Goal: Information Seeking & Learning: Learn about a topic

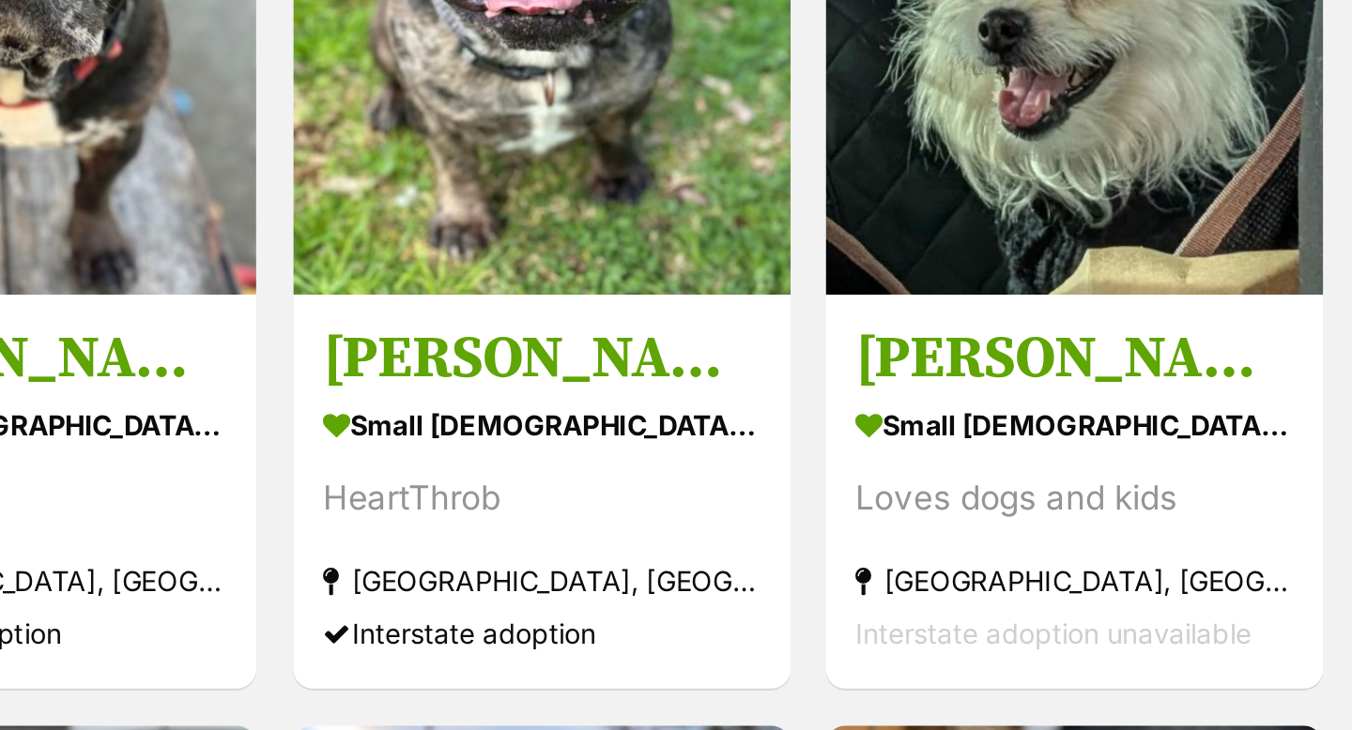
scroll to position [2629, 0]
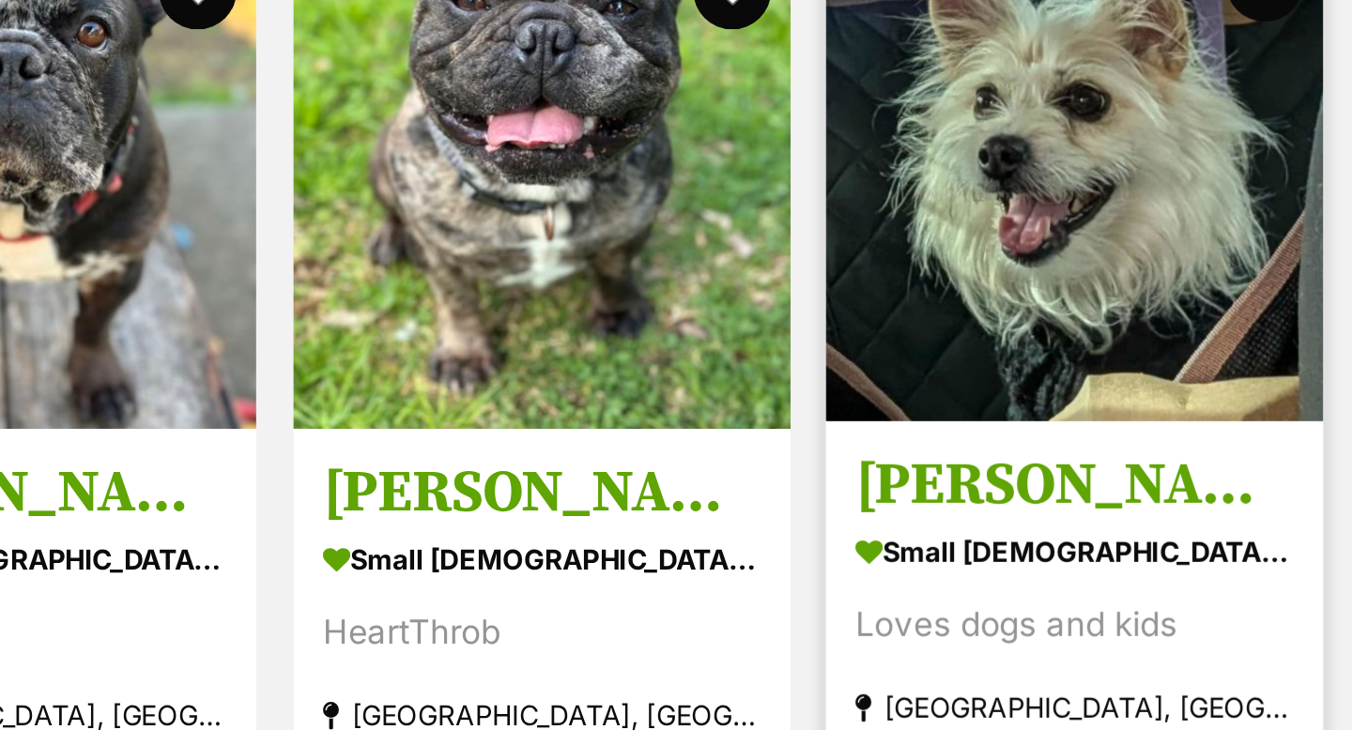
click at [1206, 109] on img at bounding box center [1215, 82] width 239 height 239
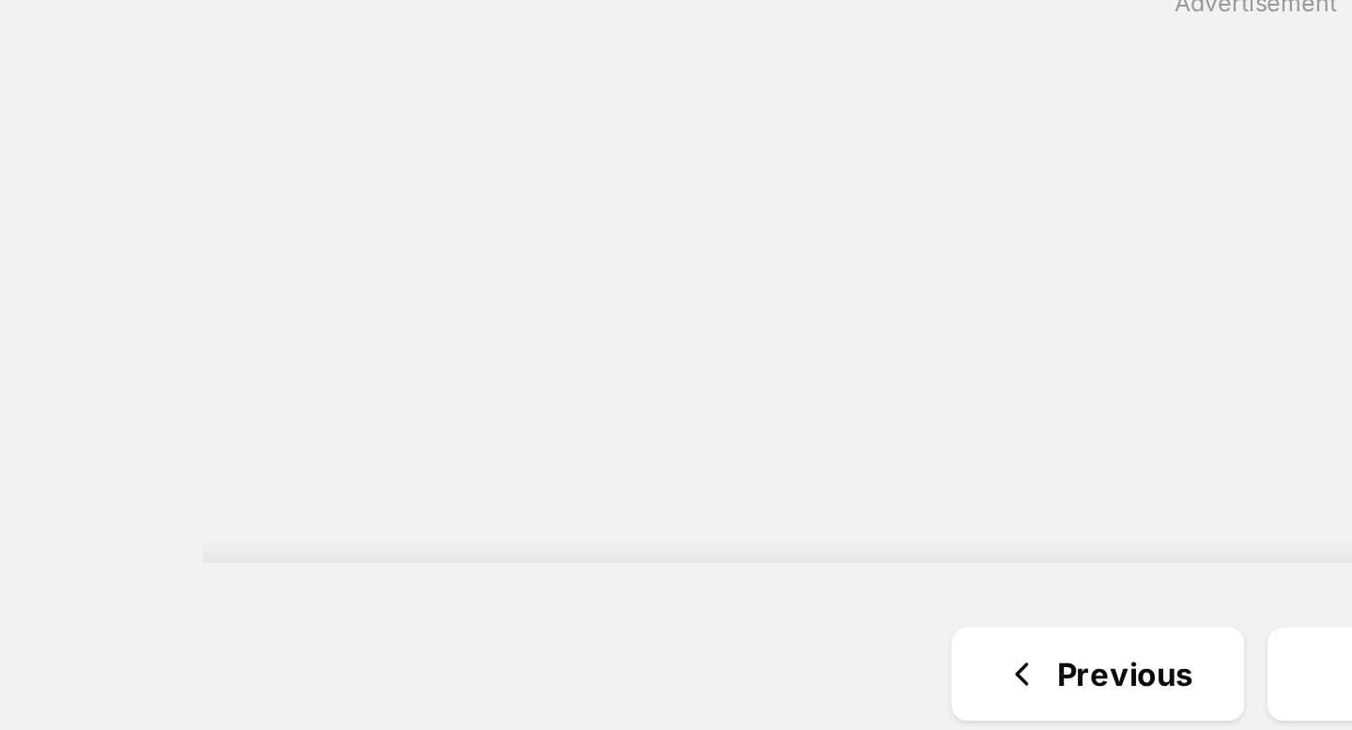
scroll to position [3470, 0]
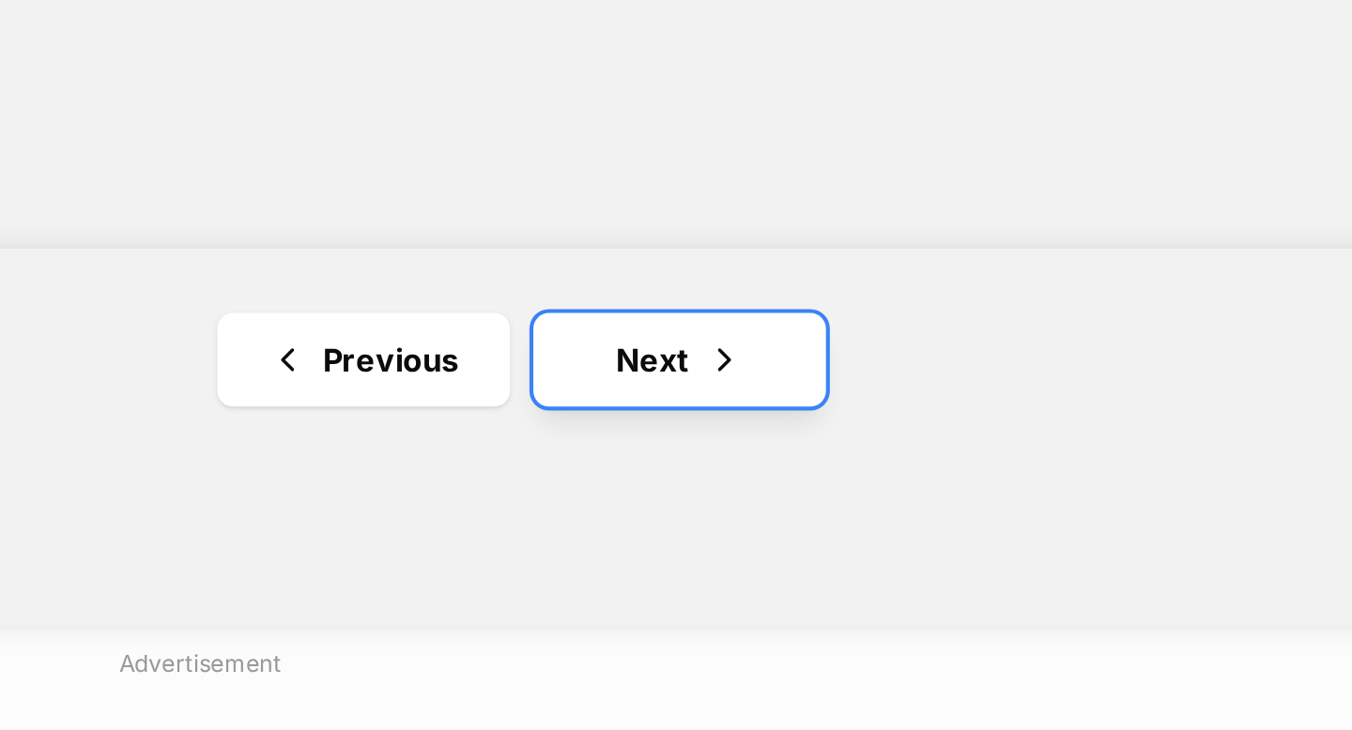
click at [899, 380] on link "Next" at bounding box center [906, 374] width 141 height 45
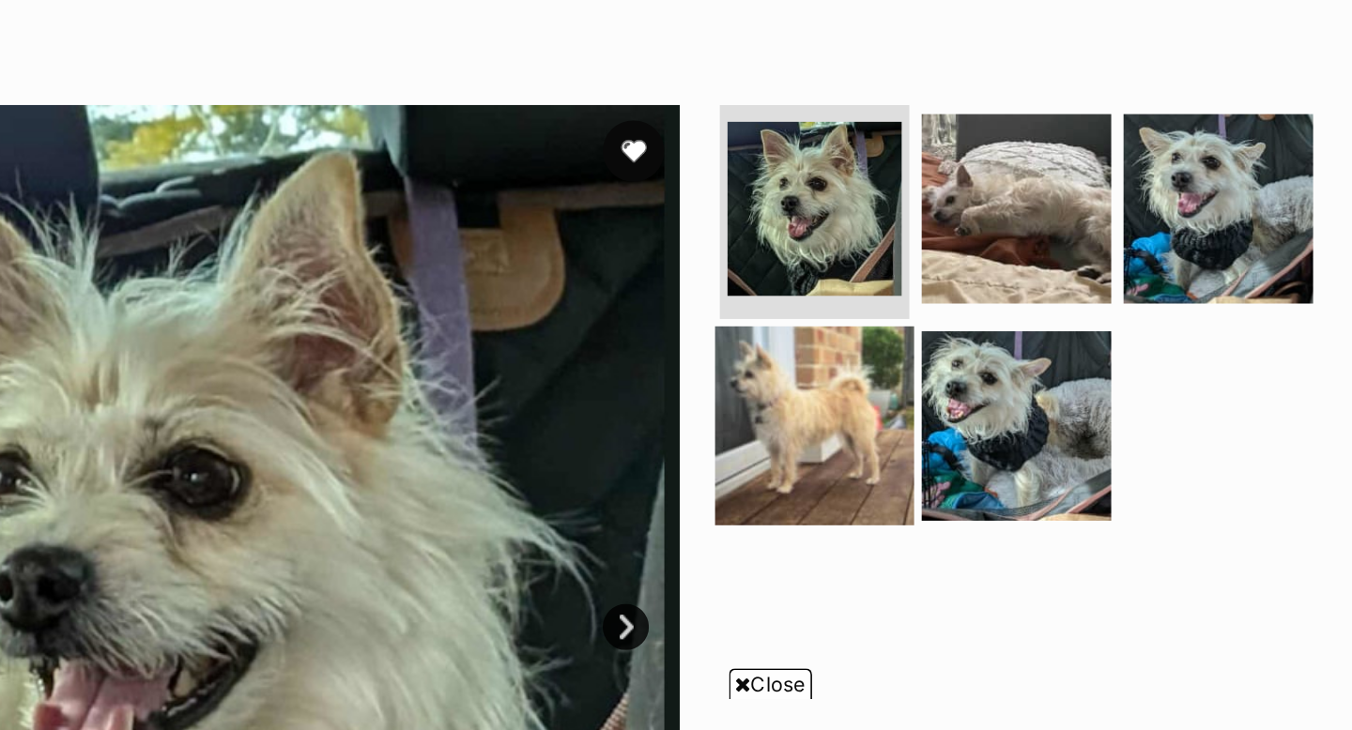
click at [866, 441] on img at bounding box center [859, 462] width 121 height 121
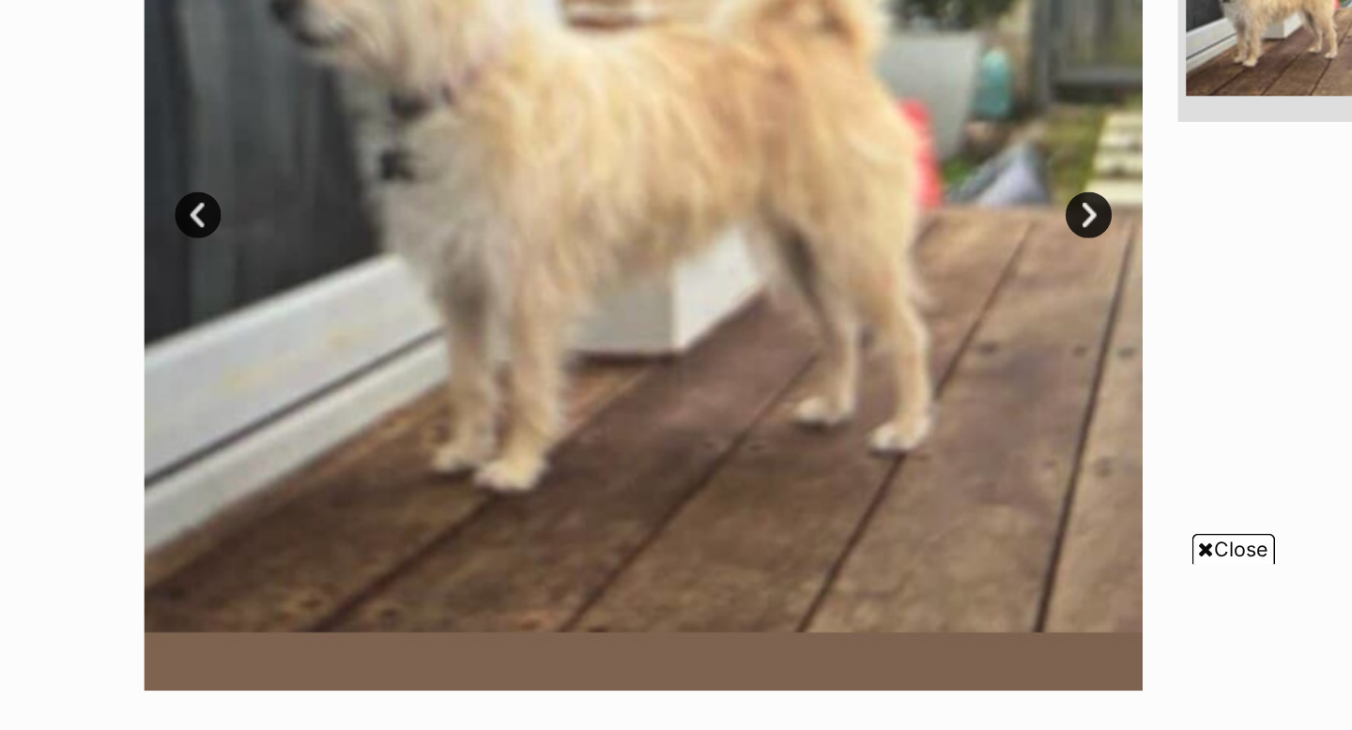
scroll to position [294, 0]
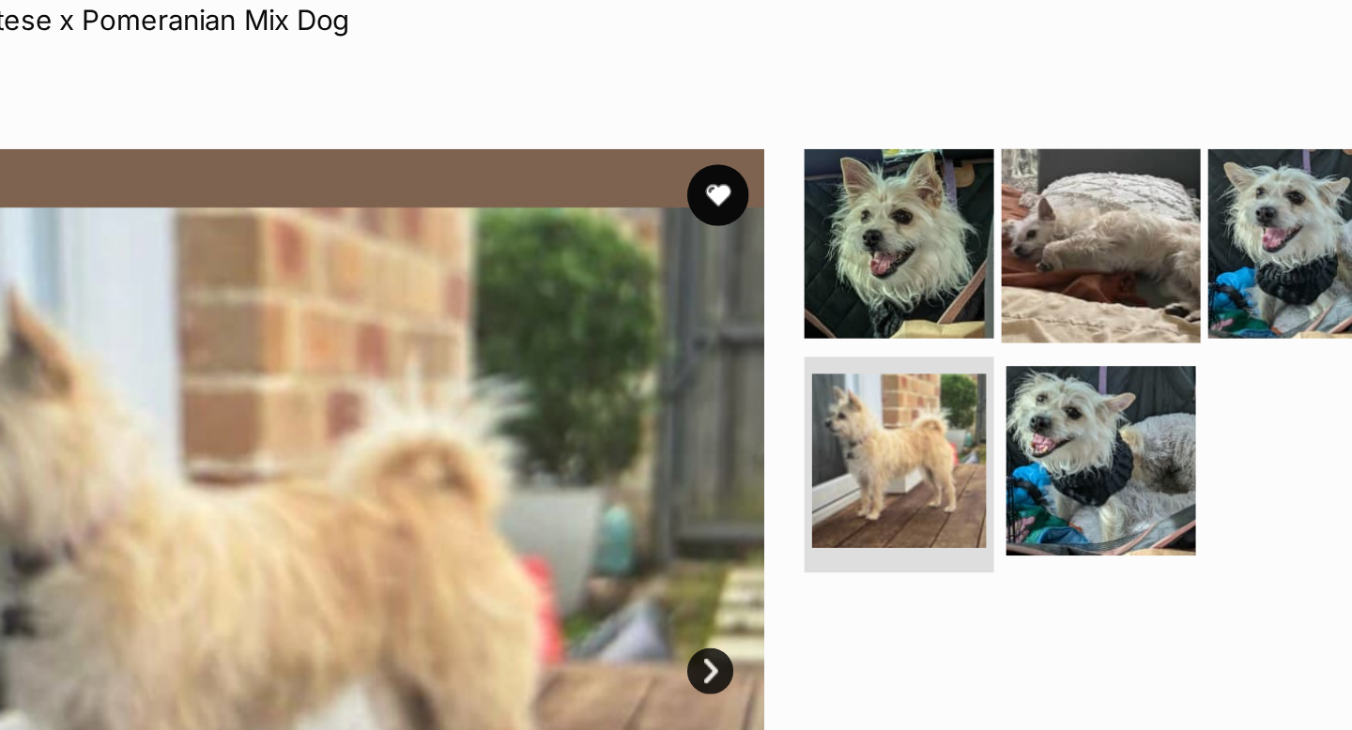
click at [978, 160] on img at bounding box center [982, 153] width 121 height 121
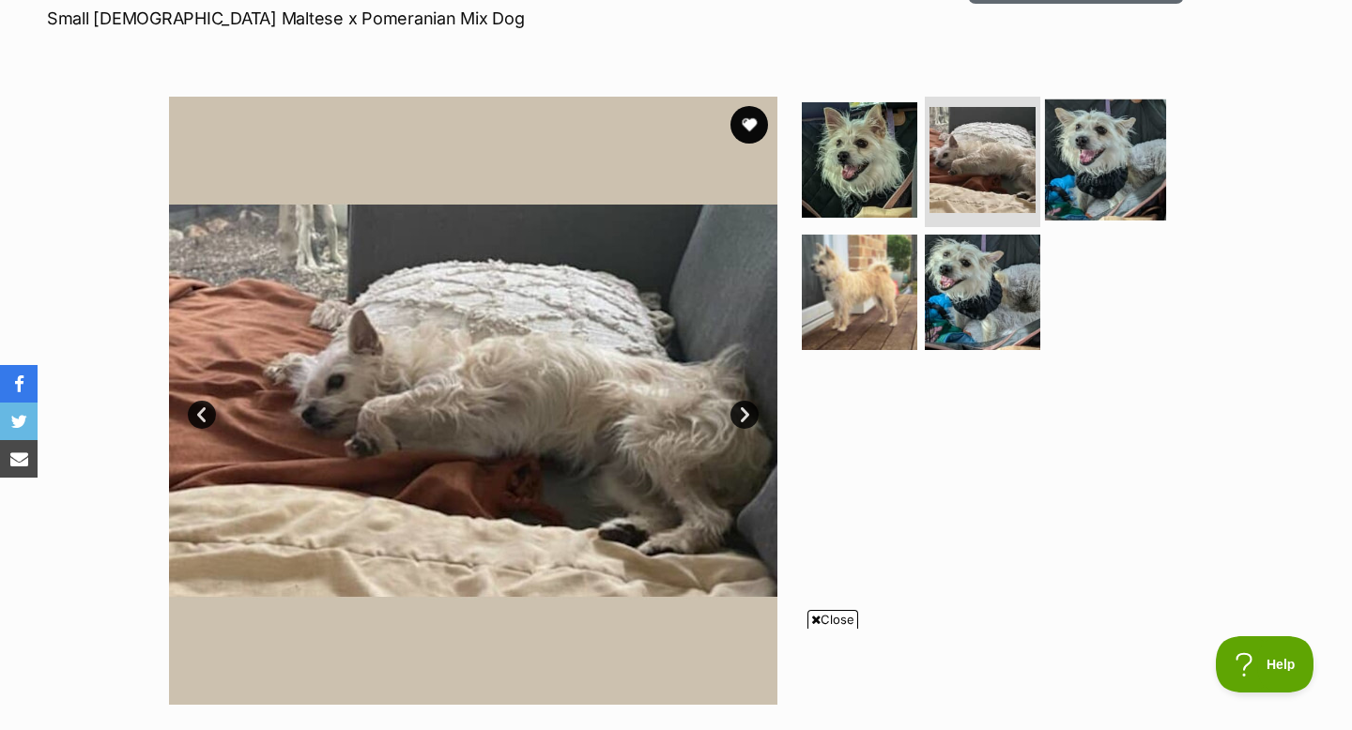
click at [1096, 155] on img at bounding box center [1105, 159] width 121 height 121
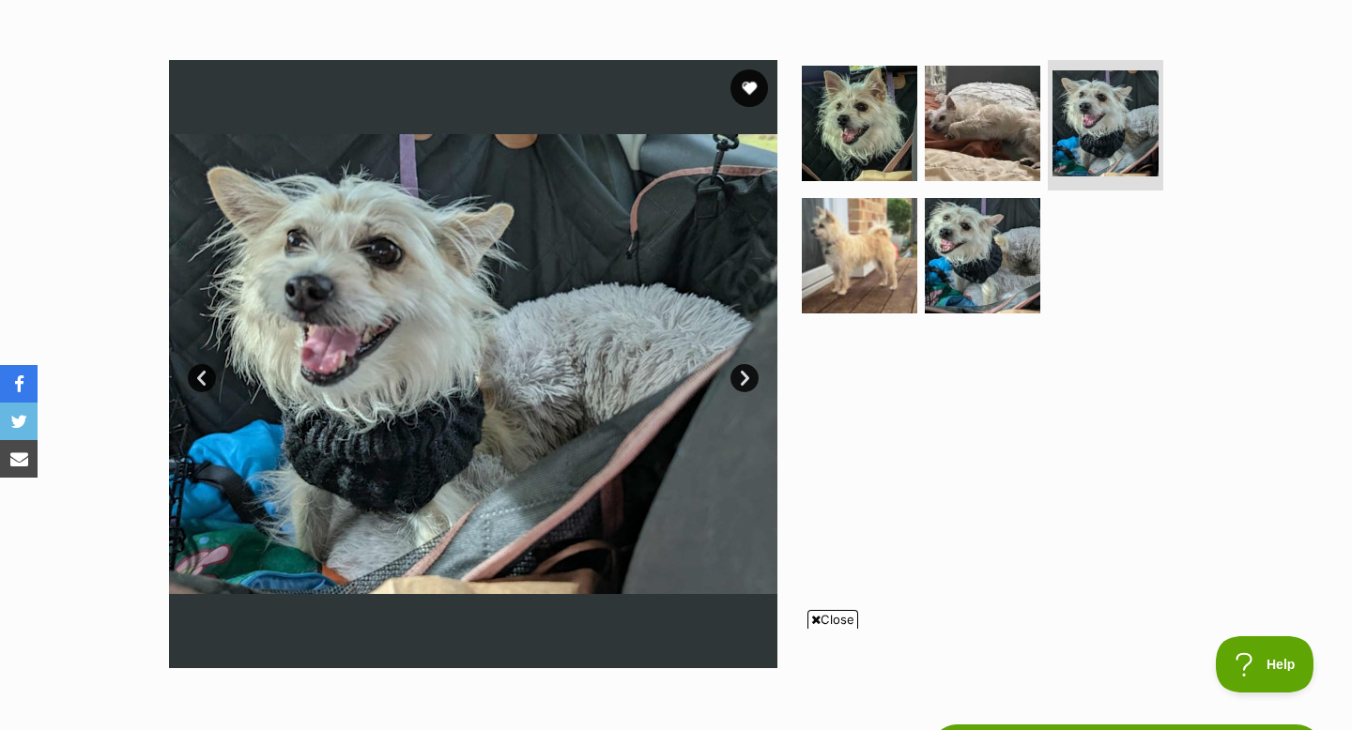
scroll to position [336, 0]
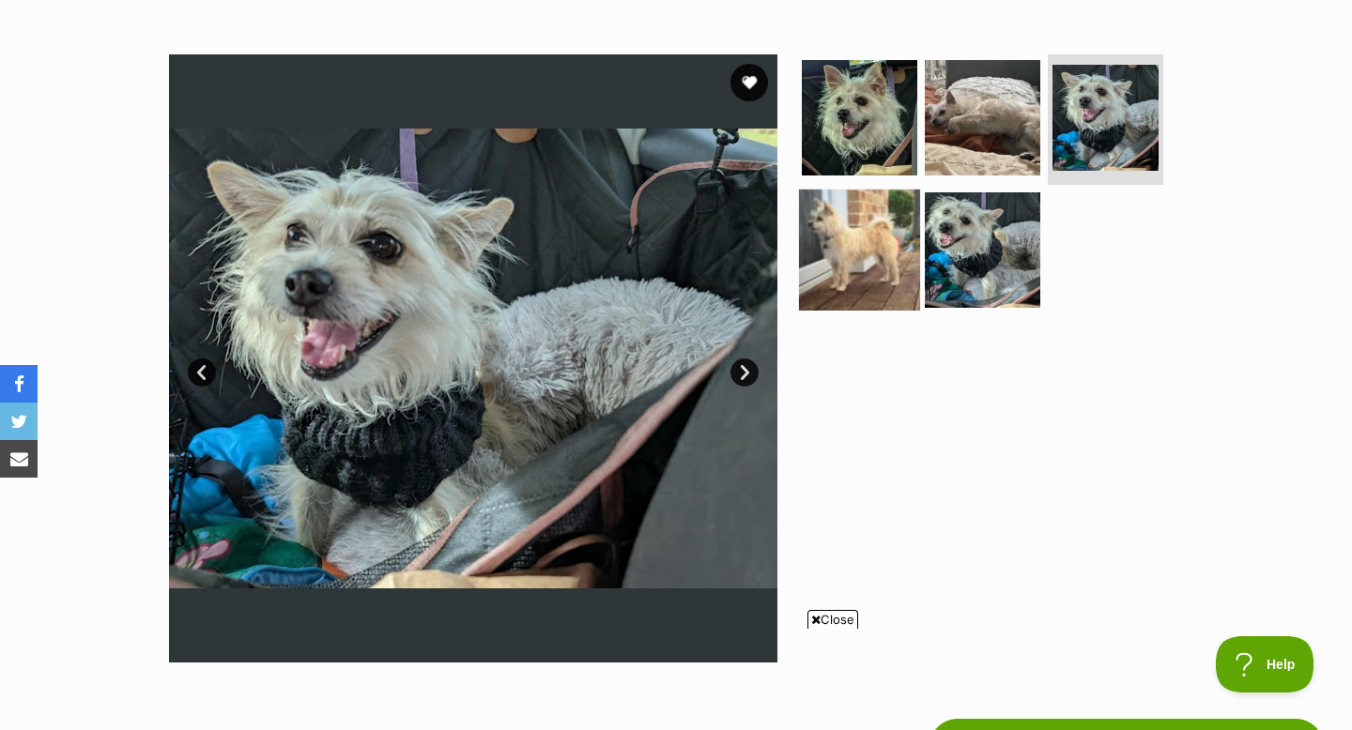
click at [850, 262] on img at bounding box center [859, 250] width 121 height 121
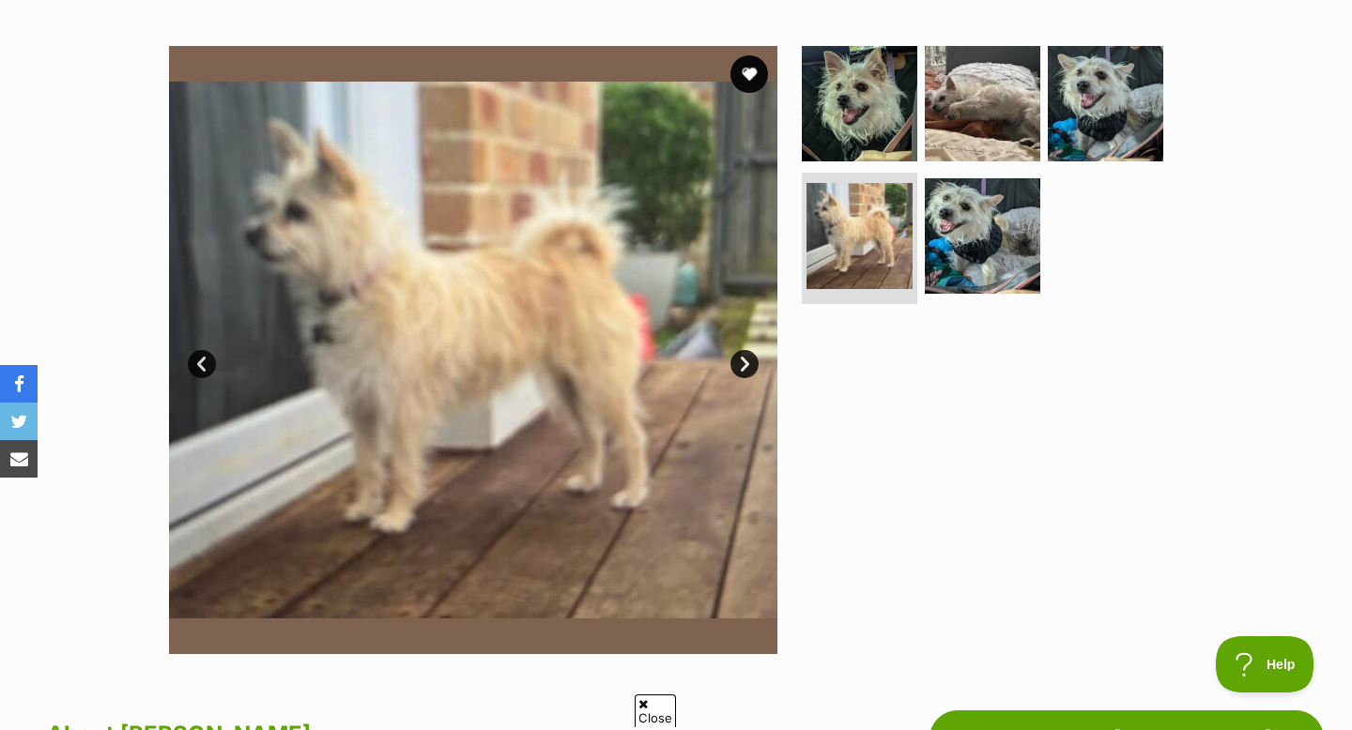
scroll to position [346, 0]
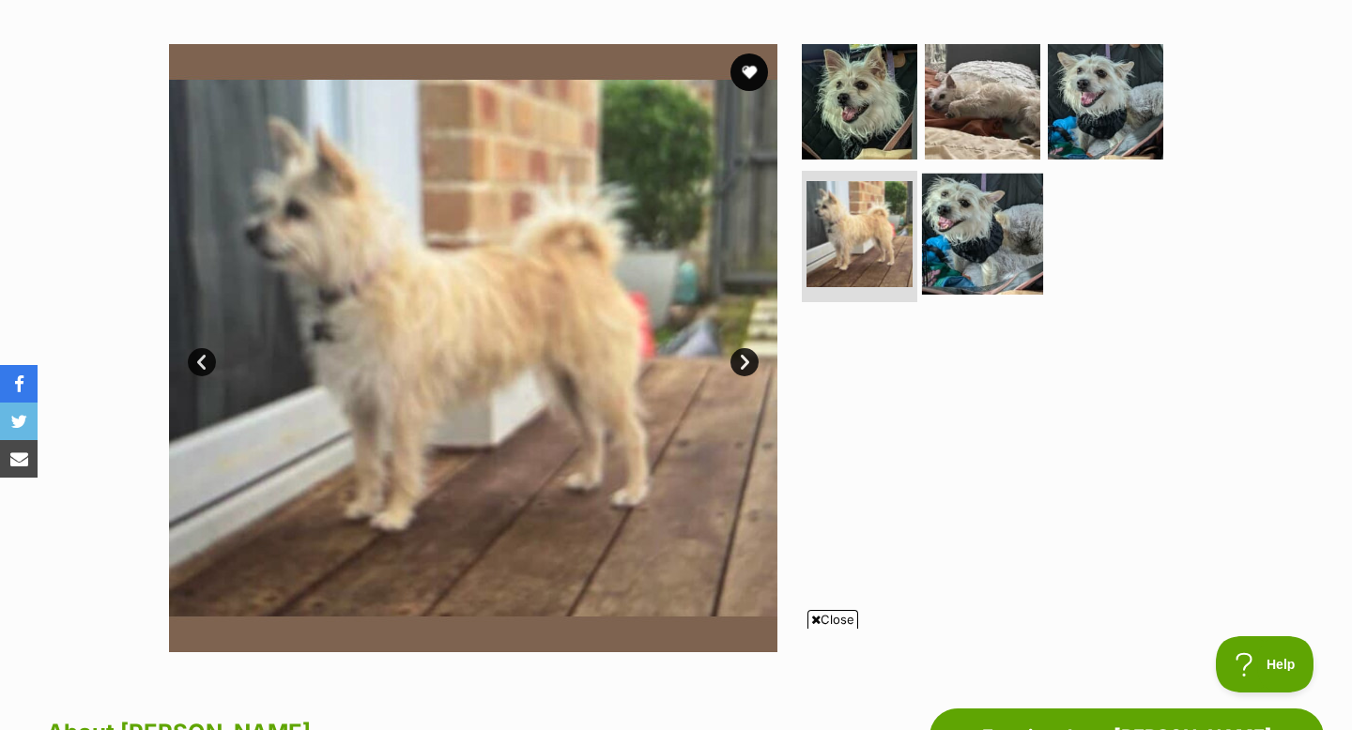
click at [989, 254] on img at bounding box center [982, 234] width 121 height 121
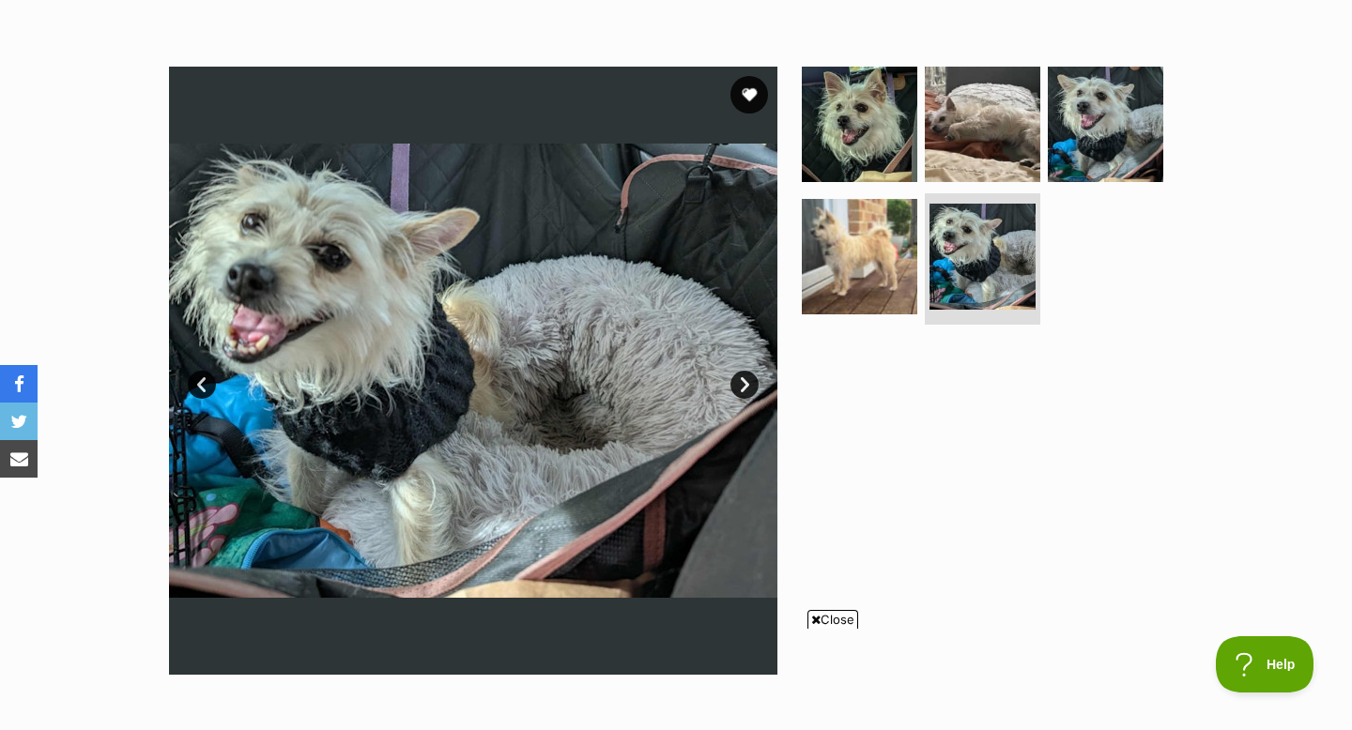
scroll to position [314, 0]
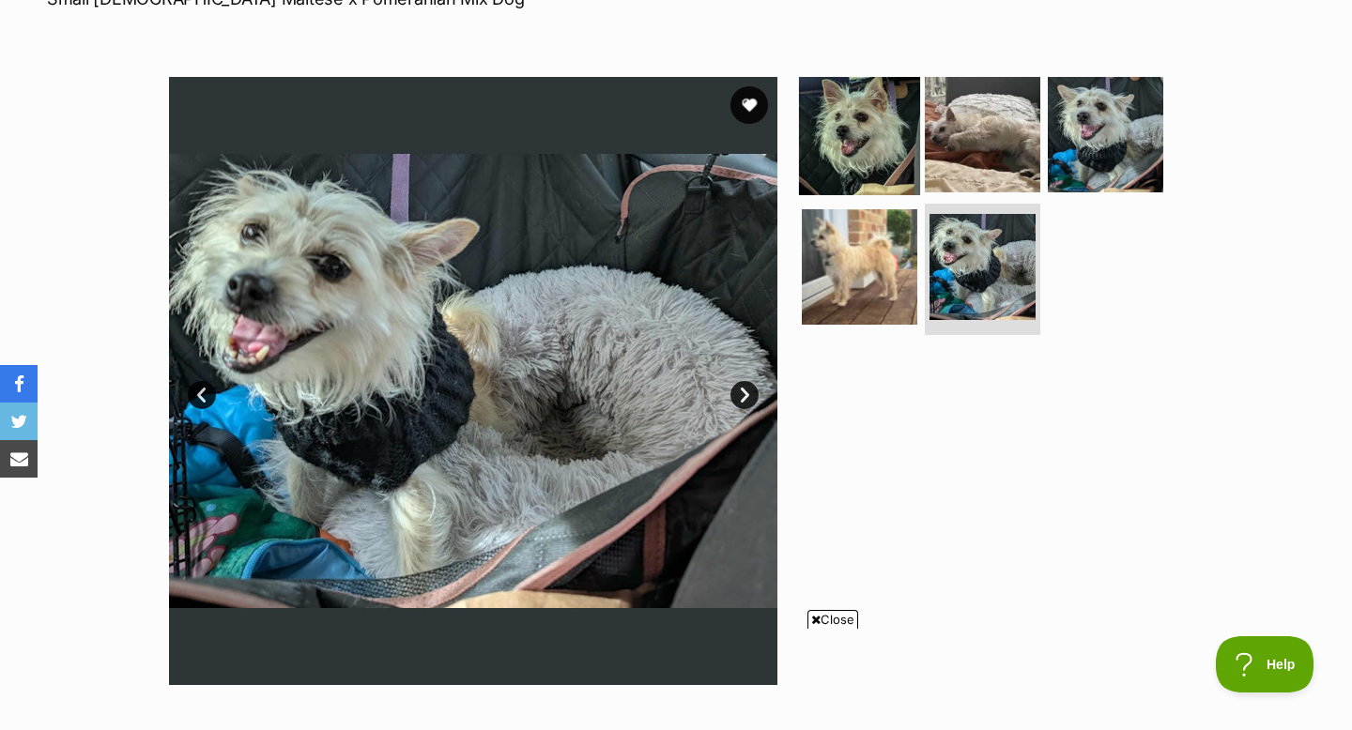
click at [856, 136] on img at bounding box center [859, 133] width 121 height 121
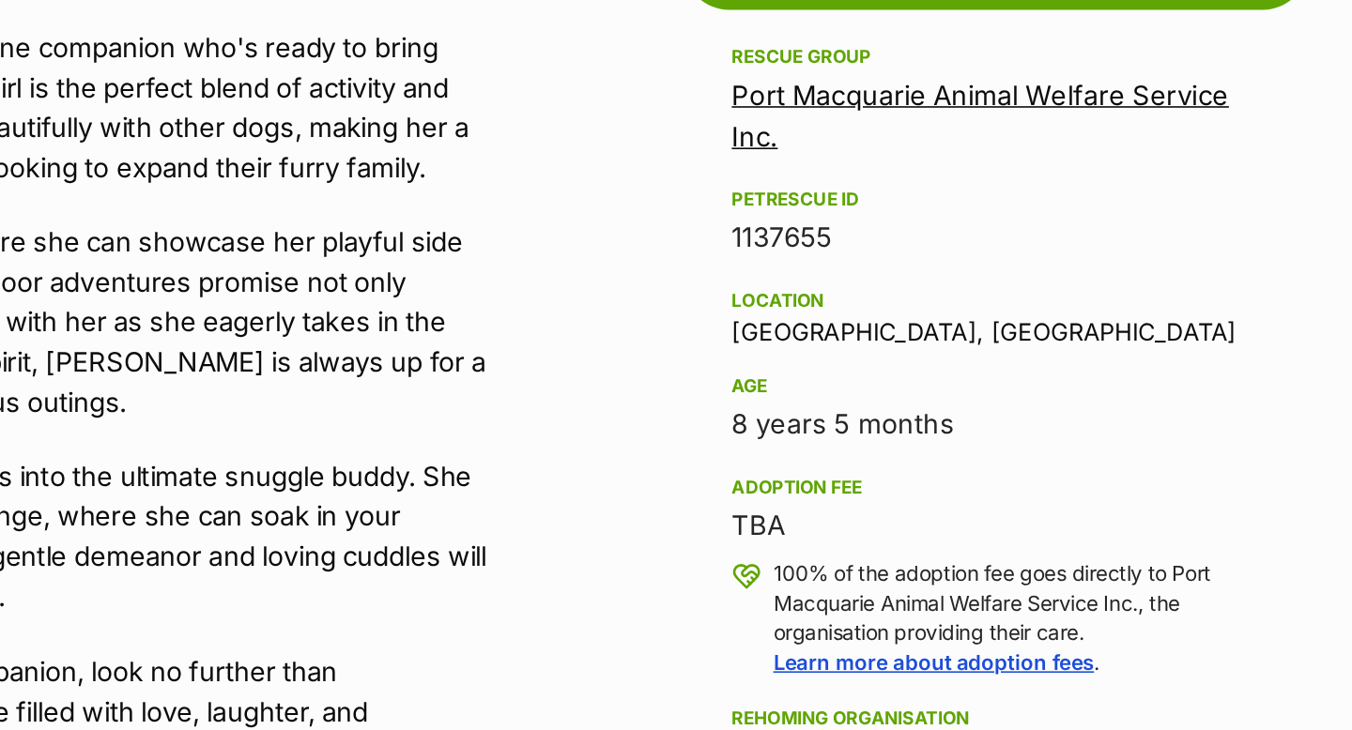
scroll to position [1059, 0]
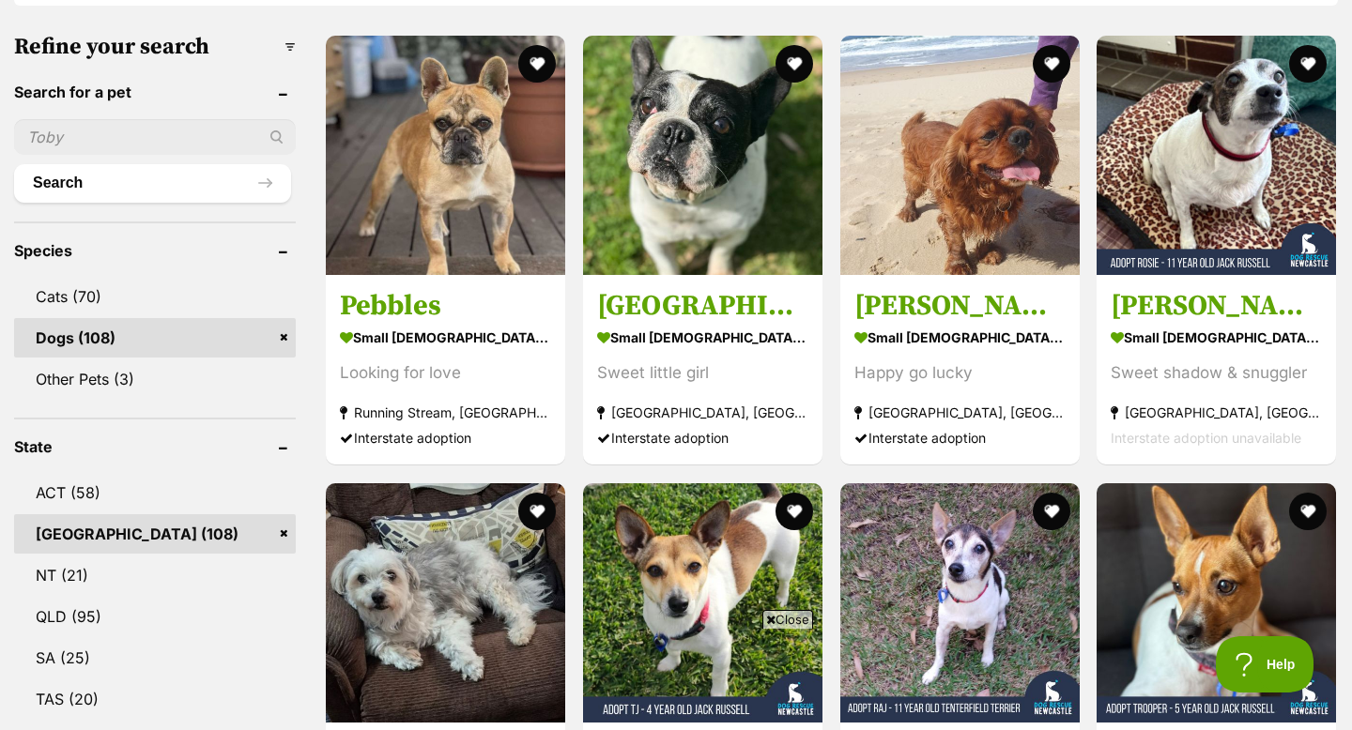
scroll to position [582, 0]
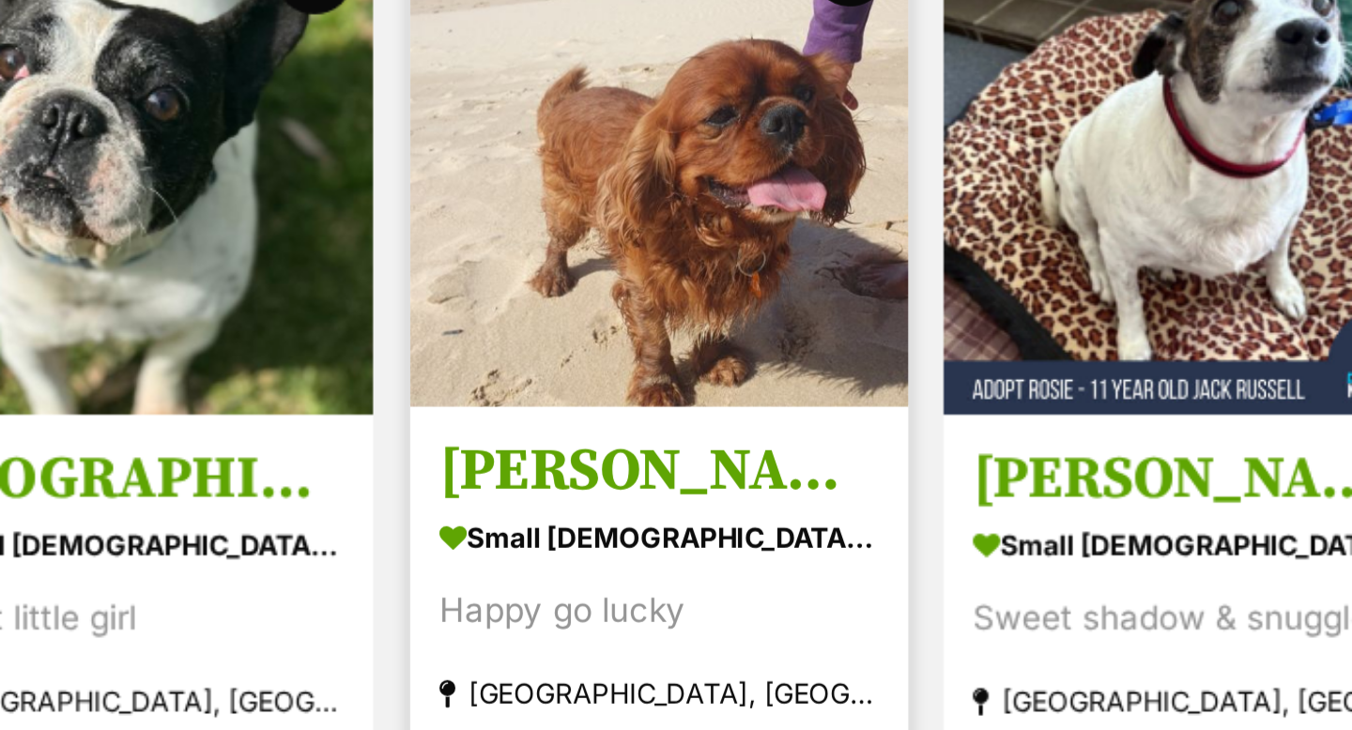
click at [1001, 207] on img at bounding box center [959, 146] width 239 height 239
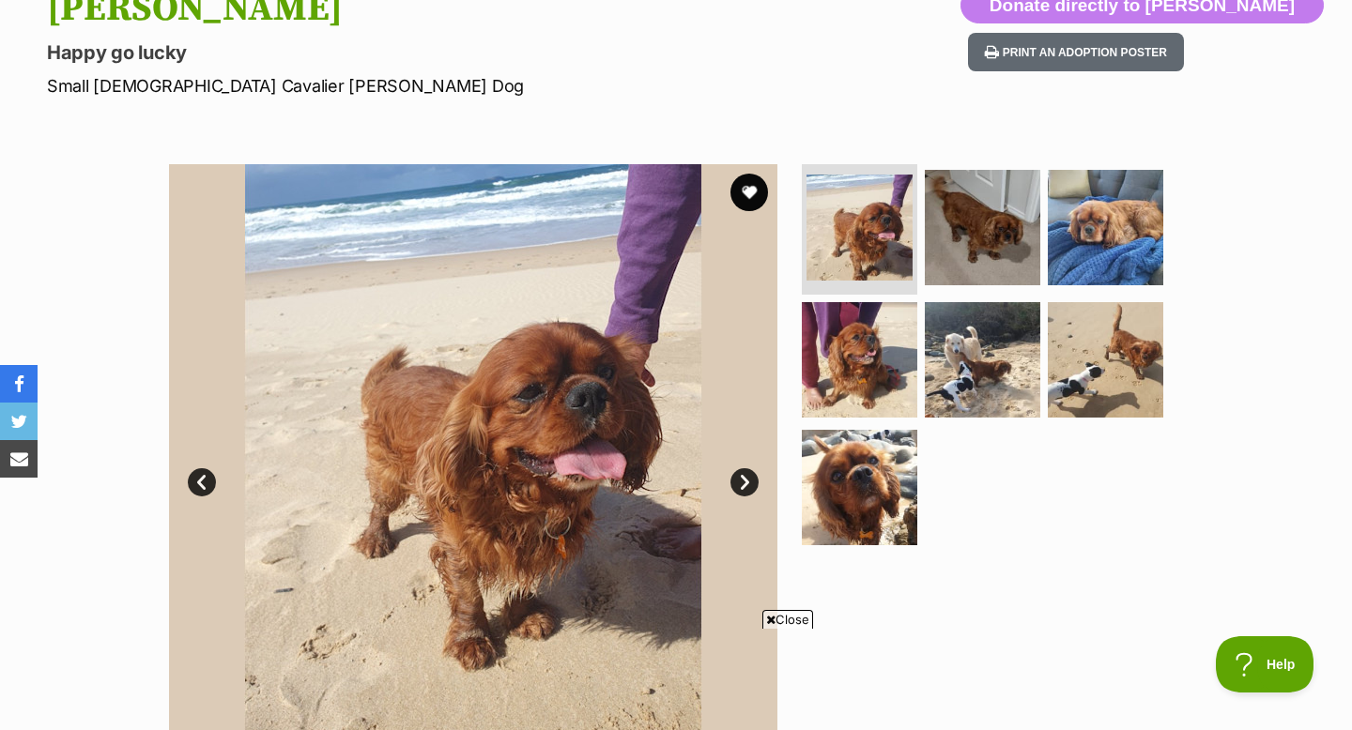
scroll to position [223, 0]
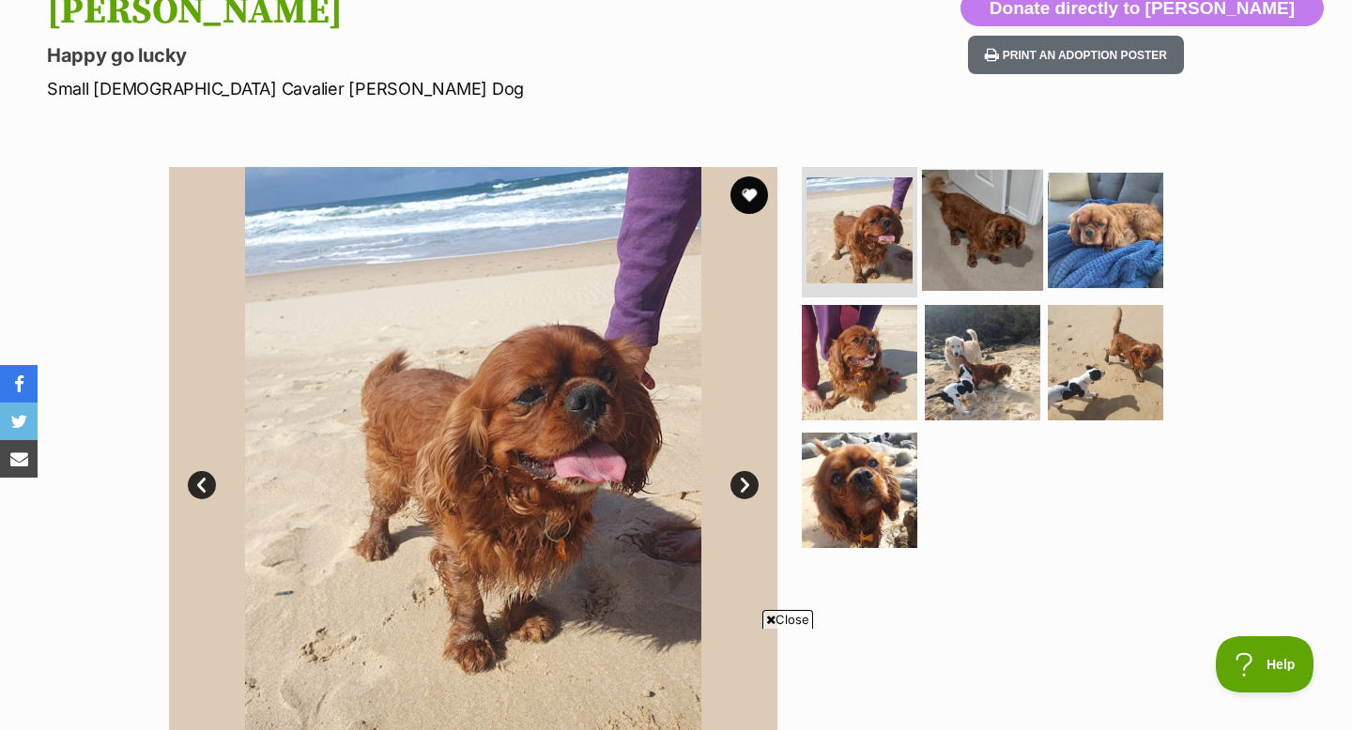
click at [988, 234] on img at bounding box center [982, 229] width 121 height 121
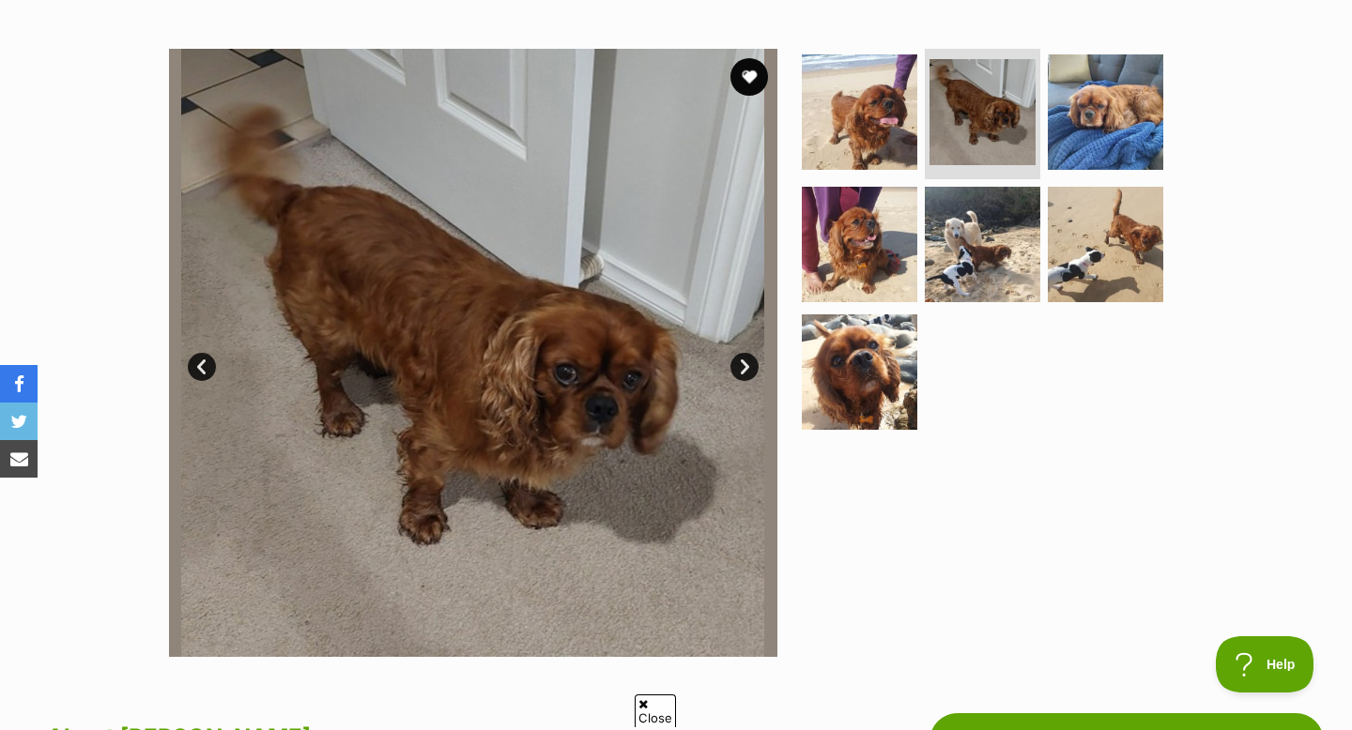
scroll to position [353, 0]
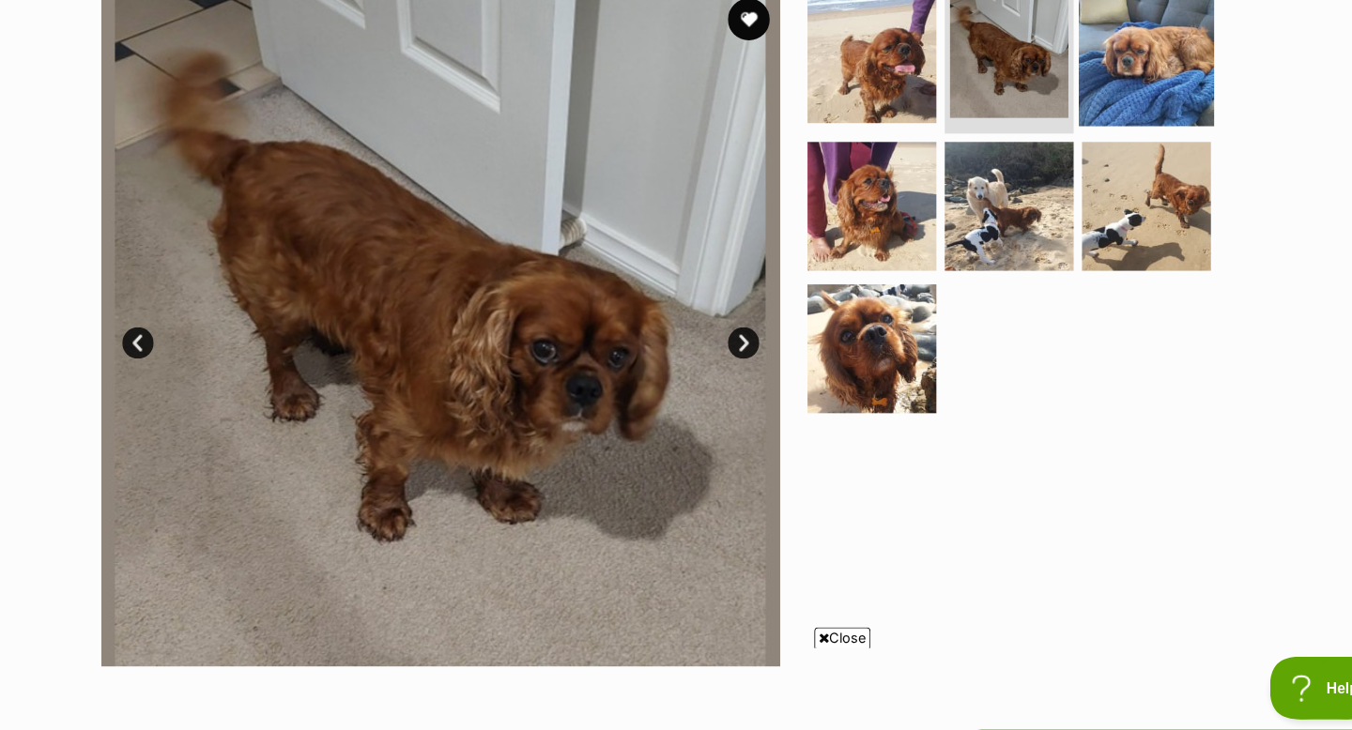
click at [1112, 101] on img at bounding box center [1105, 99] width 121 height 121
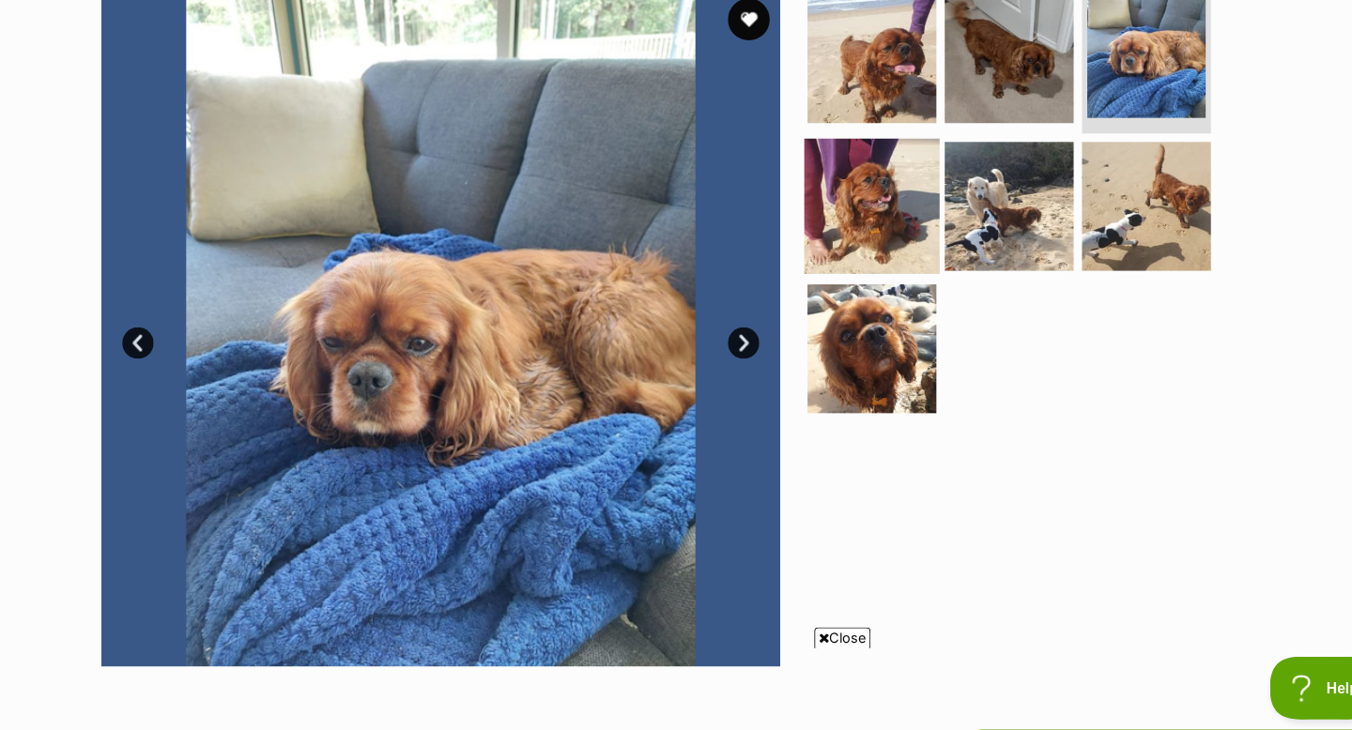
click at [849, 250] on img at bounding box center [859, 233] width 121 height 121
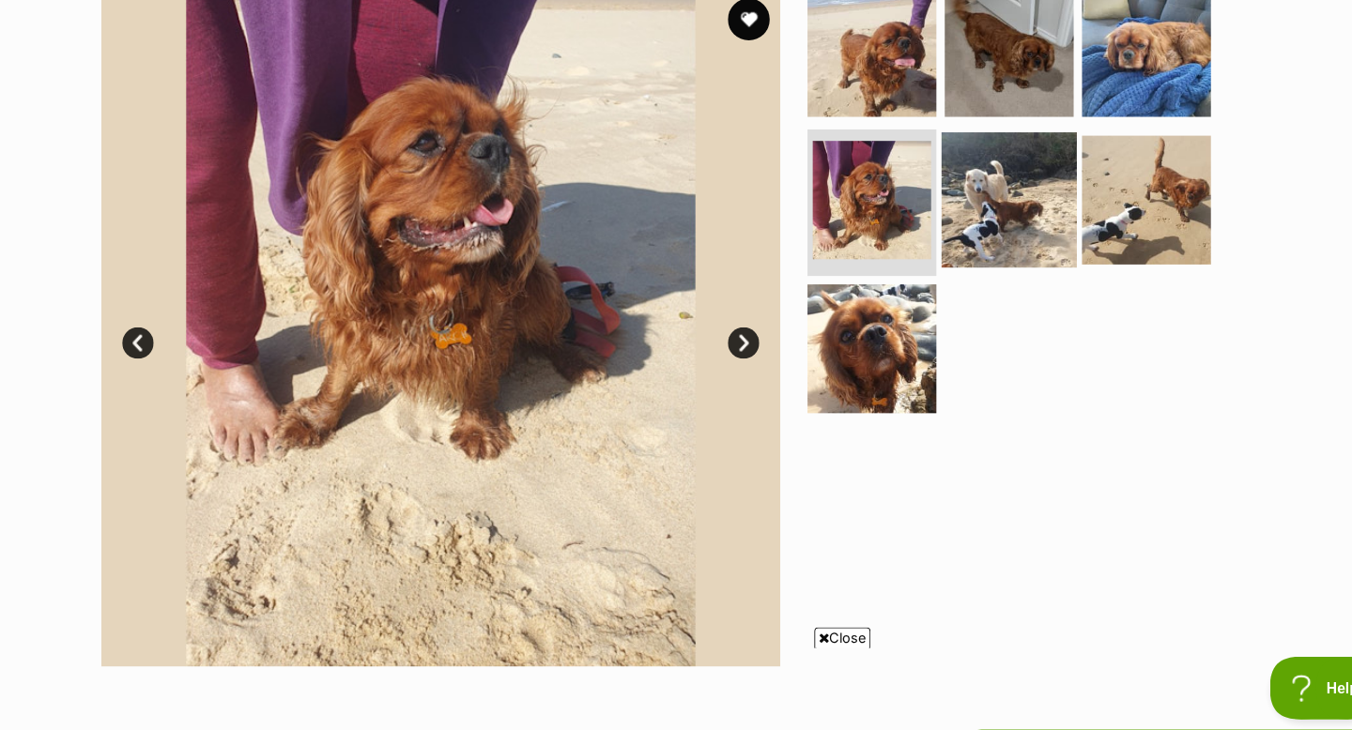
click at [975, 250] on img at bounding box center [982, 227] width 121 height 121
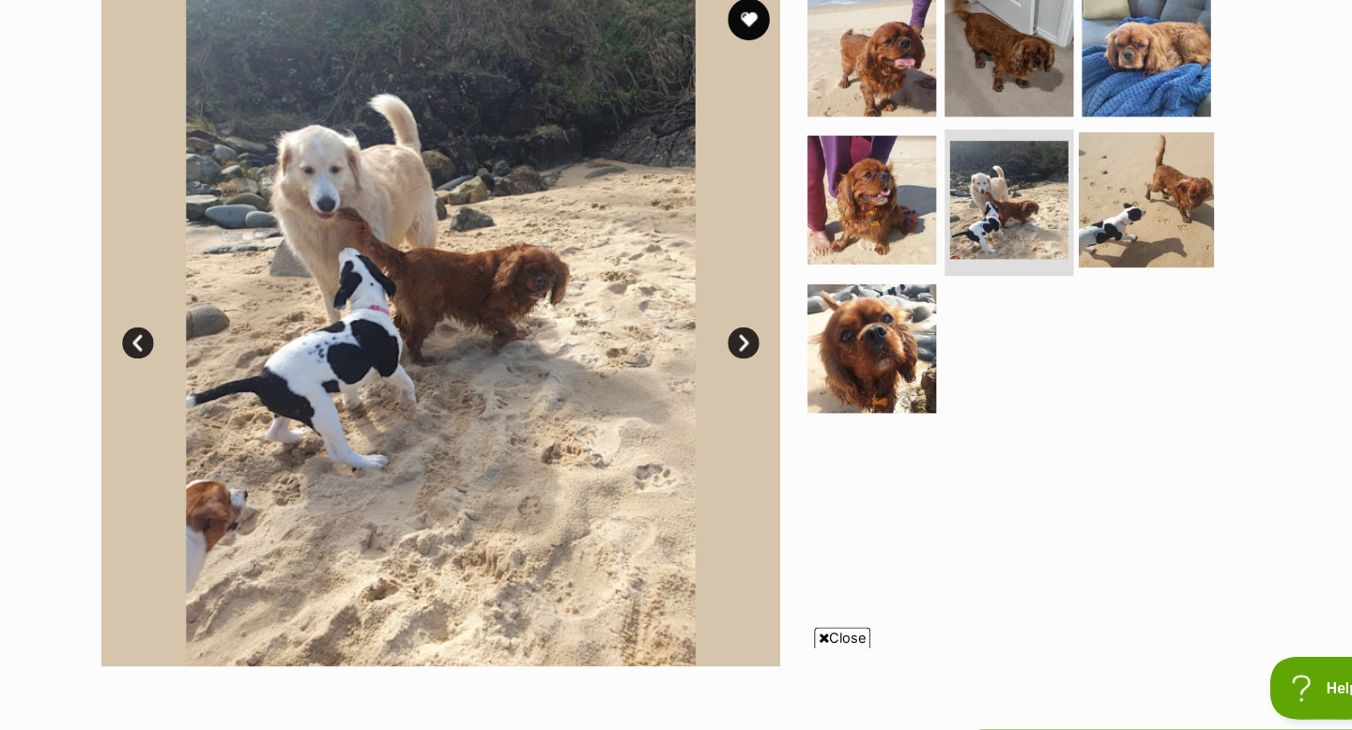
click at [1099, 238] on img at bounding box center [1105, 227] width 121 height 121
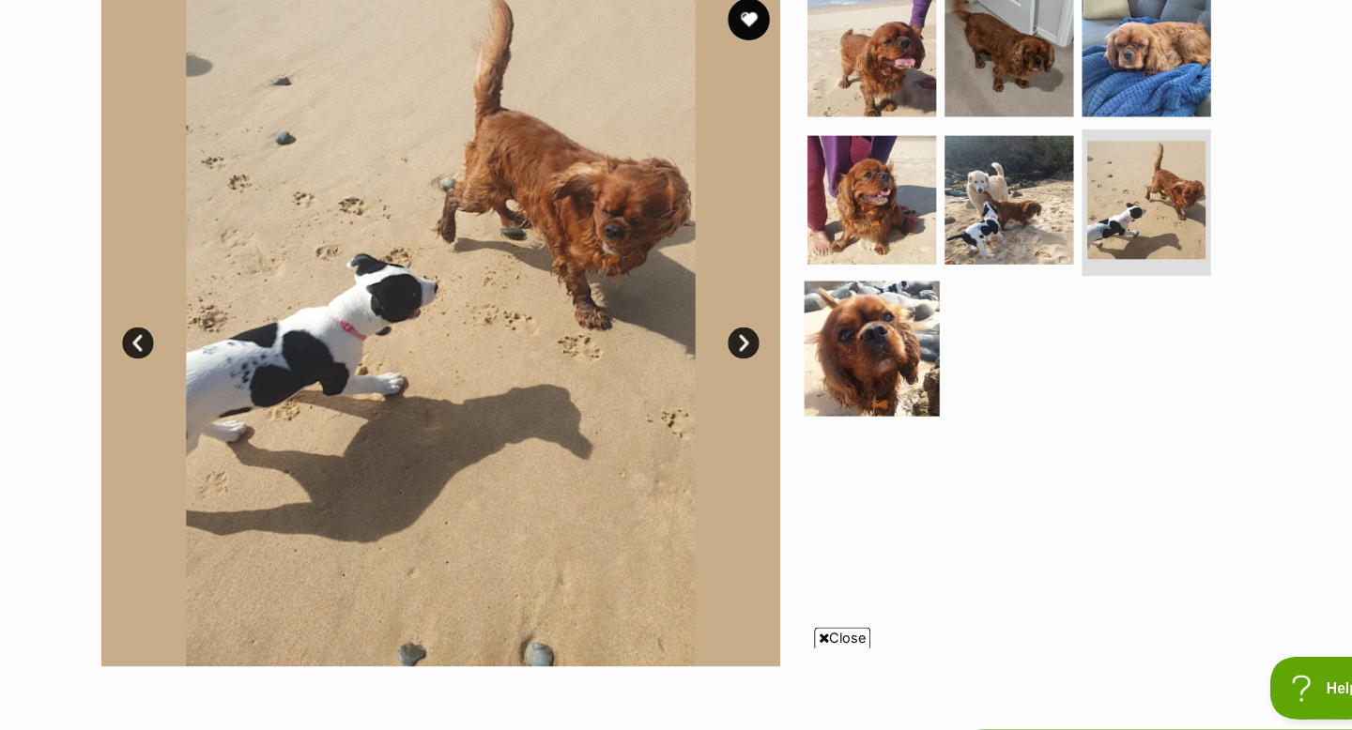
click at [860, 380] on img at bounding box center [859, 360] width 121 height 121
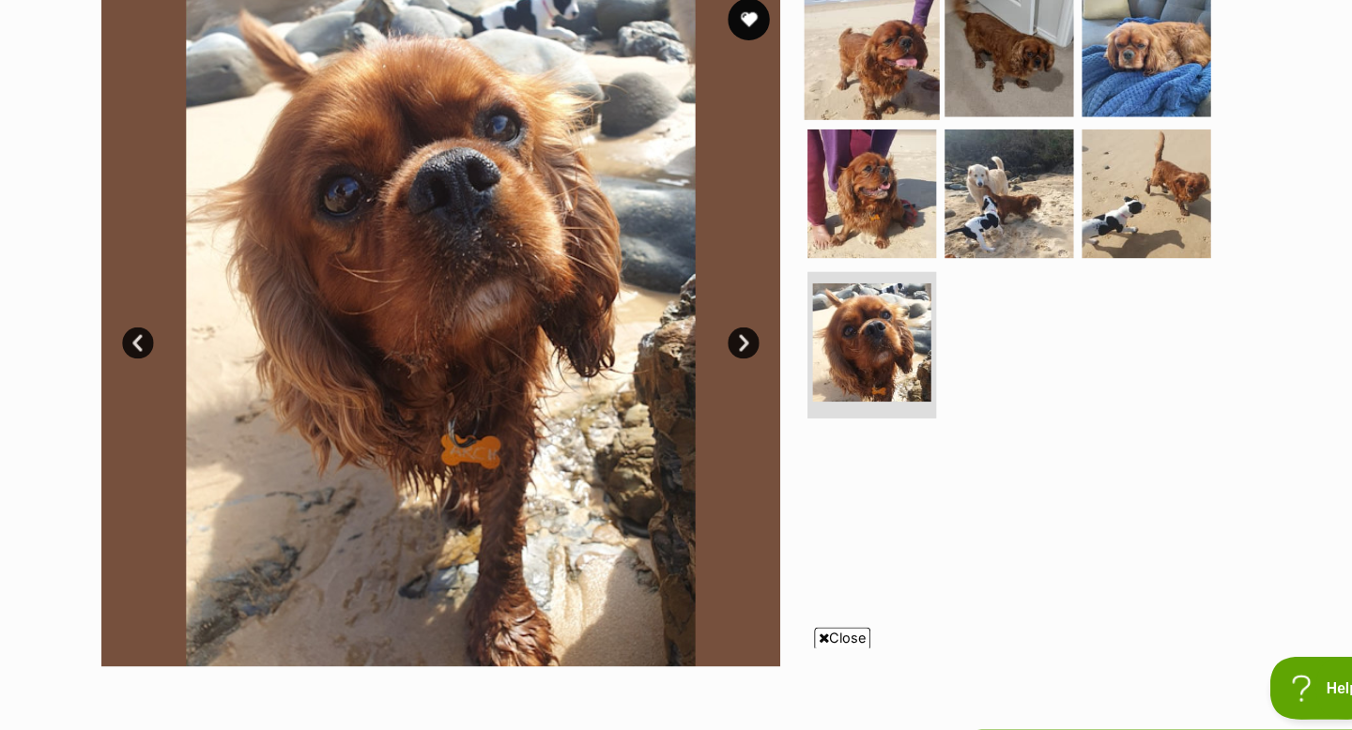
click at [866, 90] on img at bounding box center [859, 94] width 121 height 121
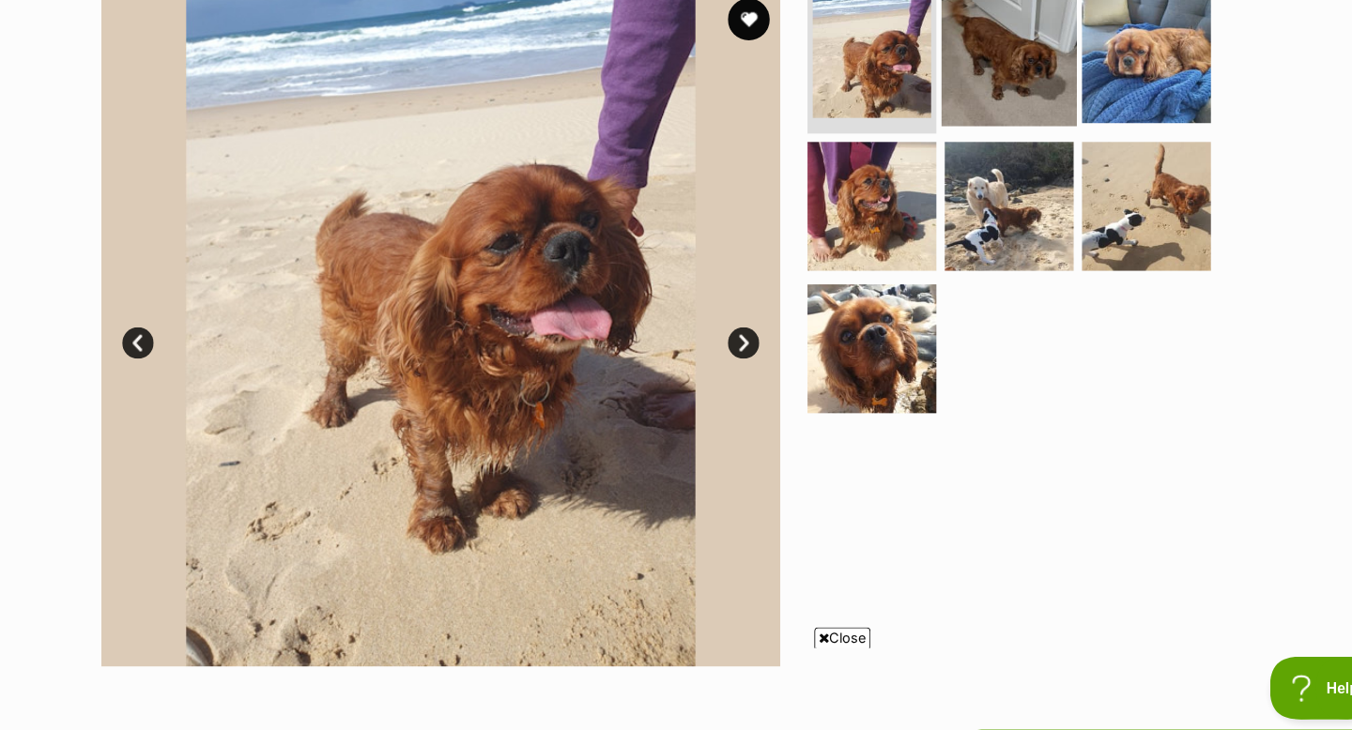
click at [963, 116] on img at bounding box center [982, 99] width 121 height 121
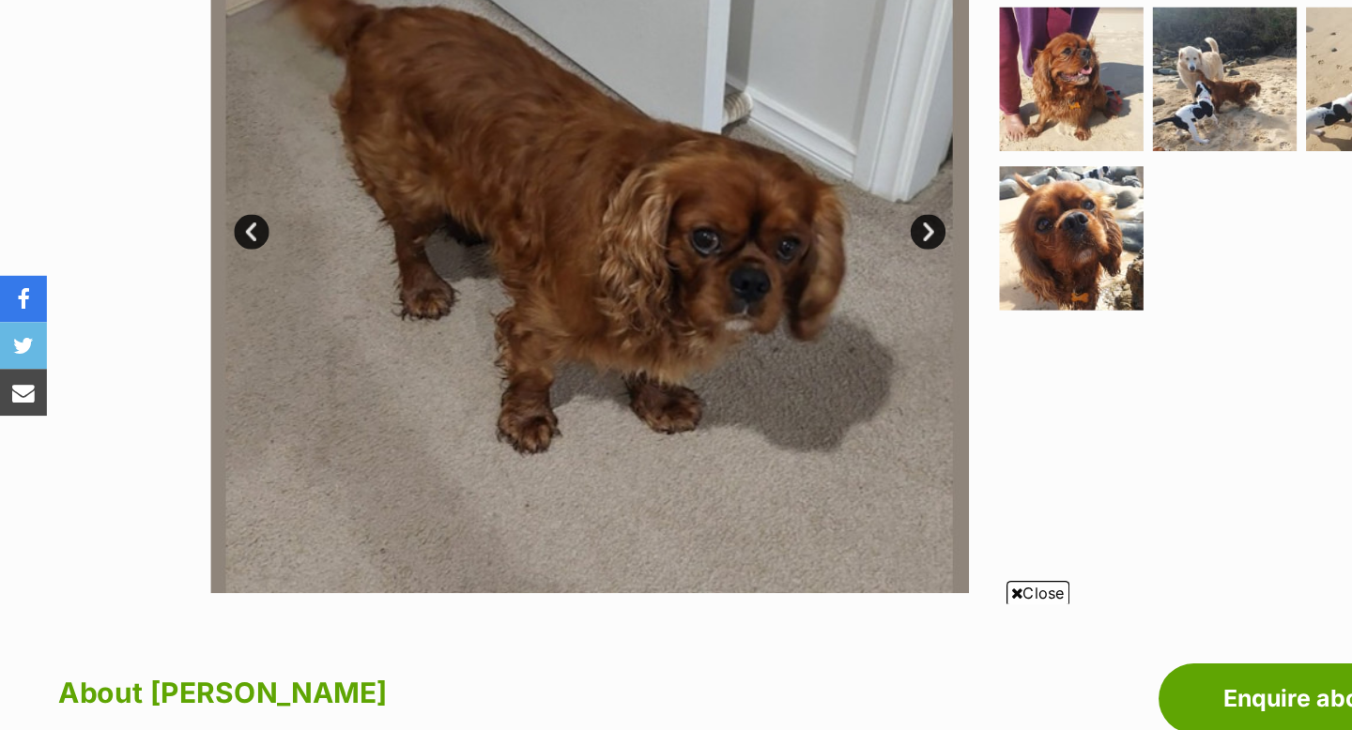
scroll to position [386, 0]
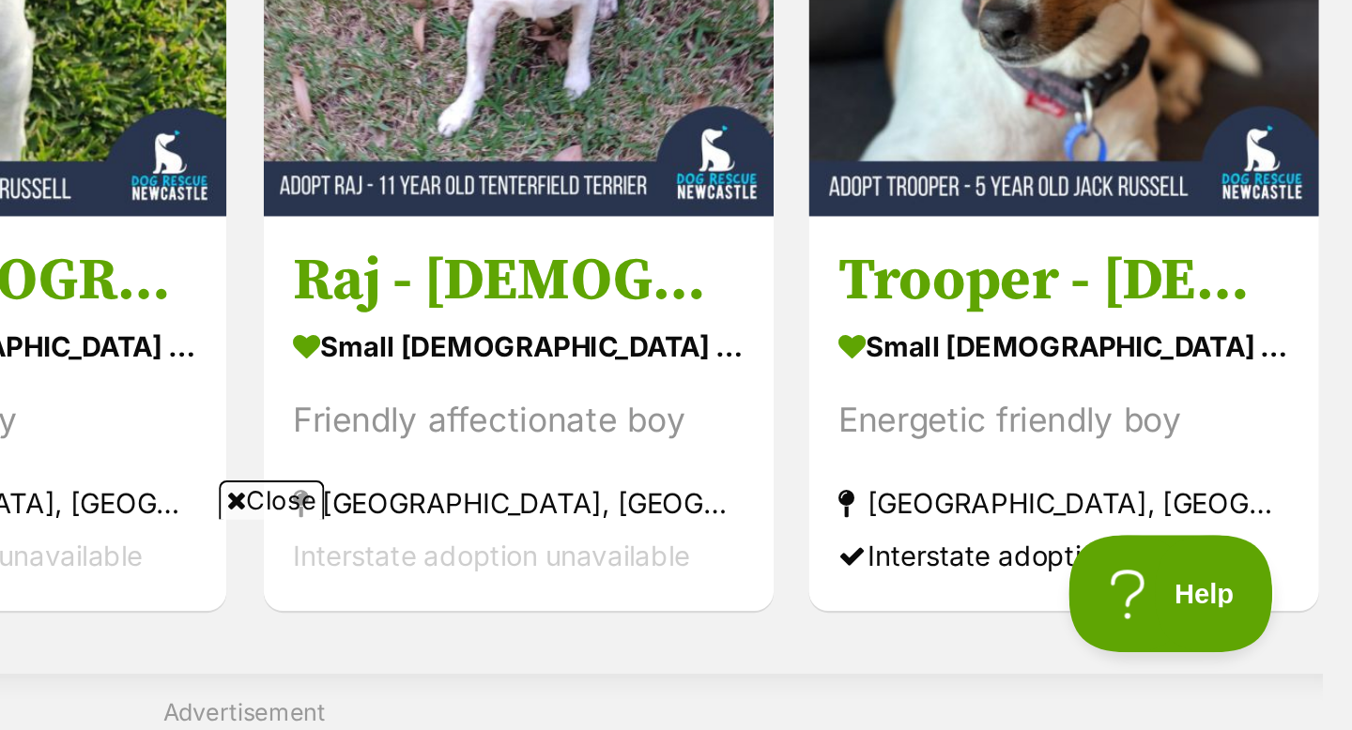
scroll to position [831, 0]
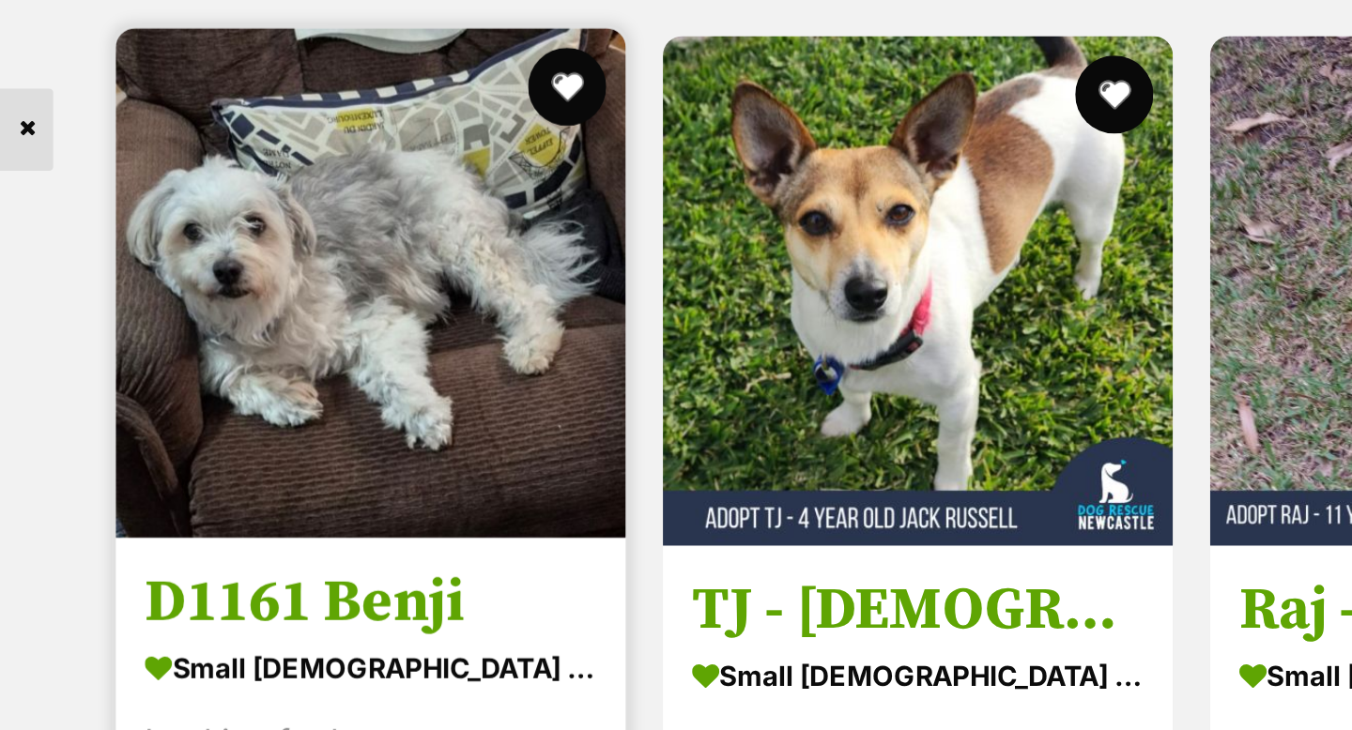
click at [452, 363] on img at bounding box center [425, 354] width 245 height 245
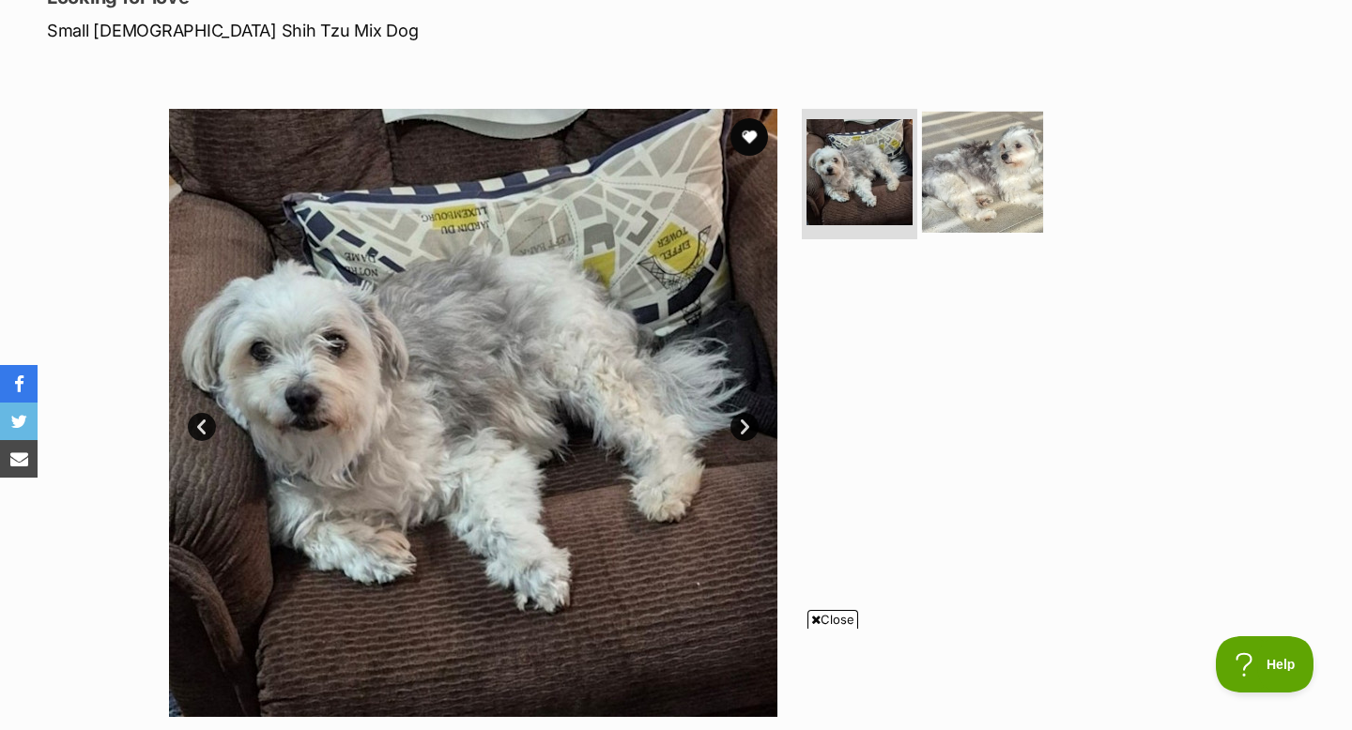
click at [981, 198] on img at bounding box center [982, 171] width 121 height 121
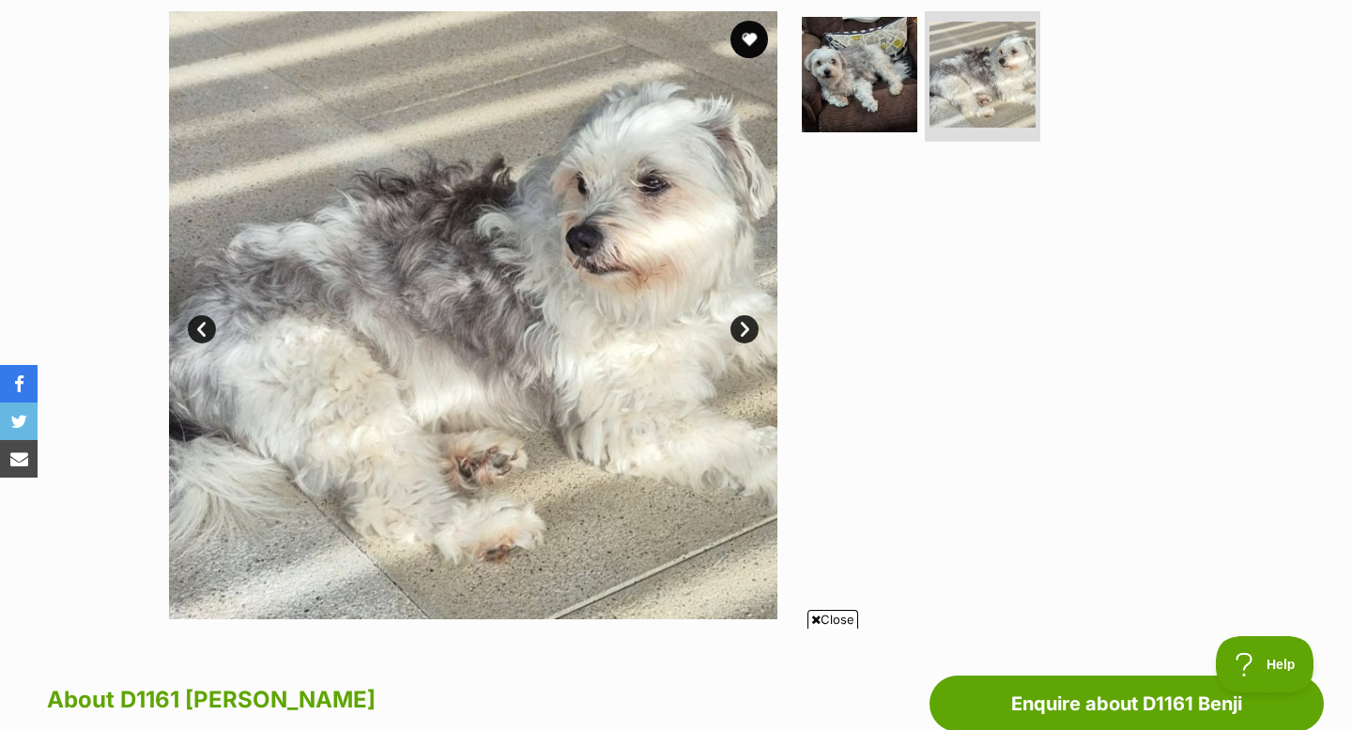
scroll to position [396, 0]
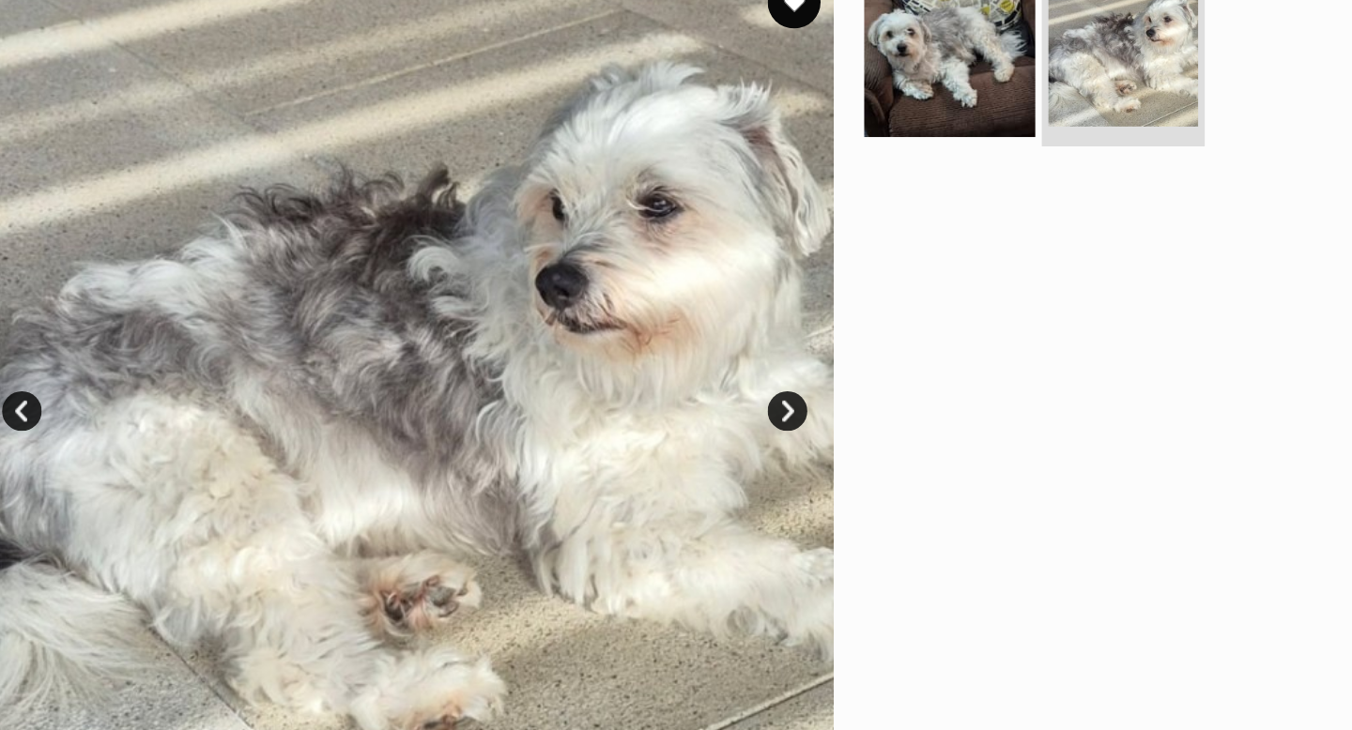
click at [862, 41] on img at bounding box center [859, 56] width 121 height 121
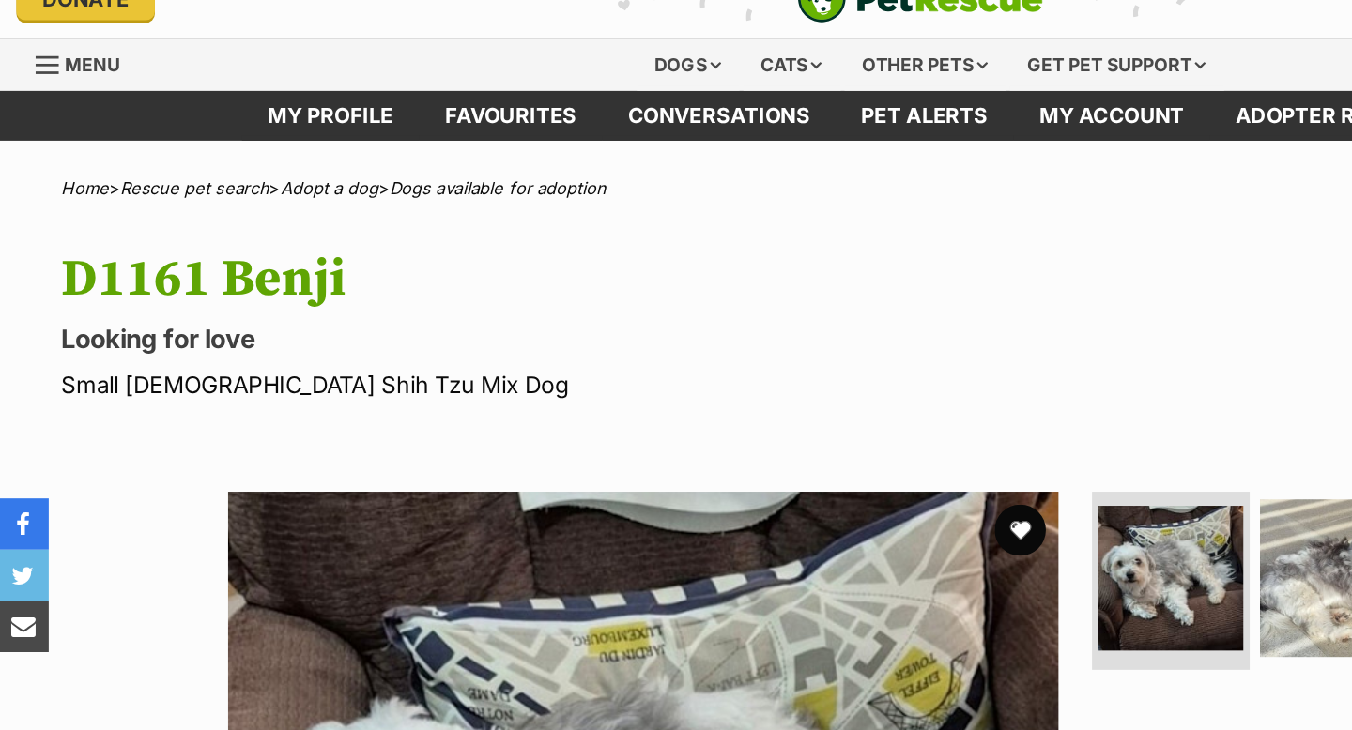
scroll to position [0, 0]
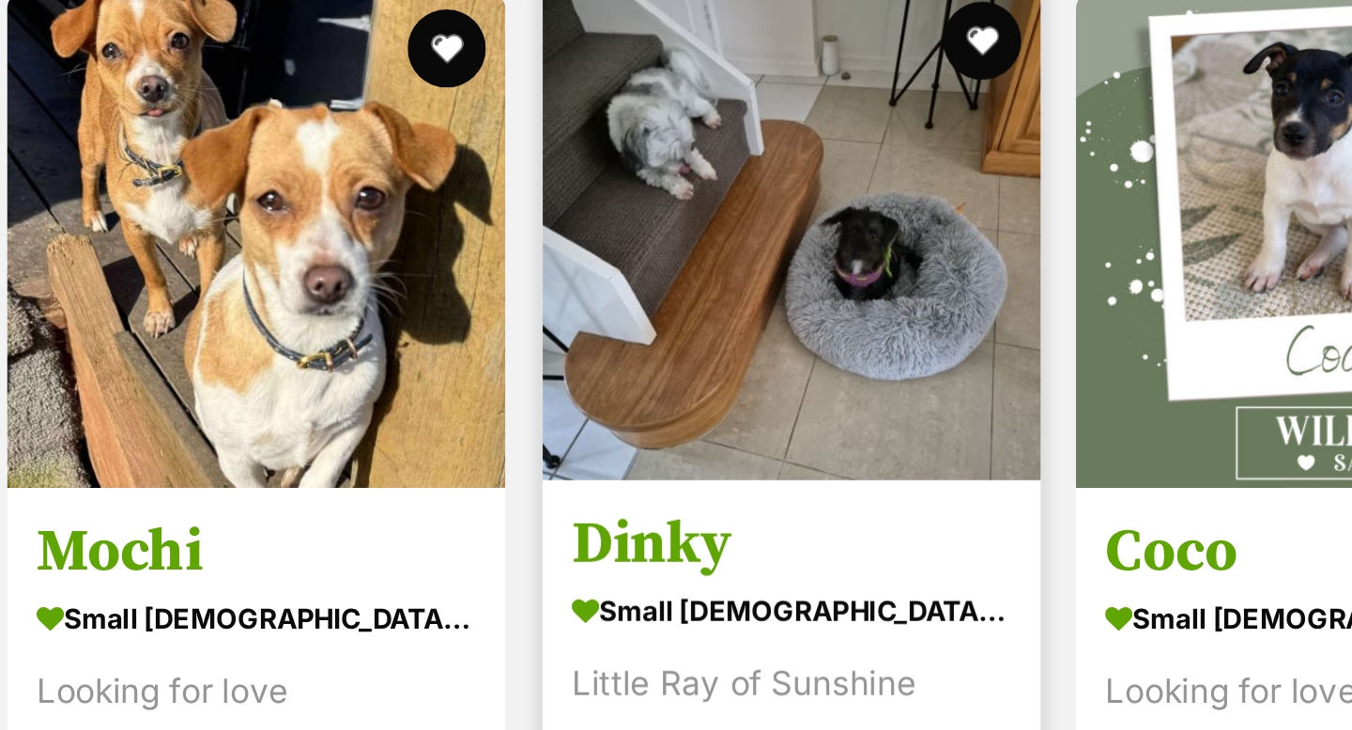
click at [955, 302] on img at bounding box center [959, 312] width 239 height 239
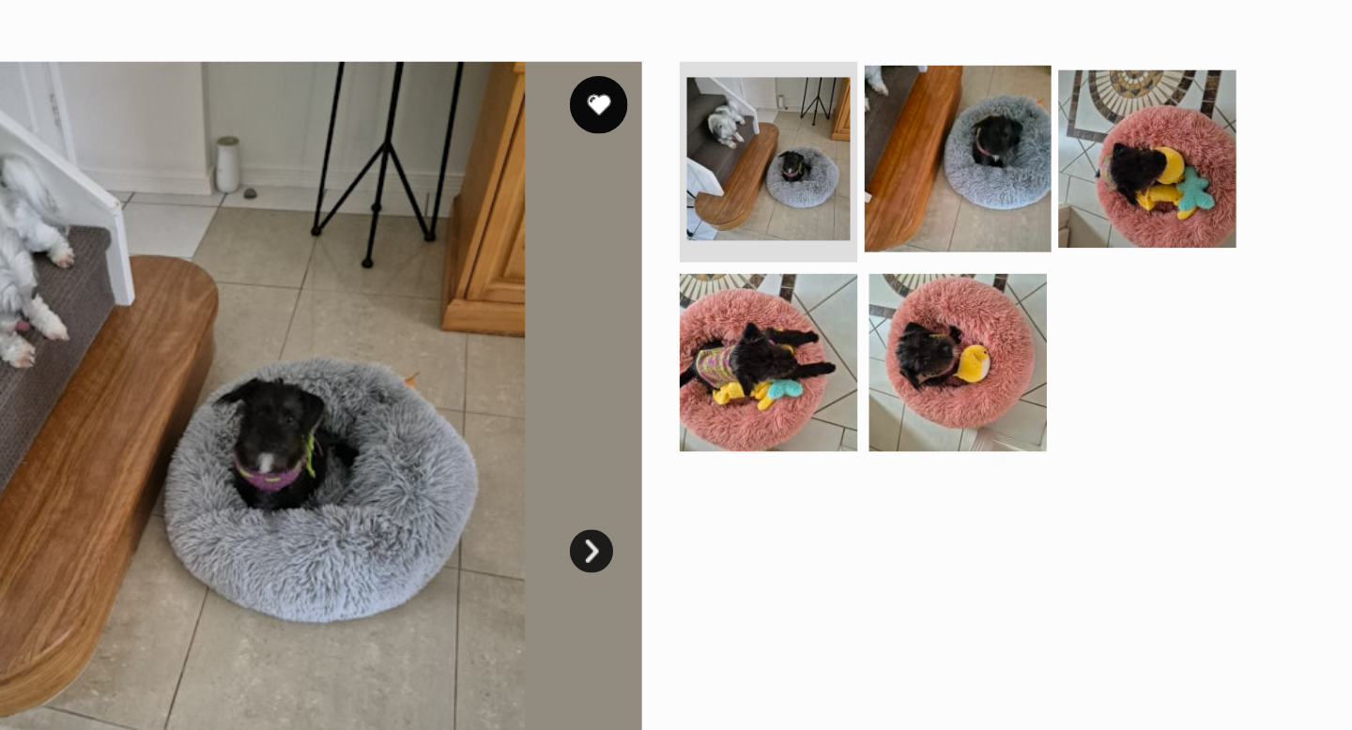
click at [985, 208] on img at bounding box center [982, 207] width 121 height 121
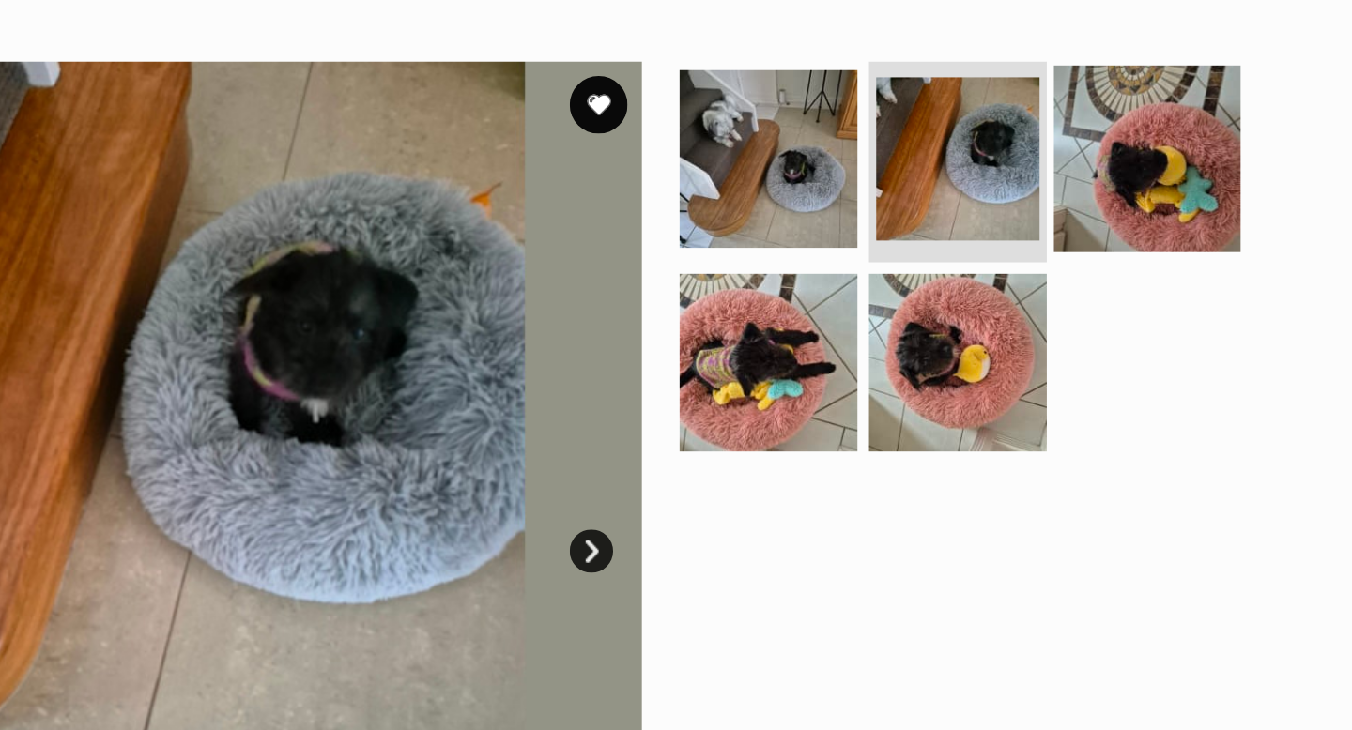
click at [1102, 233] on img at bounding box center [1105, 207] width 121 height 121
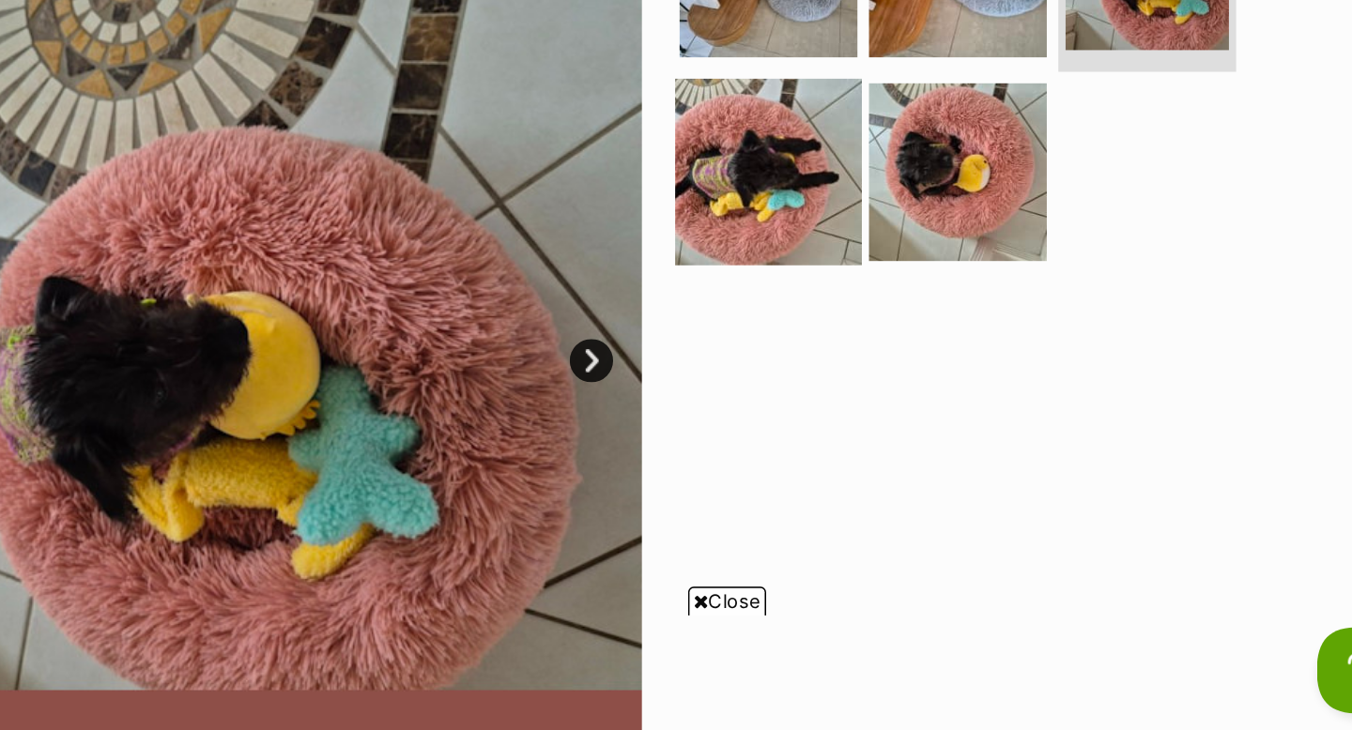
click at [867, 375] on img at bounding box center [859, 341] width 121 height 121
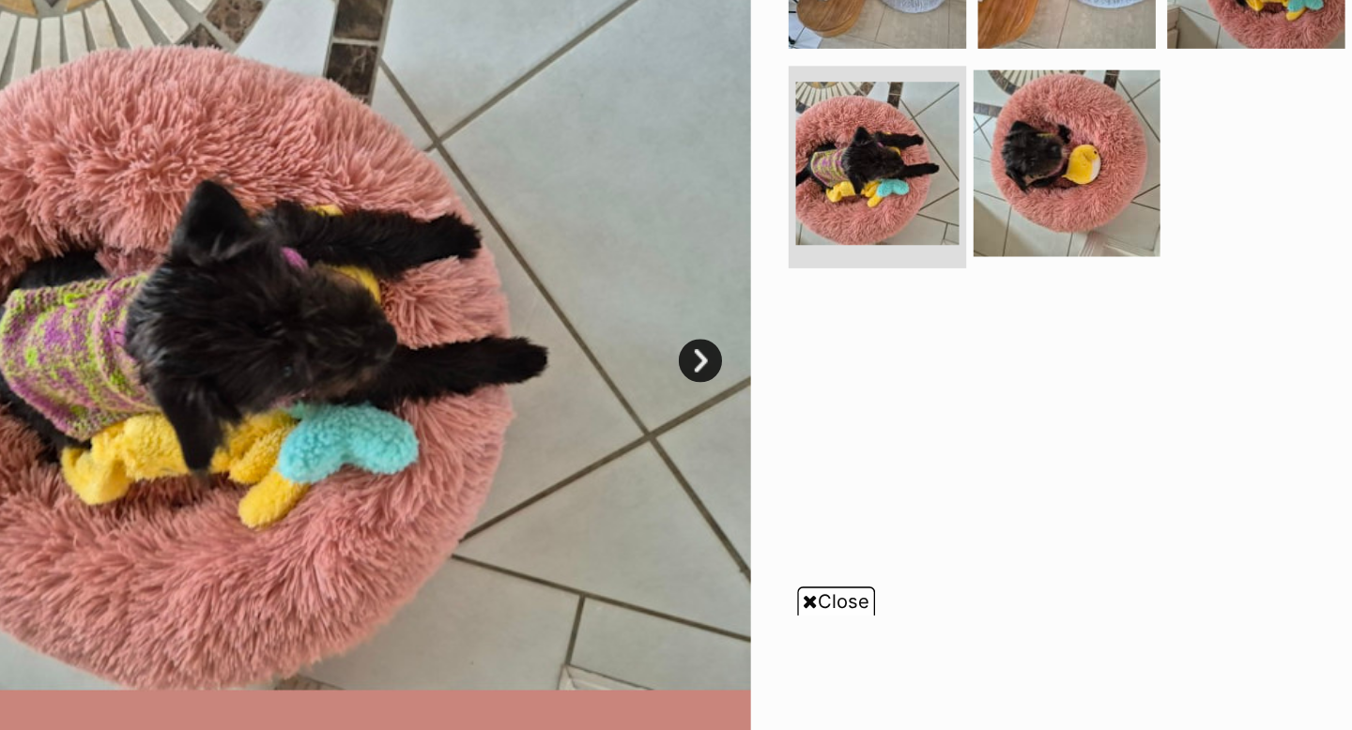
click at [971, 339] on img at bounding box center [982, 335] width 121 height 121
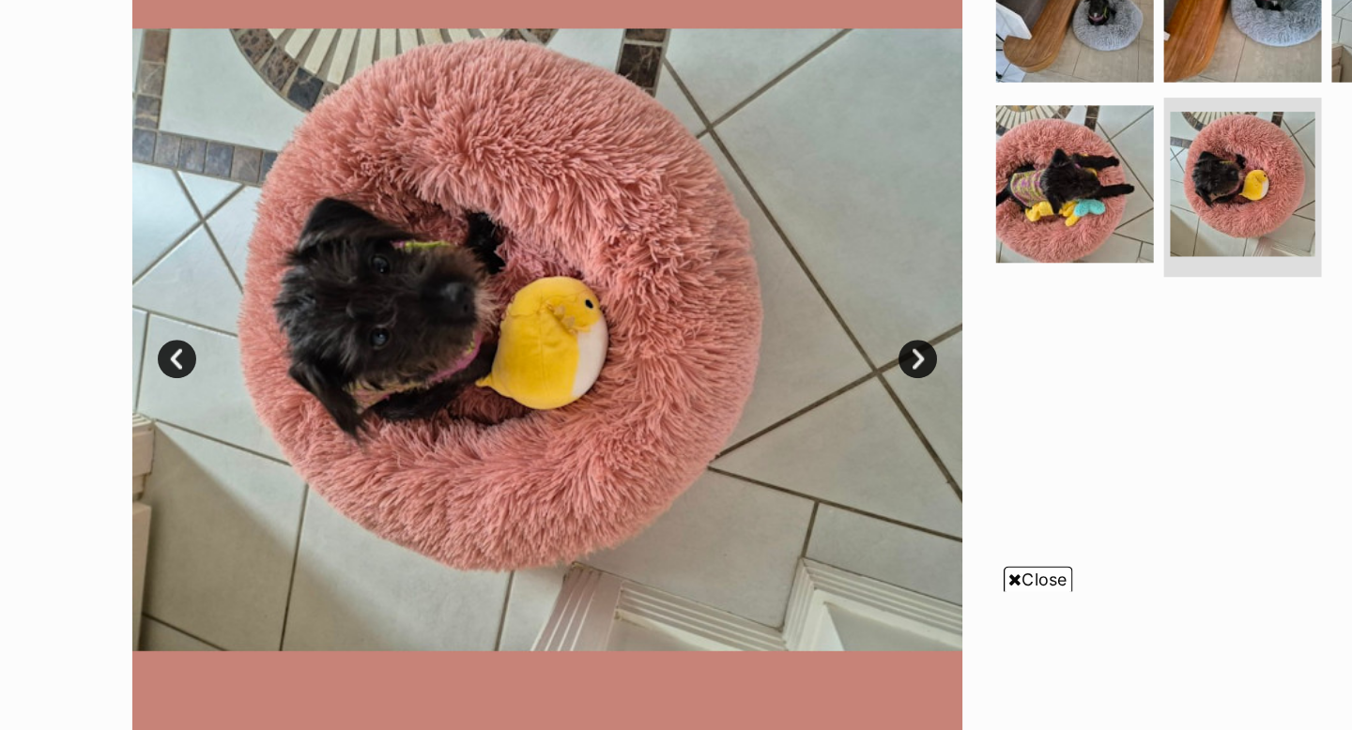
scroll to position [277, 0]
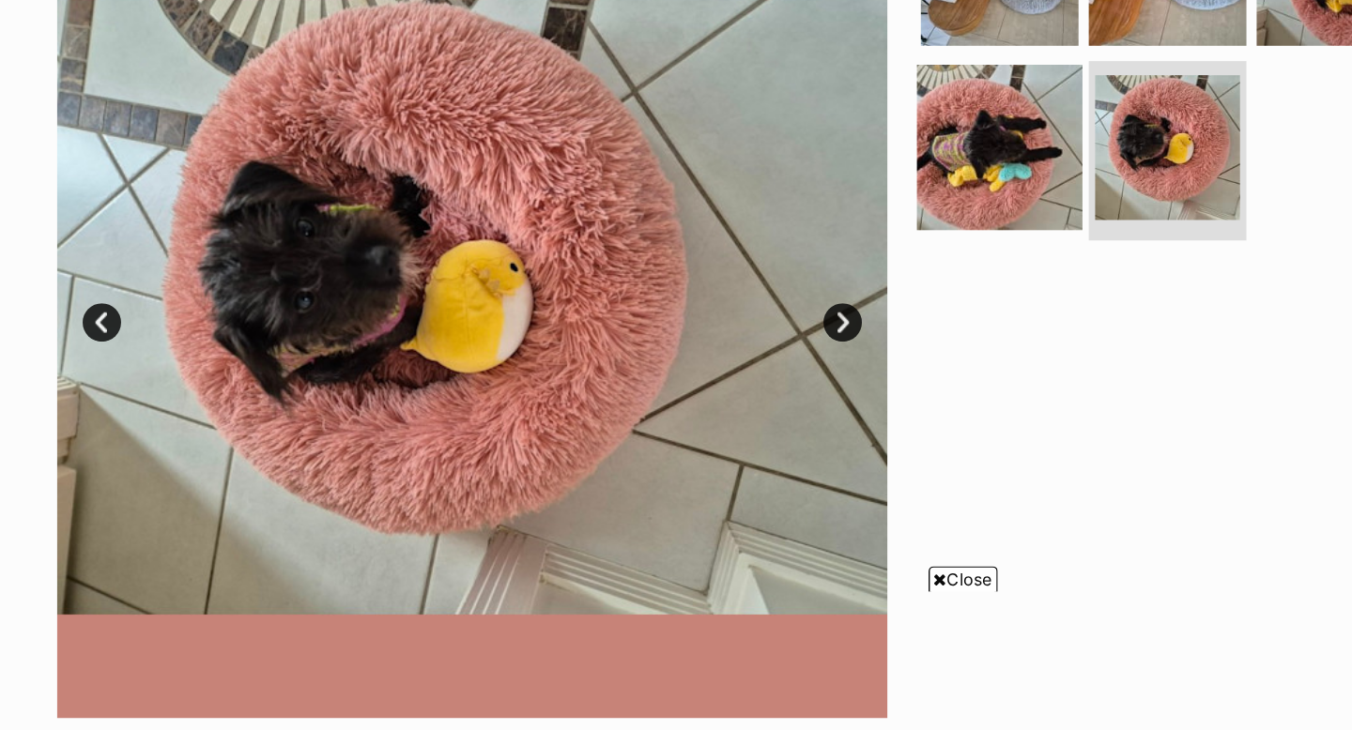
click at [867, 282] on img at bounding box center [859, 303] width 121 height 121
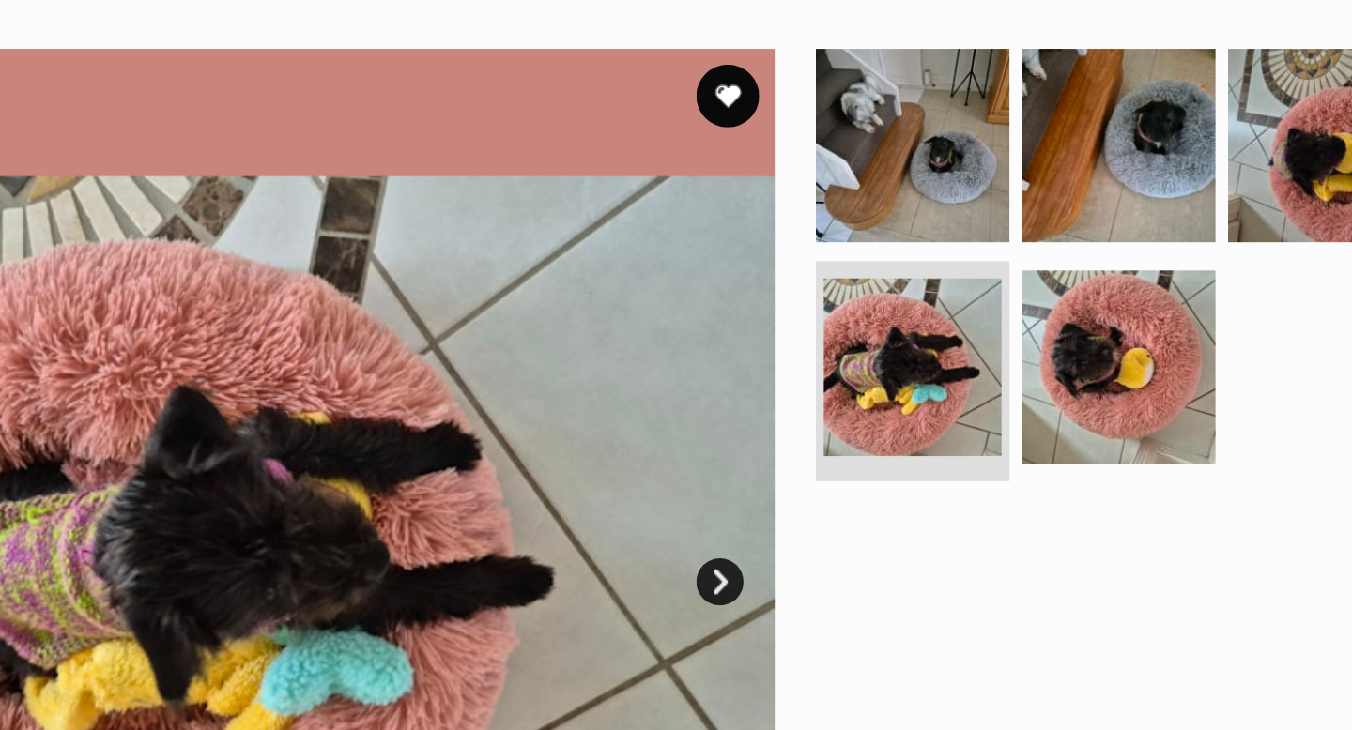
scroll to position [359, 0]
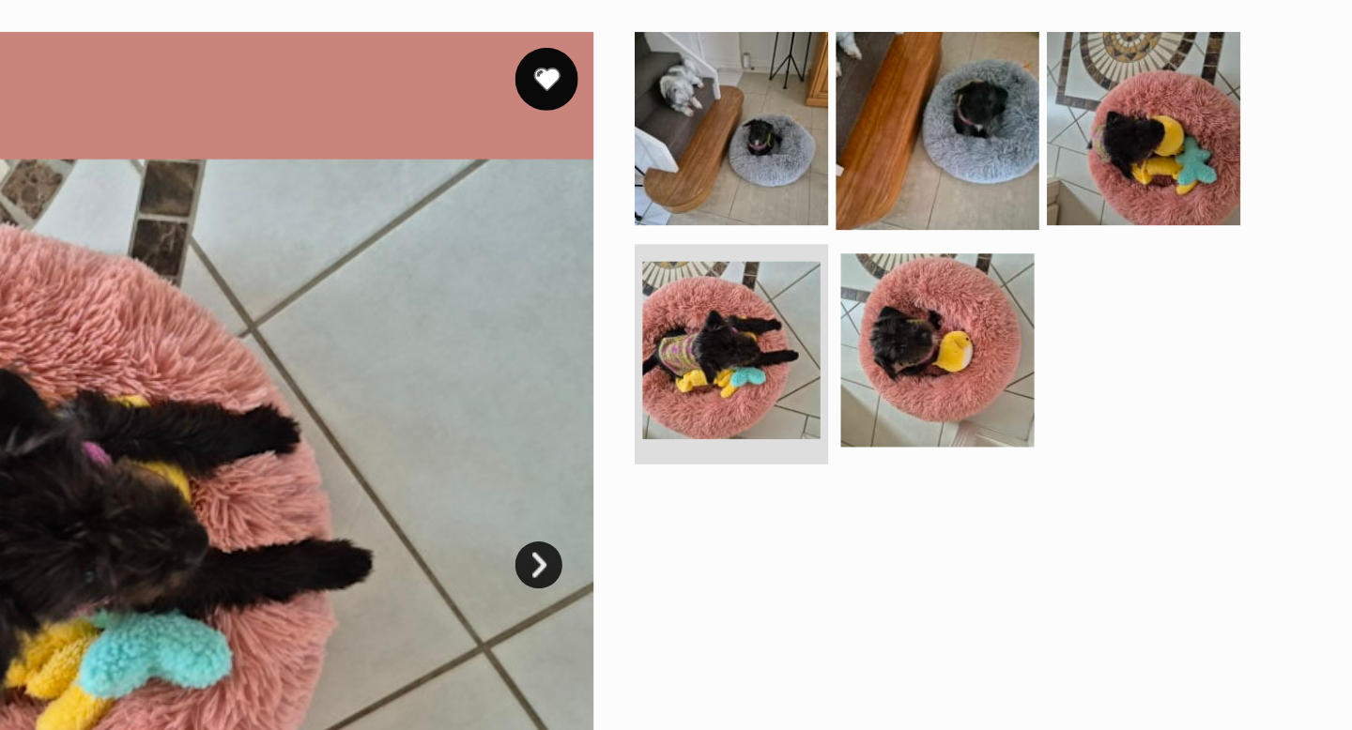
click at [1012, 98] on img at bounding box center [982, 88] width 121 height 121
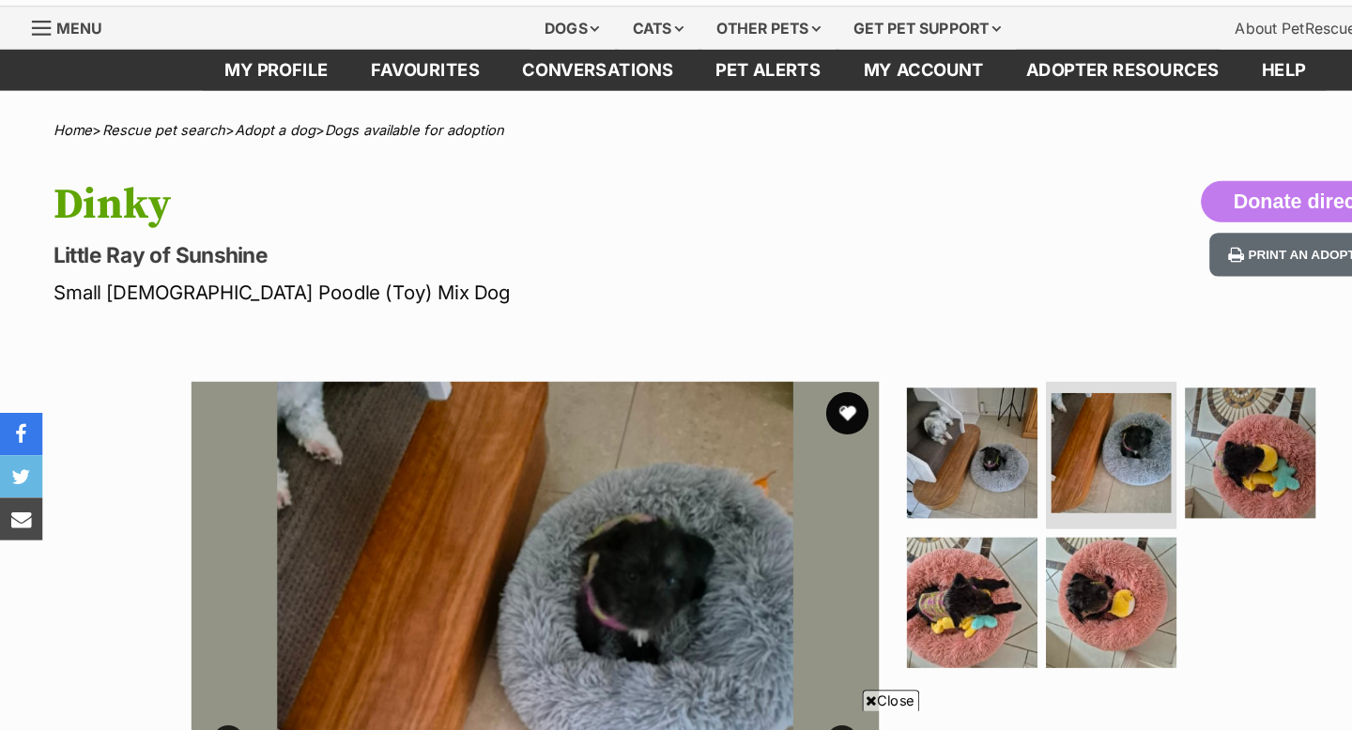
scroll to position [0, 0]
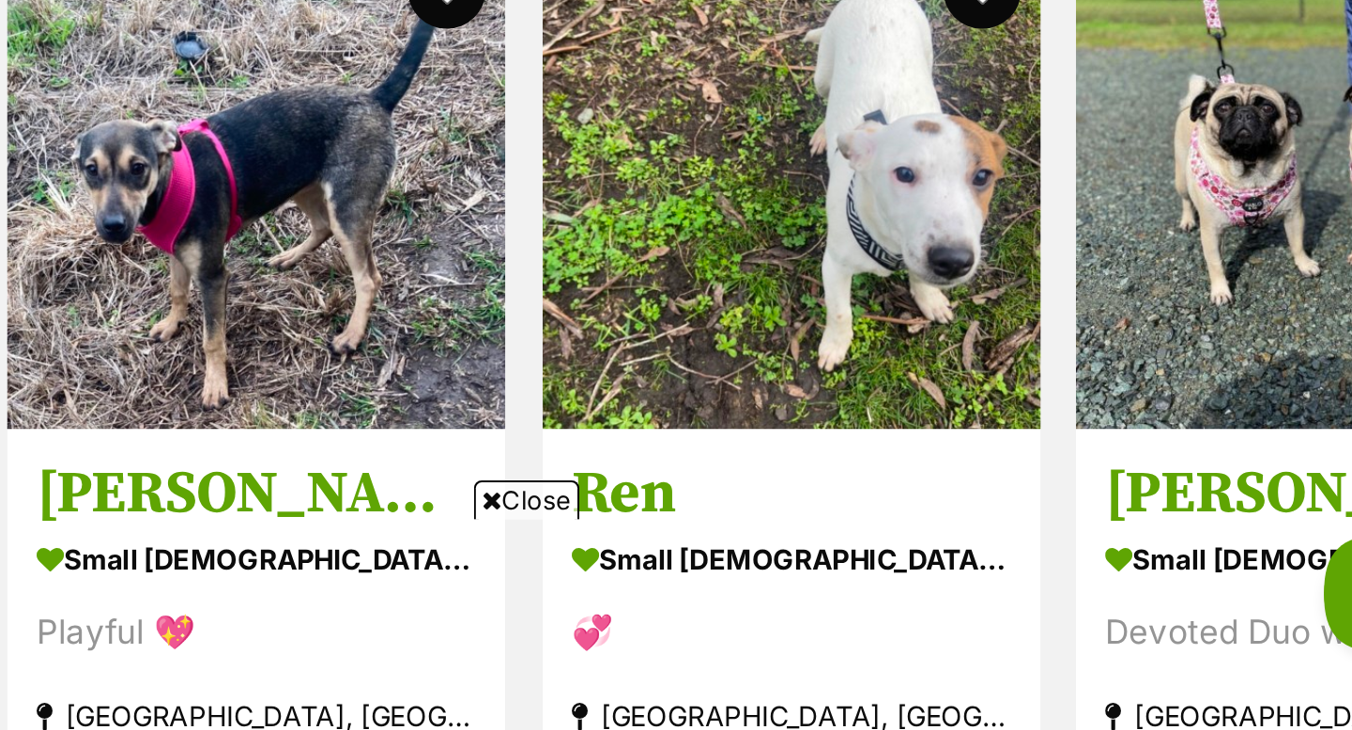
scroll to position [2139, 0]
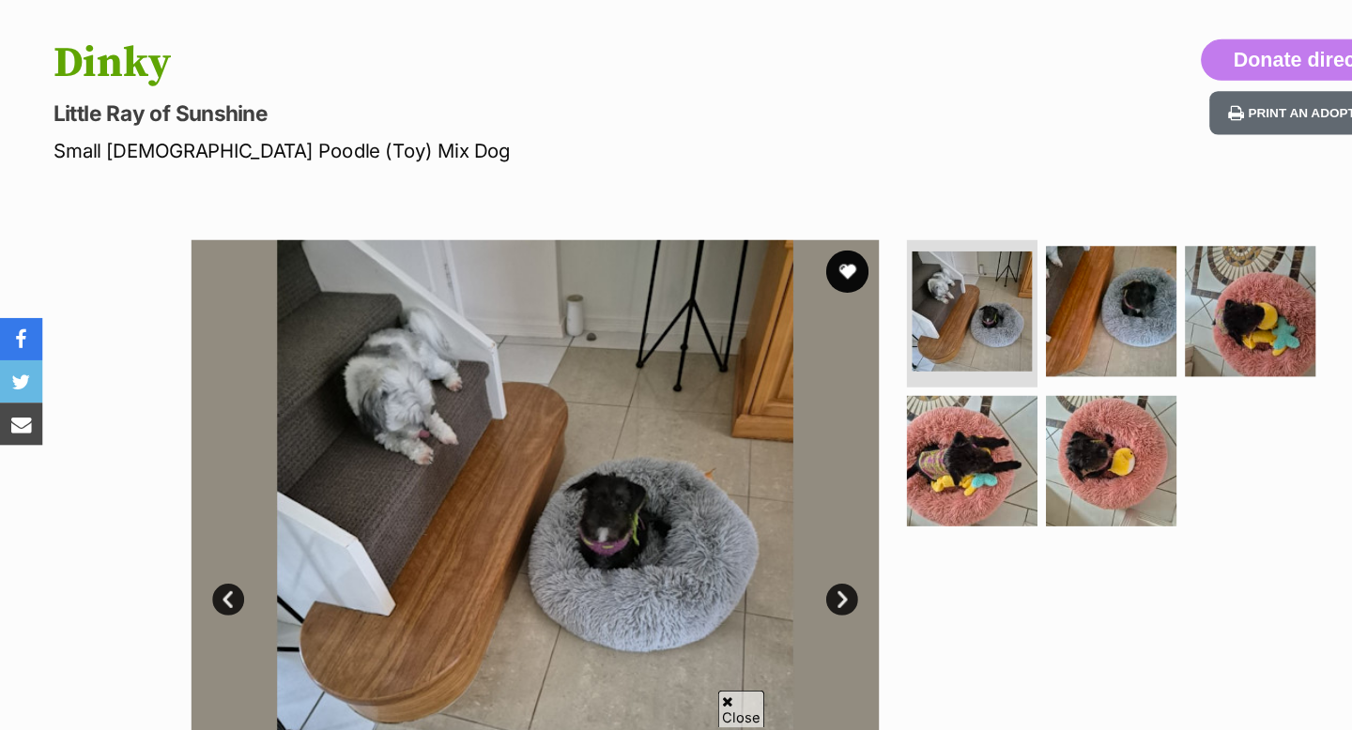
scroll to position [114, 0]
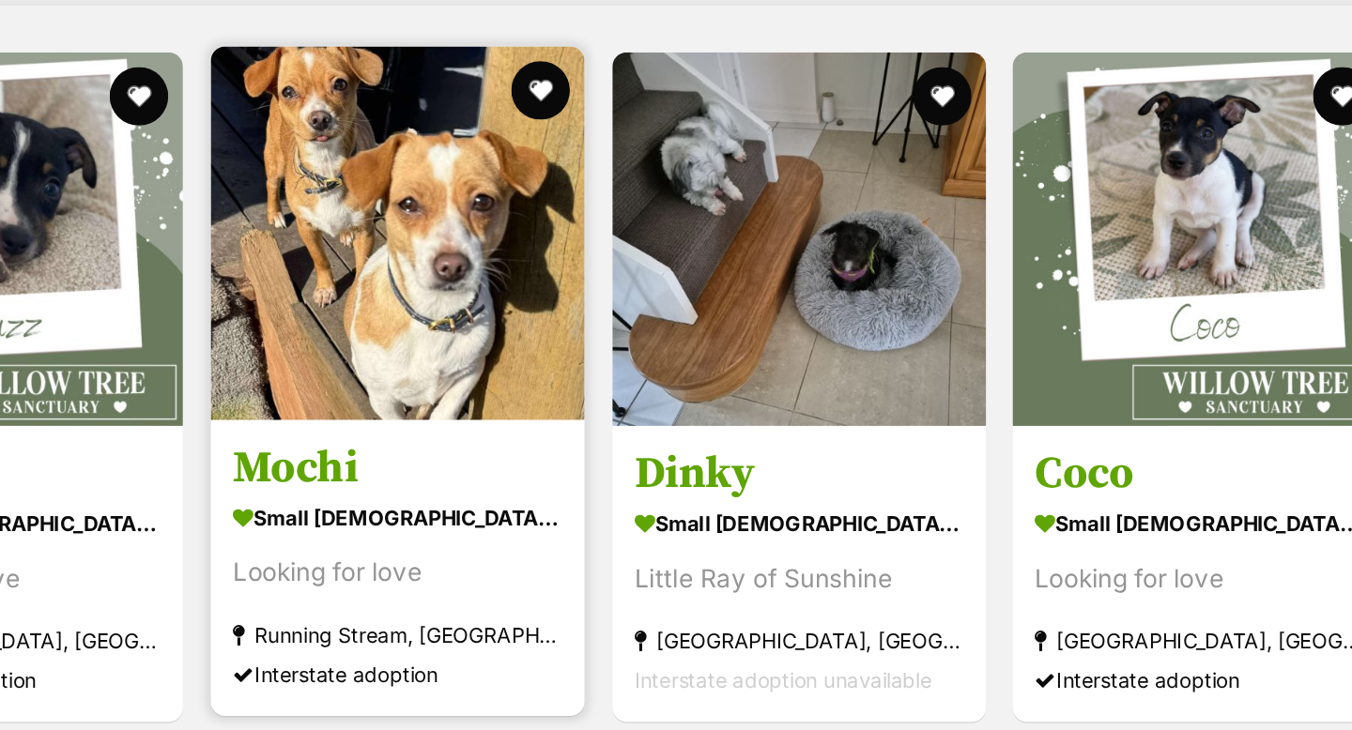
click at [717, 254] on img at bounding box center [702, 213] width 239 height 239
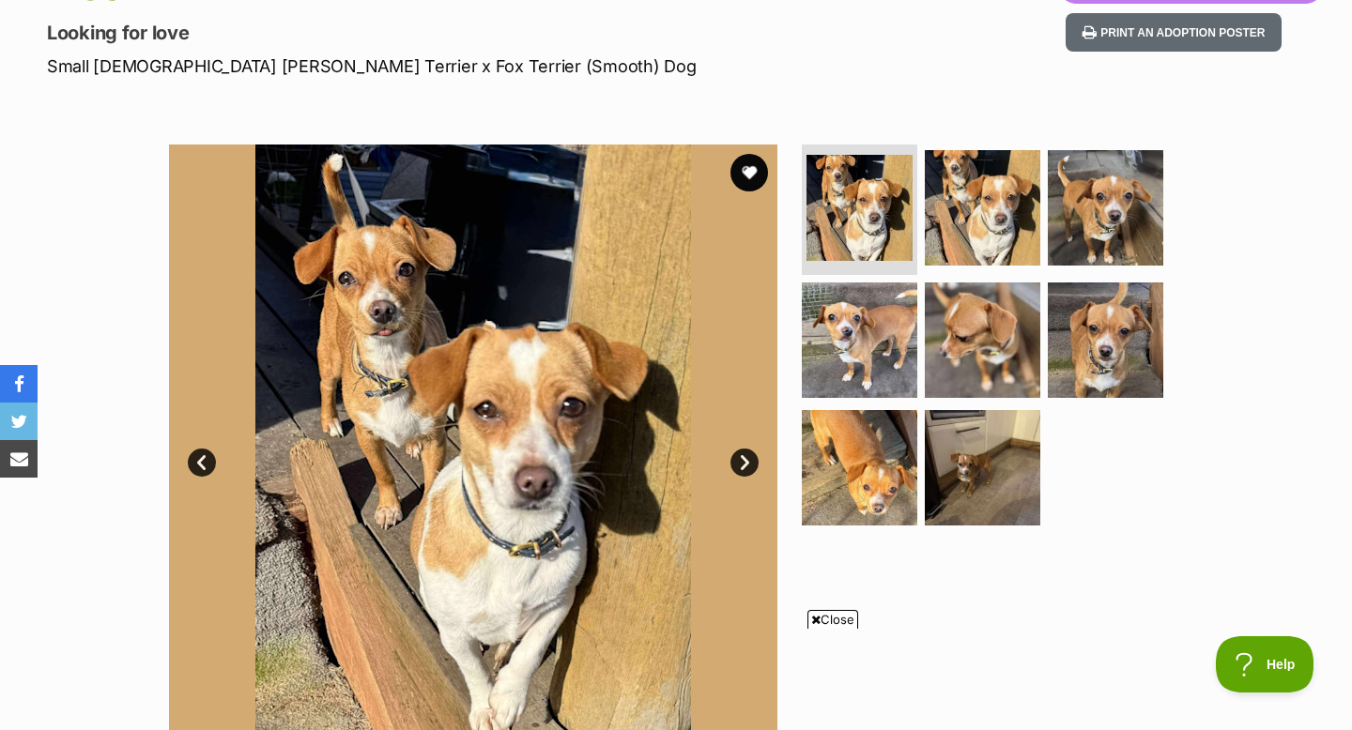
scroll to position [249, 0]
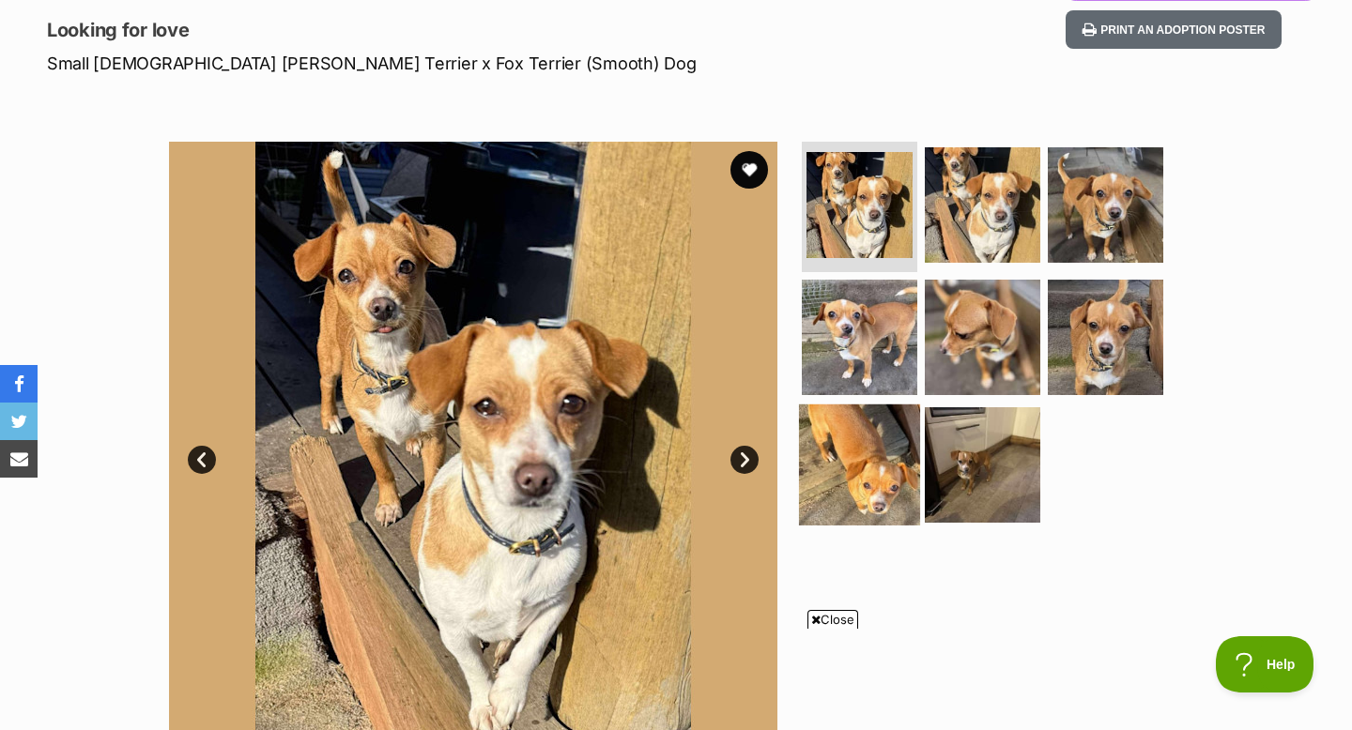
click at [879, 485] on img at bounding box center [859, 465] width 121 height 121
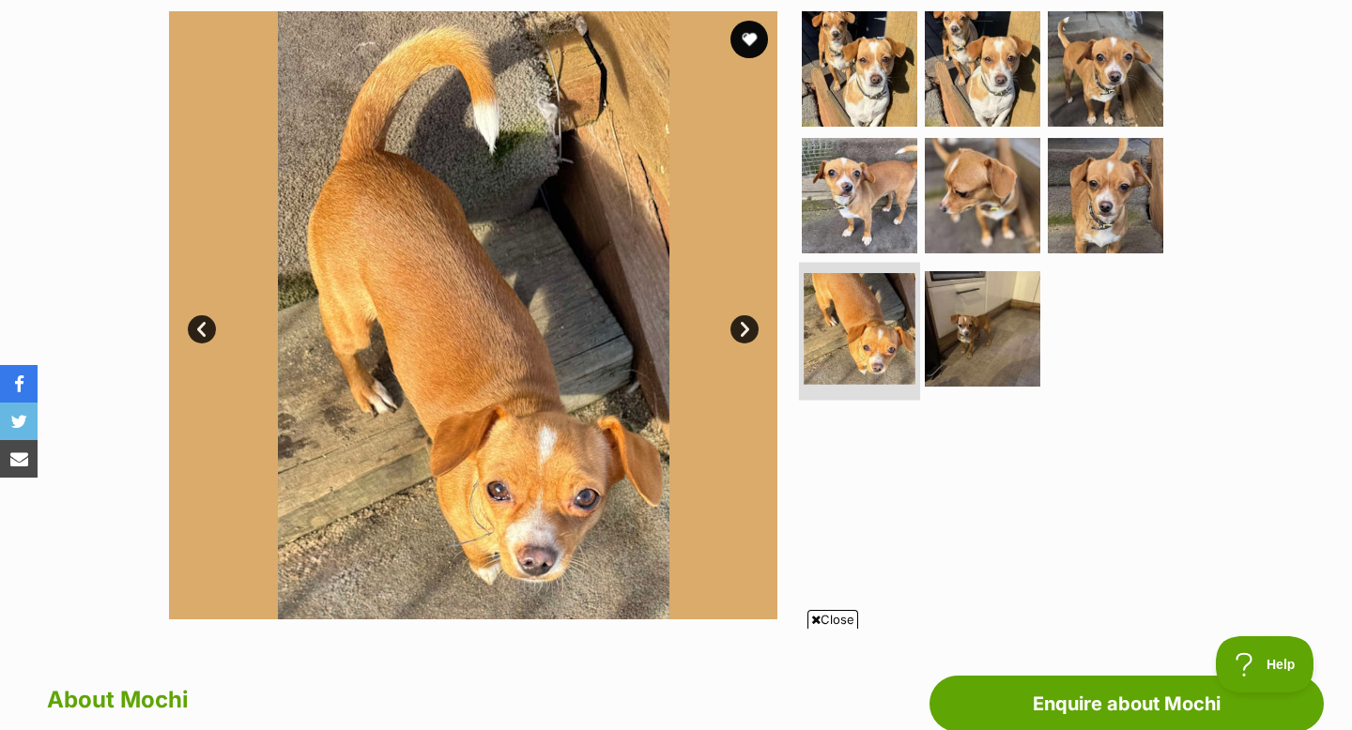
scroll to position [389, 0]
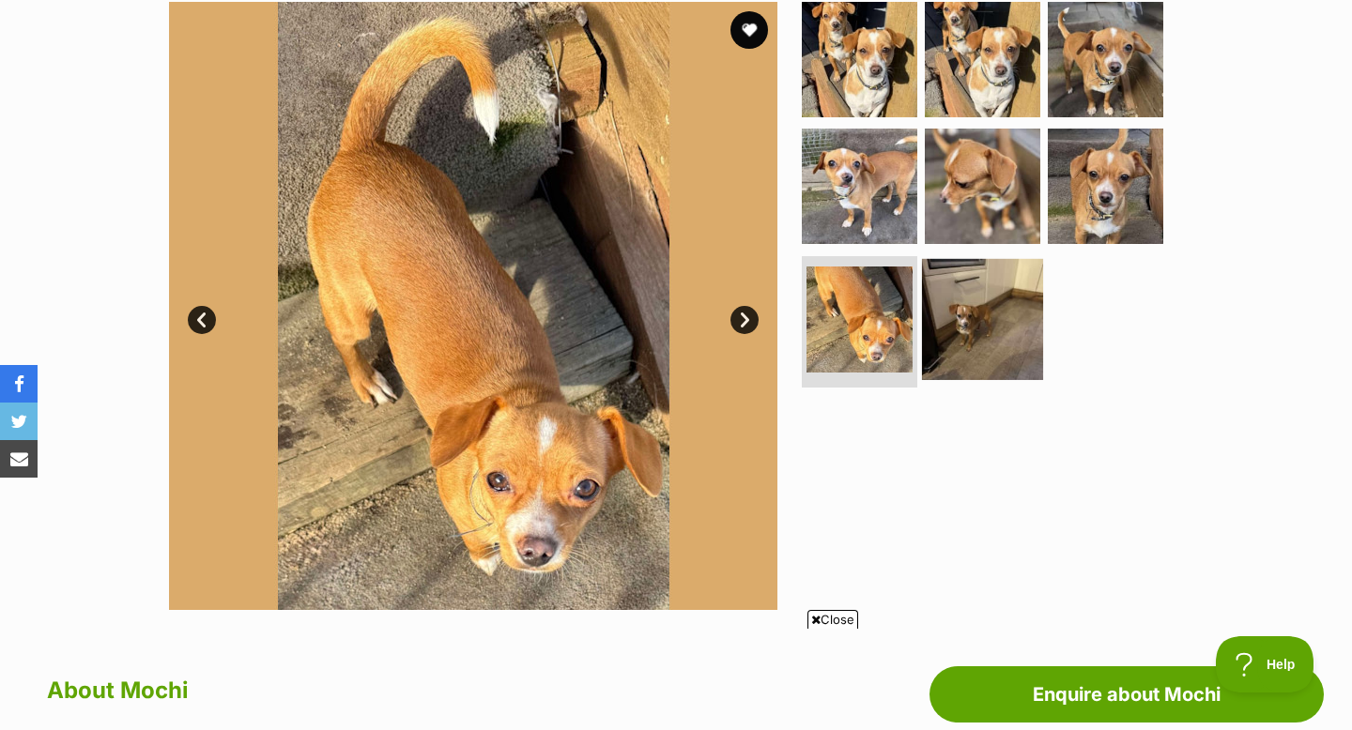
click at [985, 320] on img at bounding box center [982, 319] width 121 height 121
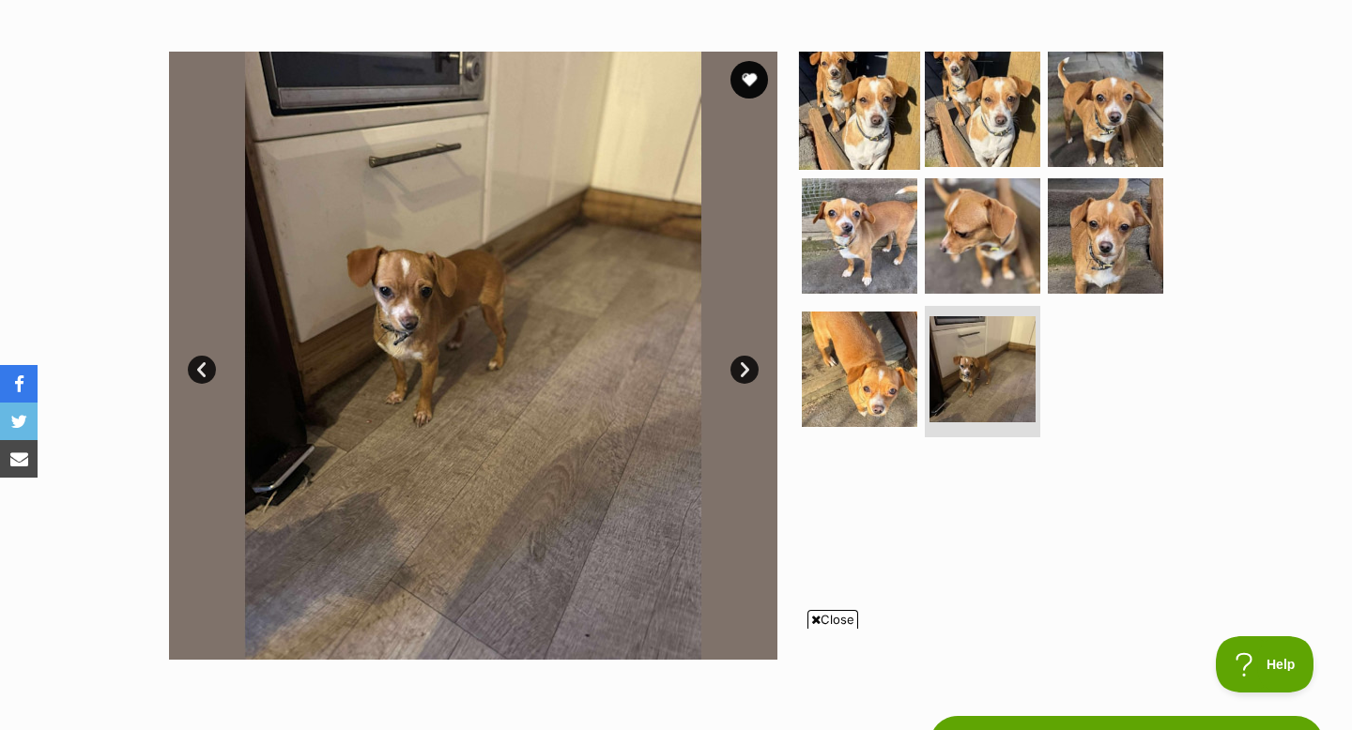
scroll to position [335, 0]
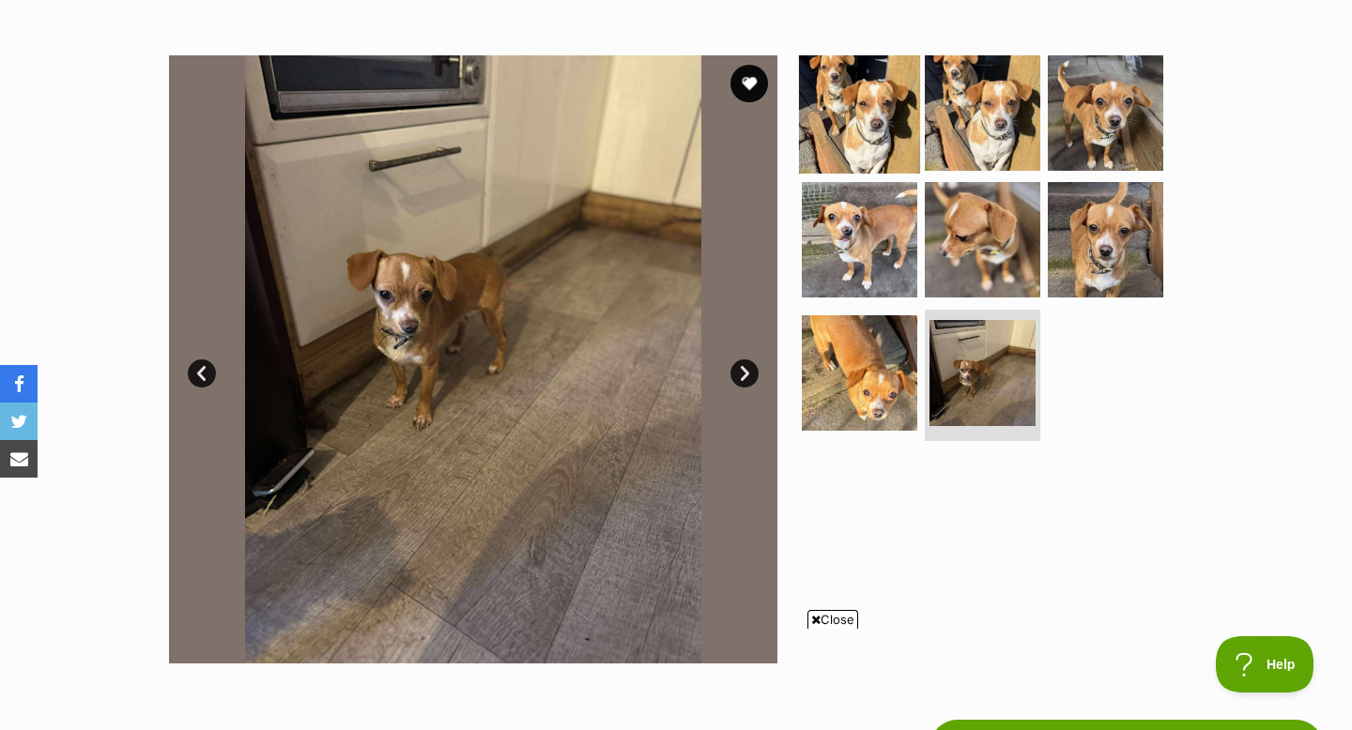
click at [876, 84] on img at bounding box center [859, 112] width 121 height 121
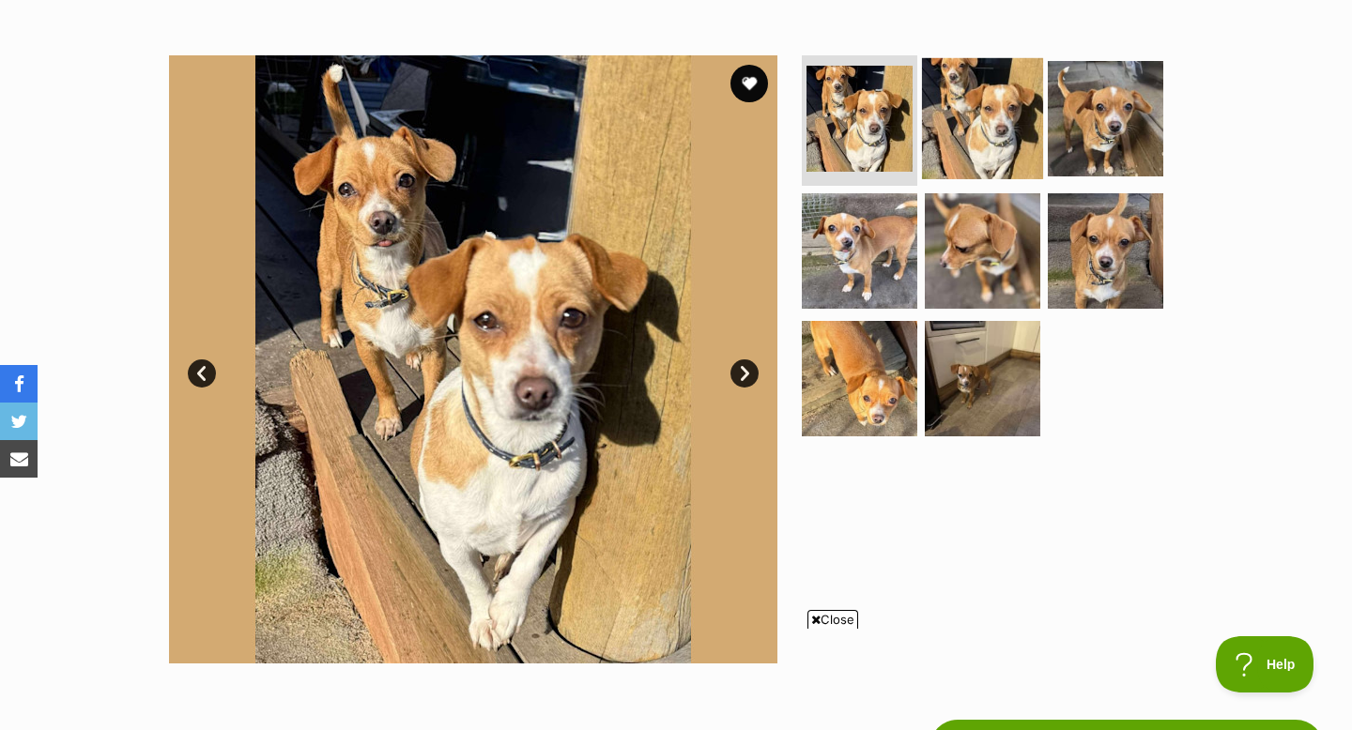
click at [988, 123] on img at bounding box center [982, 117] width 121 height 121
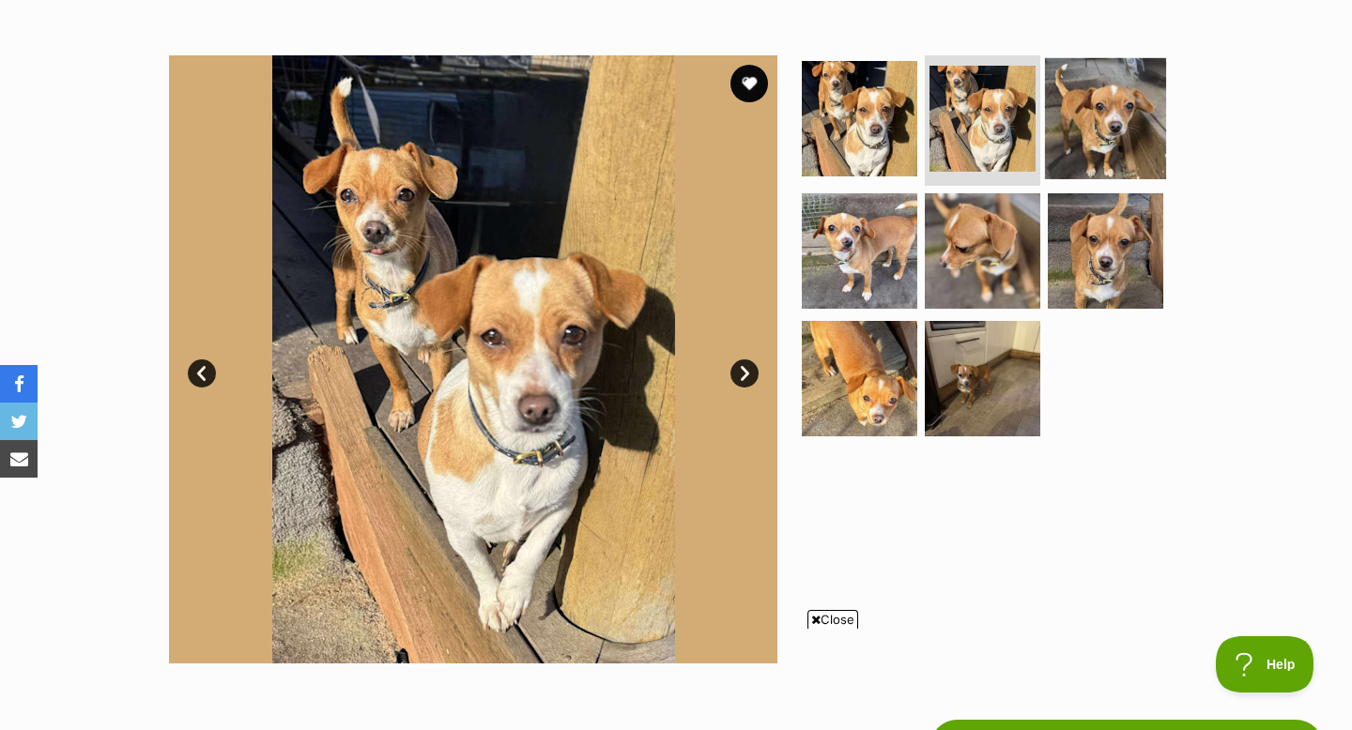
click at [1077, 140] on img at bounding box center [1105, 117] width 121 height 121
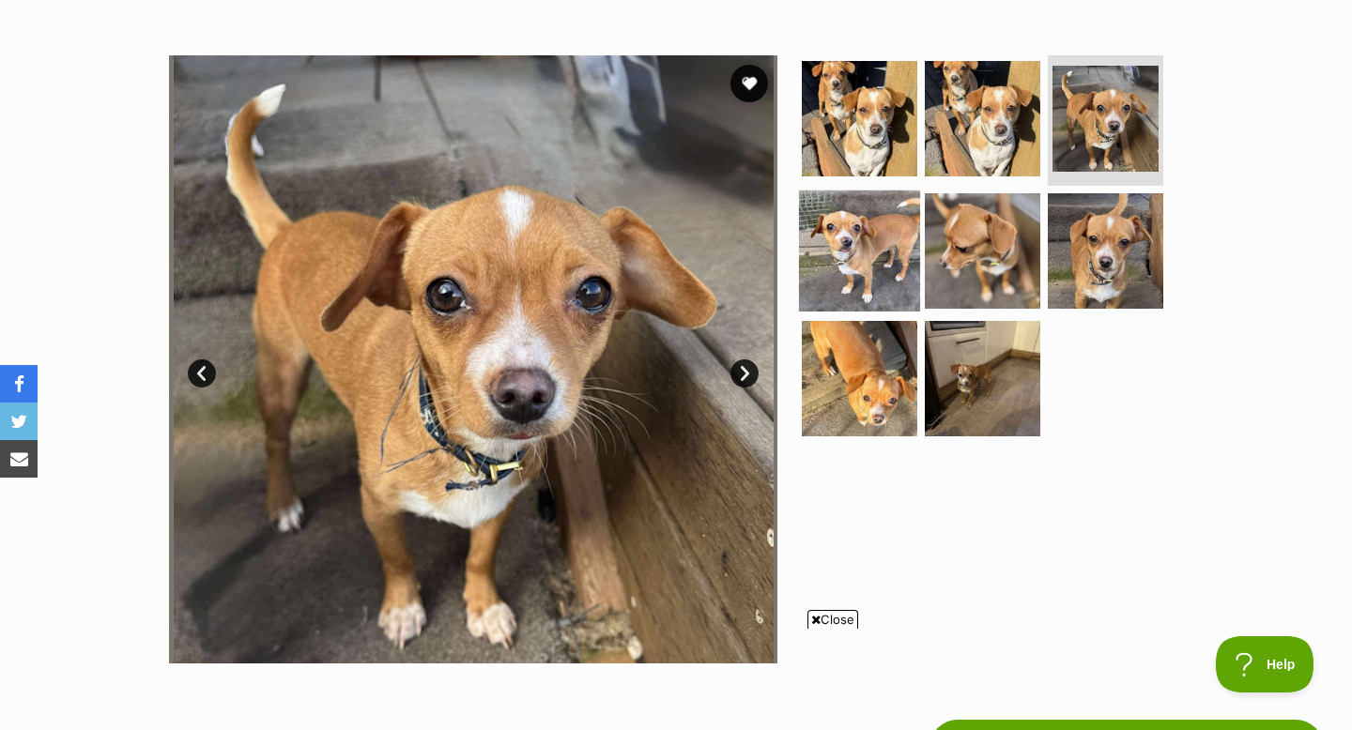
click at [862, 257] on img at bounding box center [859, 251] width 121 height 121
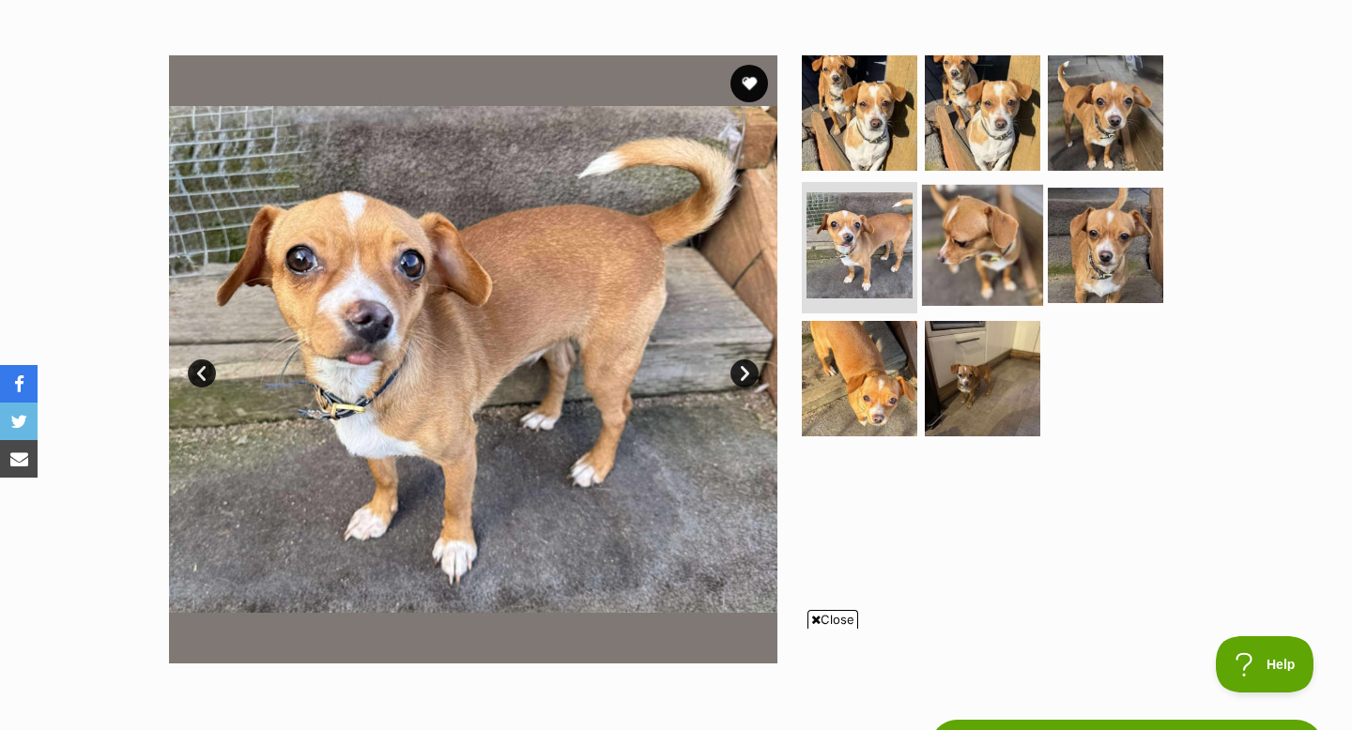
click at [987, 261] on img at bounding box center [982, 245] width 121 height 121
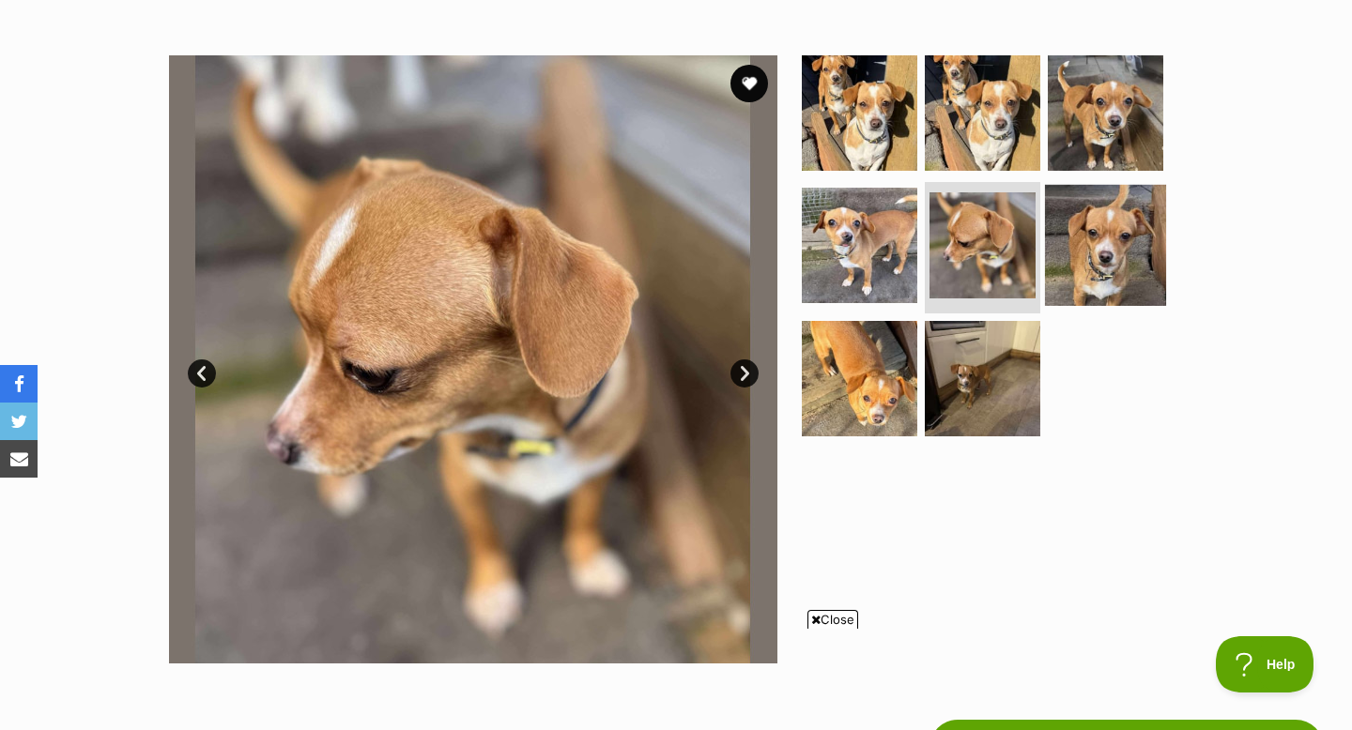
click at [1083, 259] on img at bounding box center [1105, 245] width 121 height 121
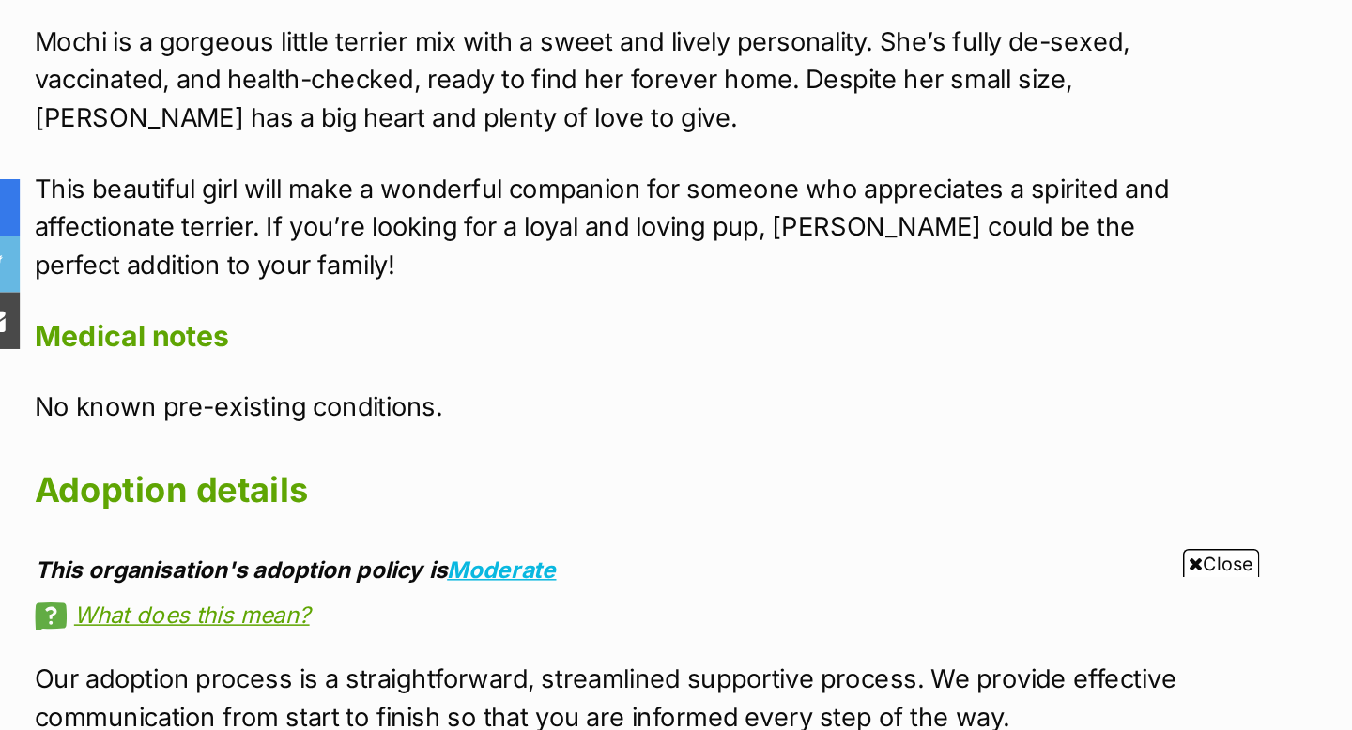
scroll to position [1036, 0]
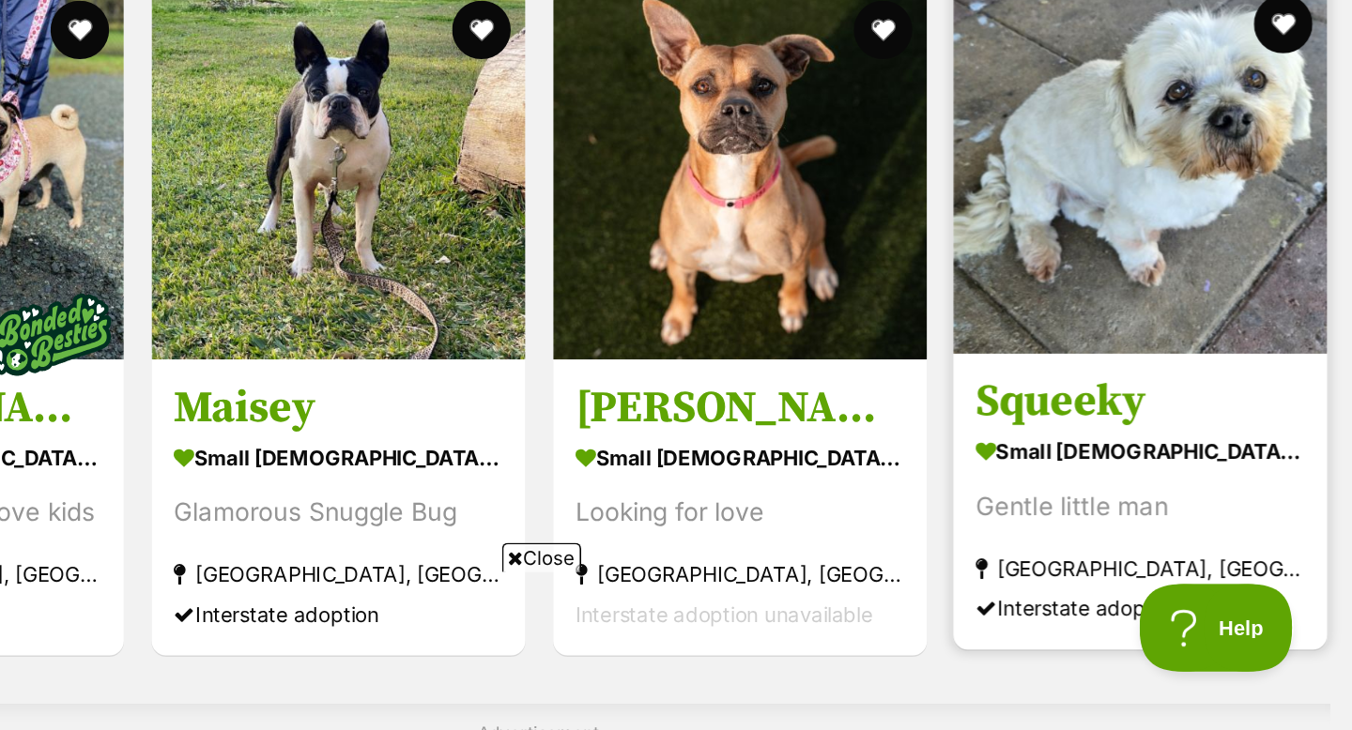
click at [1226, 417] on img at bounding box center [1215, 369] width 239 height 239
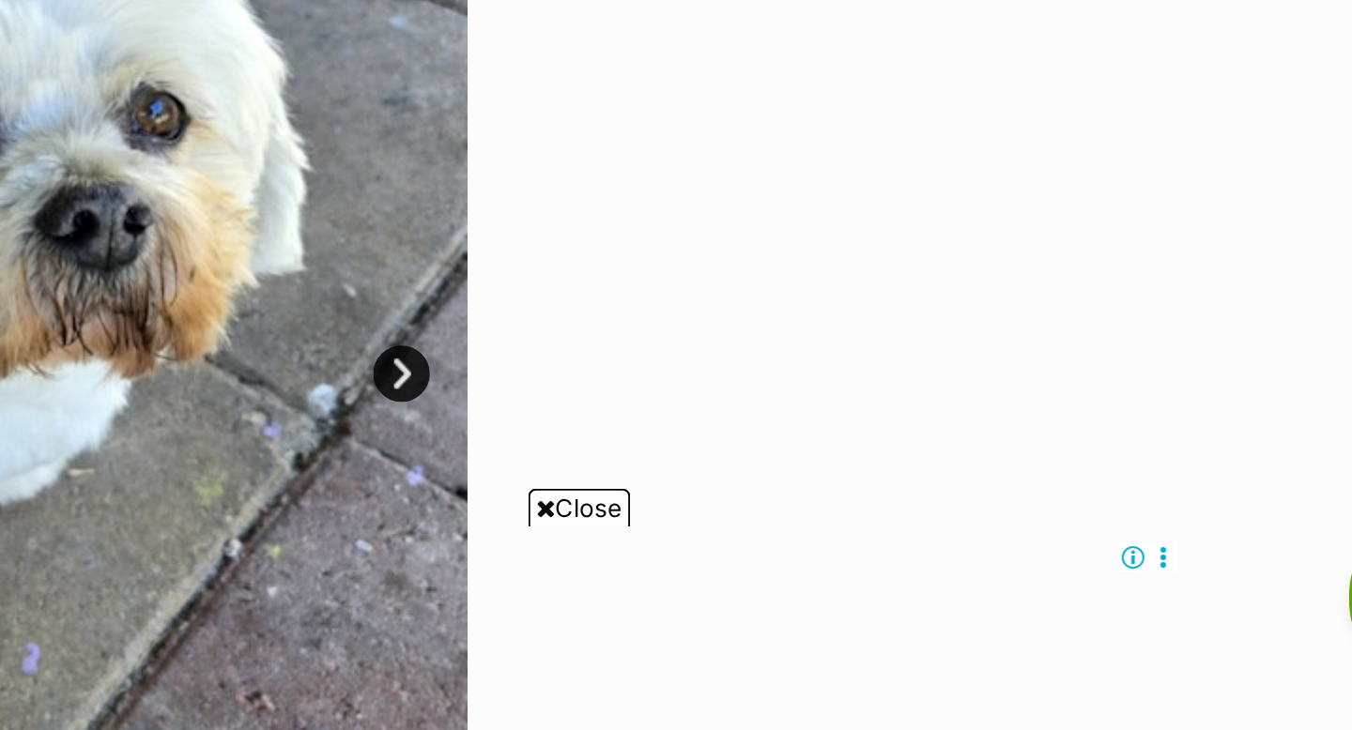
scroll to position [155, 0]
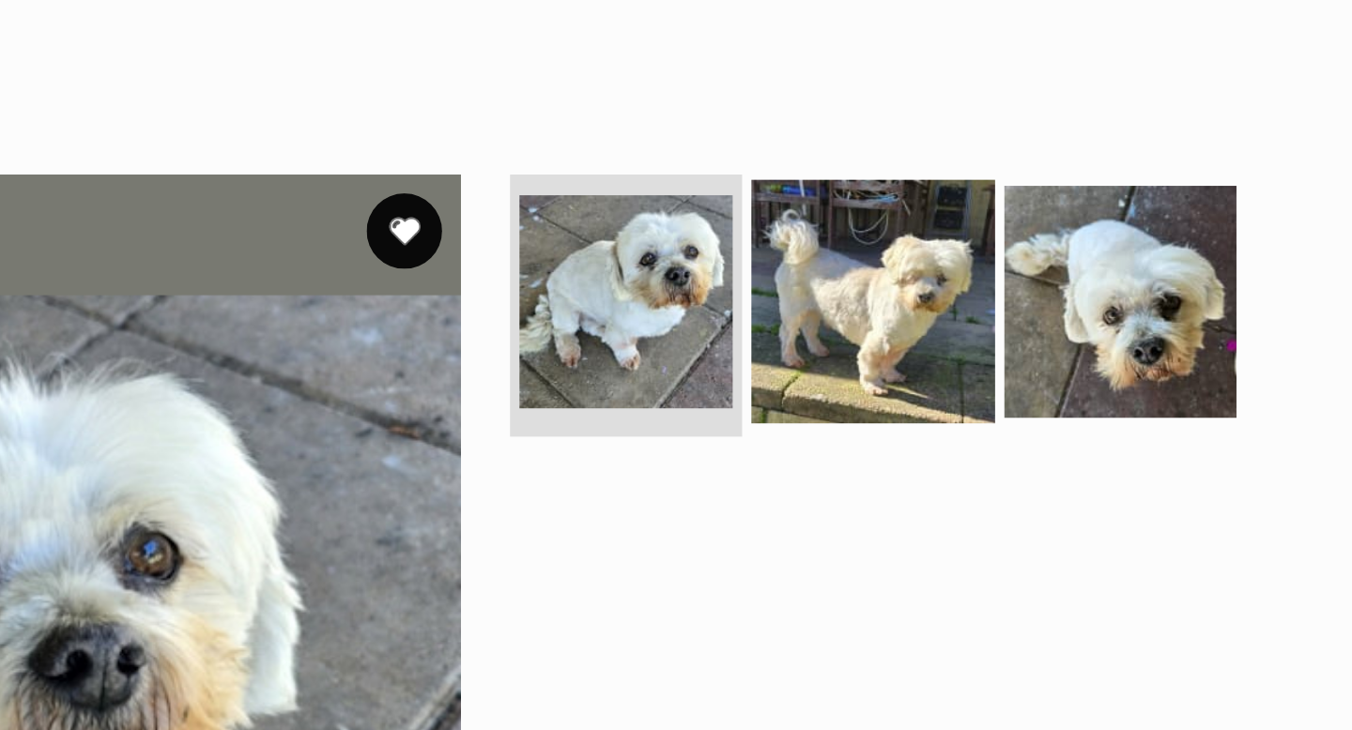
click at [962, 313] on img at bounding box center [982, 298] width 121 height 121
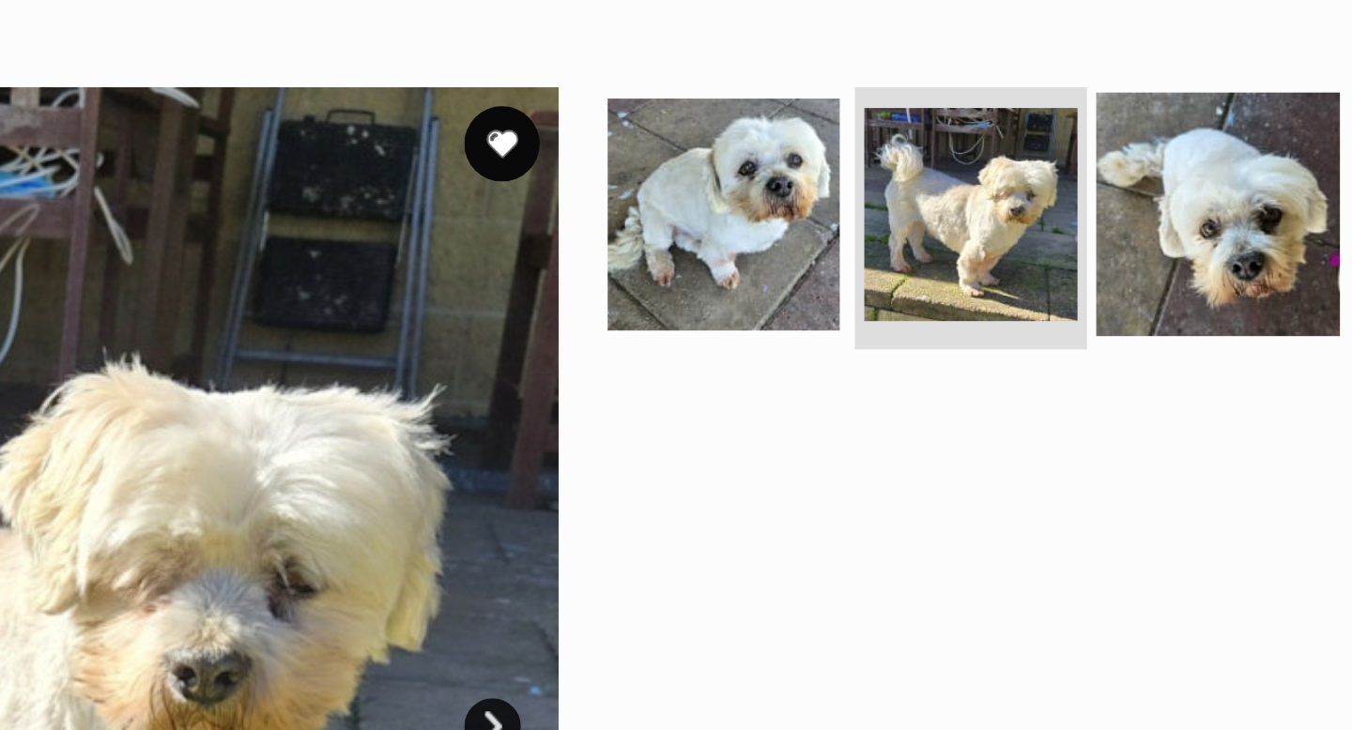
click at [1102, 316] on img at bounding box center [1105, 298] width 121 height 121
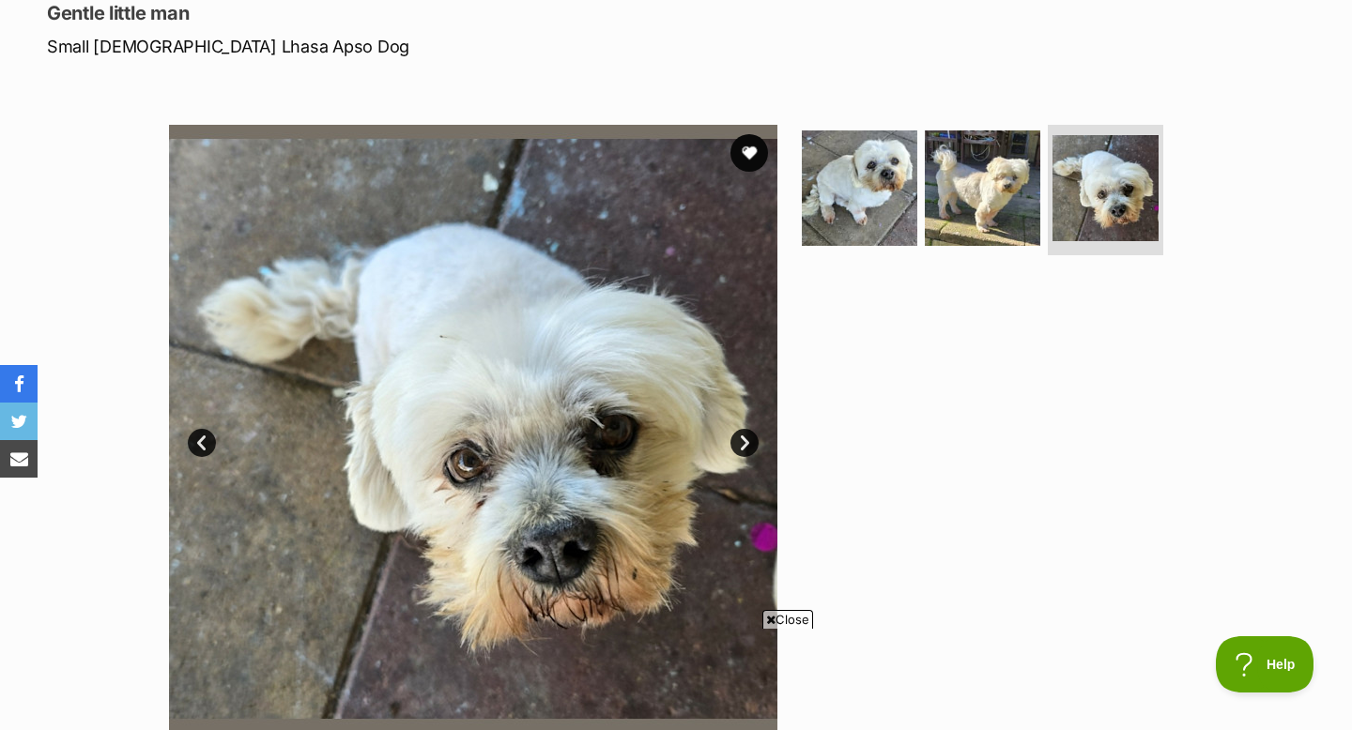
scroll to position [267, 0]
click at [745, 147] on button "favourite" at bounding box center [748, 151] width 41 height 41
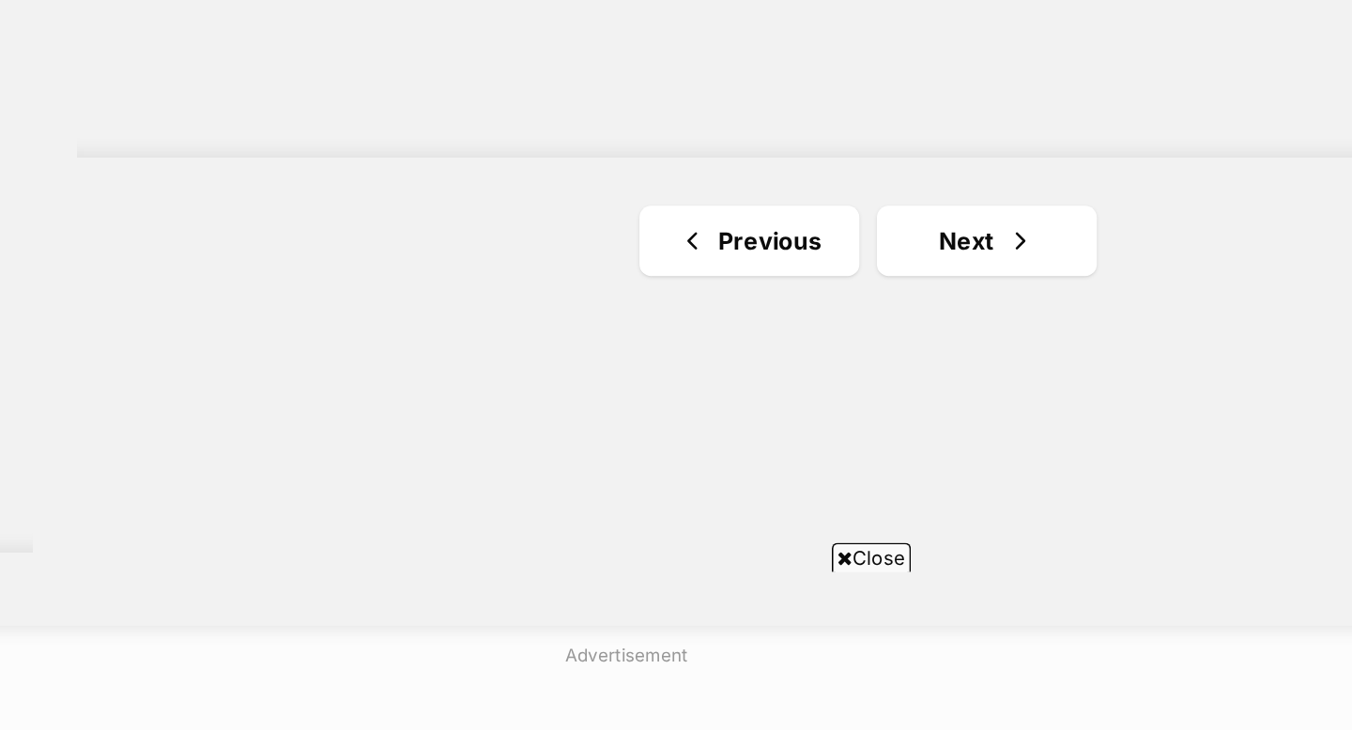
scroll to position [3505, 0]
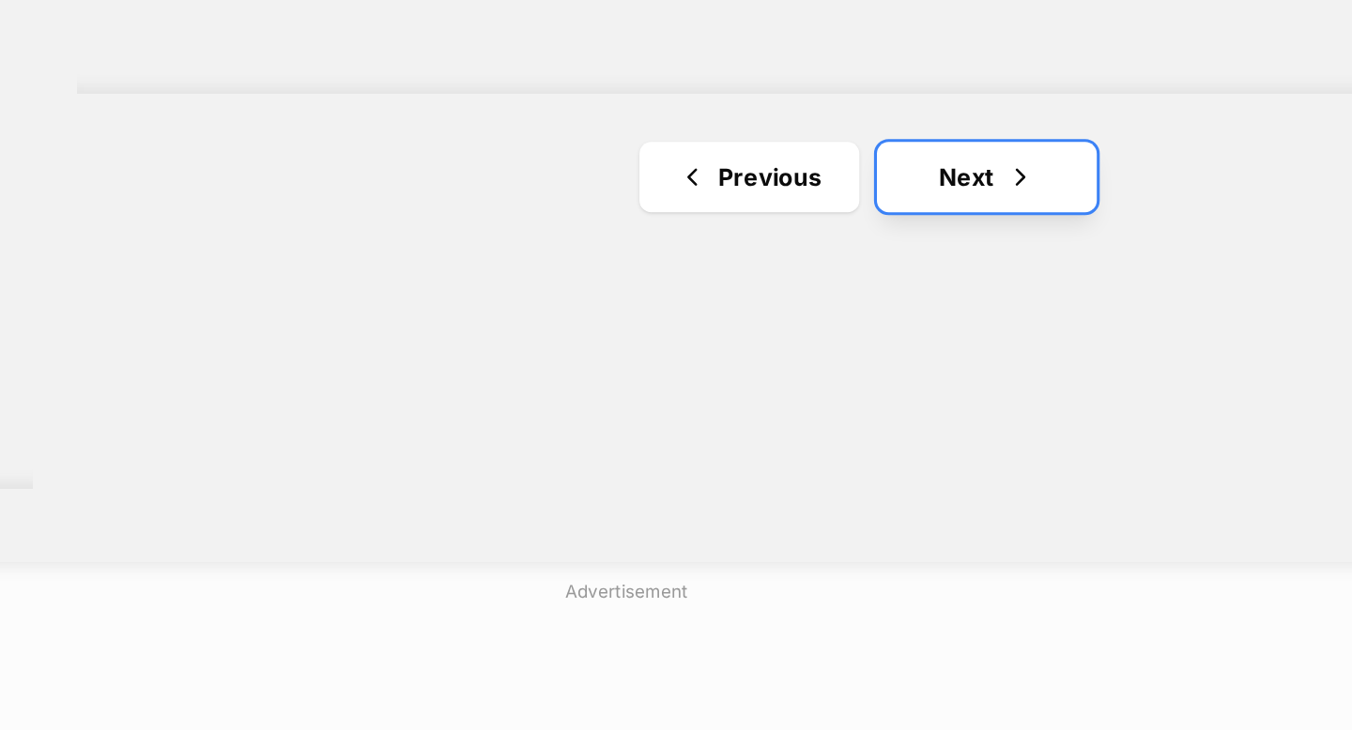
click at [915, 230] on link "Next" at bounding box center [906, 219] width 141 height 45
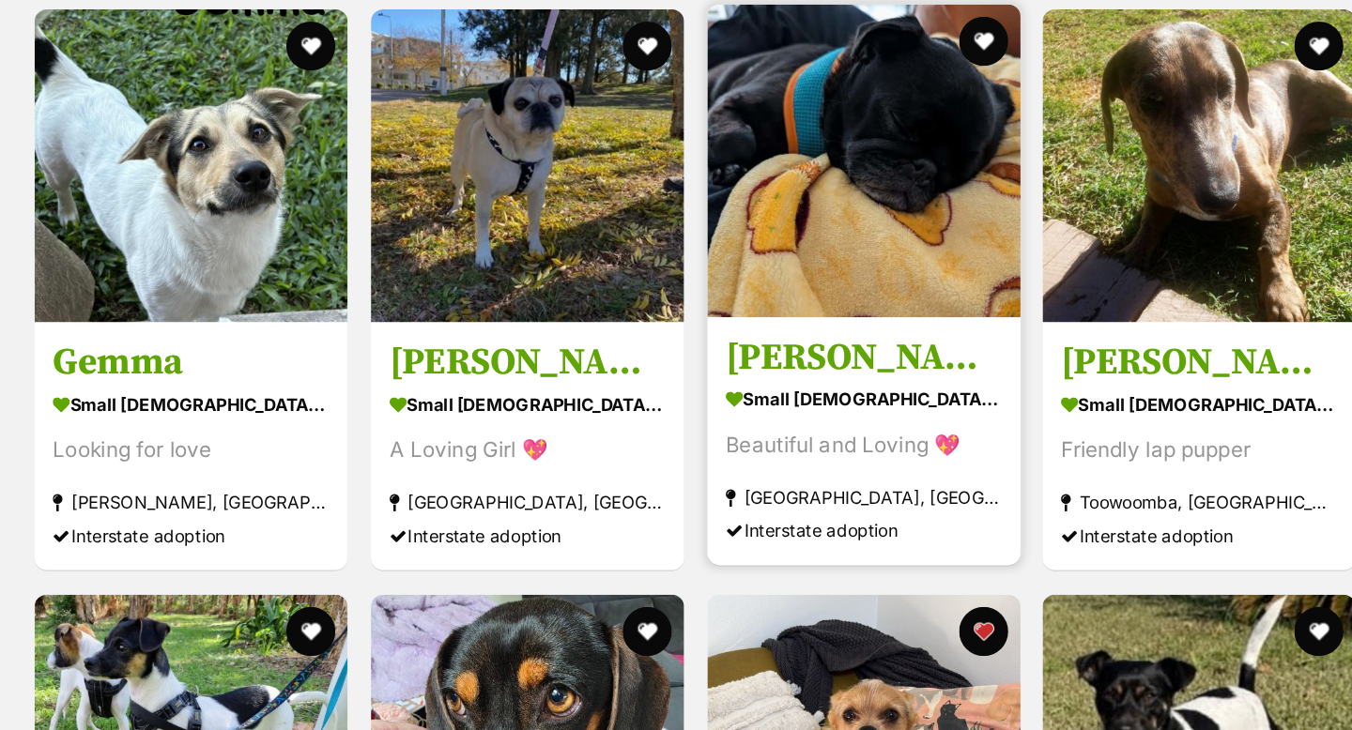
scroll to position [600, 0]
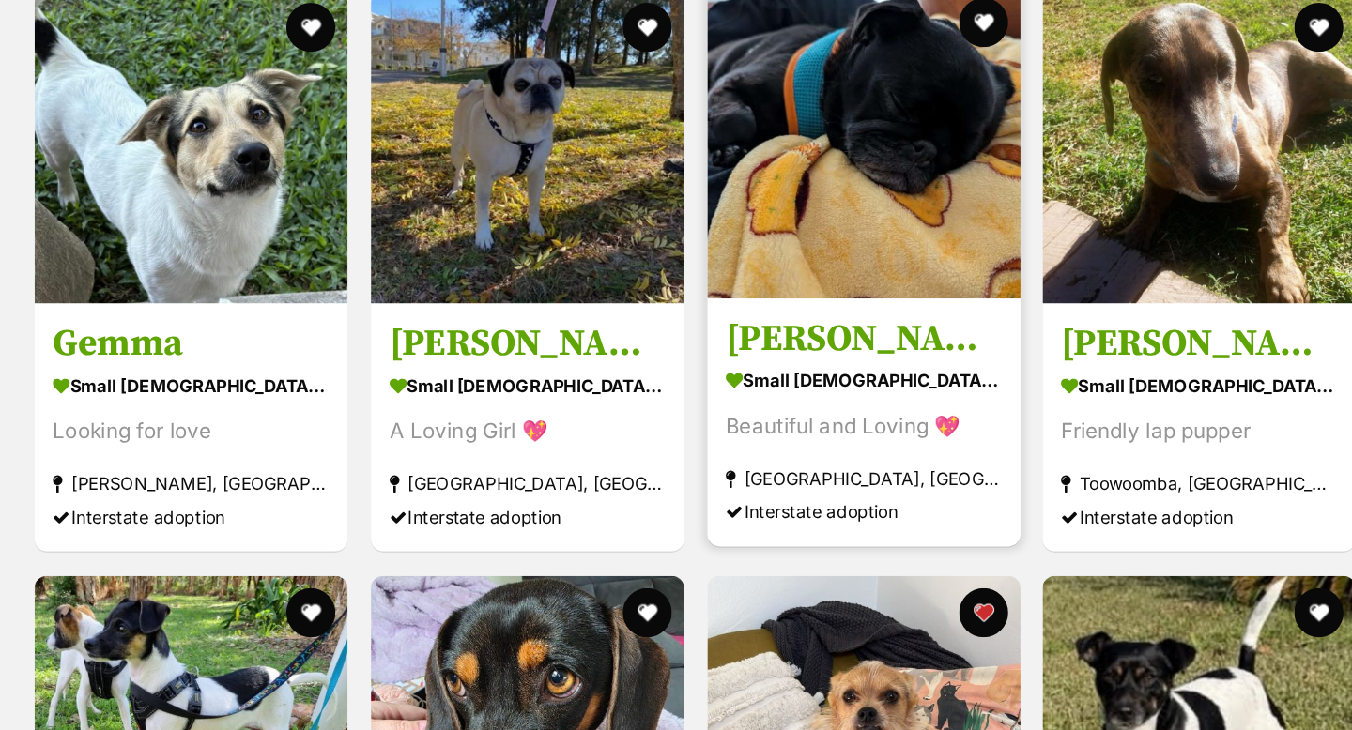
click at [962, 181] on img at bounding box center [959, 128] width 239 height 239
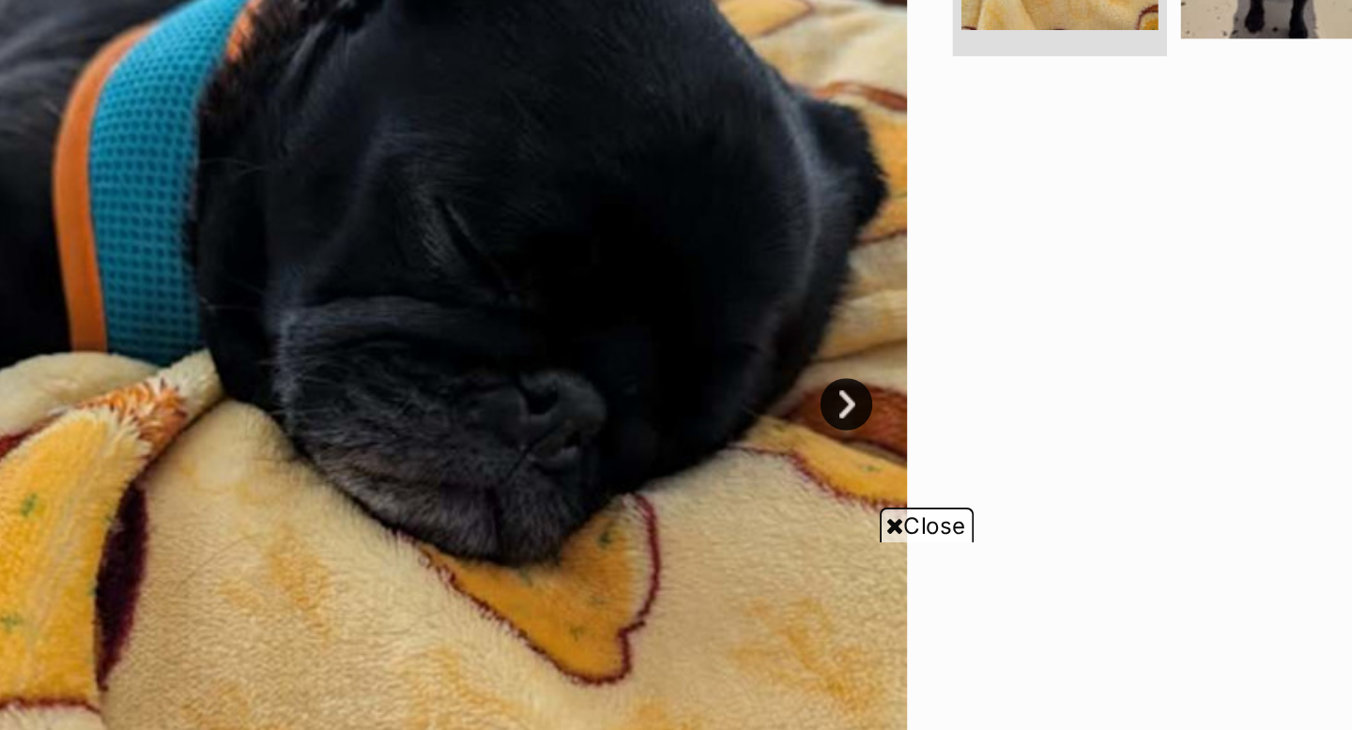
scroll to position [158, 0]
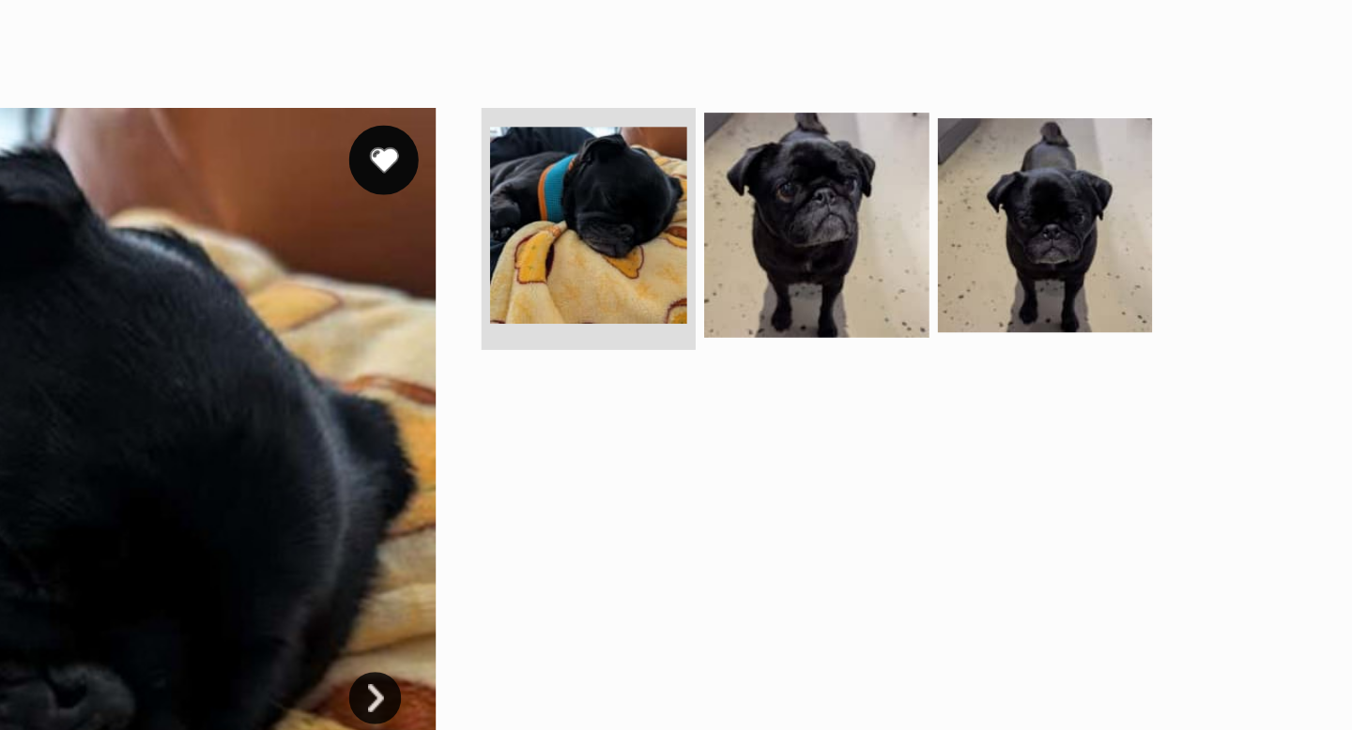
click at [998, 294] on img at bounding box center [982, 295] width 121 height 121
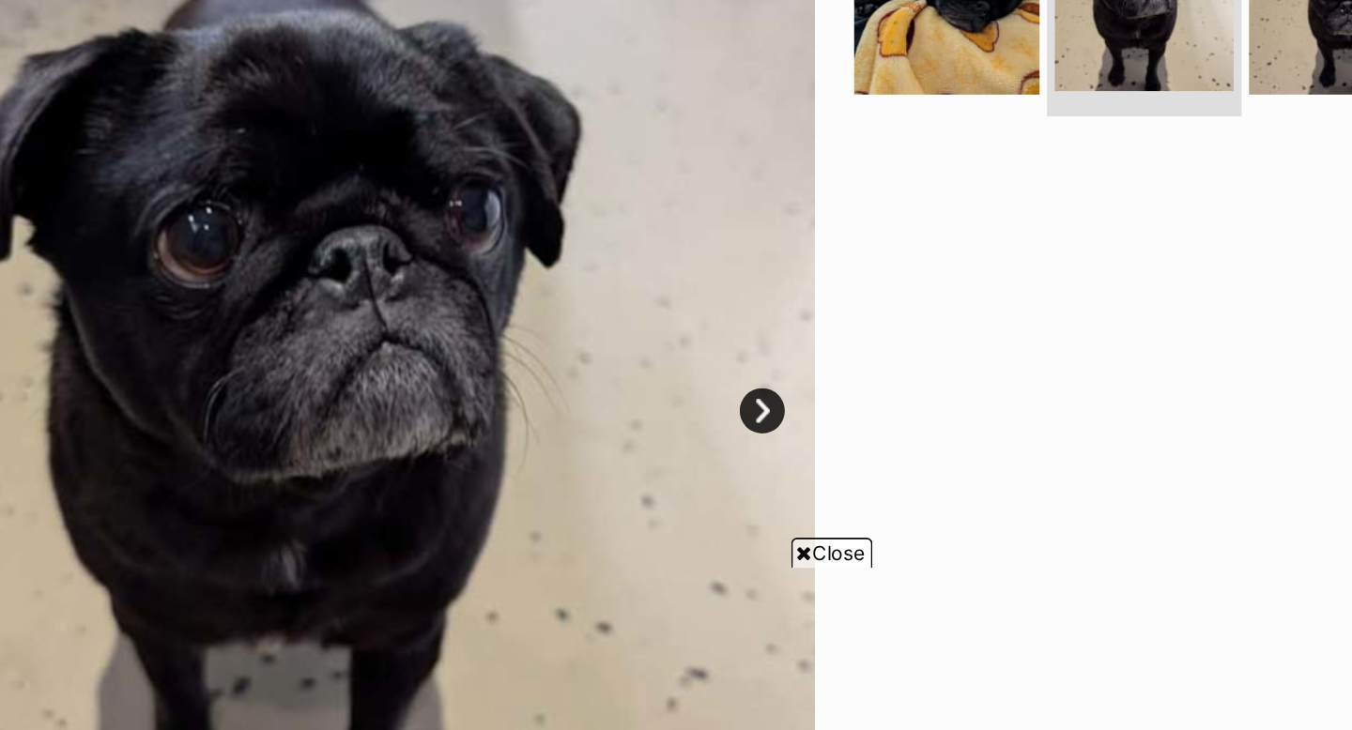
scroll to position [182, 0]
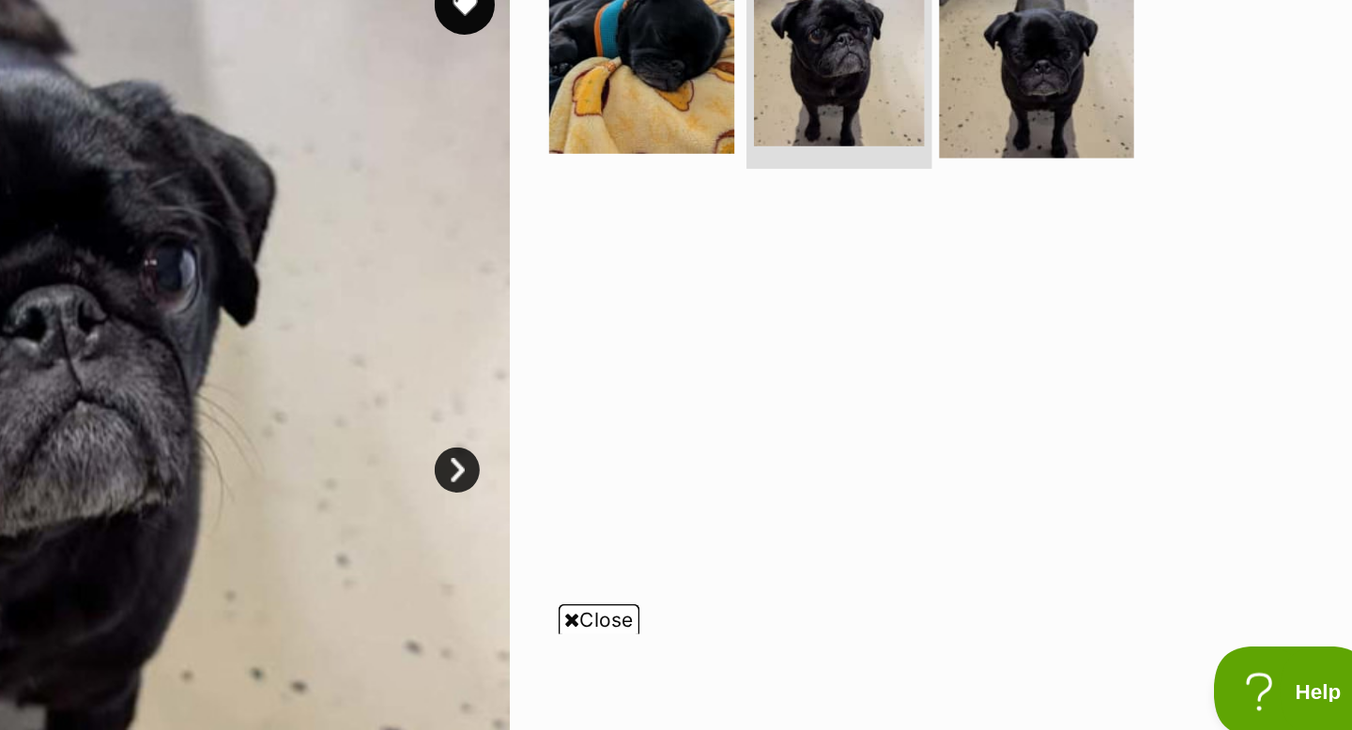
click at [1110, 280] on img at bounding box center [1105, 270] width 121 height 121
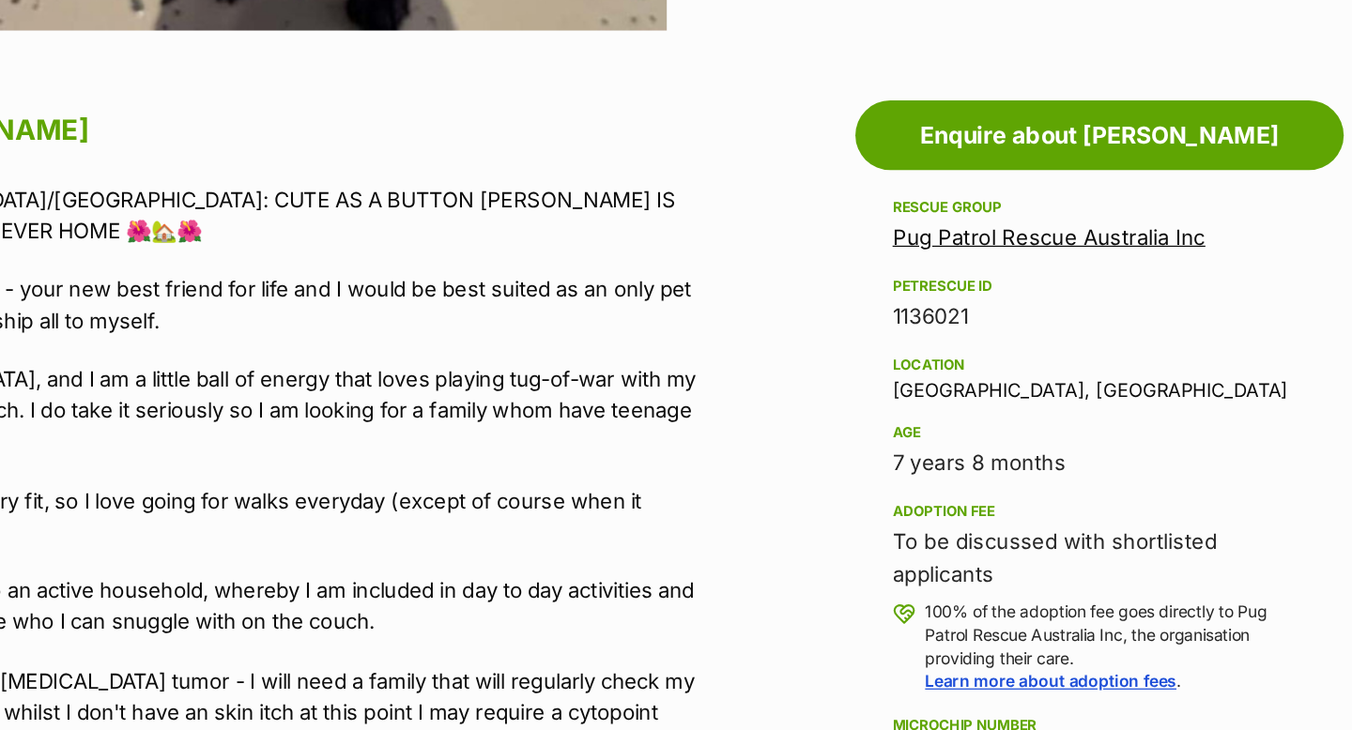
scroll to position [0, 0]
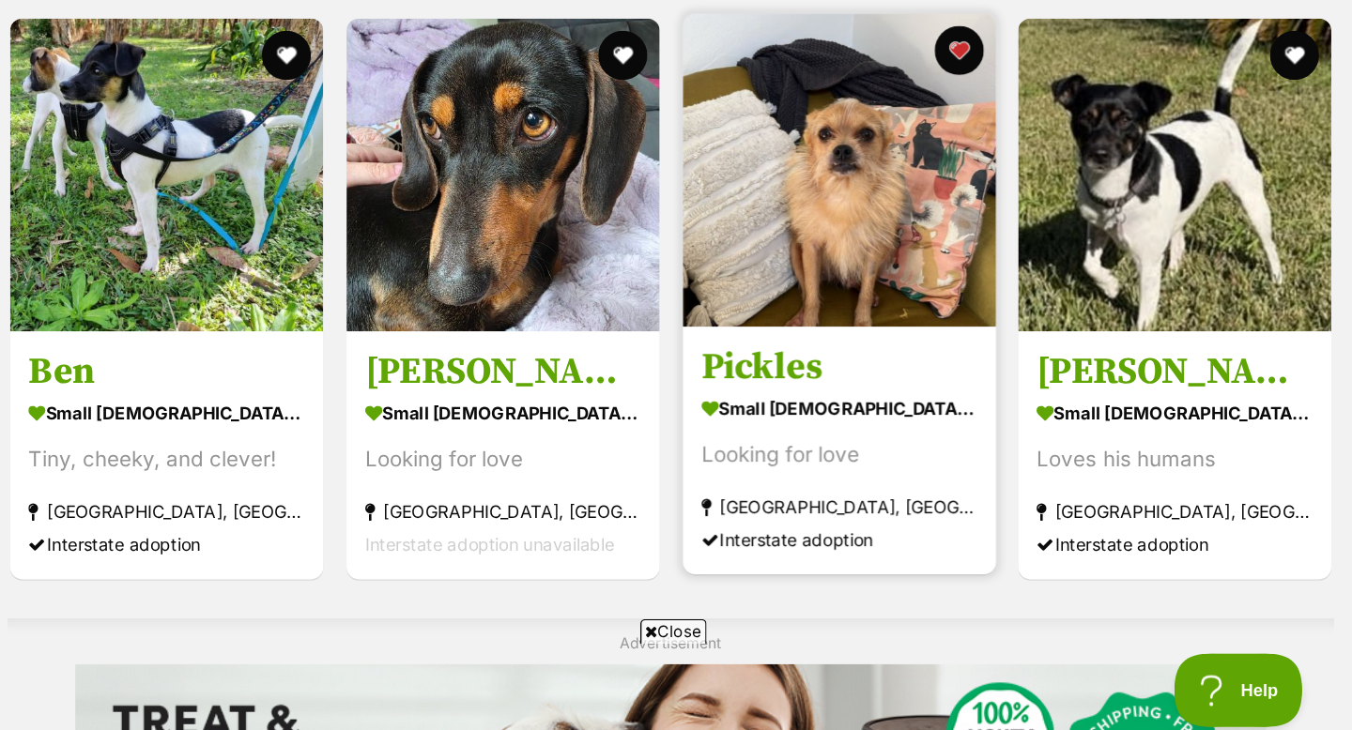
click at [955, 330] on img at bounding box center [959, 266] width 239 height 239
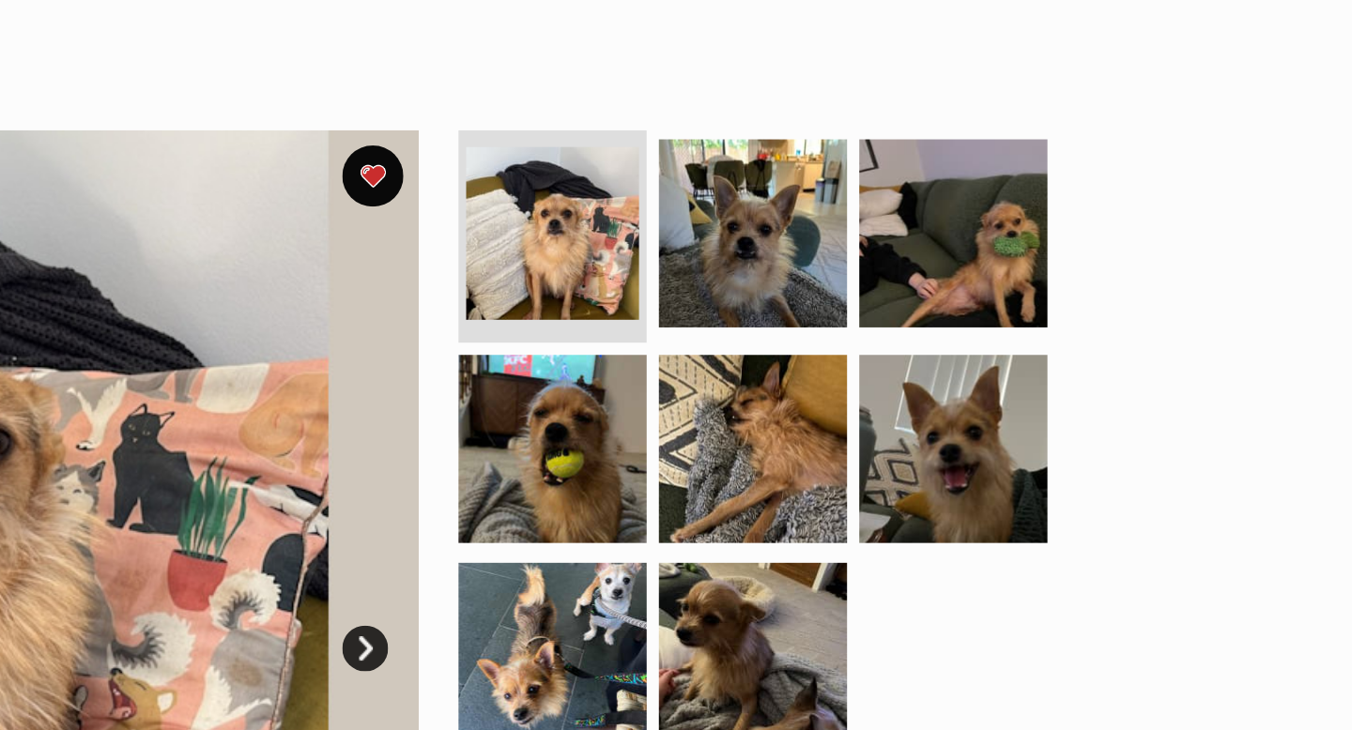
scroll to position [304, 0]
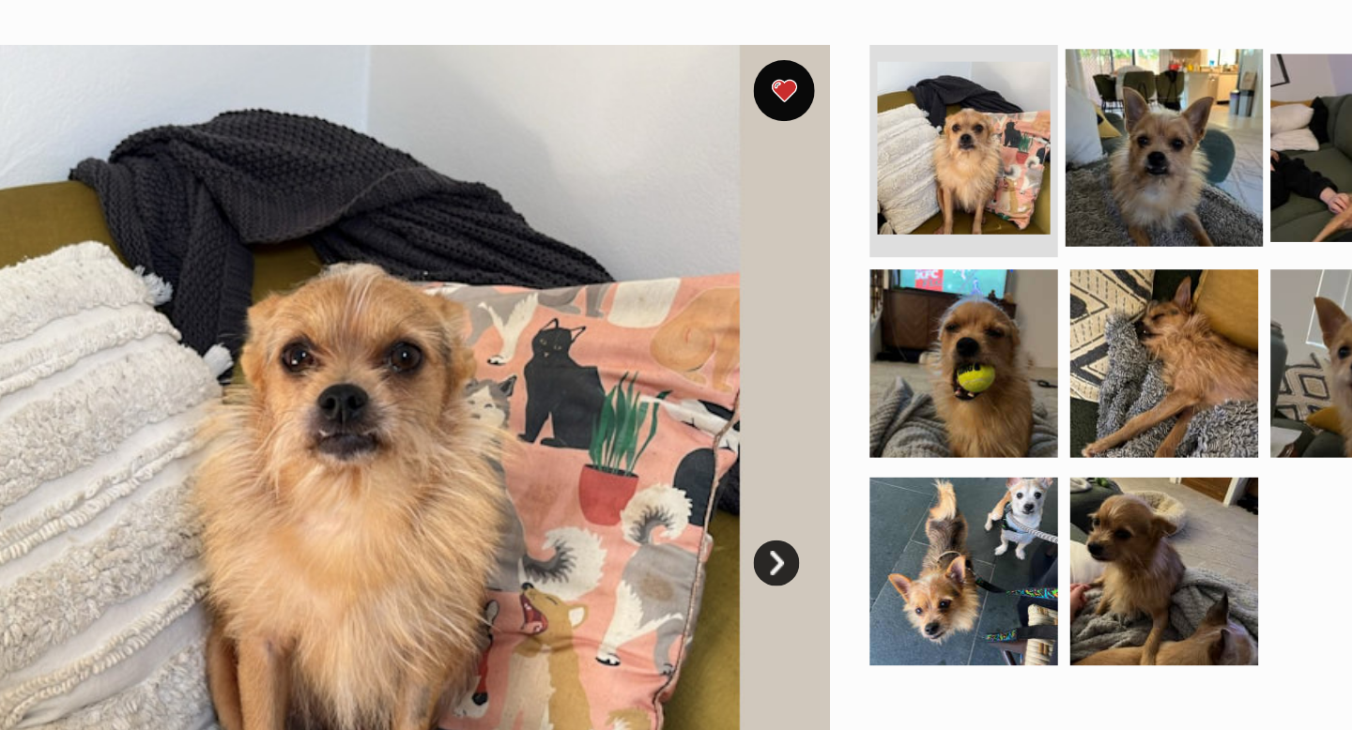
click at [962, 159] on img at bounding box center [982, 148] width 121 height 121
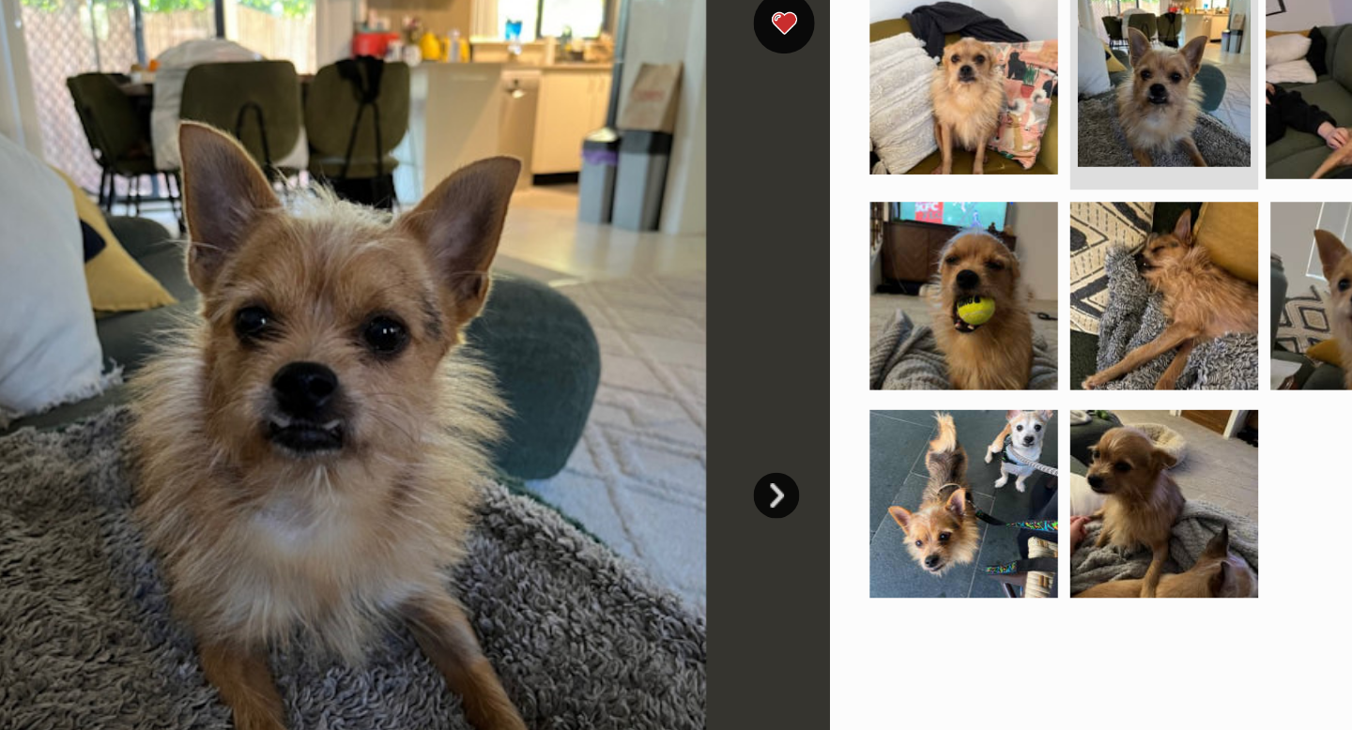
click at [1090, 175] on img at bounding box center [1105, 148] width 121 height 121
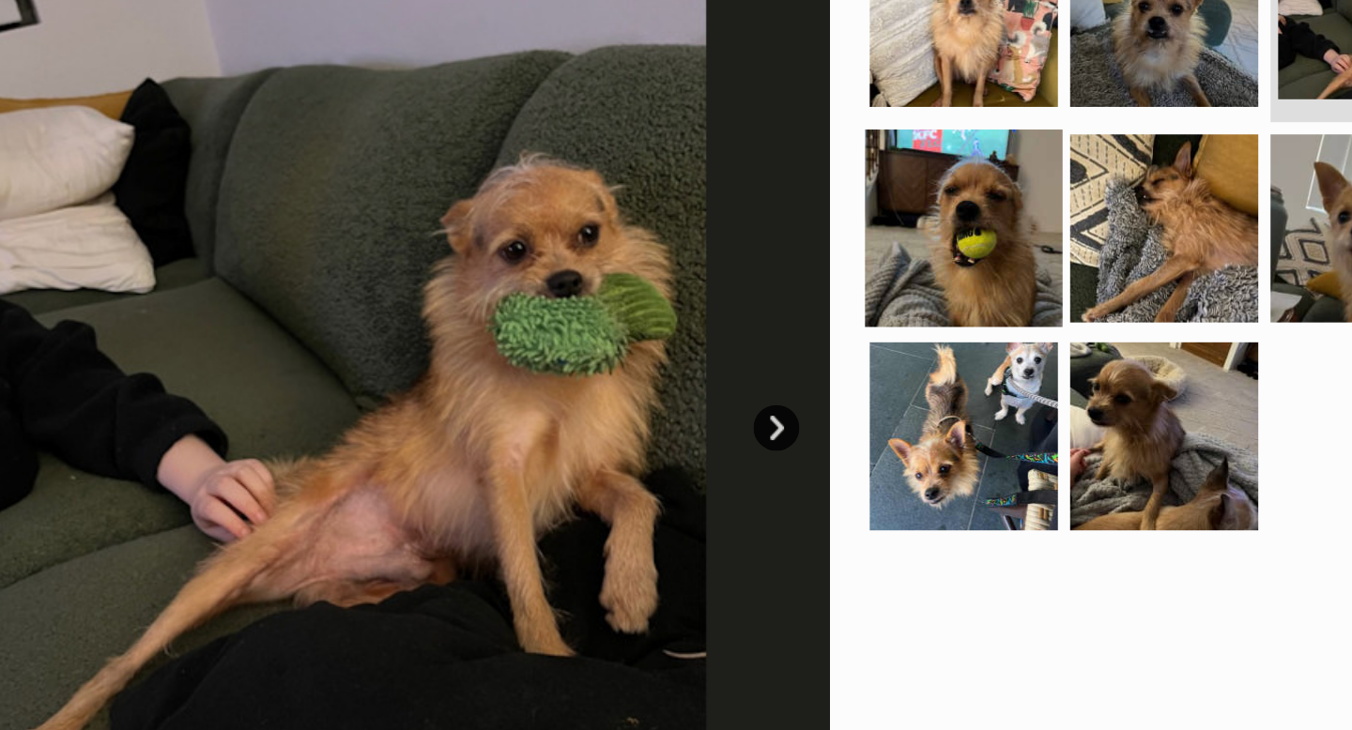
click at [860, 281] on img at bounding box center [859, 282] width 121 height 121
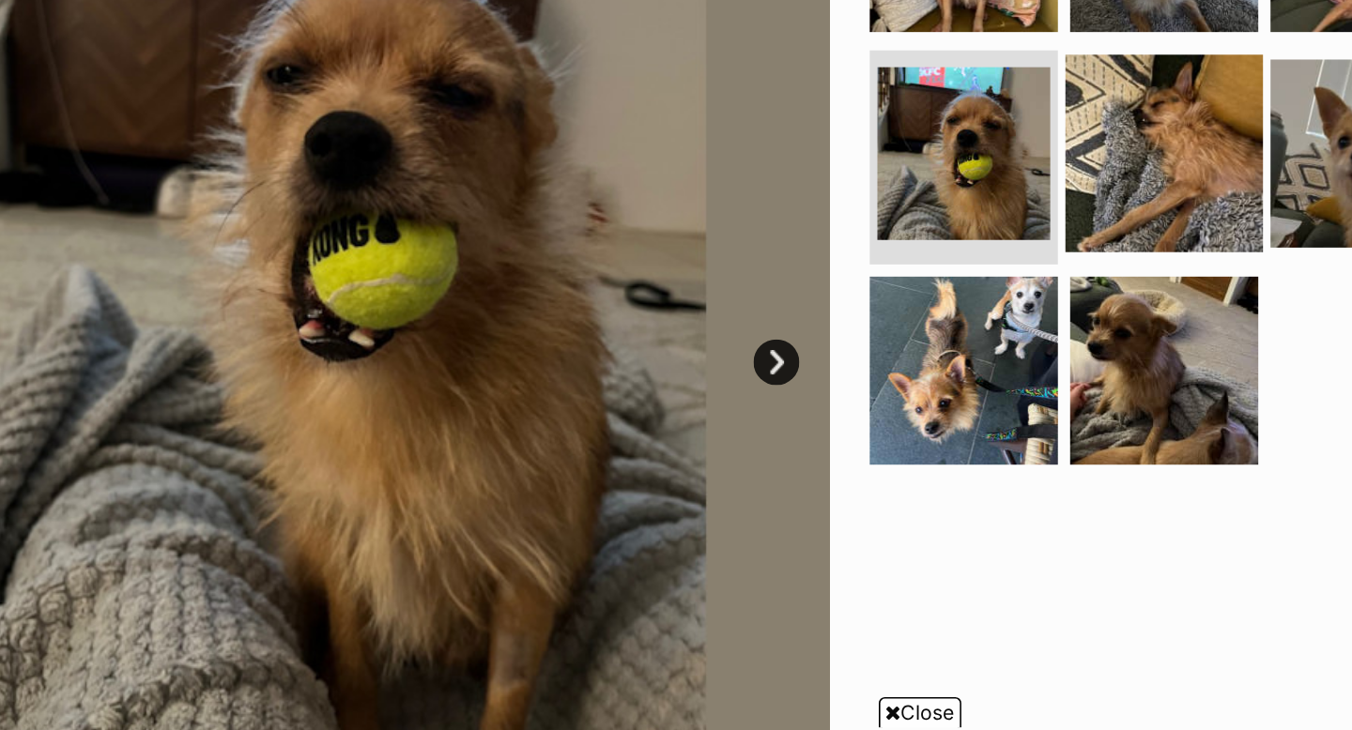
click at [963, 296] on img at bounding box center [982, 276] width 121 height 121
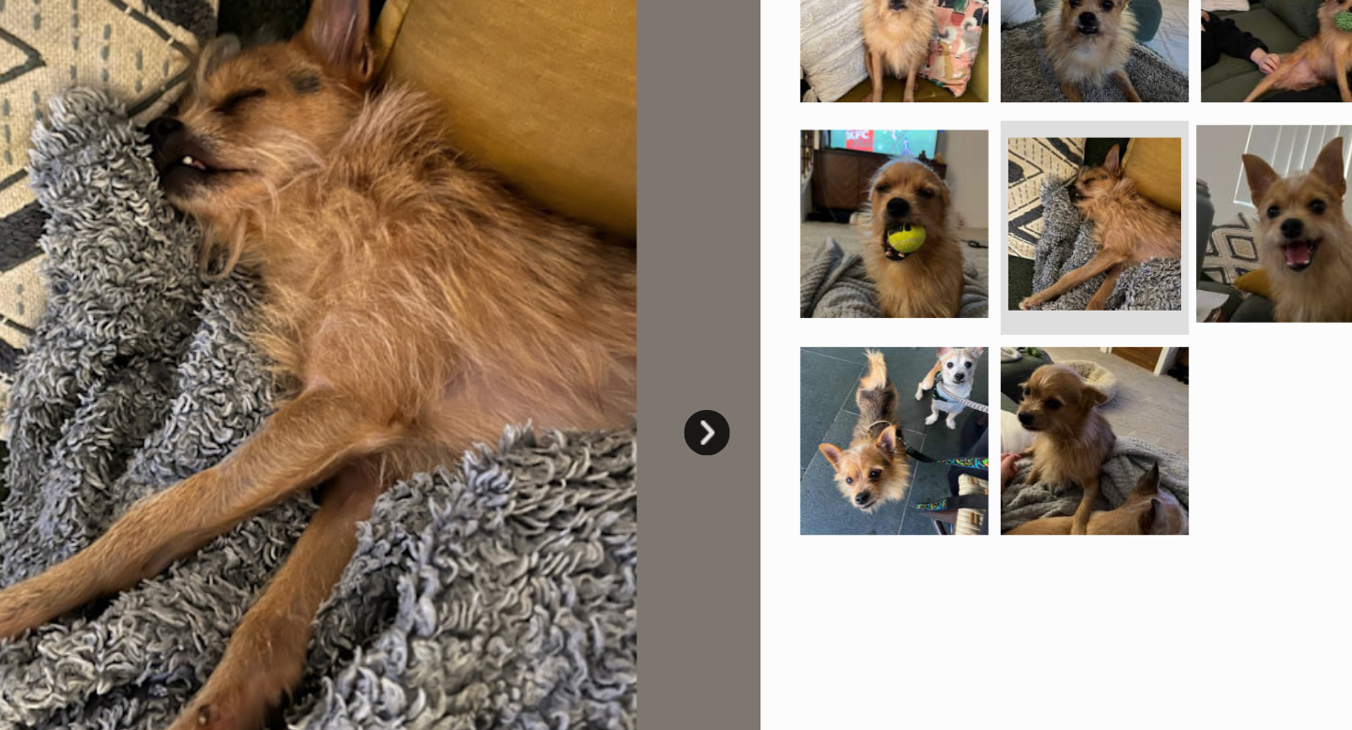
click at [1105, 275] on img at bounding box center [1105, 276] width 121 height 121
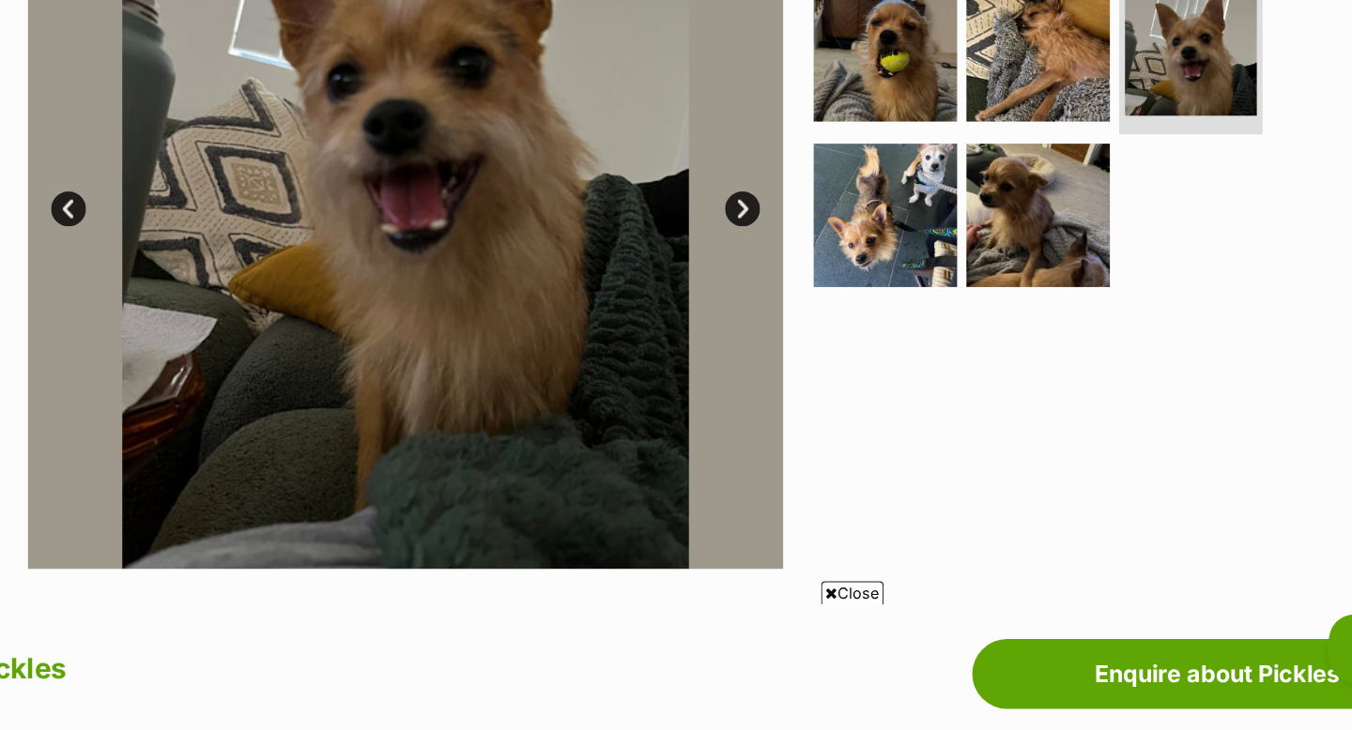
scroll to position [398, 0]
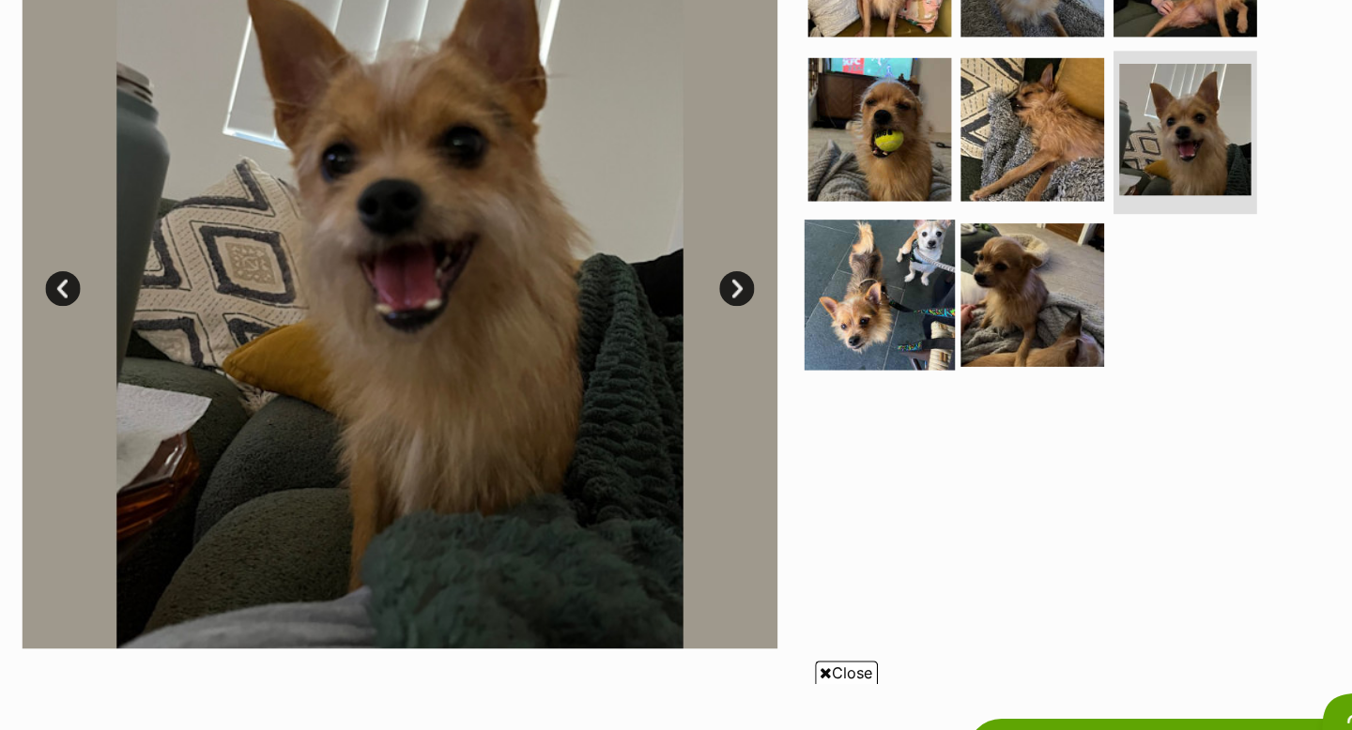
click at [861, 356] on img at bounding box center [859, 315] width 121 height 121
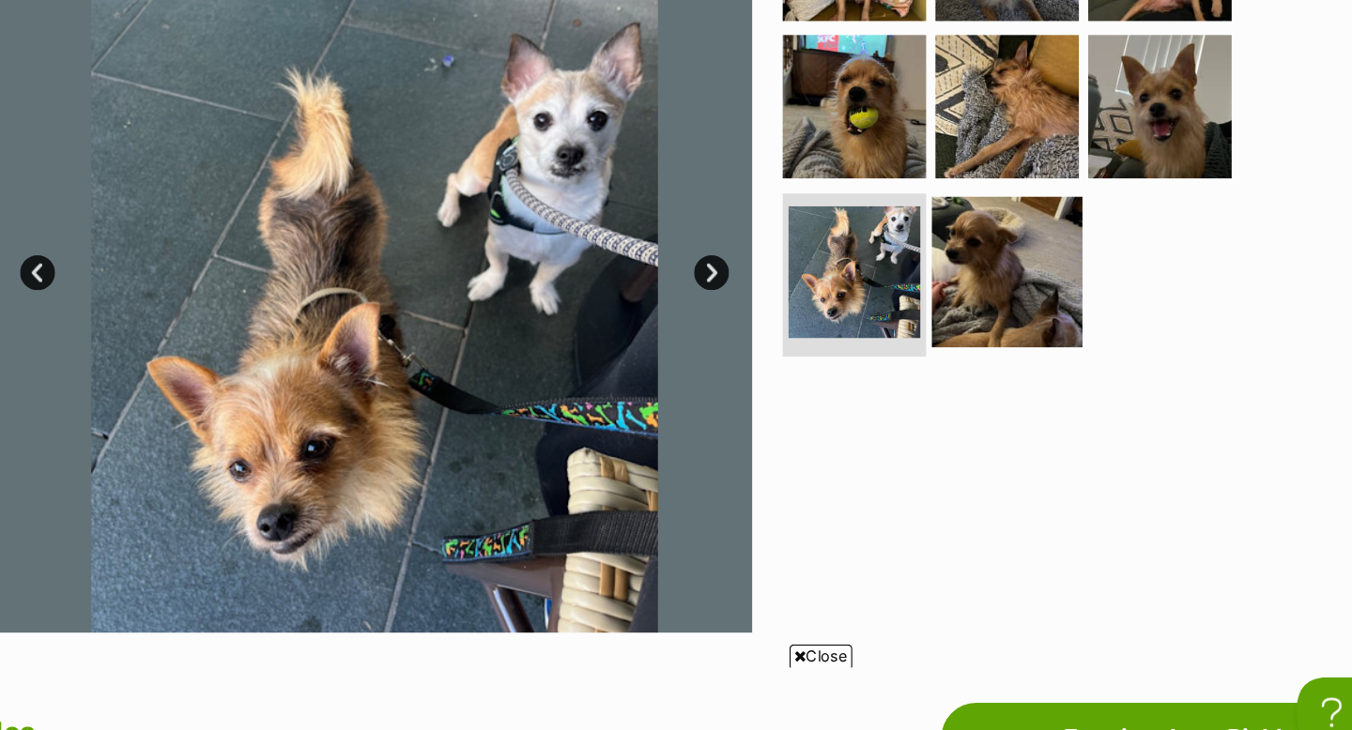
click at [975, 329] on img at bounding box center [982, 310] width 121 height 121
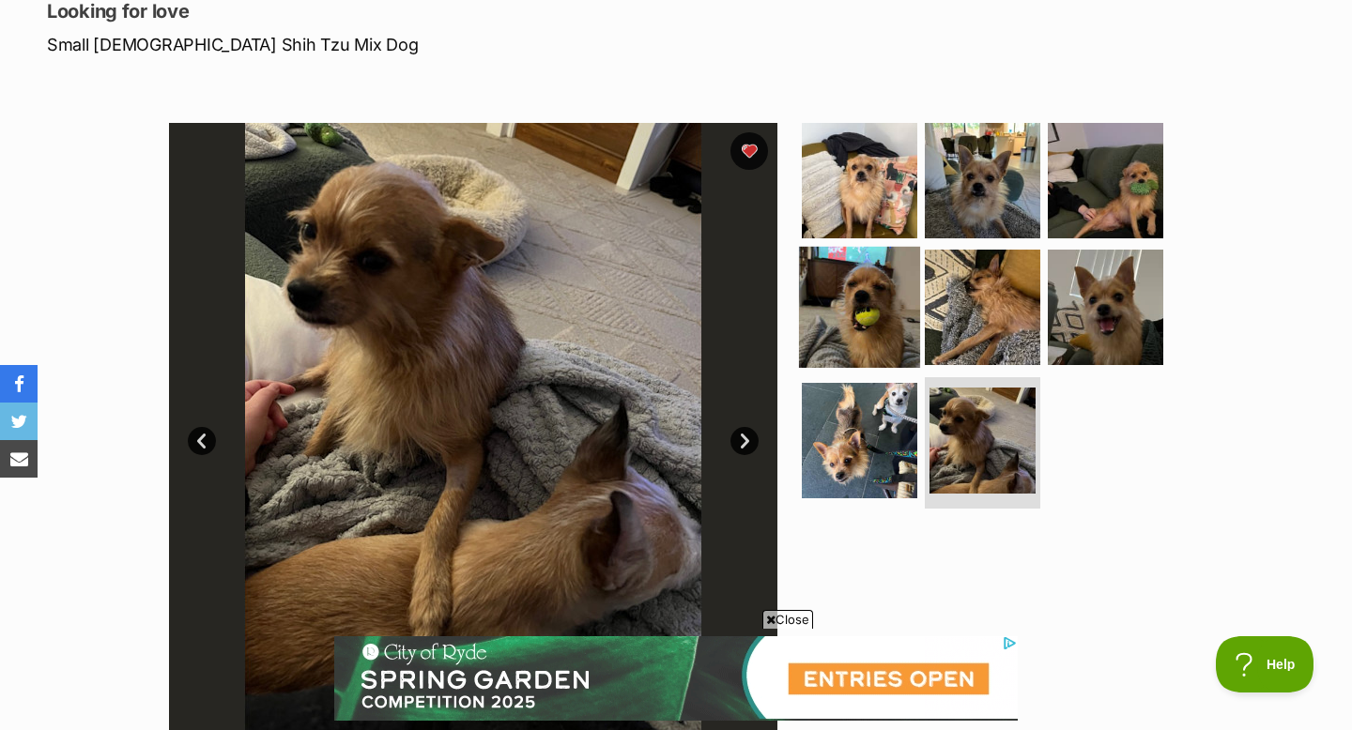
scroll to position [0, 0]
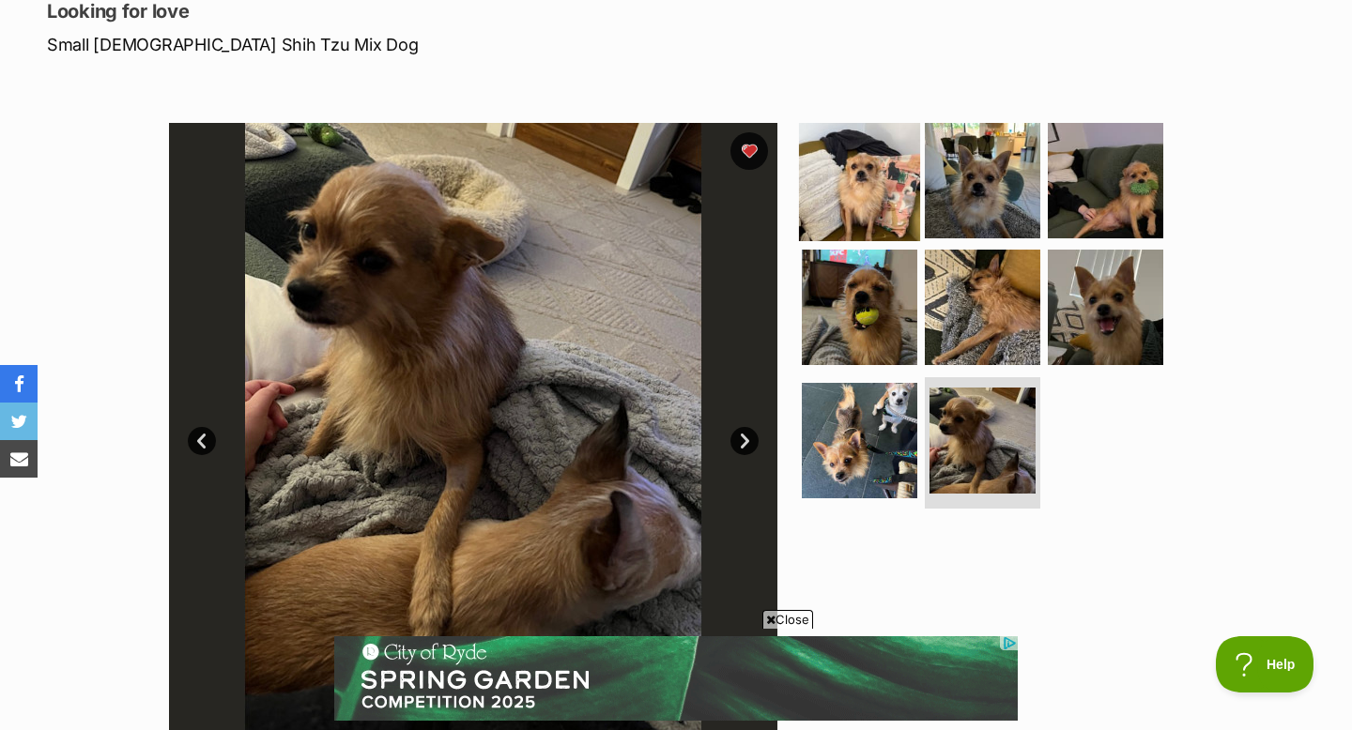
click at [851, 192] on img at bounding box center [859, 179] width 121 height 121
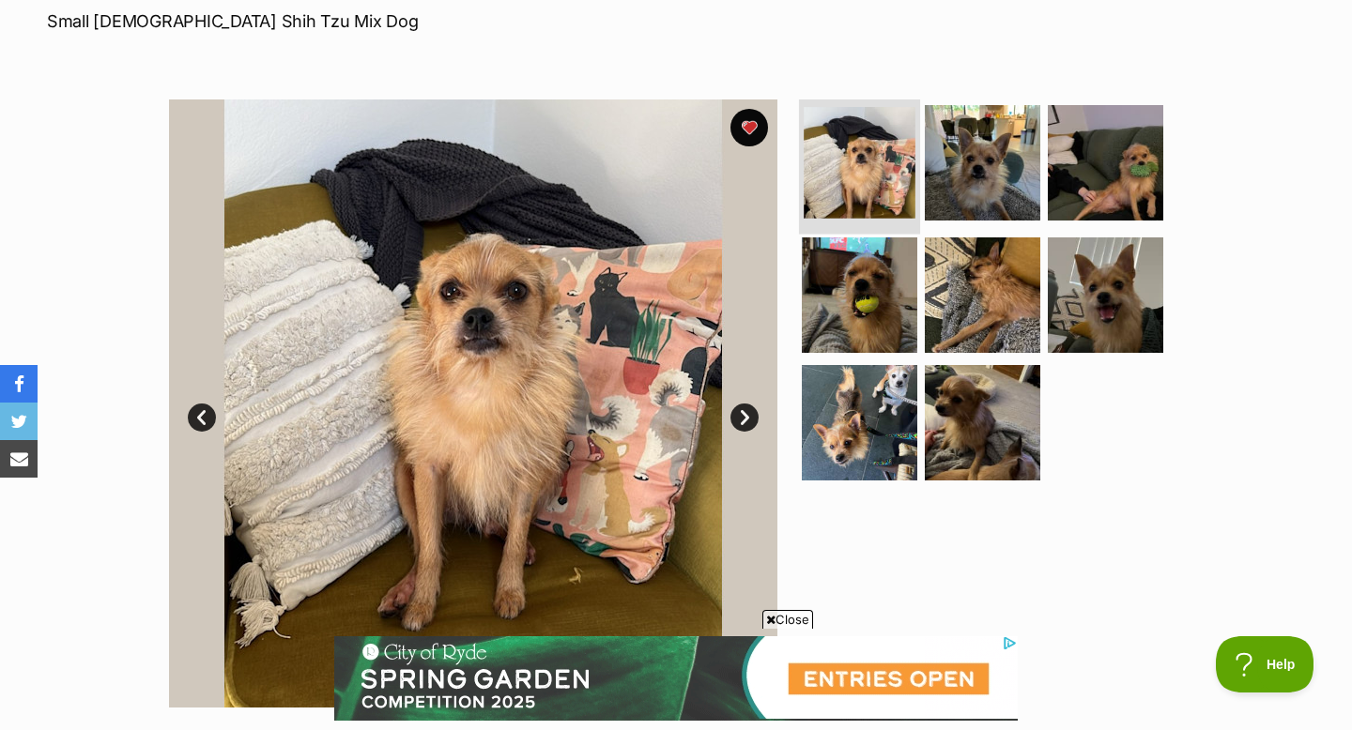
scroll to position [292, 0]
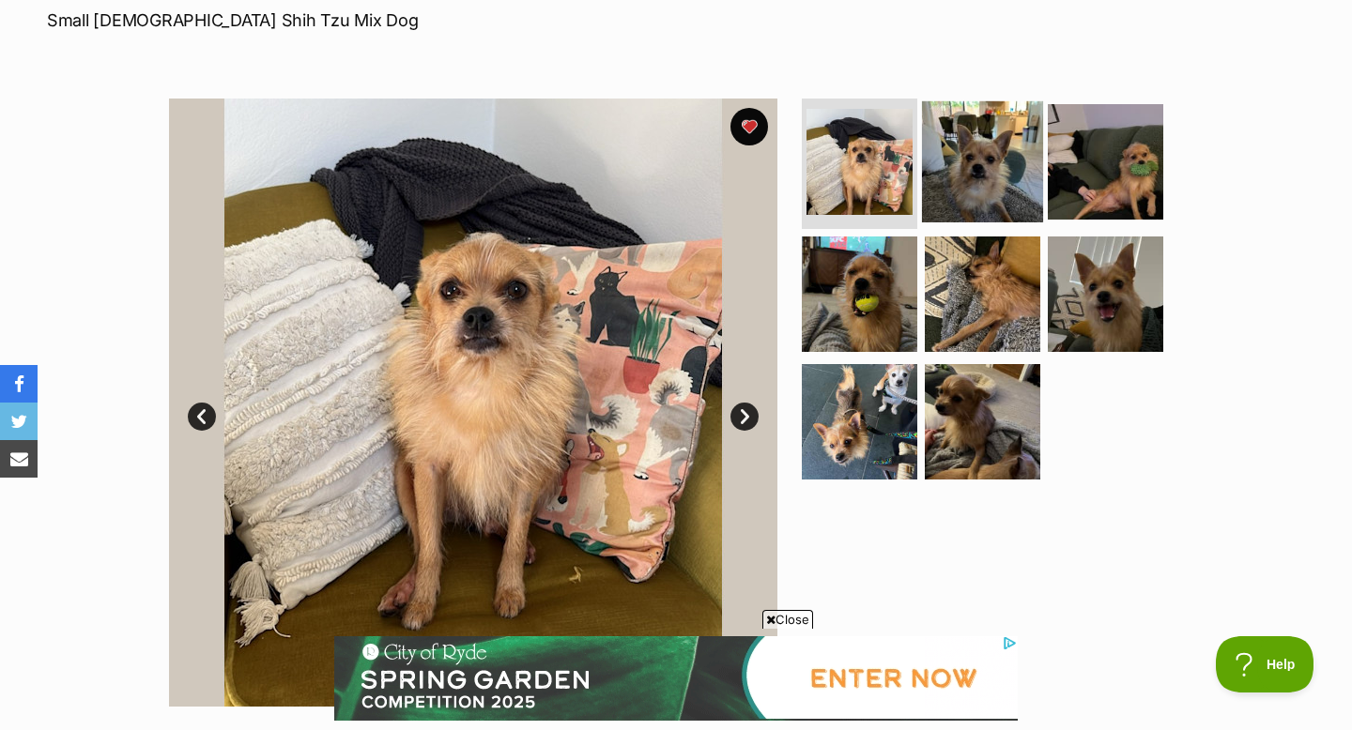
click at [964, 181] on img at bounding box center [982, 160] width 121 height 121
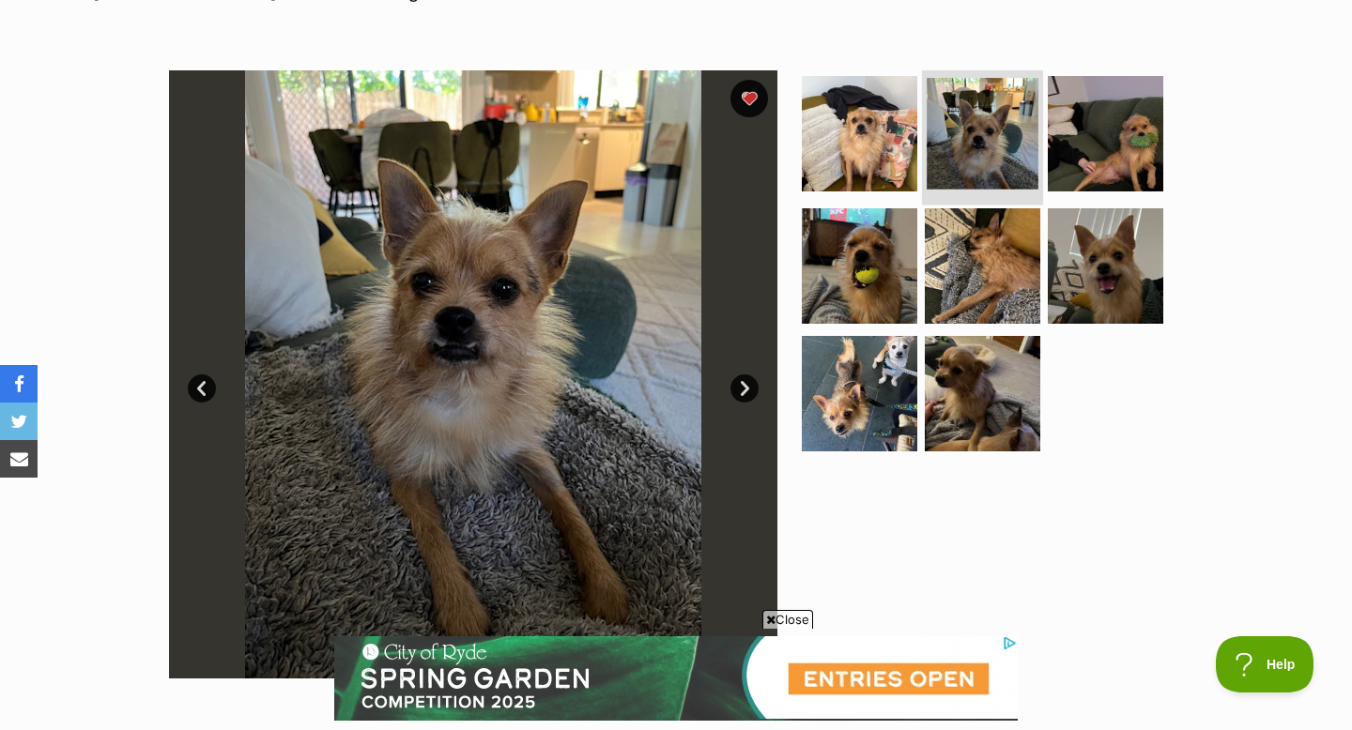
scroll to position [328, 0]
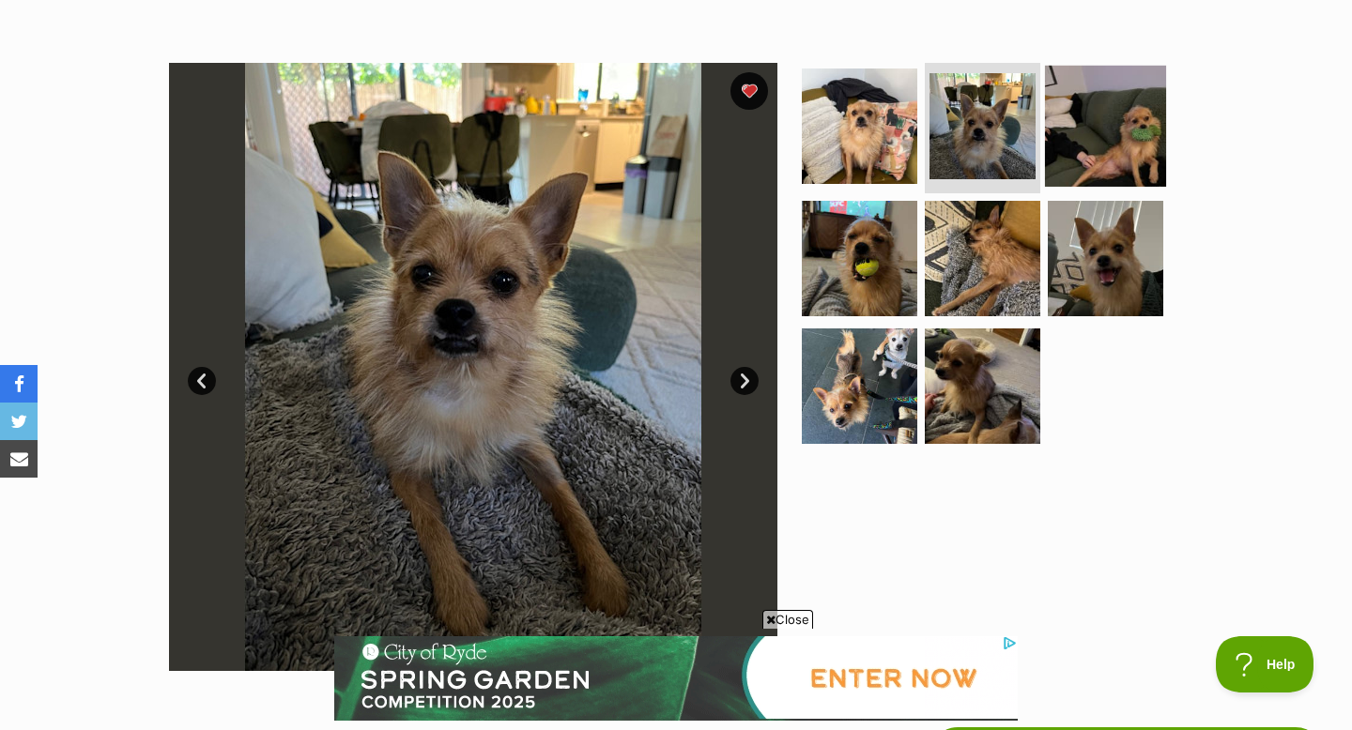
click at [1100, 146] on img at bounding box center [1105, 125] width 121 height 121
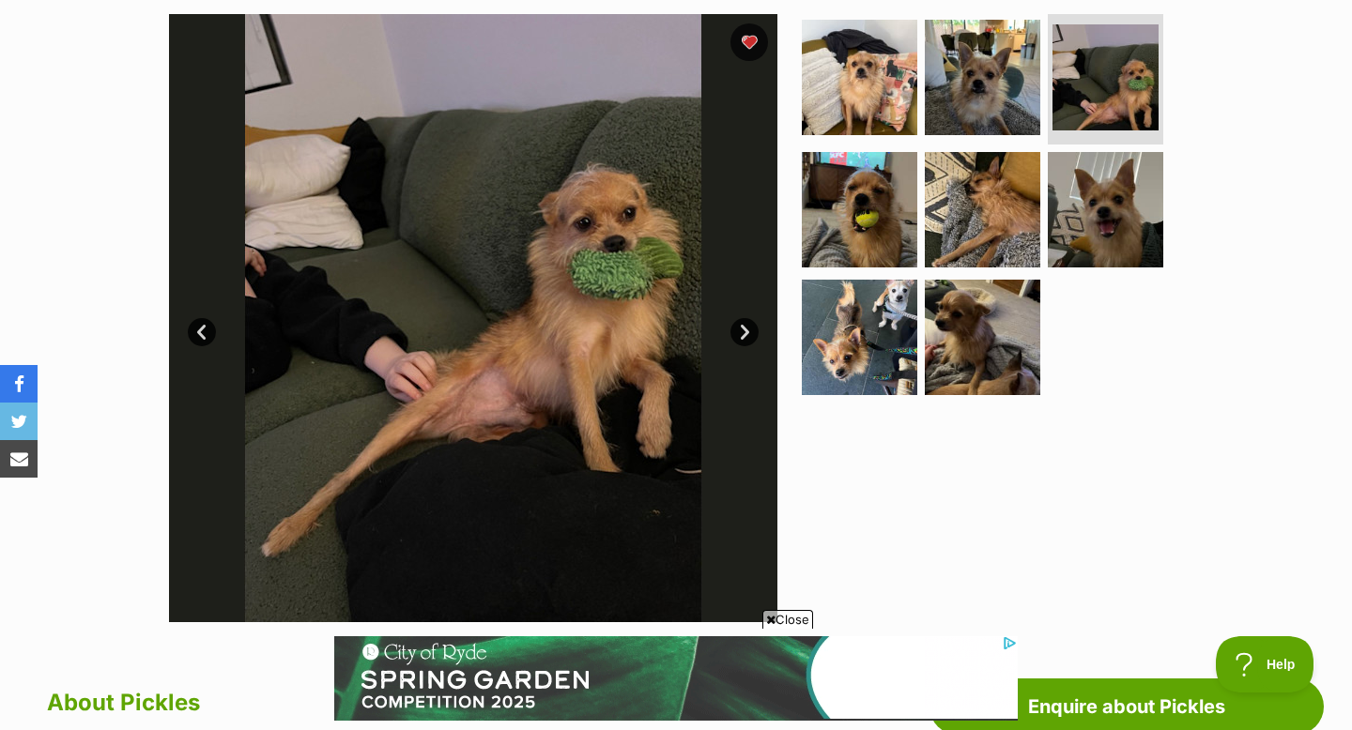
scroll to position [372, 0]
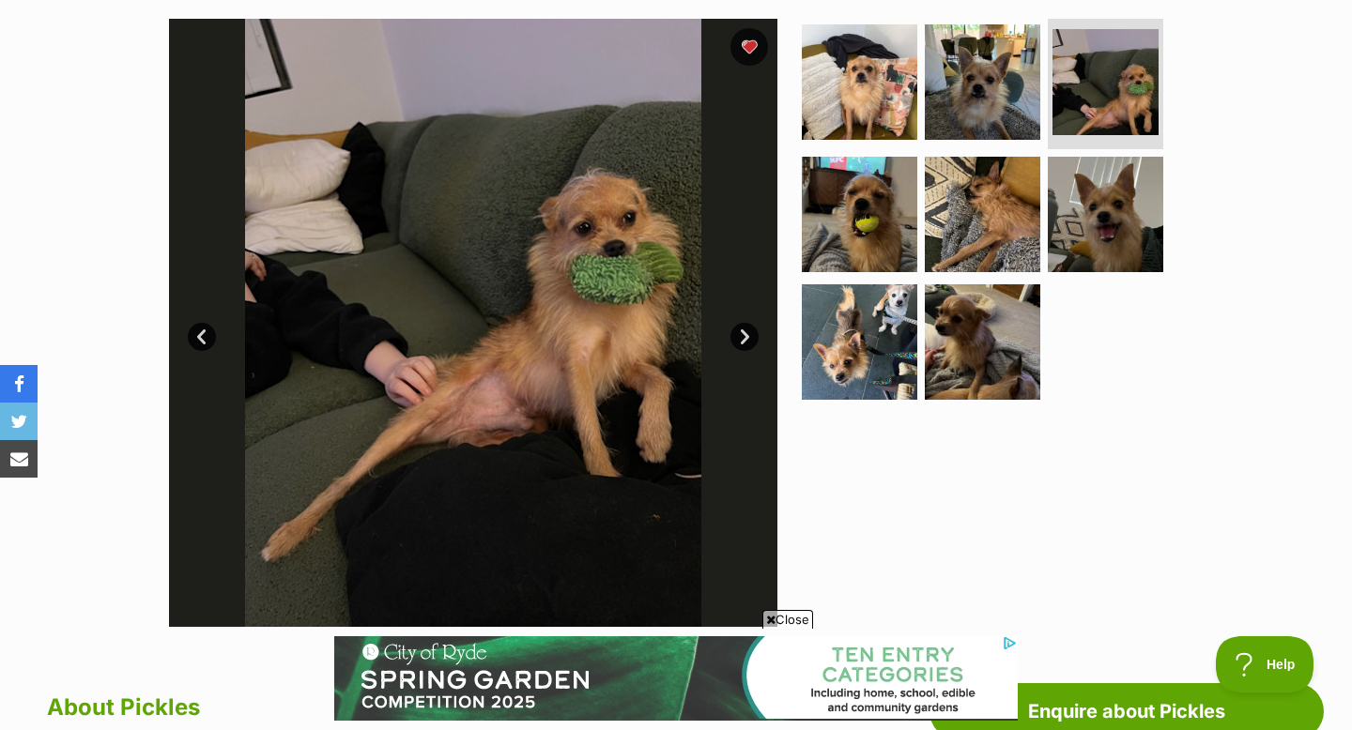
click at [106, 199] on div "Available 3 of 8 images 3 of 8 images 3 of 8 images 3 of 8 images 3 of 8 images…" at bounding box center [676, 309] width 1352 height 636
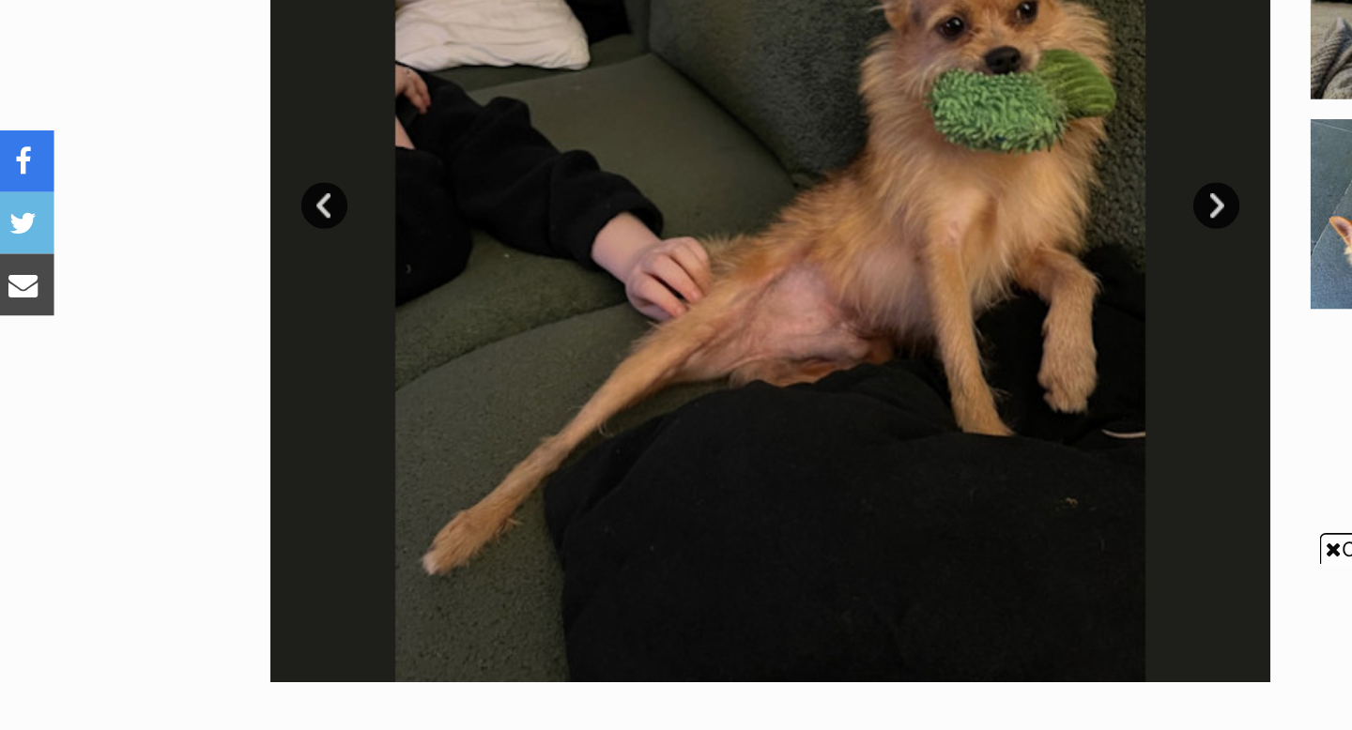
scroll to position [297, 0]
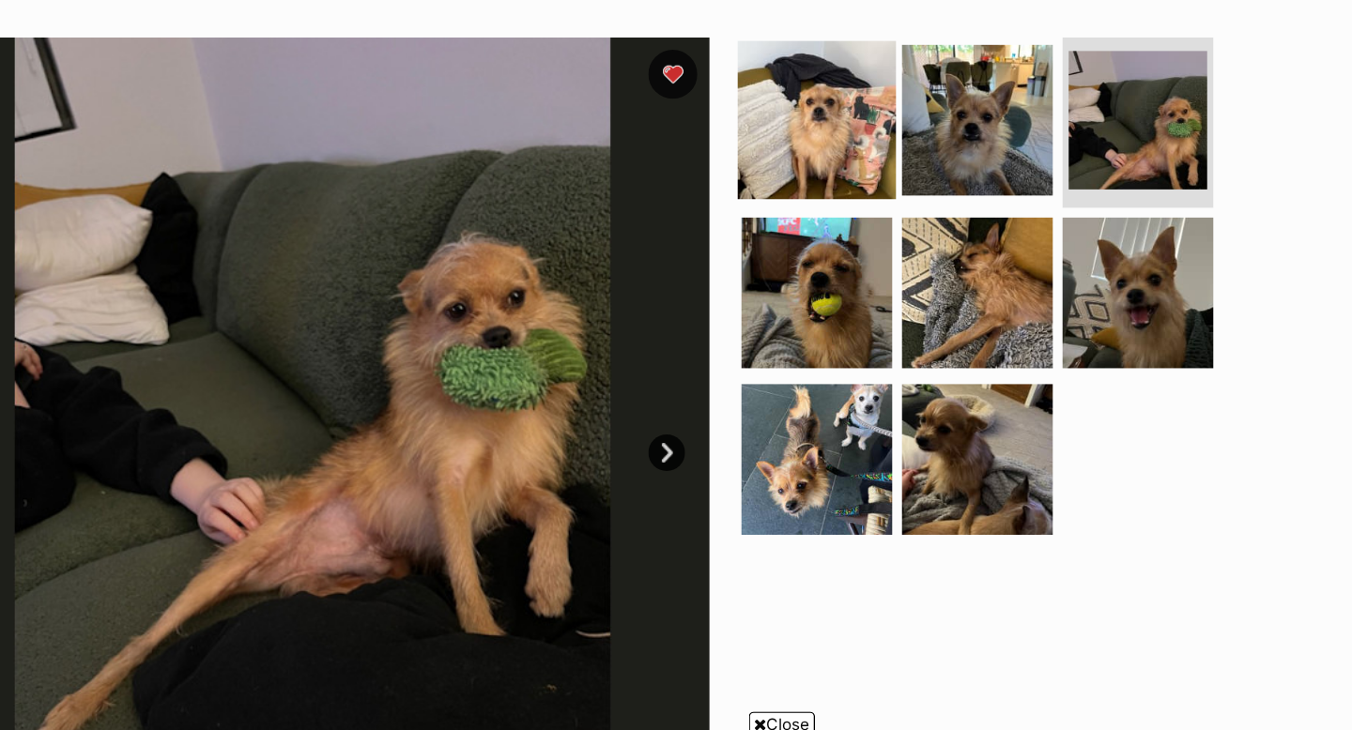
click at [853, 177] on img at bounding box center [859, 156] width 121 height 121
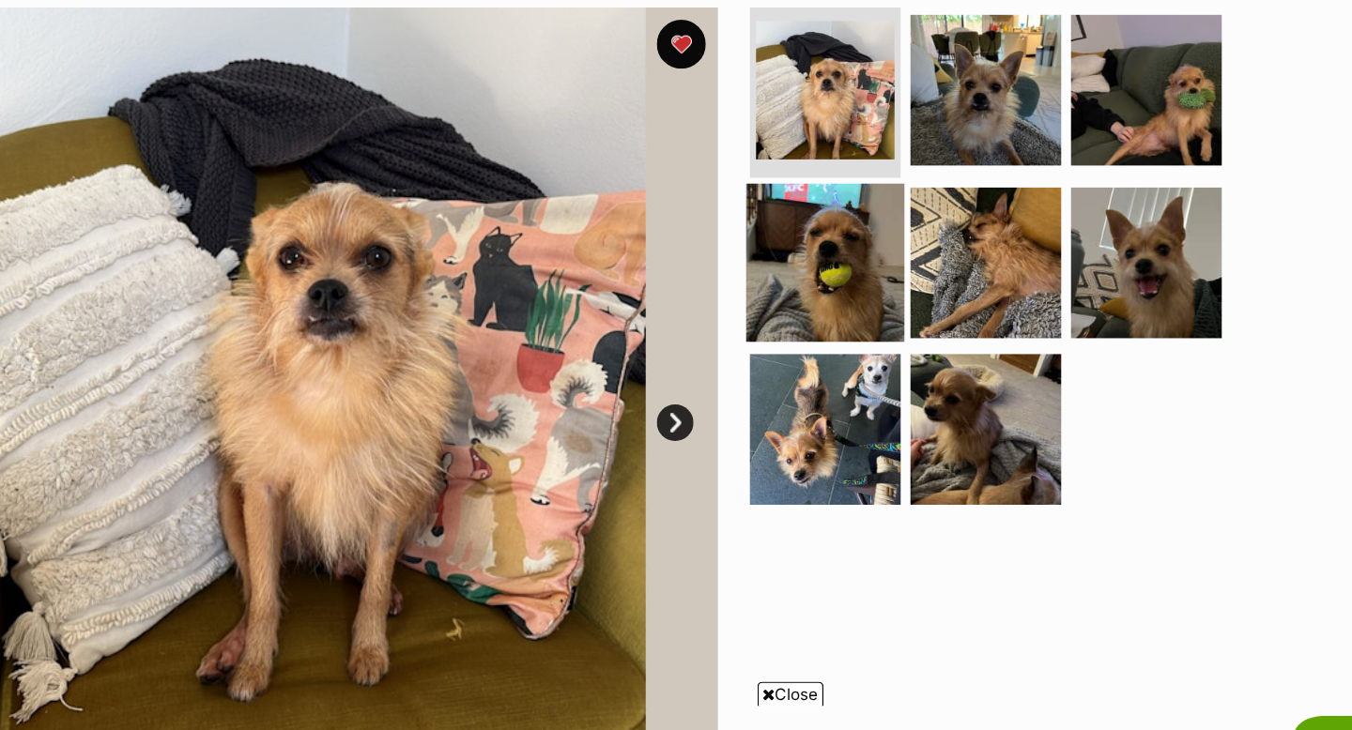
click at [872, 300] on img at bounding box center [859, 289] width 121 height 121
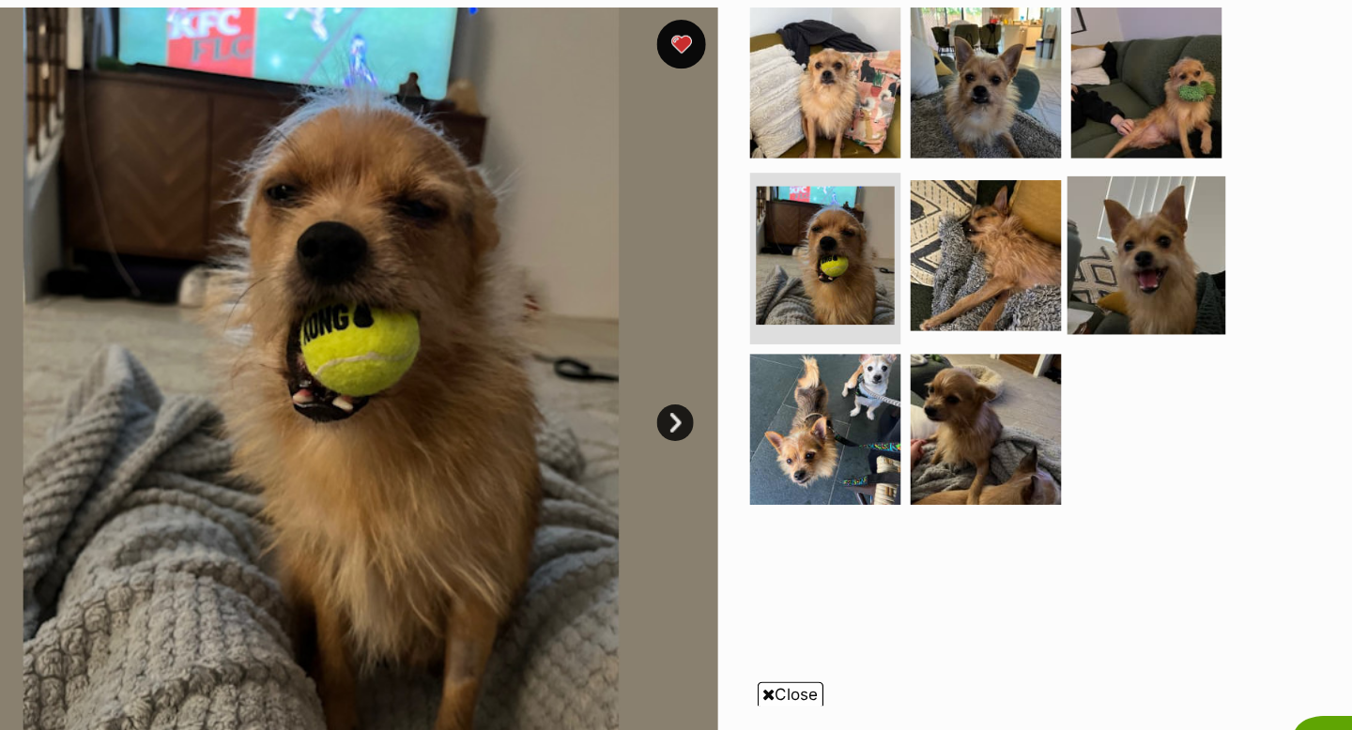
click at [1108, 301] on img at bounding box center [1105, 283] width 121 height 121
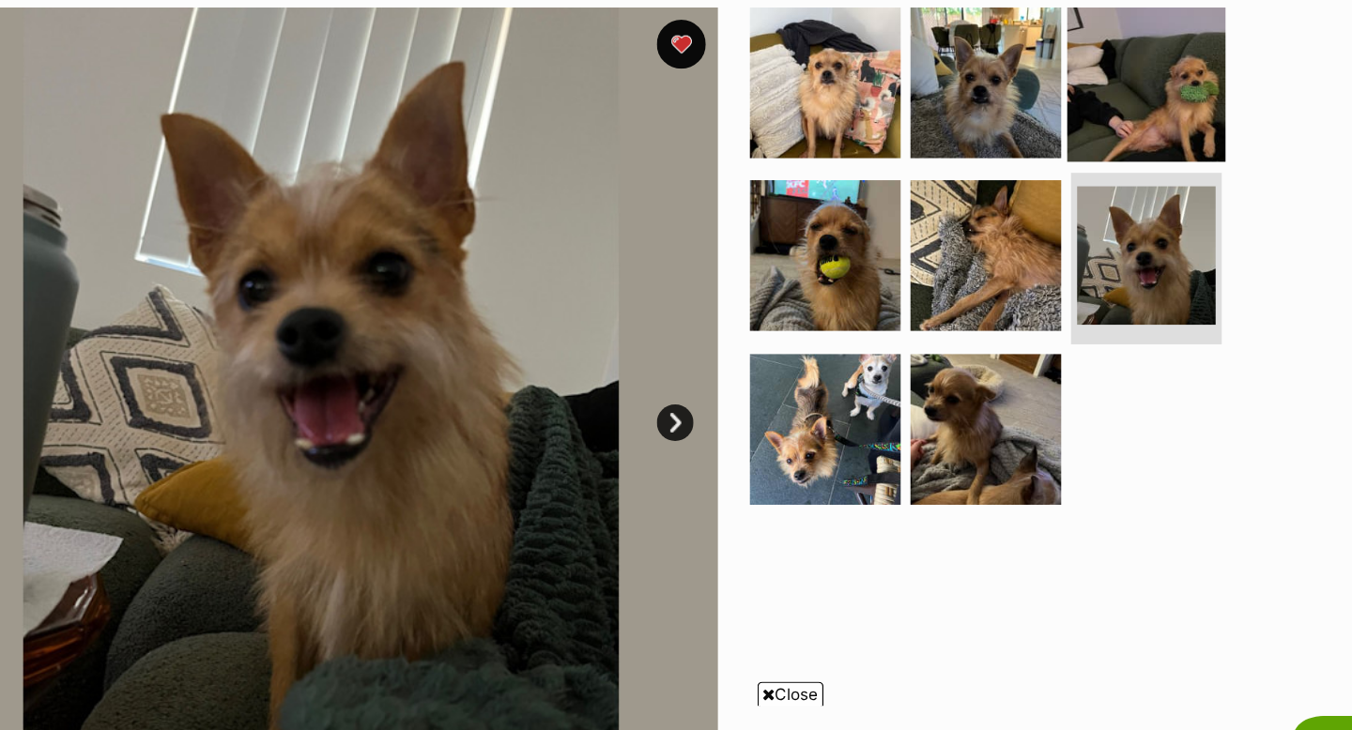
click at [1112, 176] on img at bounding box center [1105, 150] width 121 height 121
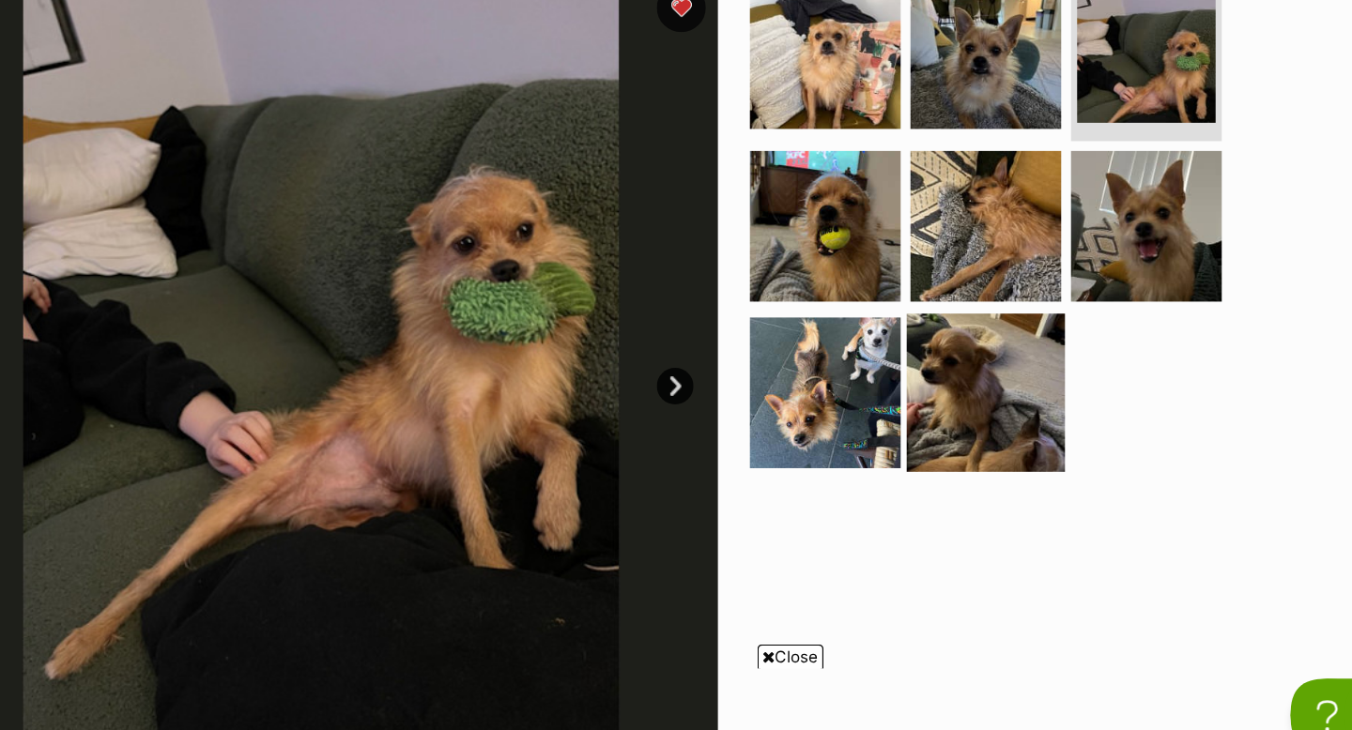
click at [986, 437] on img at bounding box center [982, 417] width 121 height 121
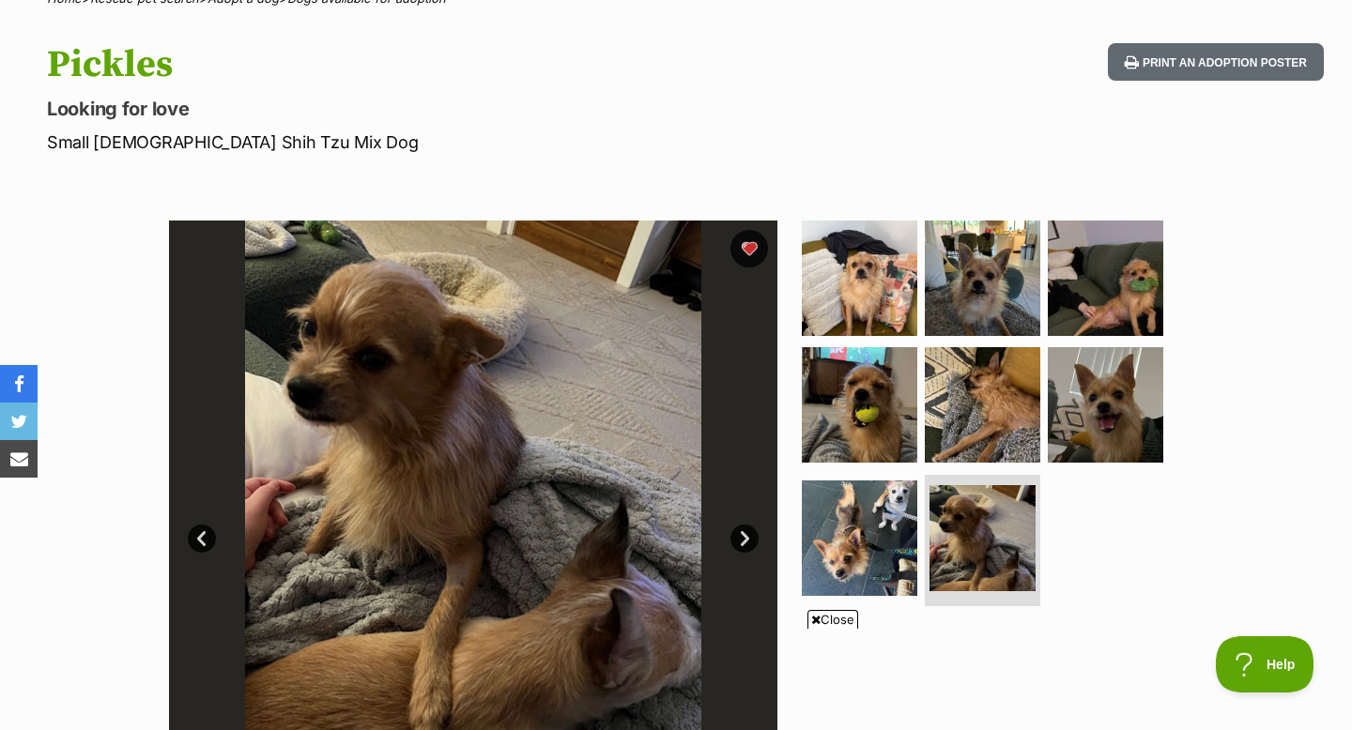
scroll to position [185, 0]
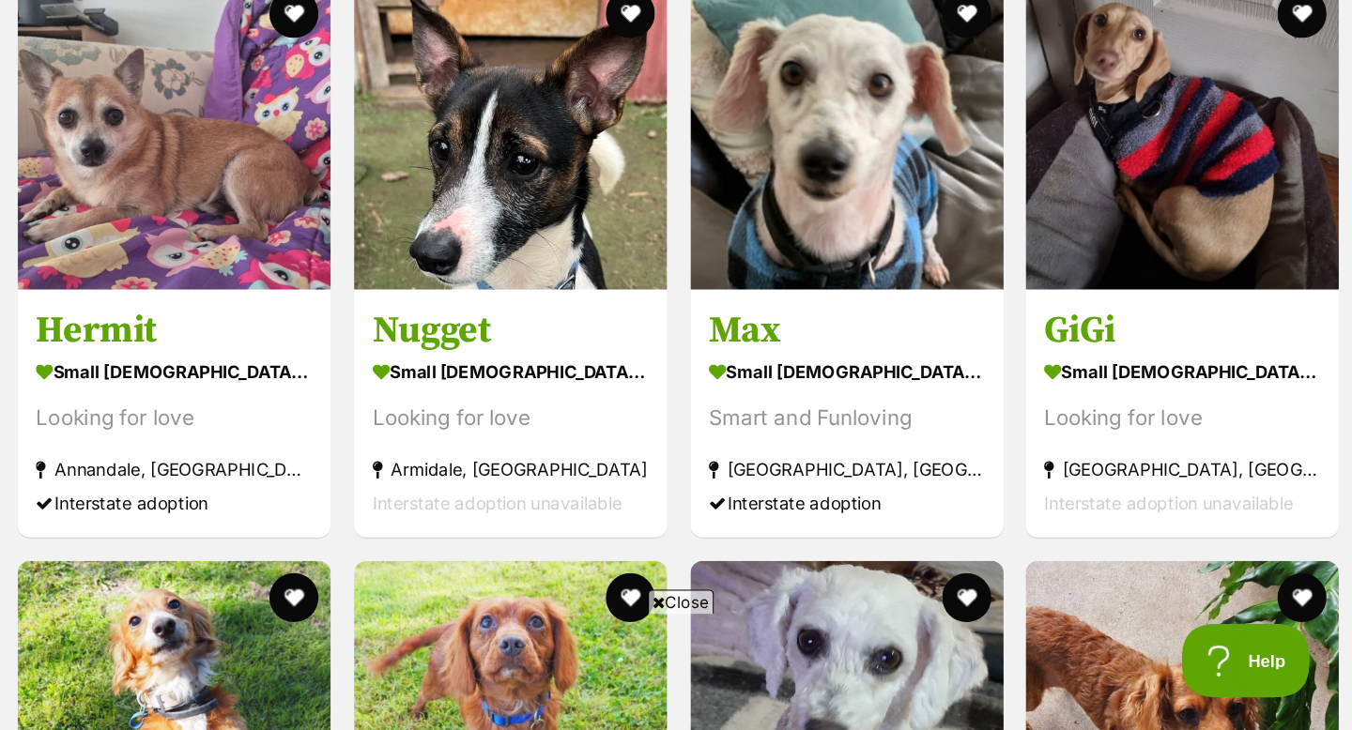
scroll to position [2335, 0]
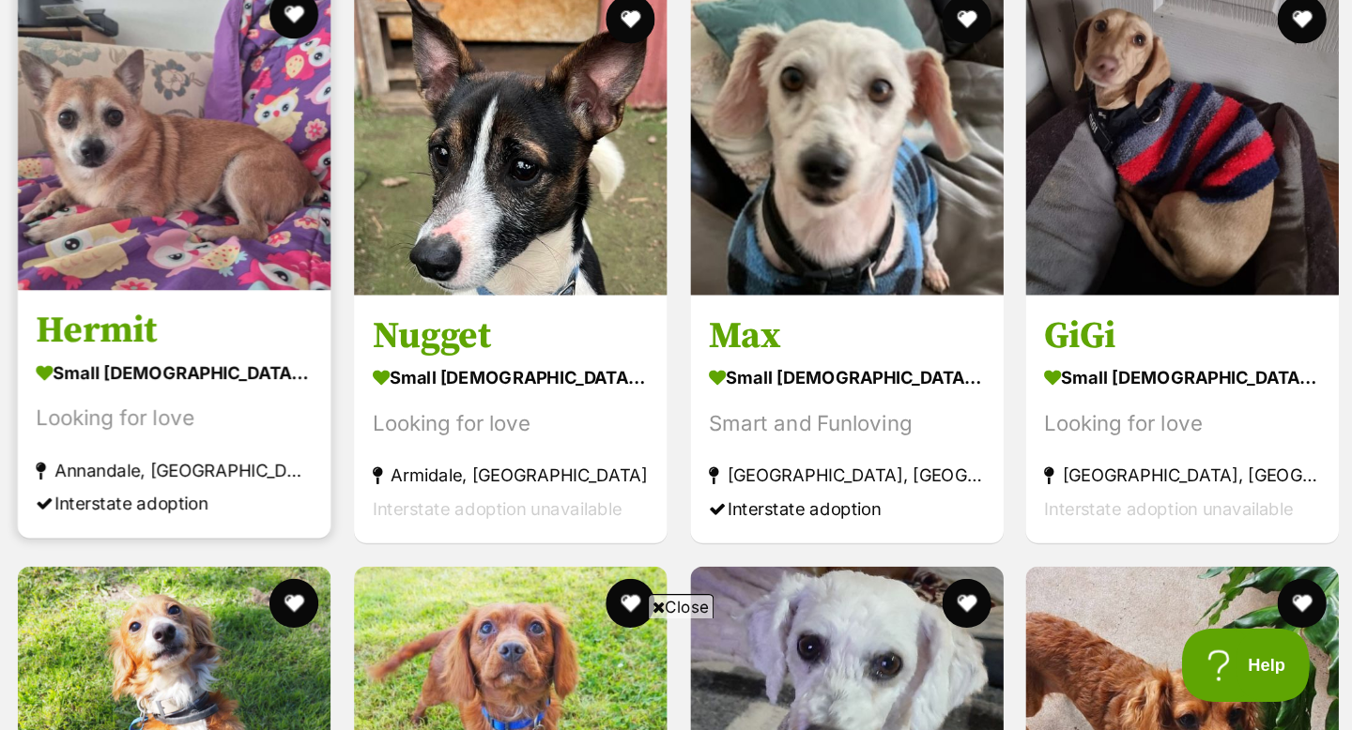
click at [471, 285] on img at bounding box center [445, 258] width 239 height 239
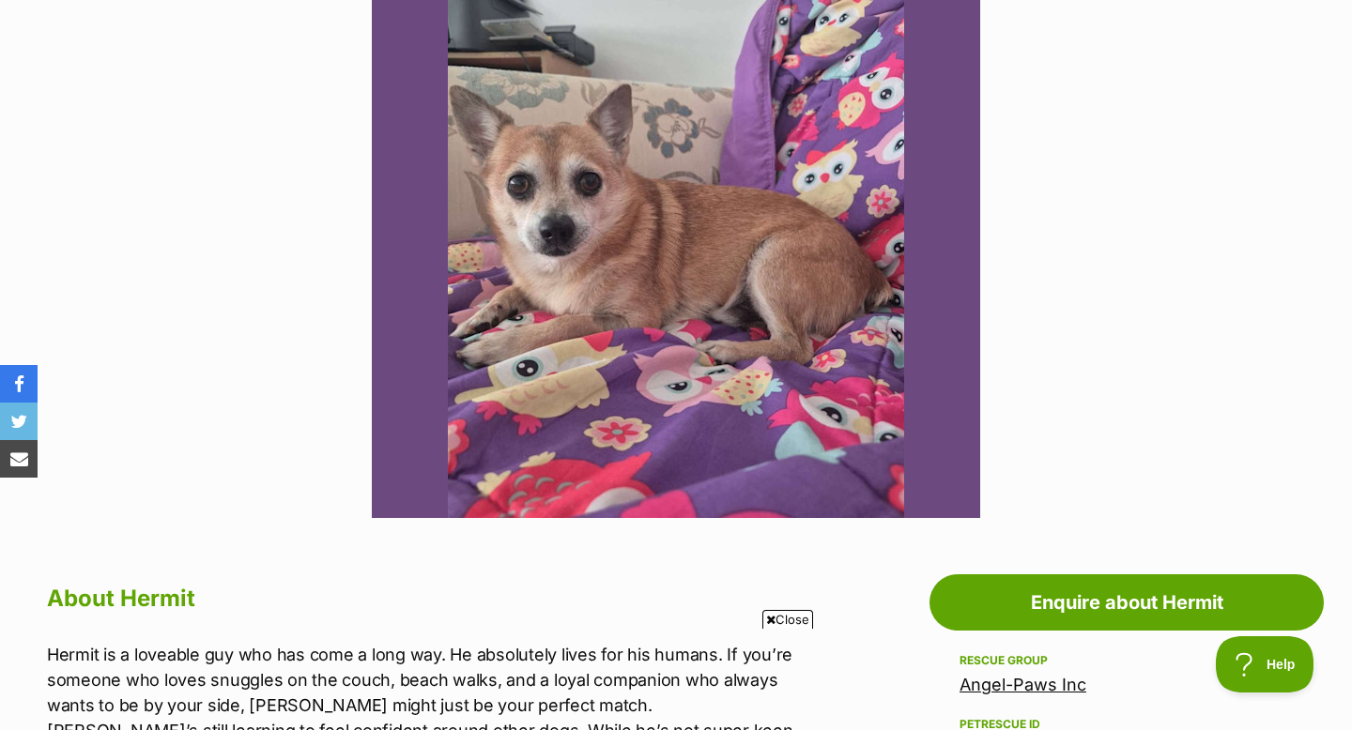
scroll to position [246, 0]
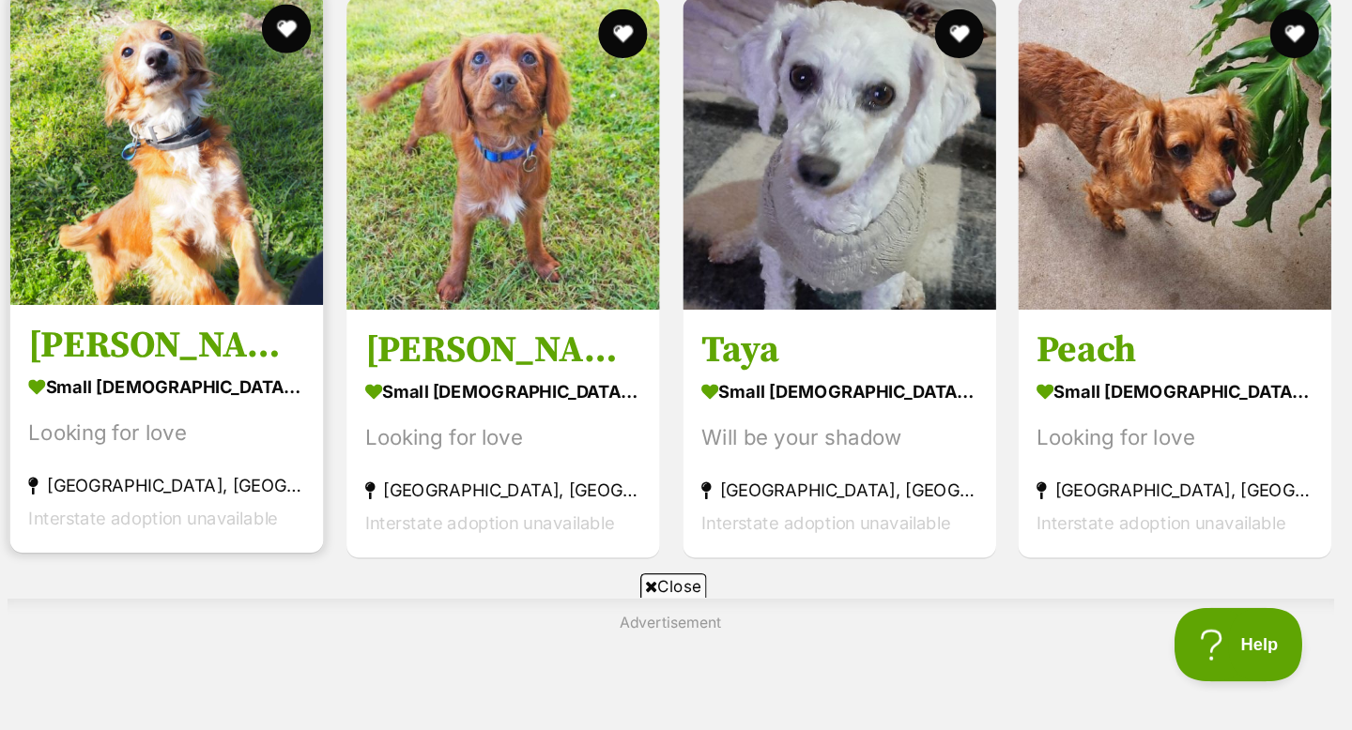
scroll to position [2765, 0]
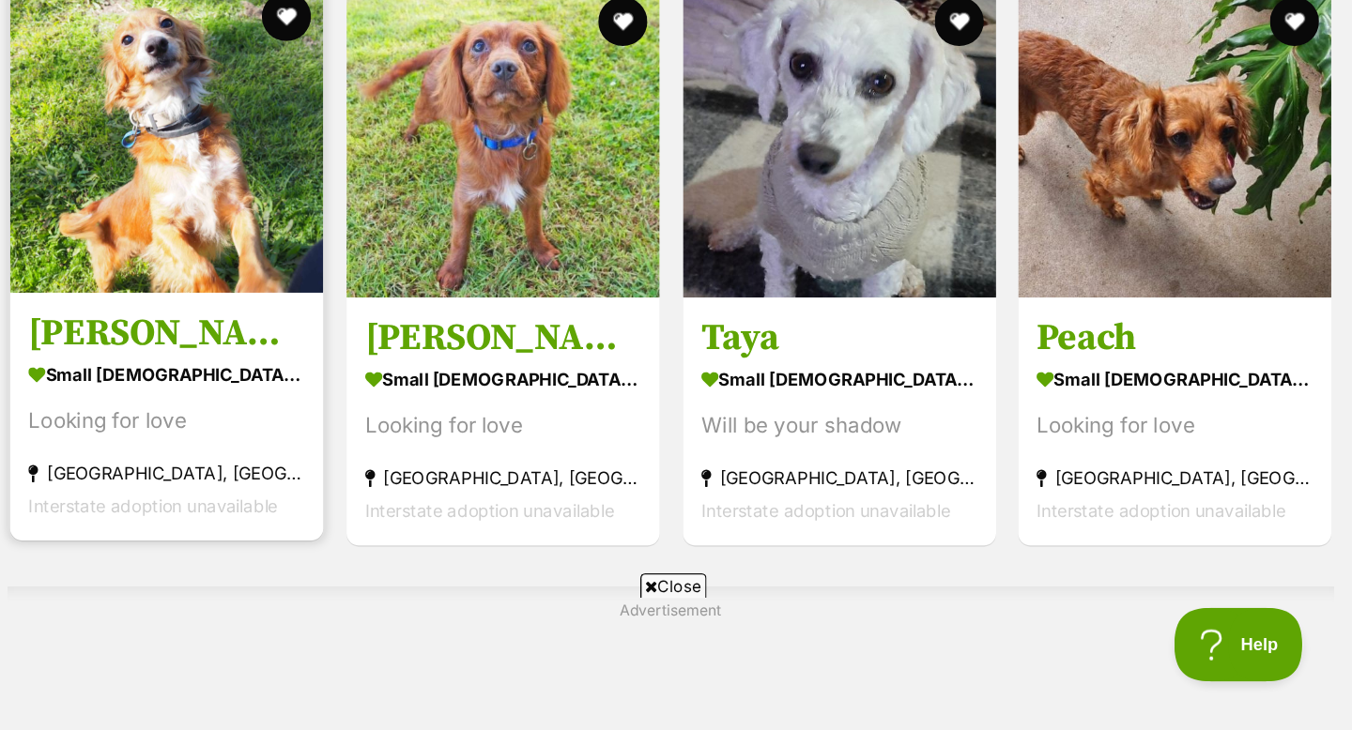
click at [456, 296] on img at bounding box center [445, 275] width 239 height 239
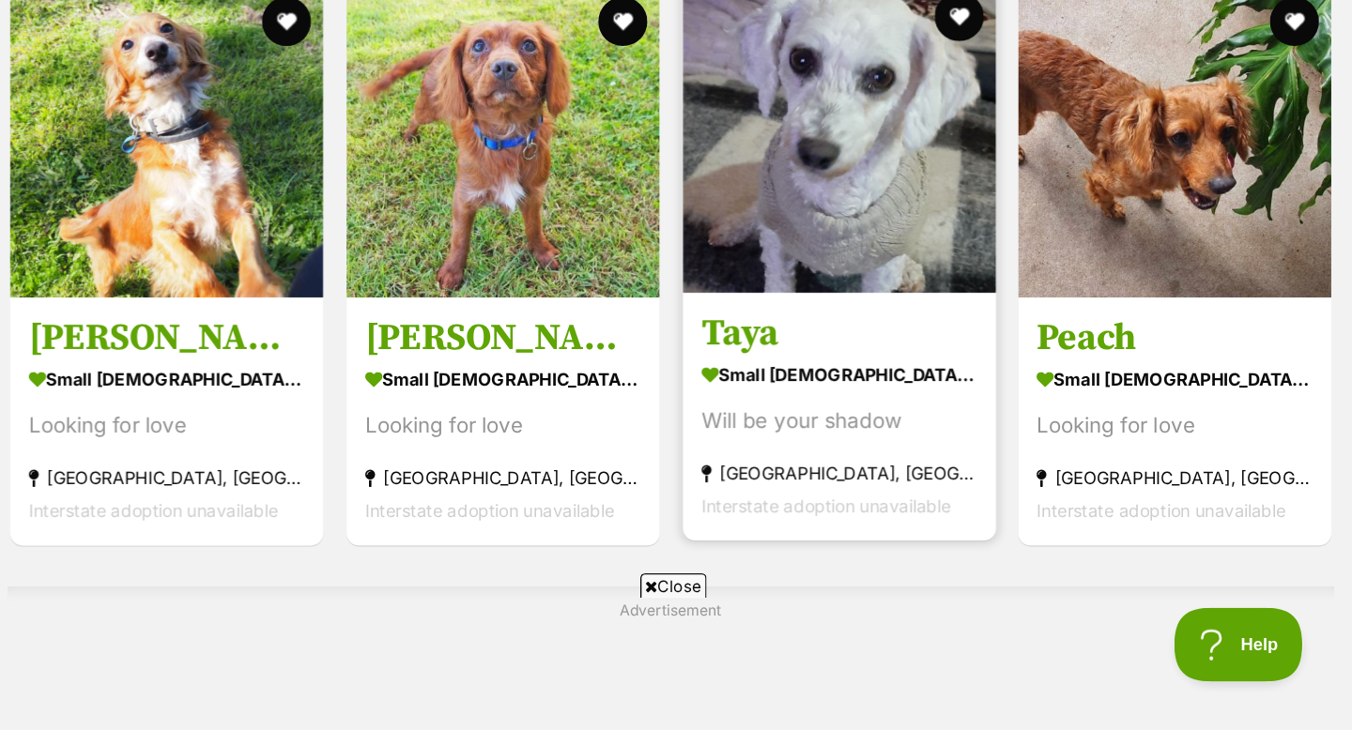
click at [1011, 316] on img at bounding box center [959, 275] width 239 height 239
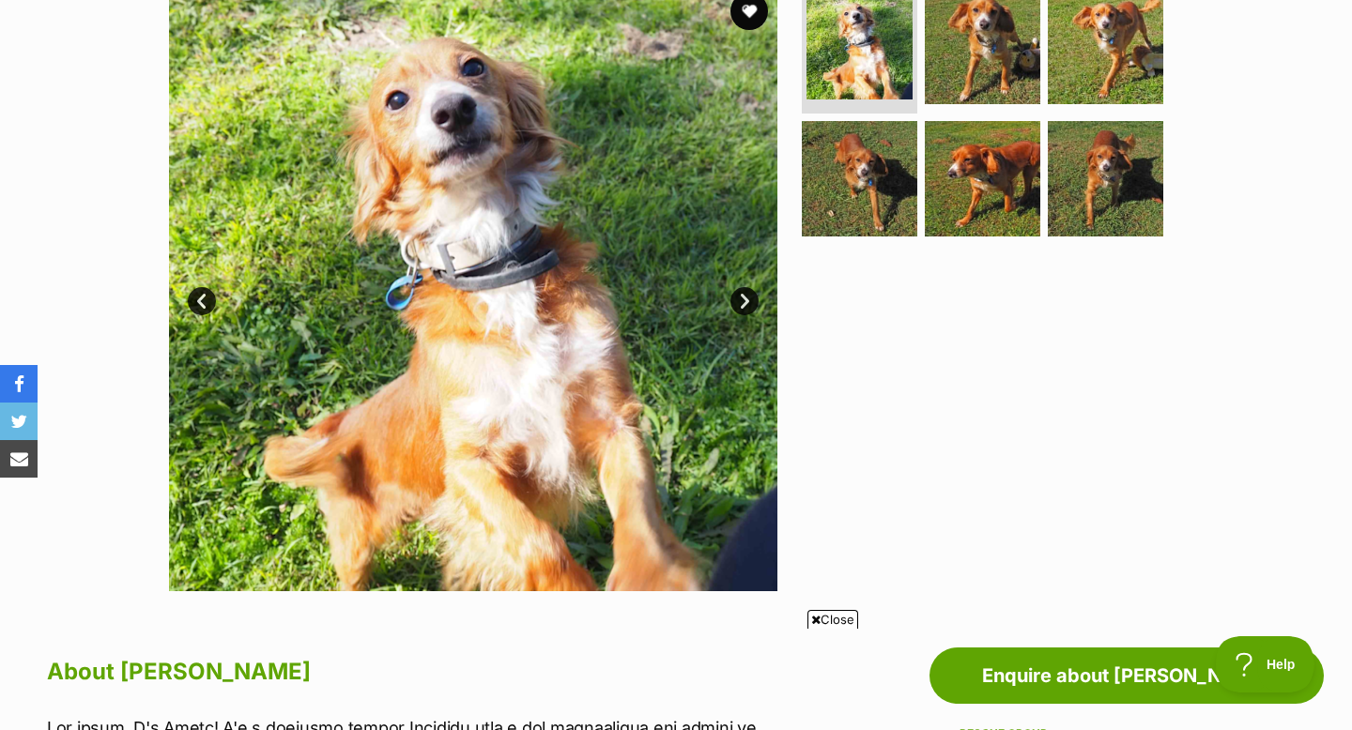
scroll to position [256, 0]
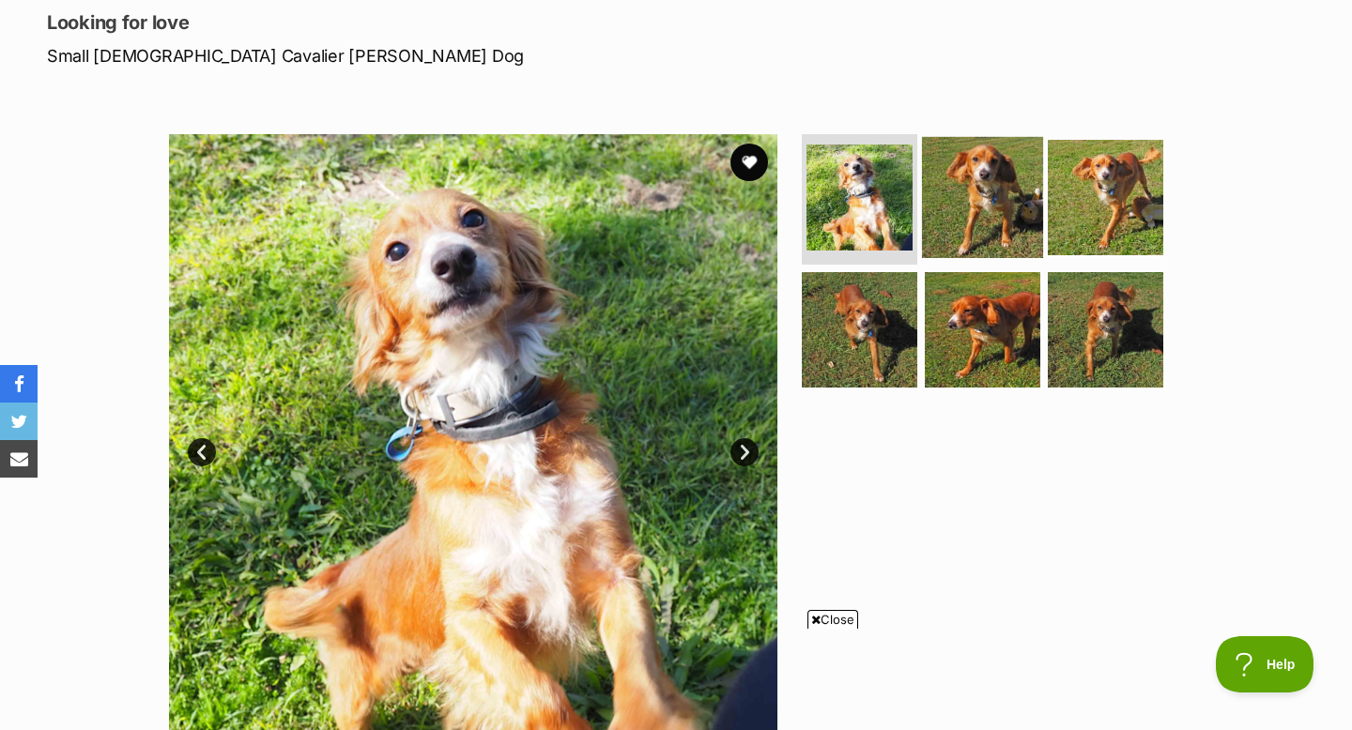
click at [980, 213] on img at bounding box center [982, 196] width 121 height 121
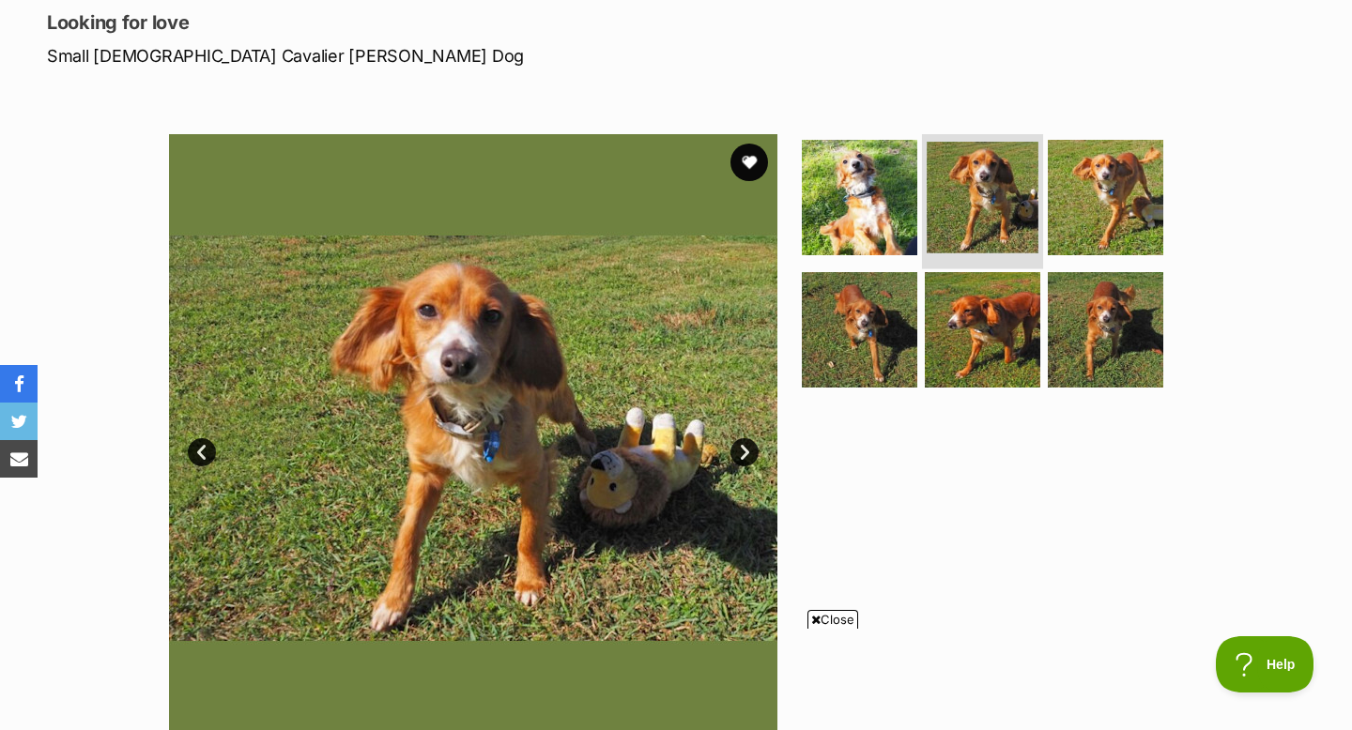
scroll to position [290, 0]
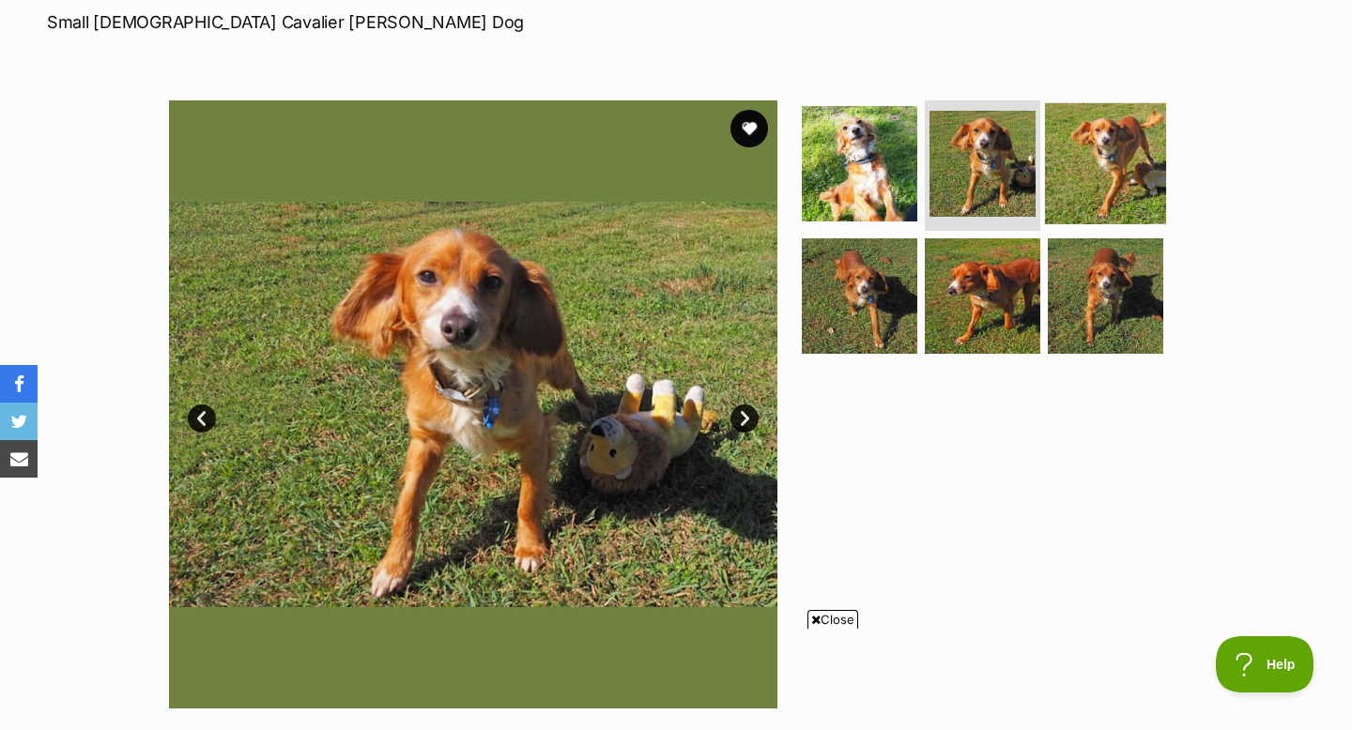
click at [1136, 164] on img at bounding box center [1105, 162] width 121 height 121
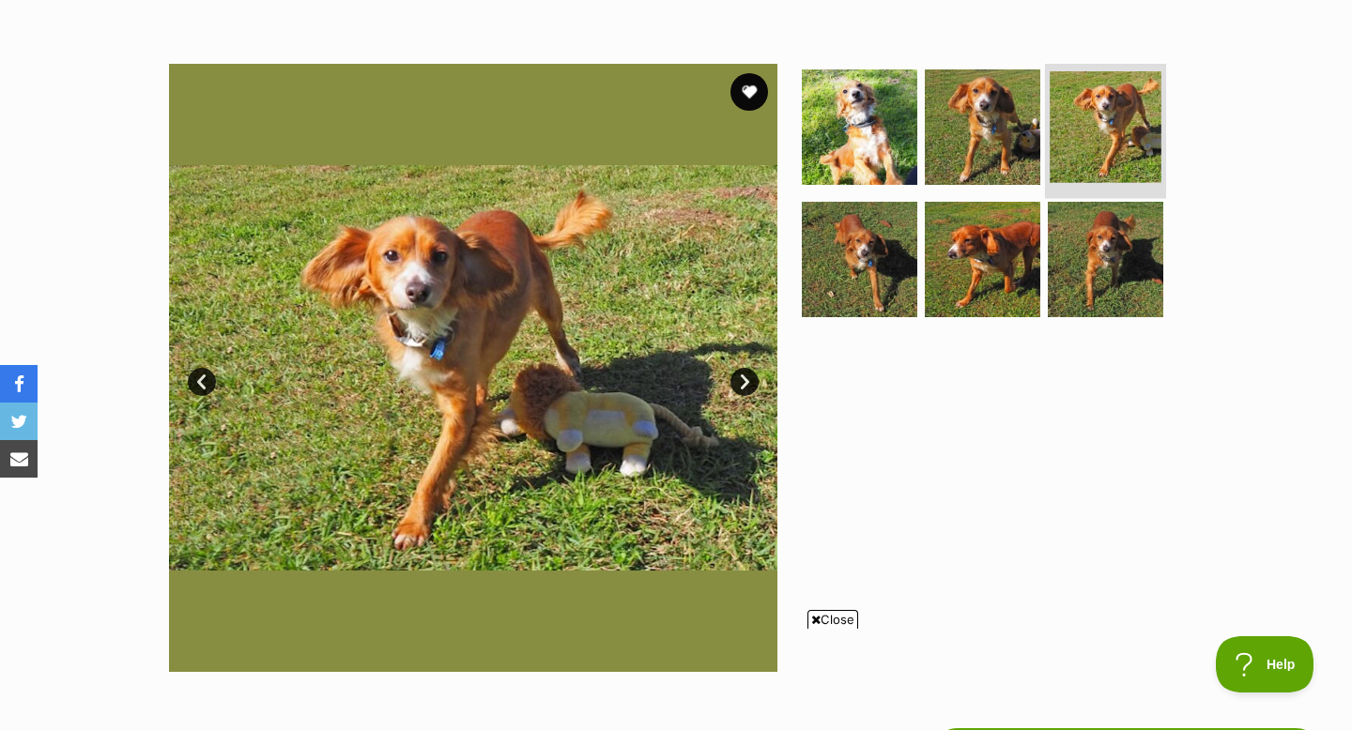
scroll to position [328, 0]
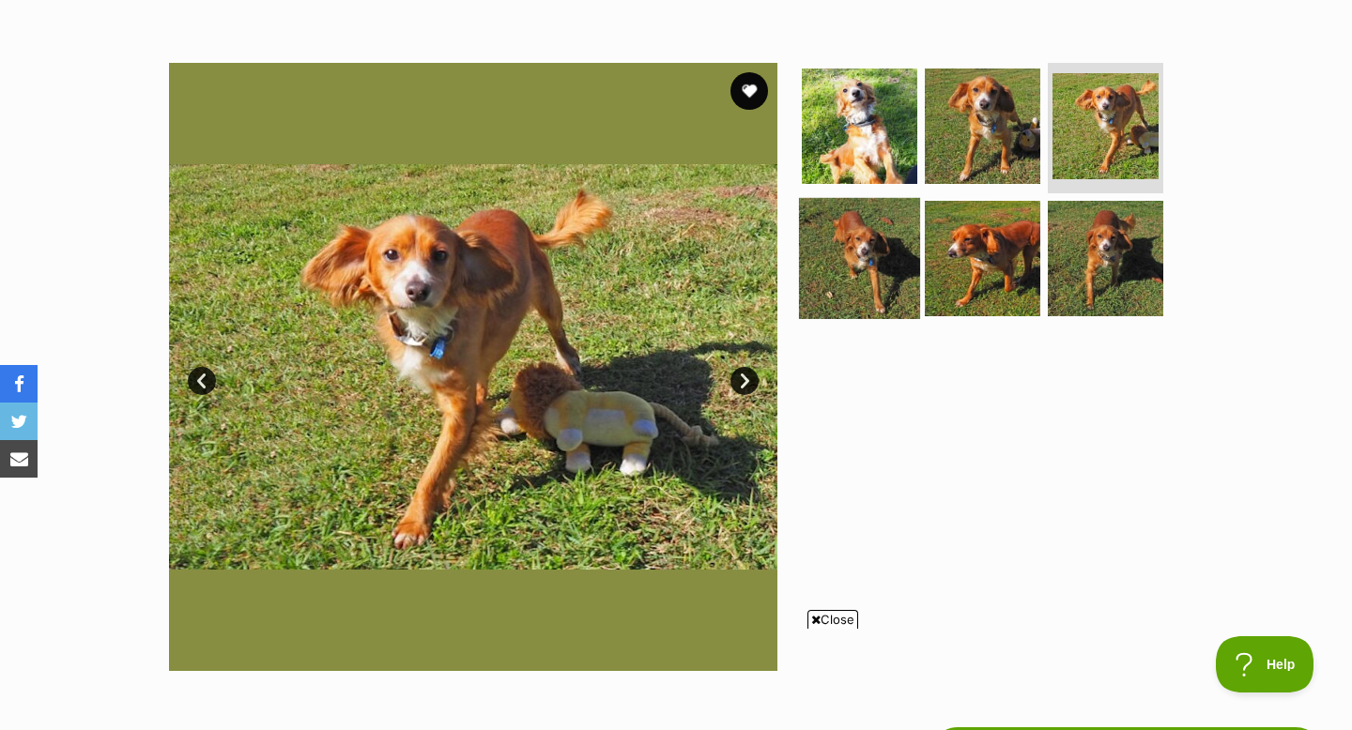
click at [877, 254] on img at bounding box center [859, 258] width 121 height 121
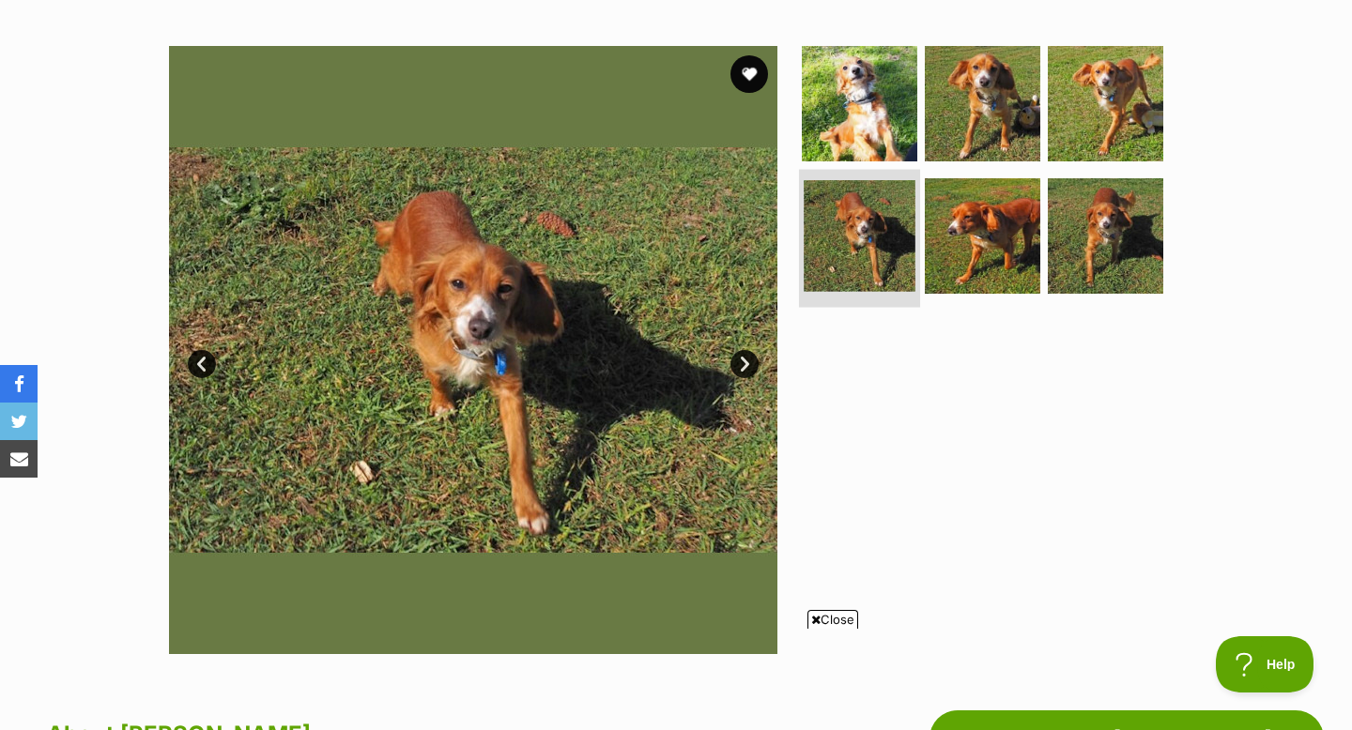
scroll to position [378, 0]
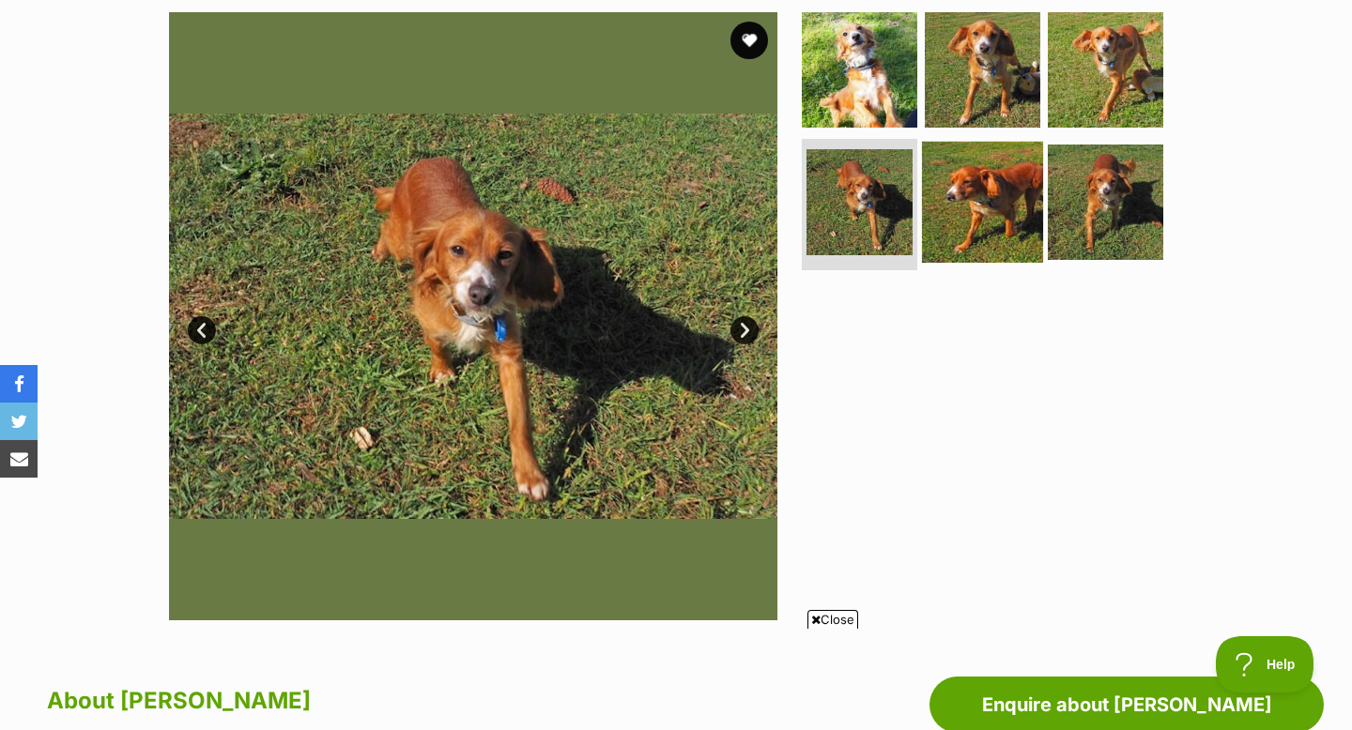
click at [970, 232] on img at bounding box center [982, 202] width 121 height 121
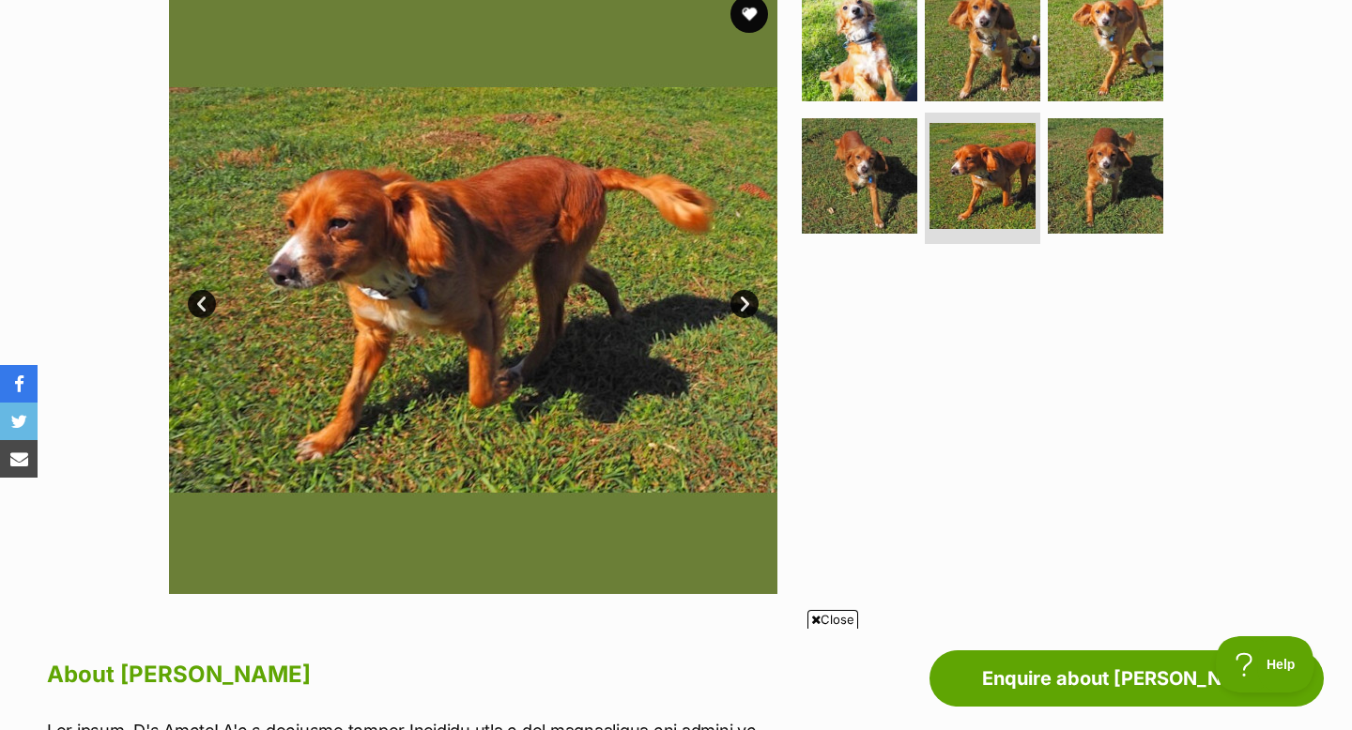
scroll to position [416, 0]
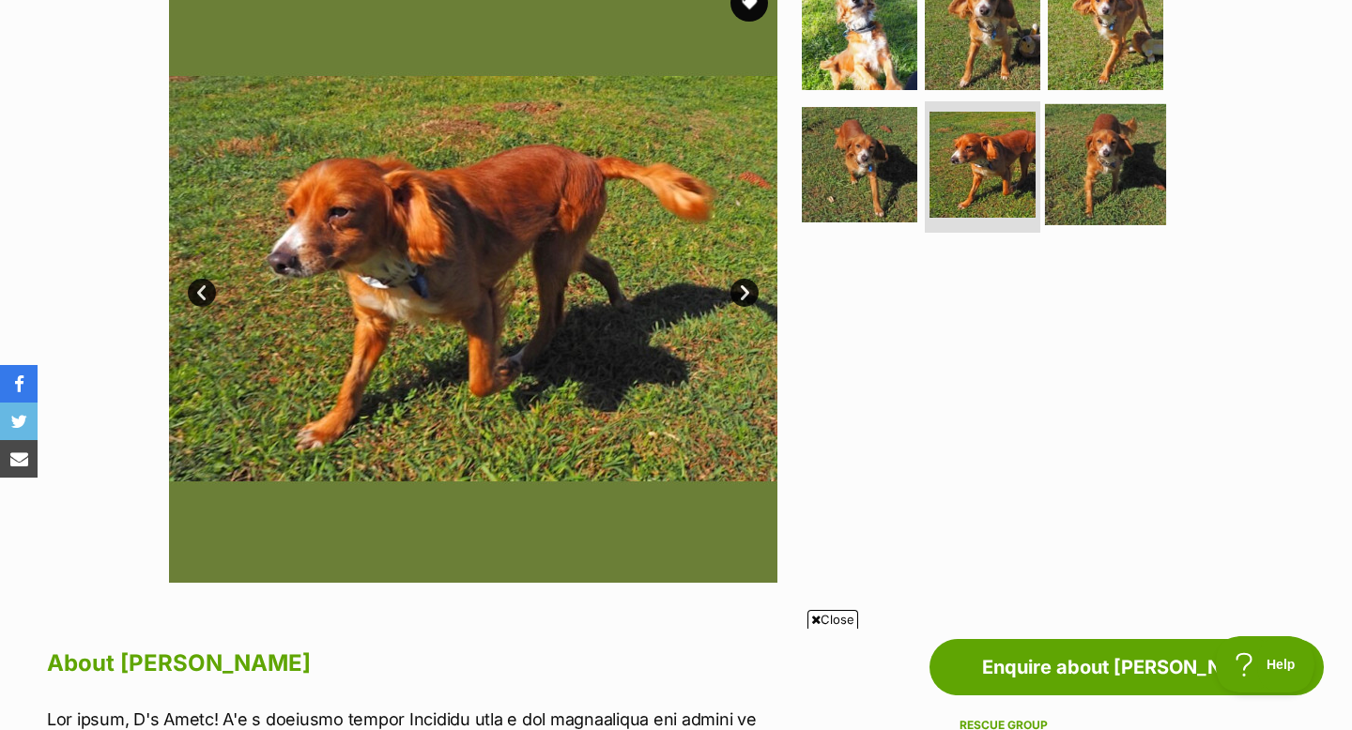
click at [1100, 175] on img at bounding box center [1105, 164] width 121 height 121
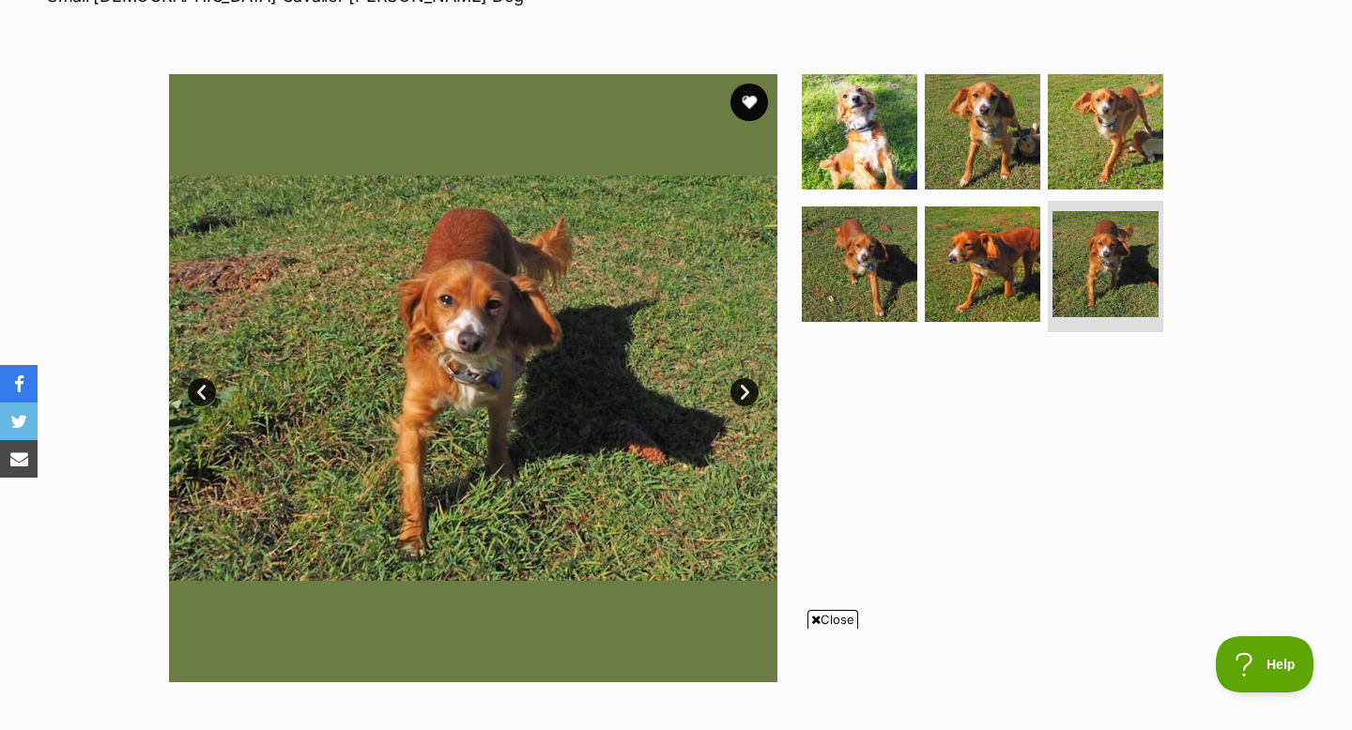
scroll to position [296, 0]
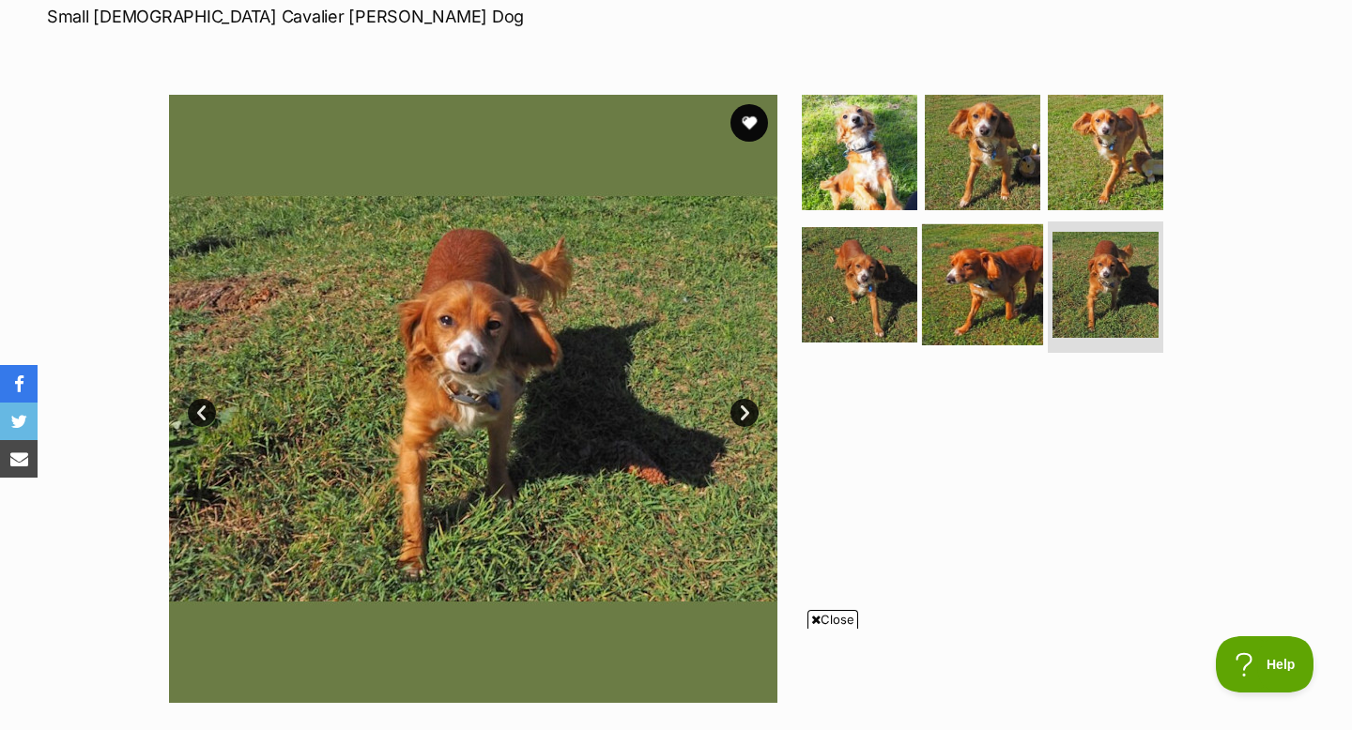
click at [974, 285] on img at bounding box center [982, 284] width 121 height 121
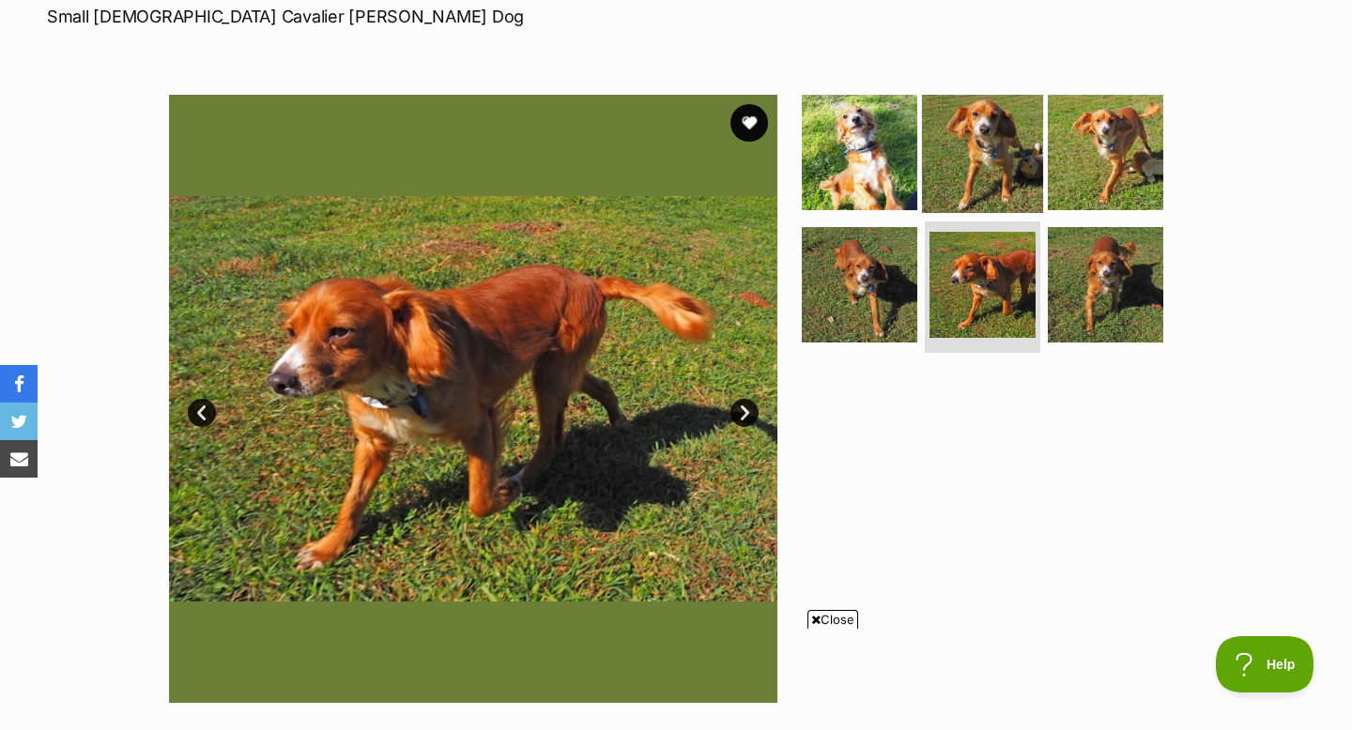
click at [998, 148] on img at bounding box center [982, 151] width 121 height 121
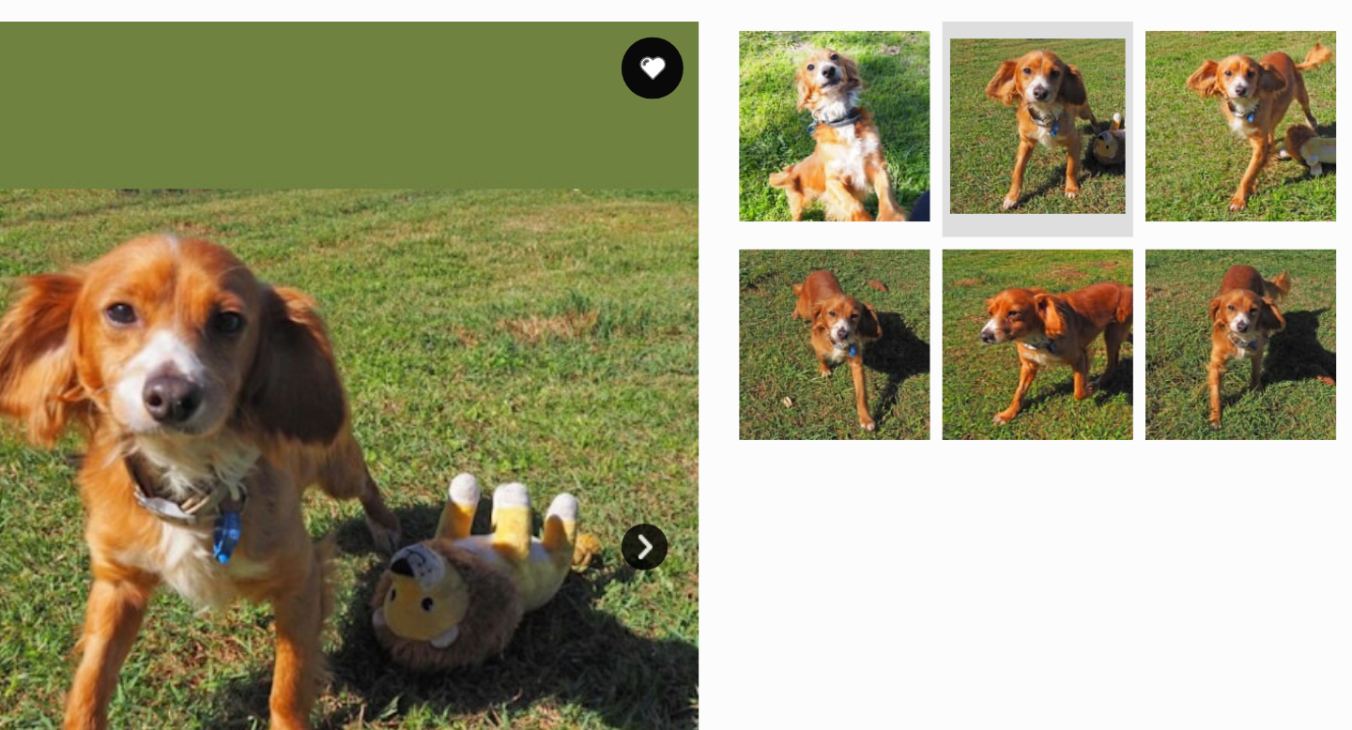
scroll to position [312, 0]
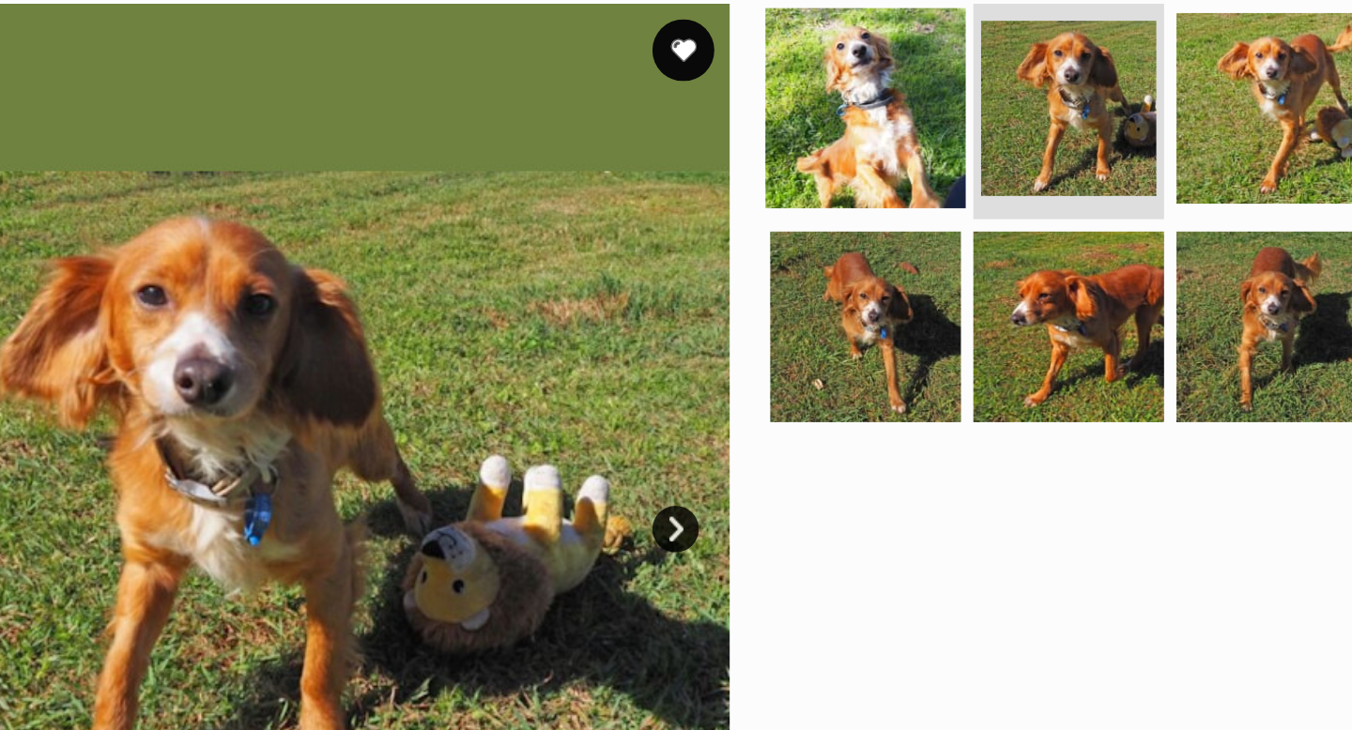
click at [879, 168] on img at bounding box center [859, 141] width 121 height 121
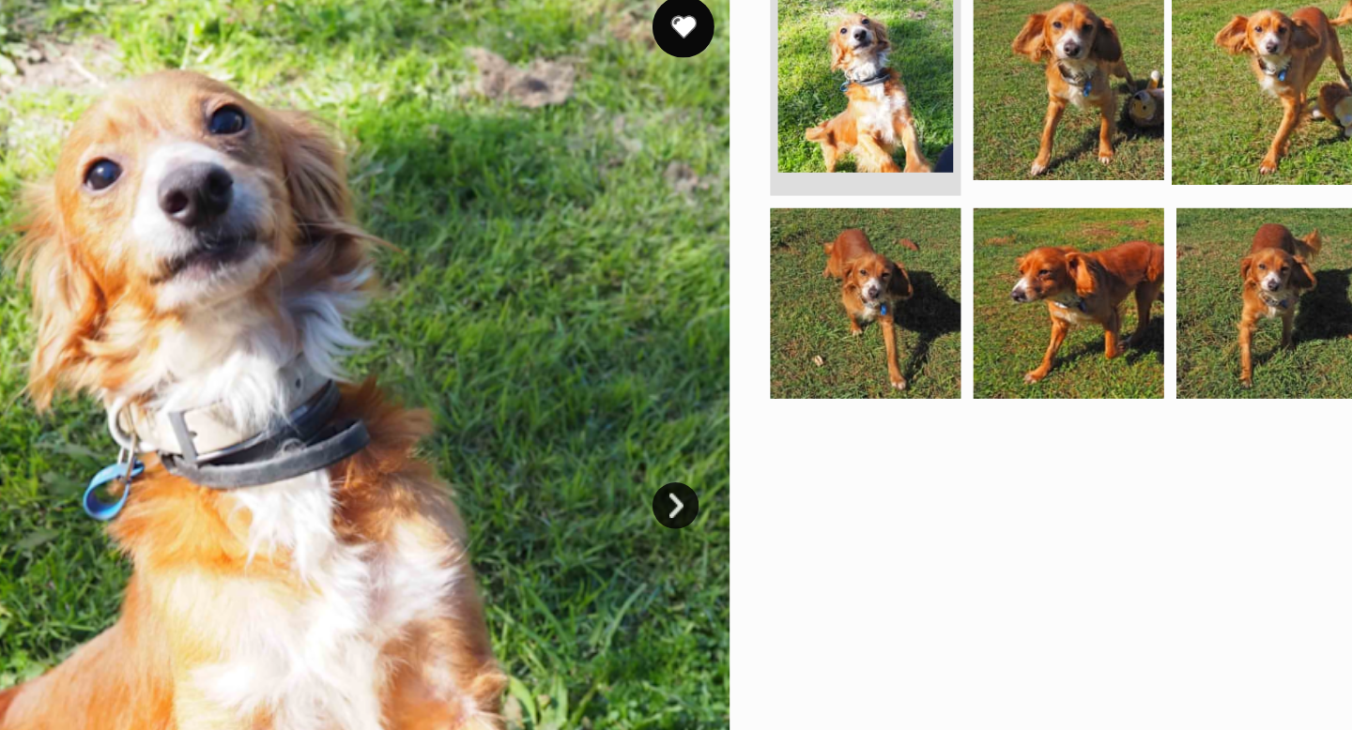
click at [1097, 156] on img at bounding box center [1105, 141] width 121 height 121
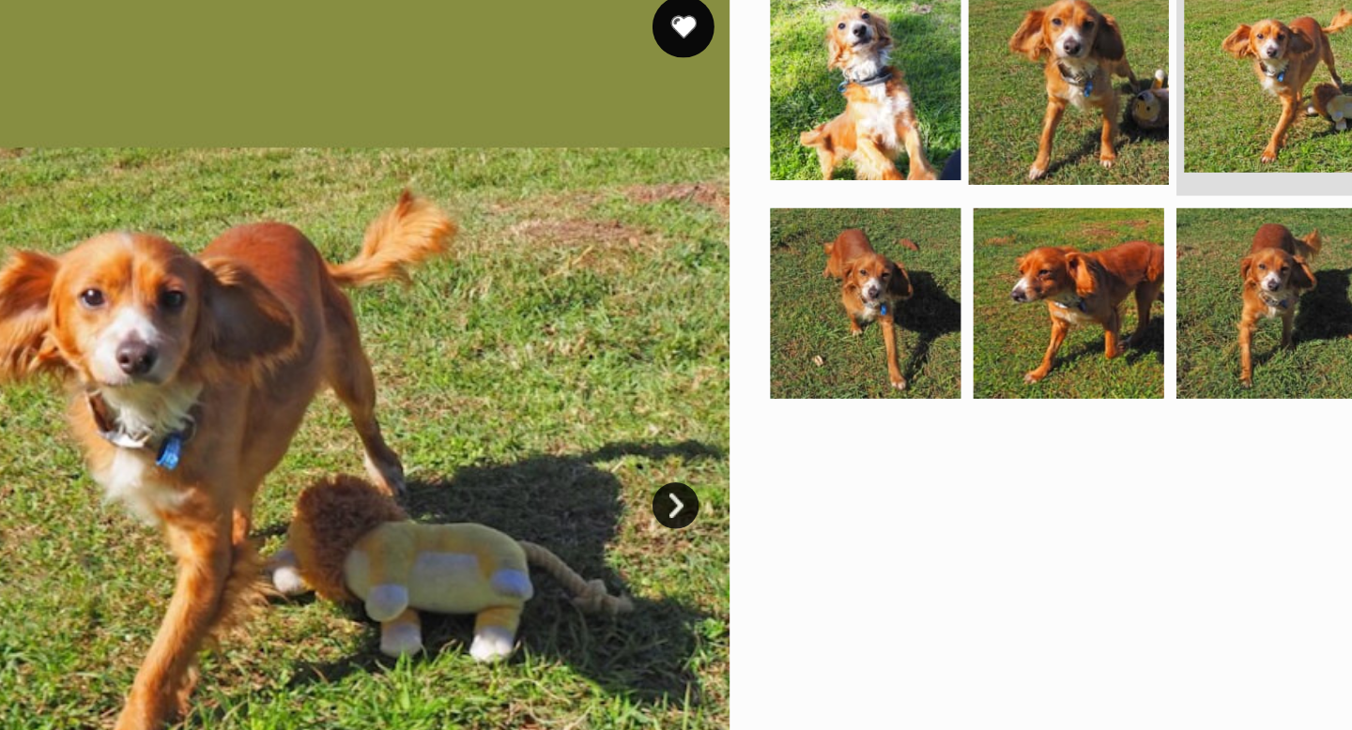
click at [979, 157] on img at bounding box center [982, 141] width 121 height 121
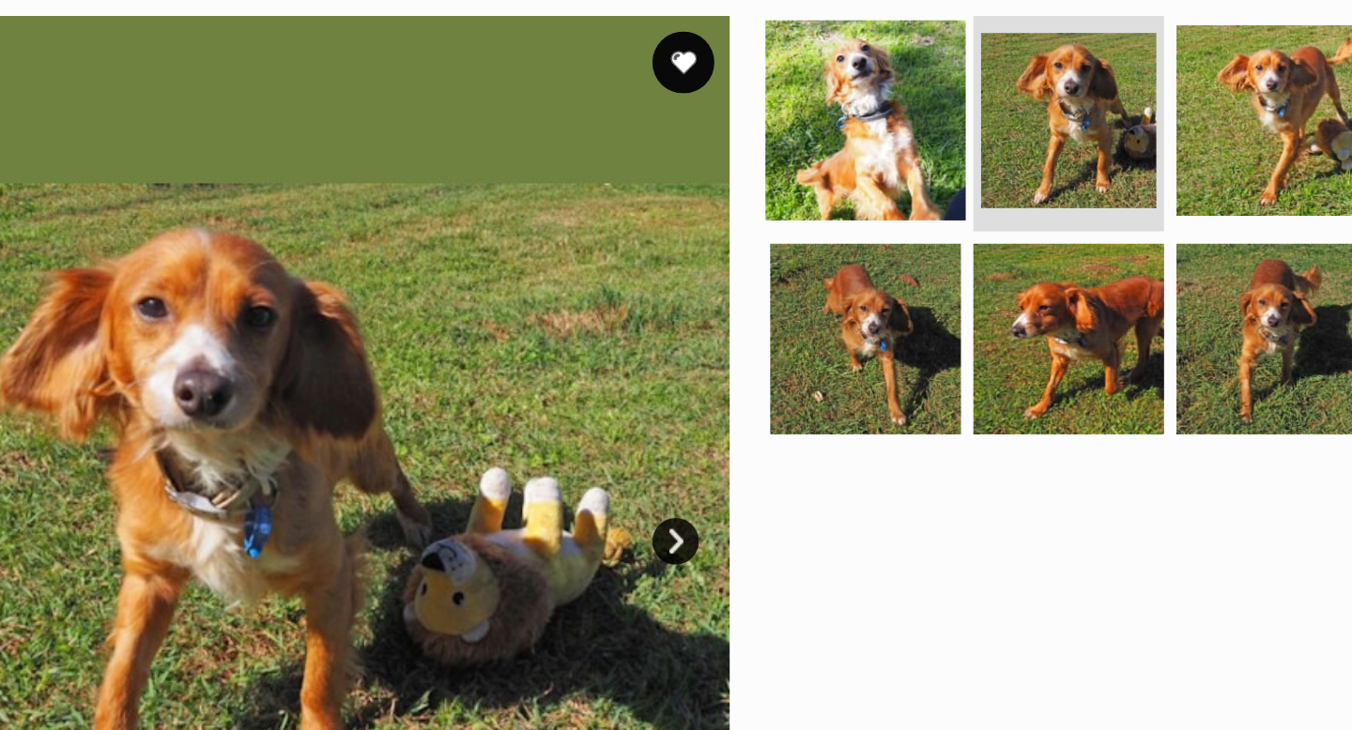
click at [866, 141] on img at bounding box center [859, 141] width 121 height 121
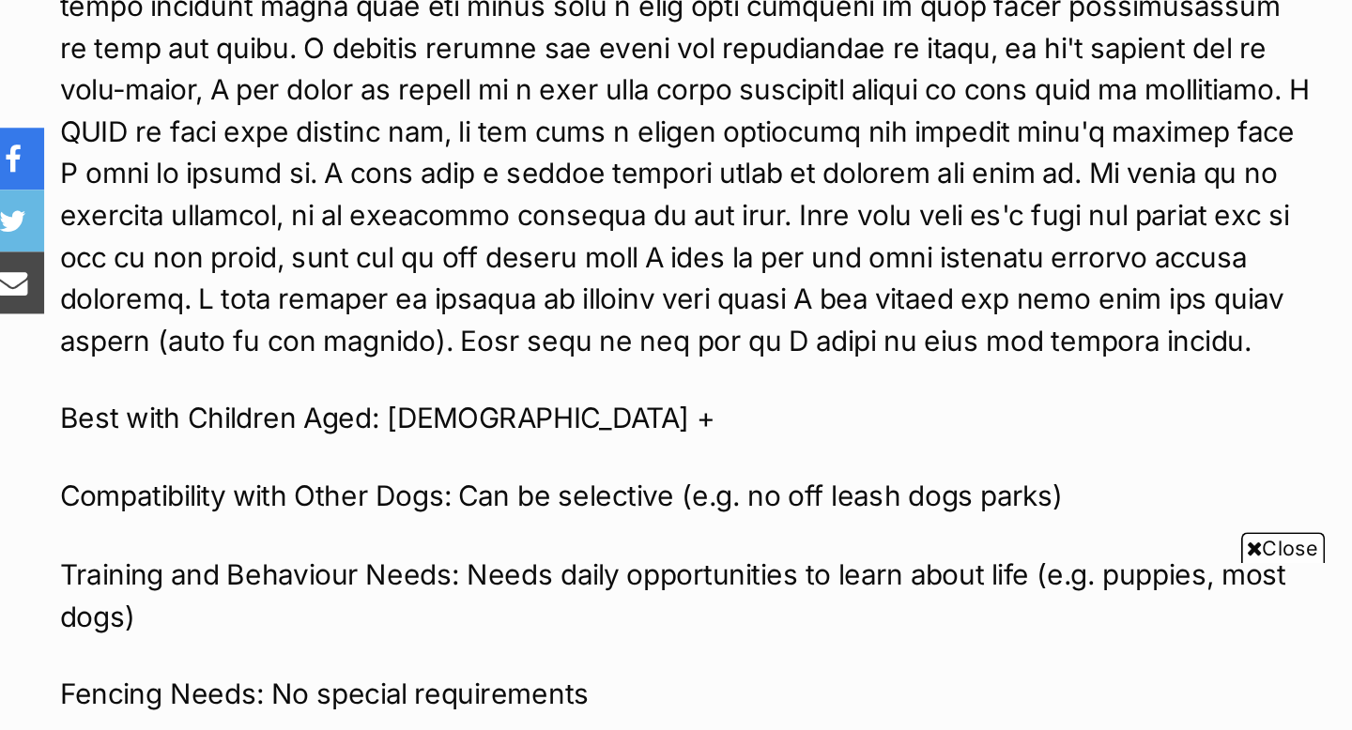
scroll to position [973, 0]
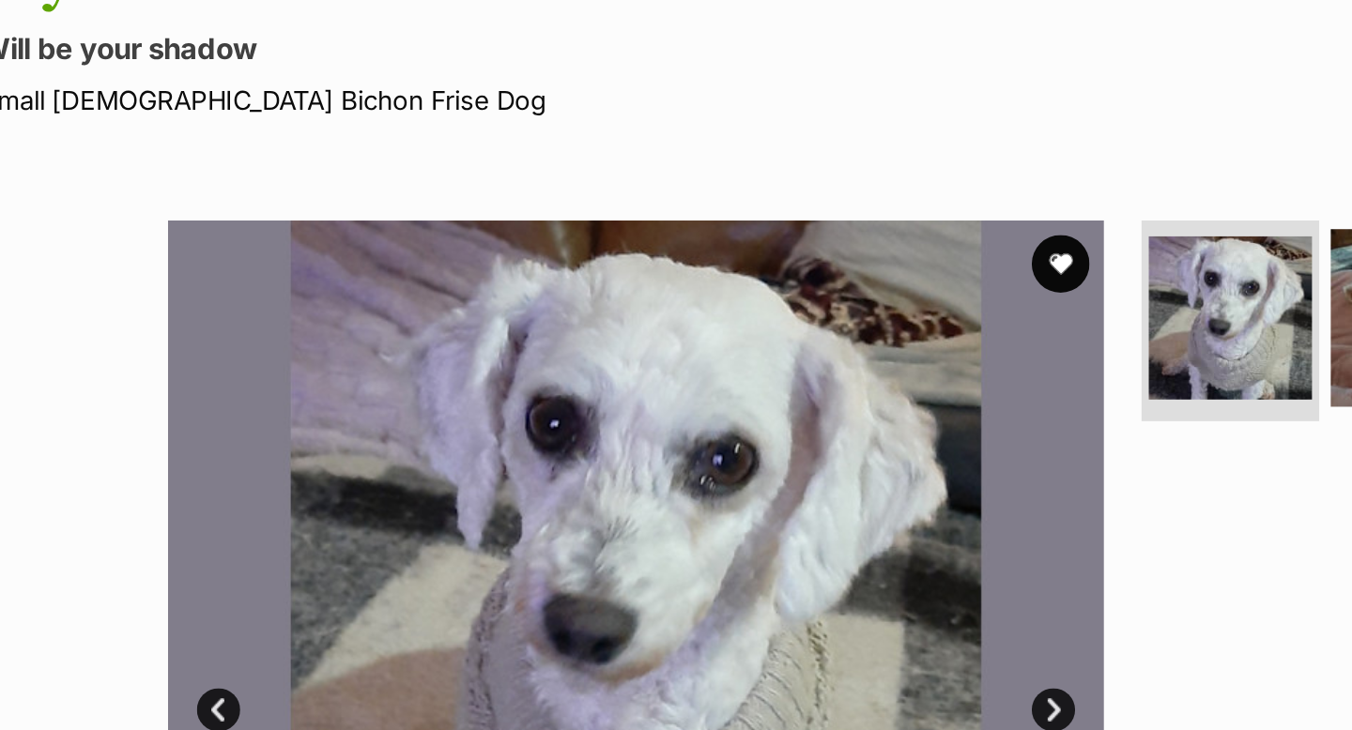
scroll to position [246, 0]
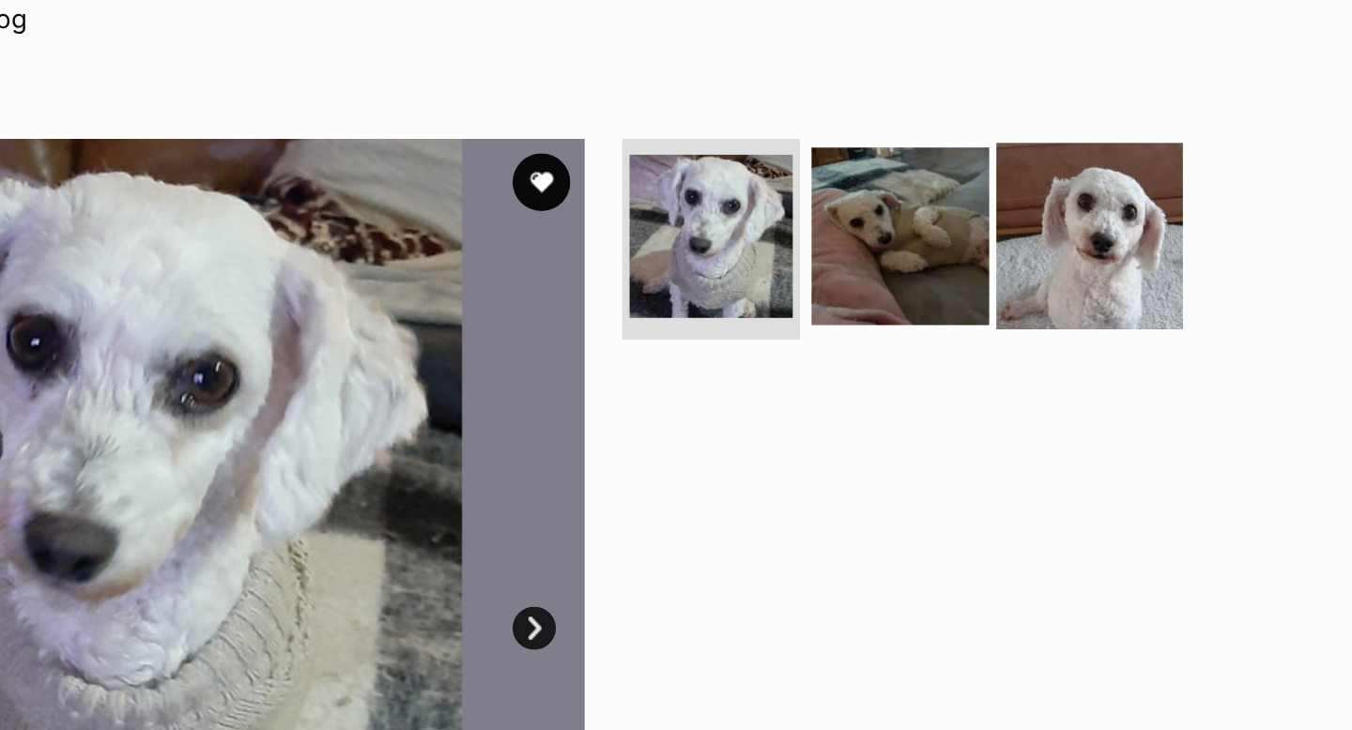
click at [1115, 212] on img at bounding box center [1105, 206] width 121 height 121
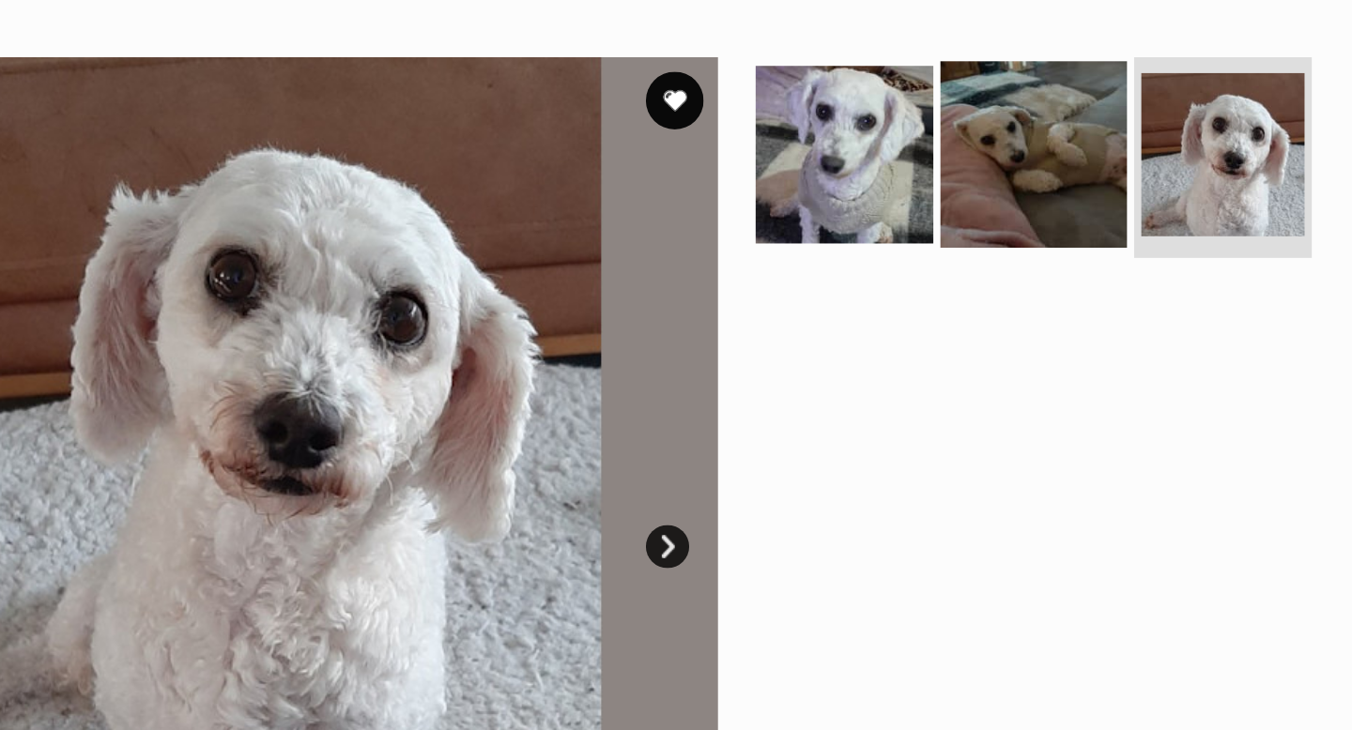
click at [968, 211] on img at bounding box center [982, 206] width 121 height 121
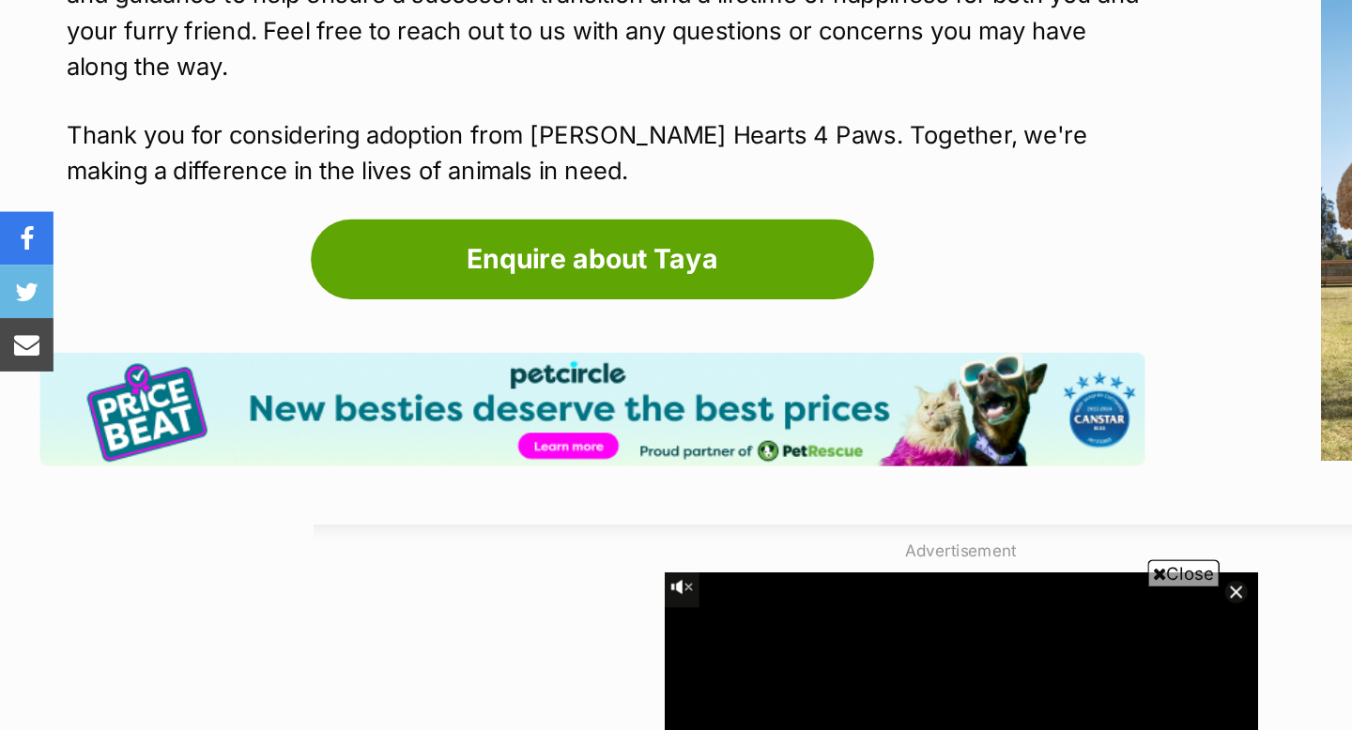
scroll to position [2221, 0]
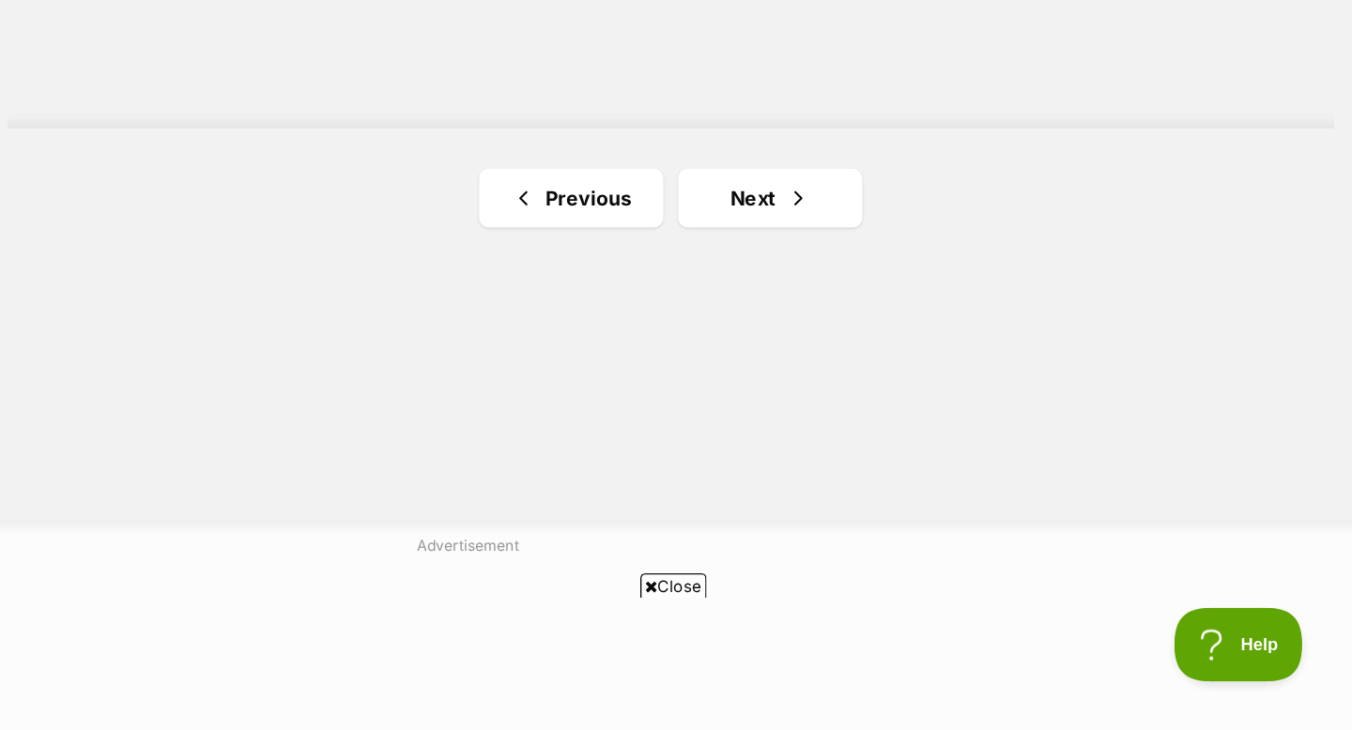
scroll to position [3410, 0]
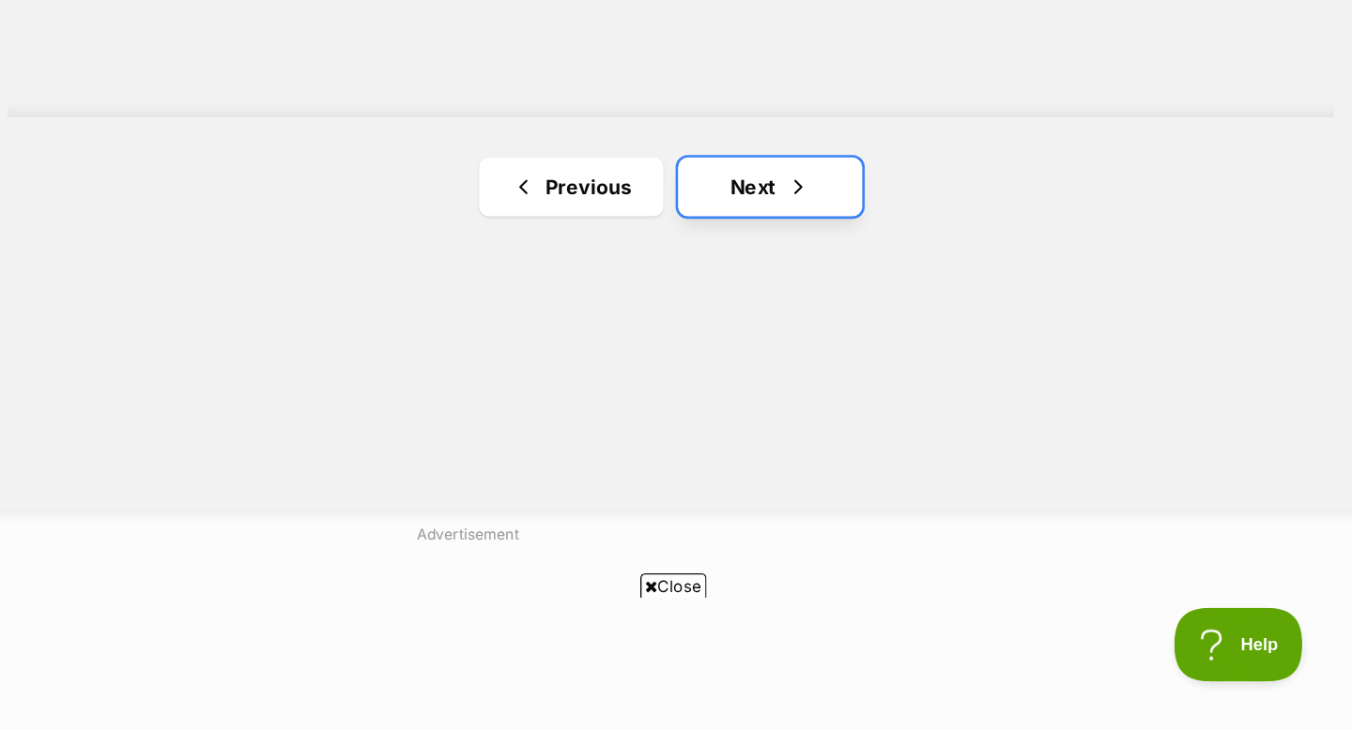
click at [895, 314] on link "Next" at bounding box center [906, 314] width 141 height 45
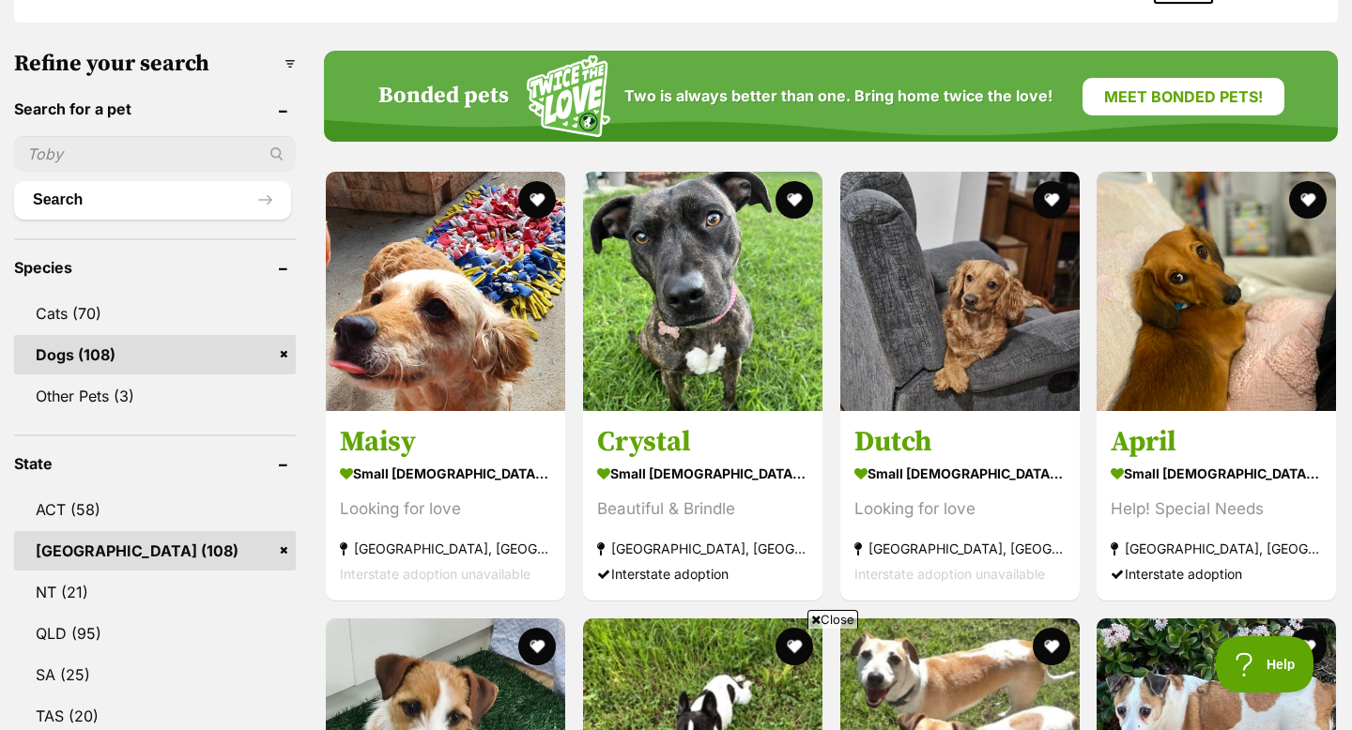
scroll to position [567, 0]
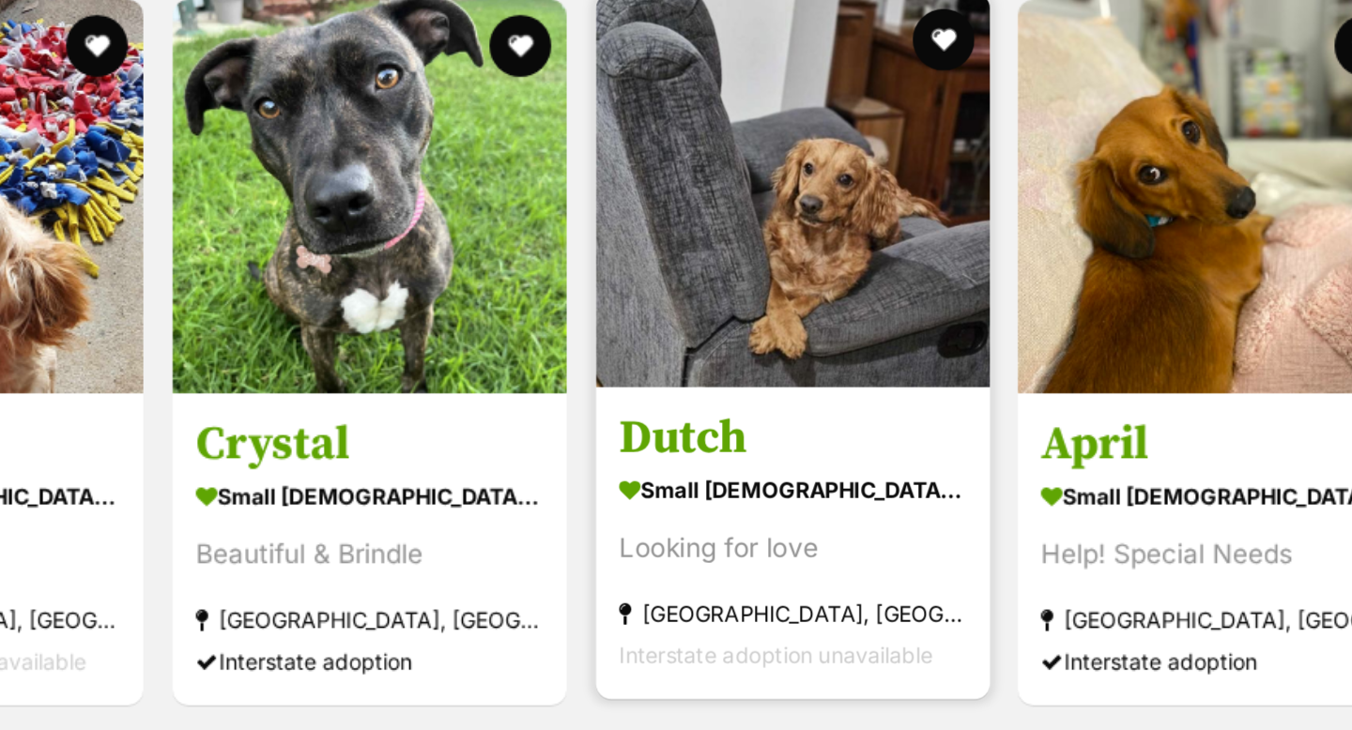
click at [958, 334] on img at bounding box center [959, 280] width 239 height 239
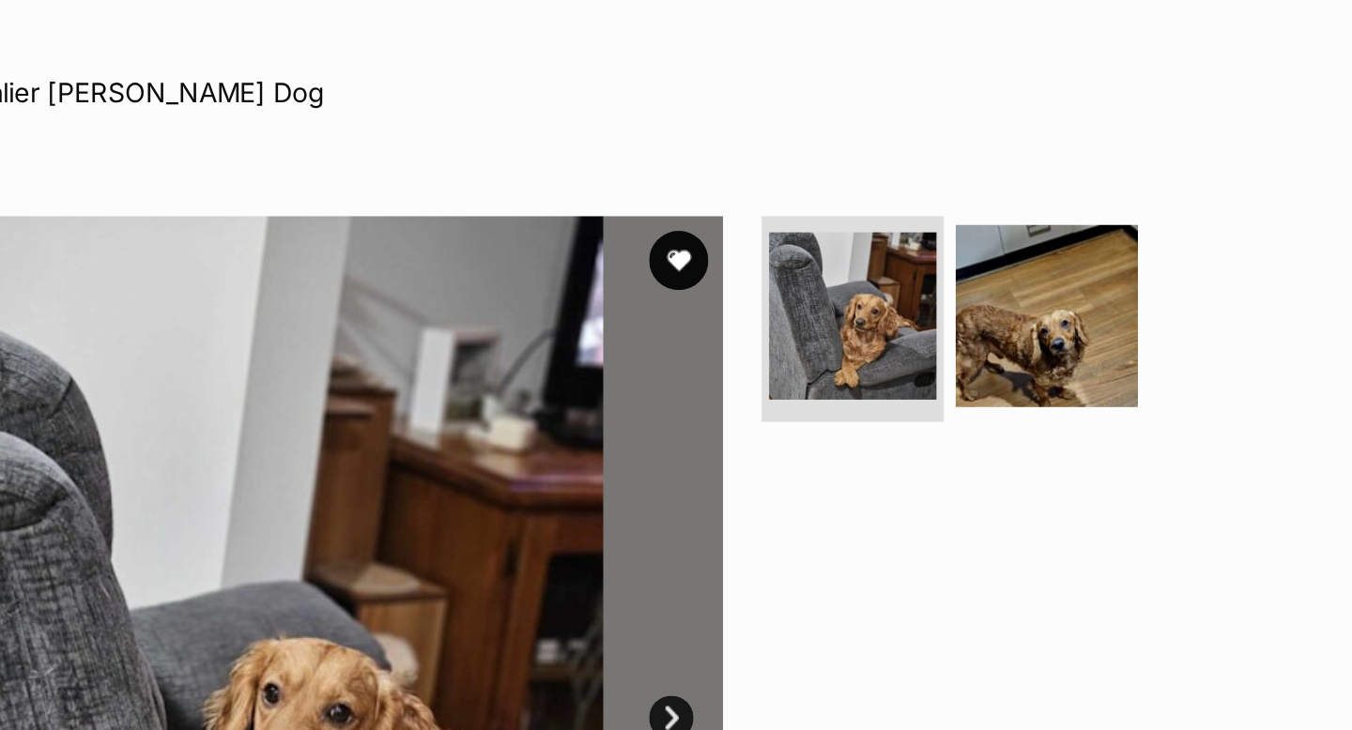
scroll to position [253, 0]
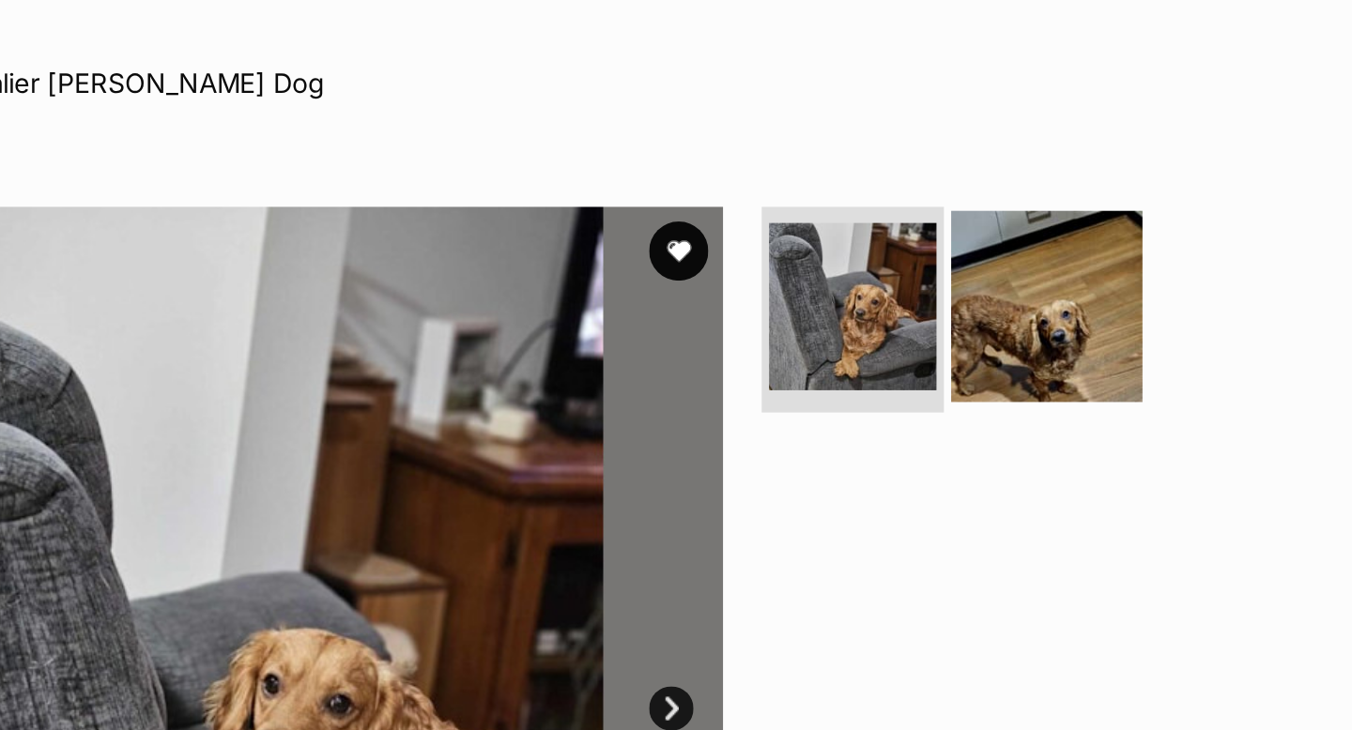
click at [973, 232] on img at bounding box center [982, 200] width 121 height 121
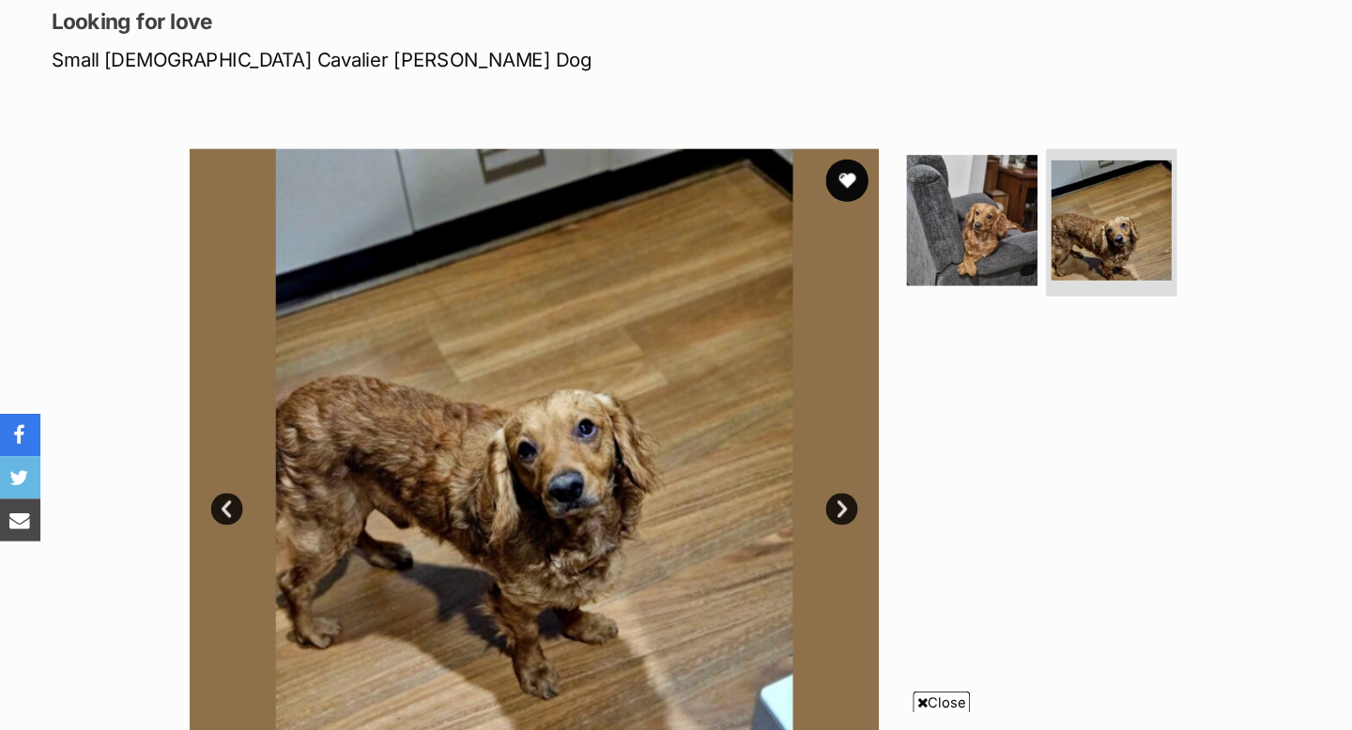
scroll to position [258, 0]
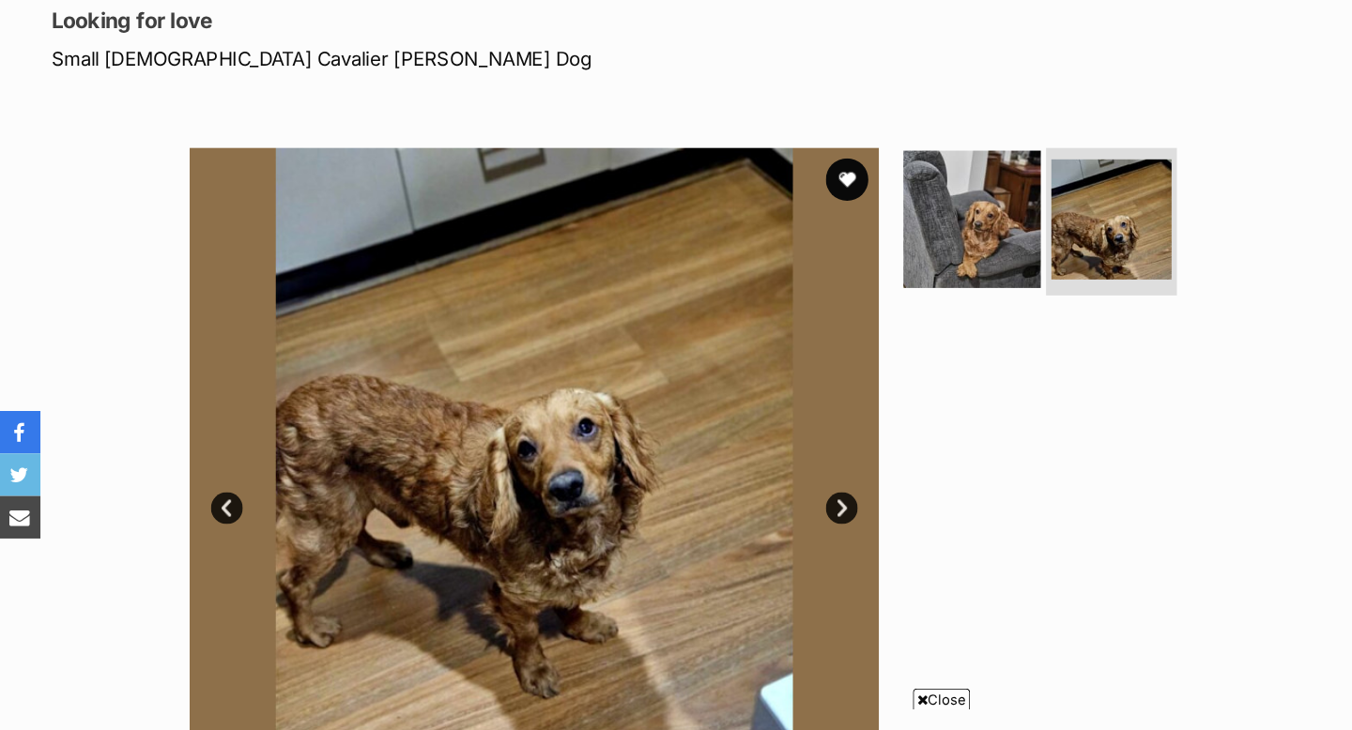
click at [844, 201] on img at bounding box center [859, 194] width 121 height 121
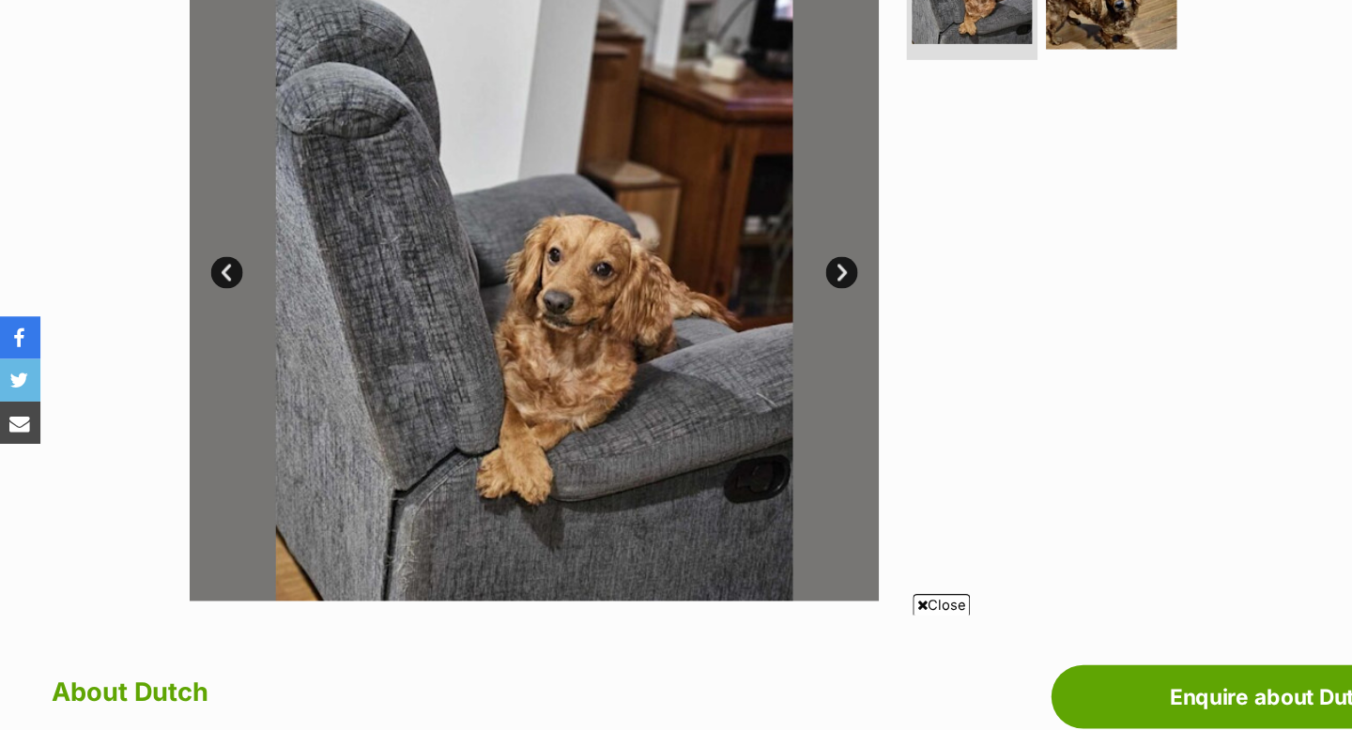
scroll to position [382, 0]
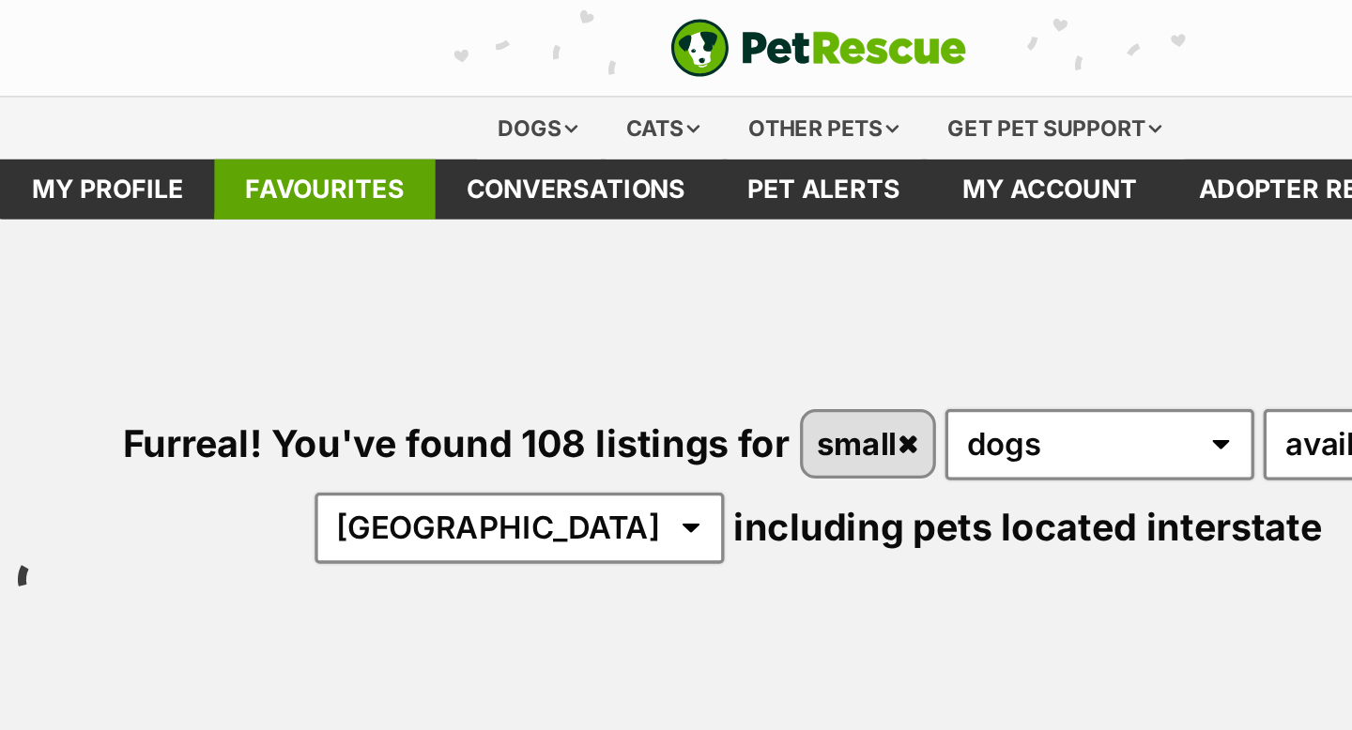
click at [399, 115] on link "Favourites" at bounding box center [376, 115] width 134 height 37
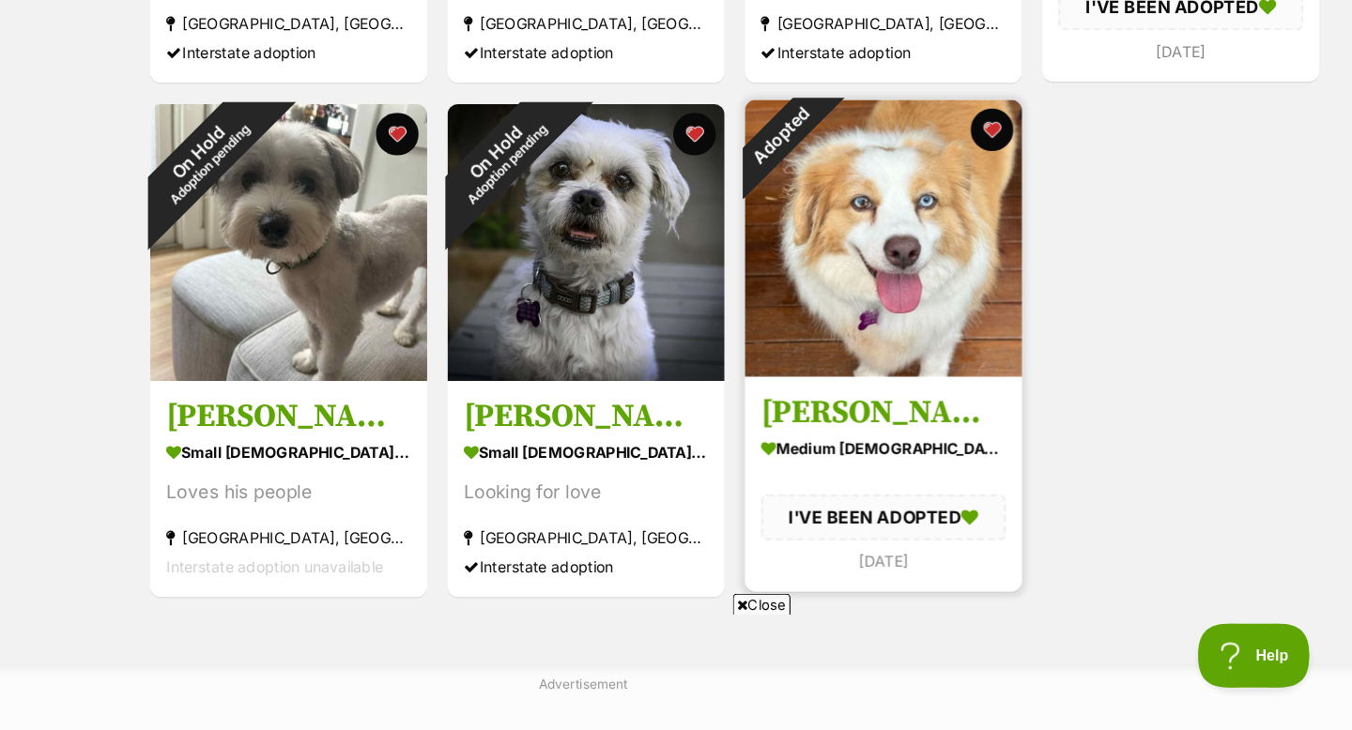
scroll to position [685, 0]
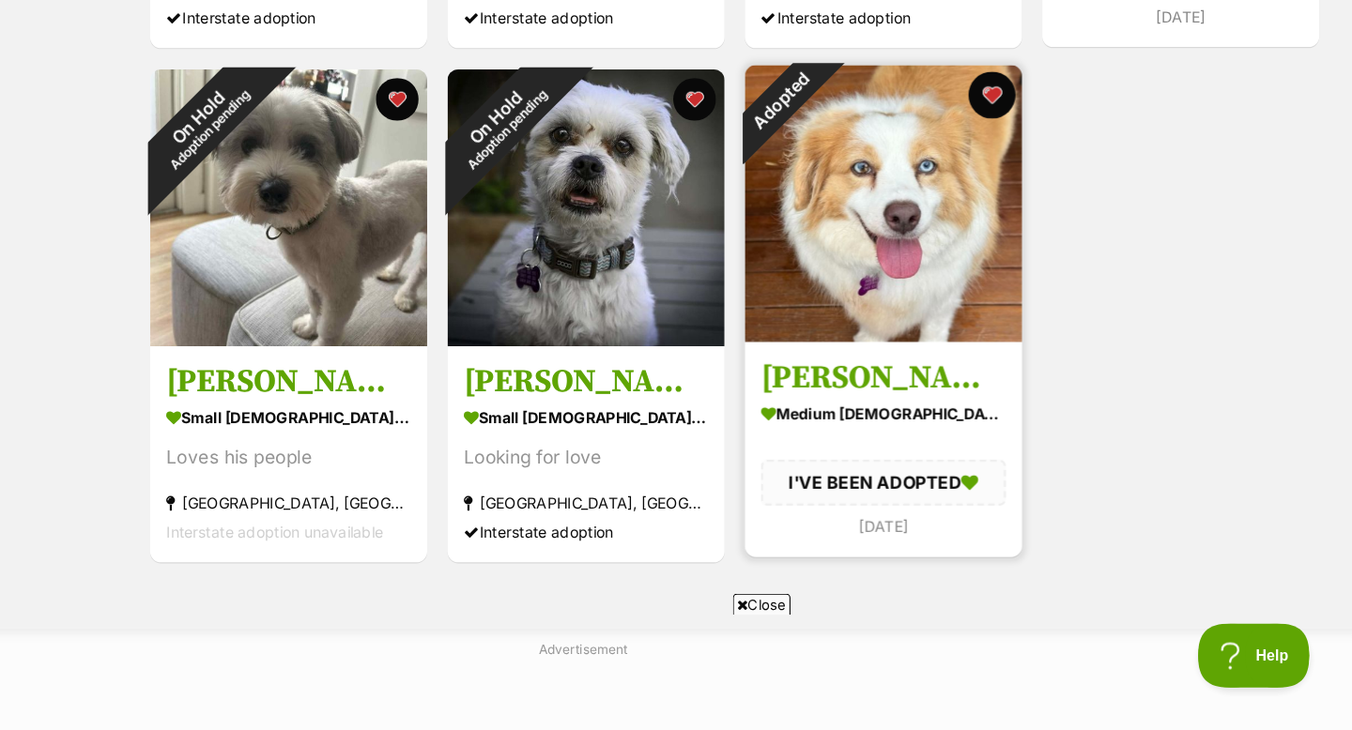
click at [1036, 168] on button "favourite" at bounding box center [1034, 172] width 41 height 41
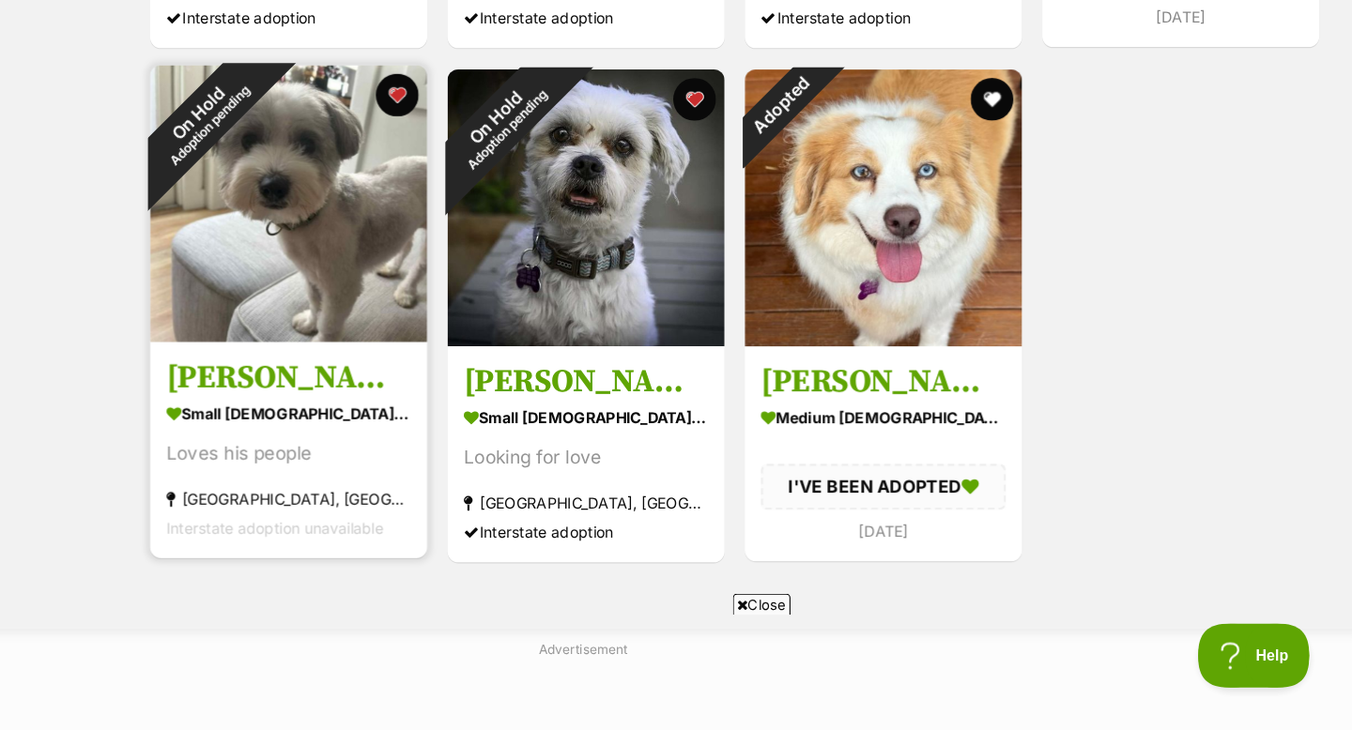
click at [404, 249] on img at bounding box center [417, 267] width 243 height 243
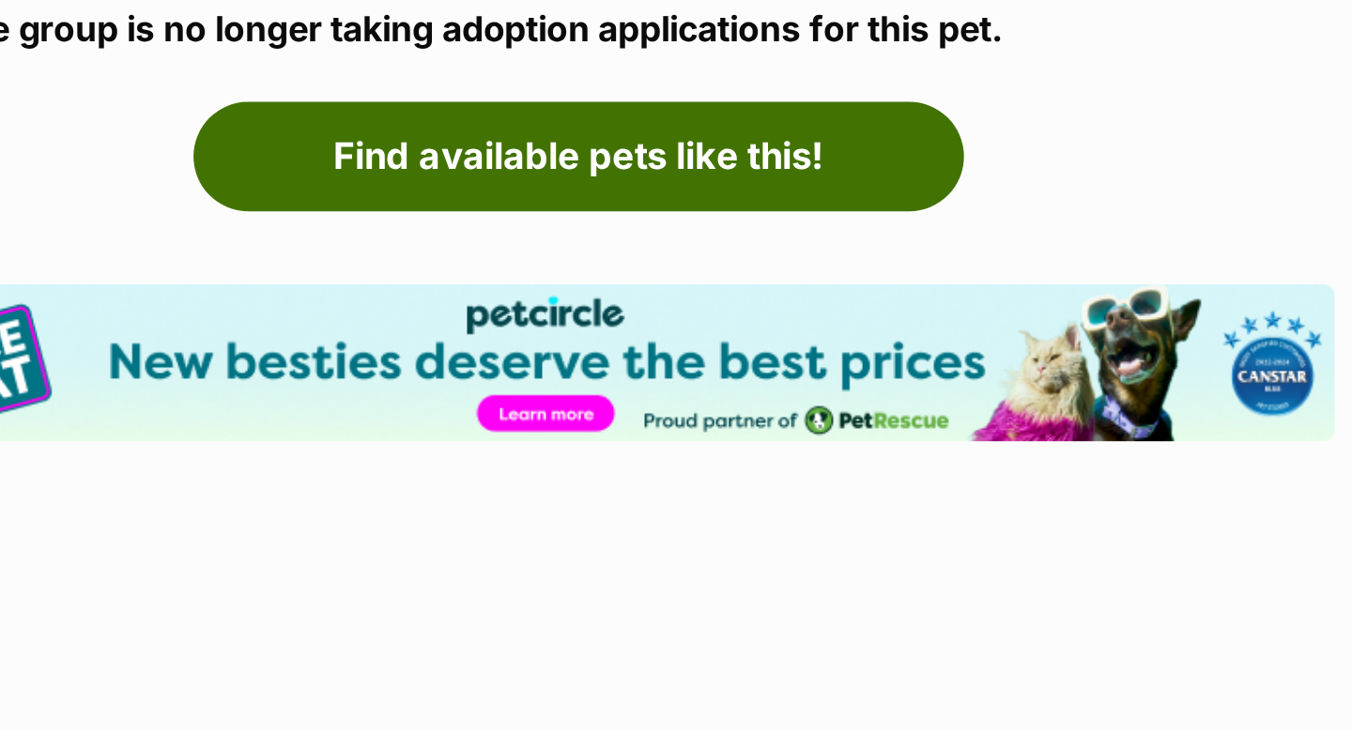
scroll to position [1043, 0]
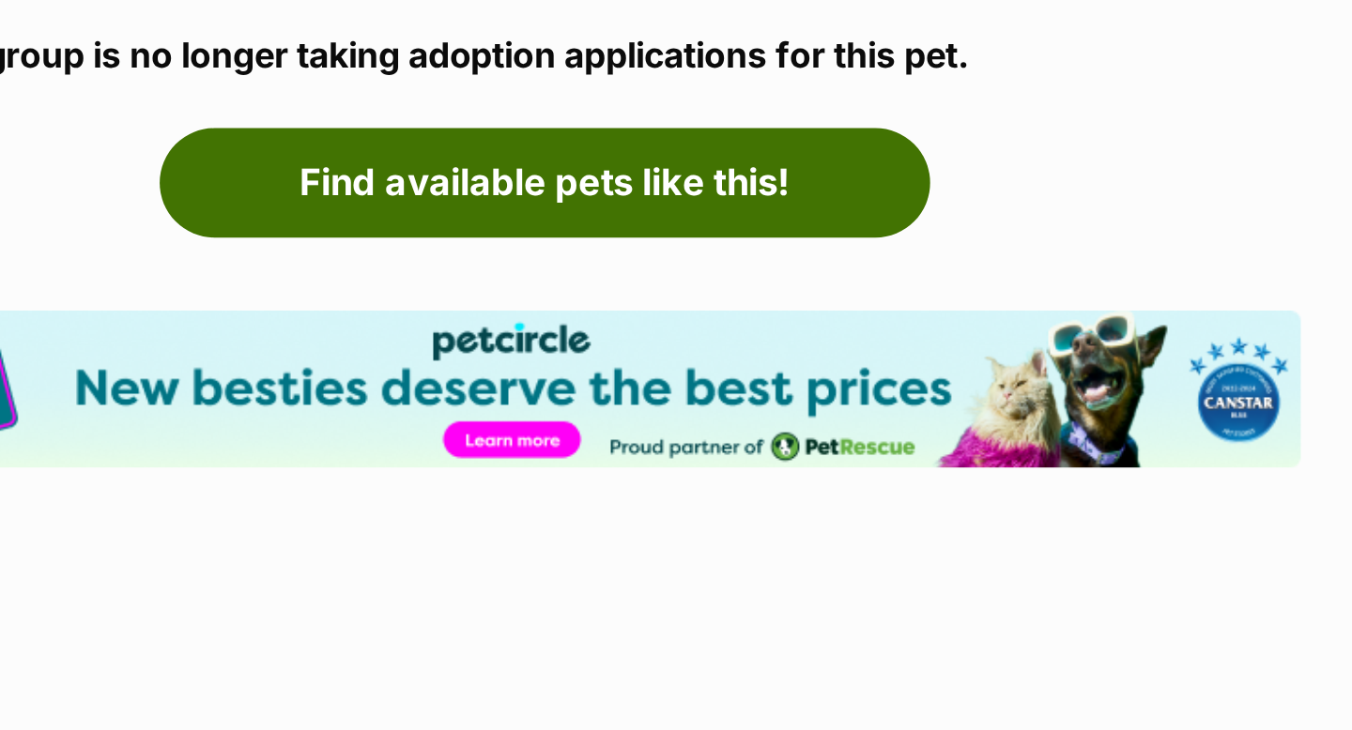
click at [361, 98] on link "Find available pets like this!" at bounding box center [417, 94] width 396 height 56
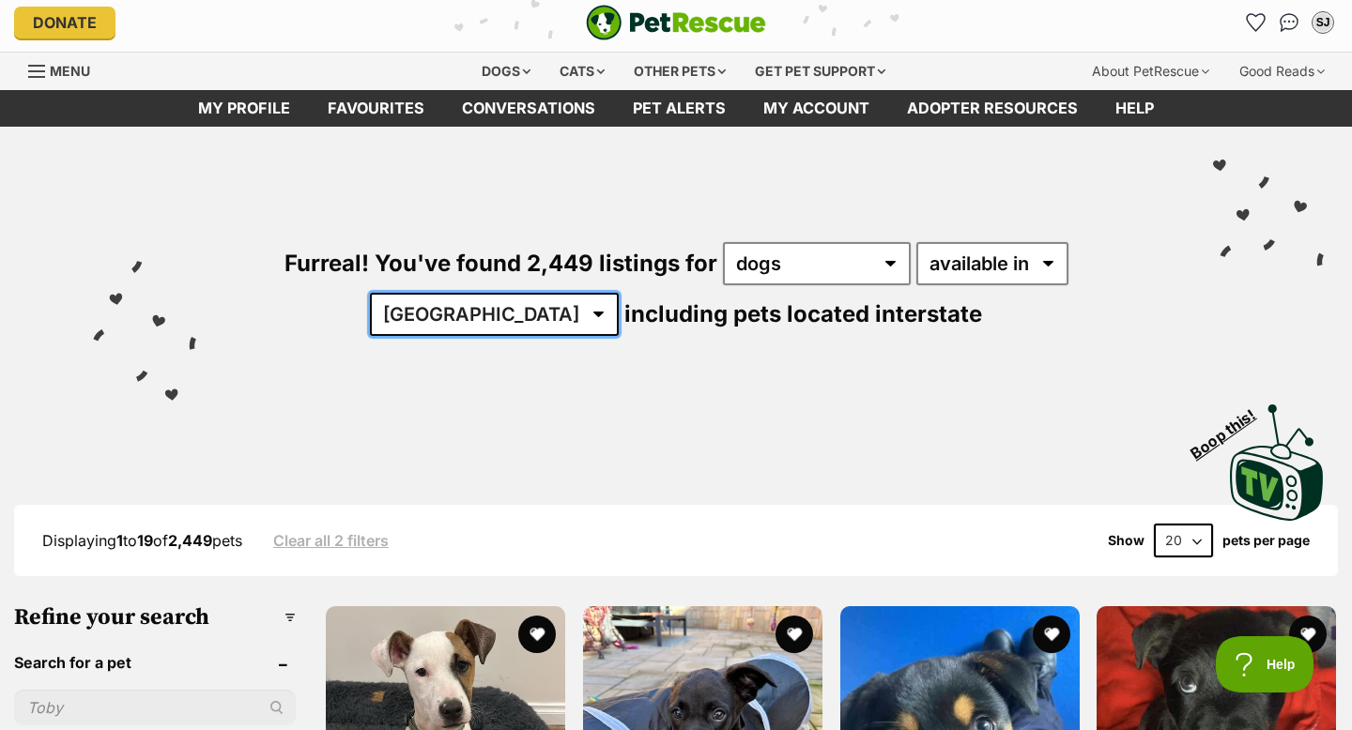
click at [619, 293] on select "Australia ACT NSW NT QLD SA TAS VIC WA" at bounding box center [494, 314] width 249 height 43
select select "[GEOGRAPHIC_DATA]"
click at [619, 293] on select "Australia ACT NSW NT QLD SA TAS VIC WA" at bounding box center [494, 314] width 249 height 43
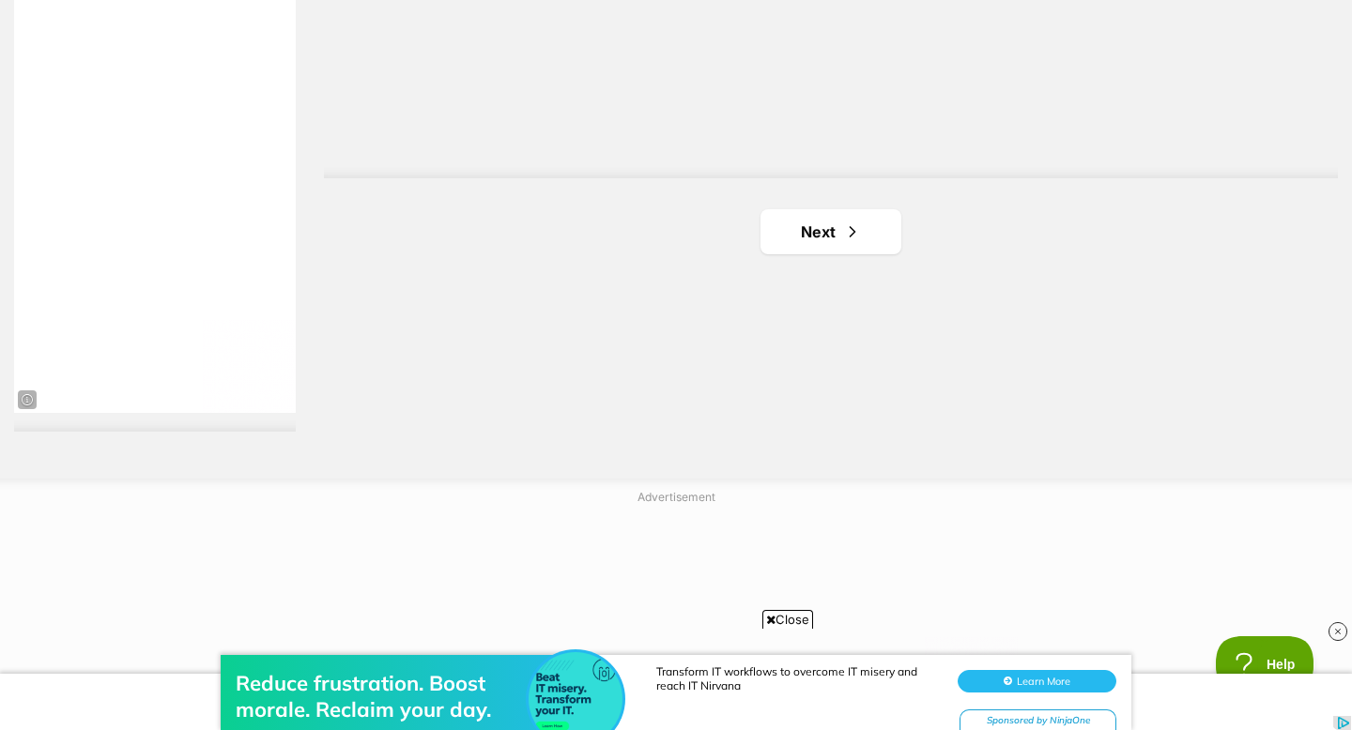
scroll to position [3505, 0]
click at [821, 225] on link "Next" at bounding box center [830, 219] width 141 height 45
